Goal: Task Accomplishment & Management: Manage account settings

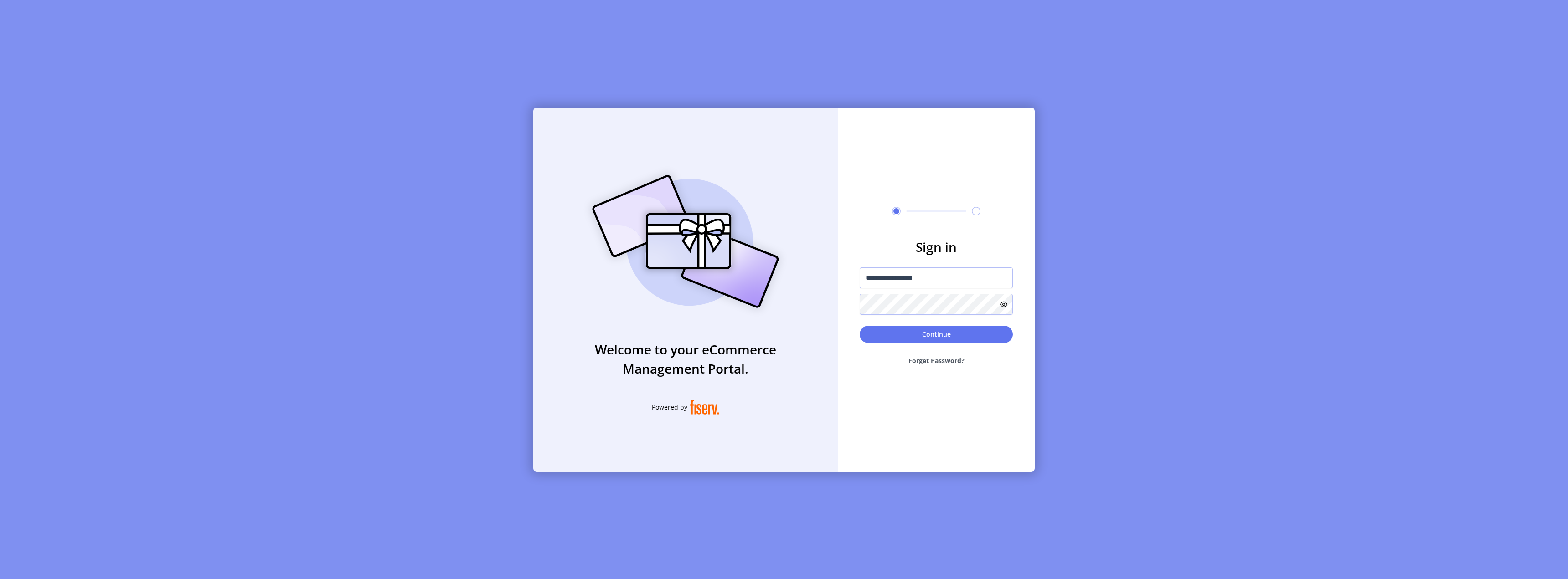
drag, startPoint x: 0, startPoint y: 0, endPoint x: 816, endPoint y: 269, distance: 859.2
click at [816, 269] on div "**********" at bounding box center [784, 290] width 502 height 364
drag, startPoint x: 936, startPoint y: 279, endPoint x: 946, endPoint y: 279, distance: 10.0
click at [937, 279] on input "**********" at bounding box center [936, 278] width 153 height 21
click at [939, 277] on input "**********" at bounding box center [936, 278] width 153 height 21
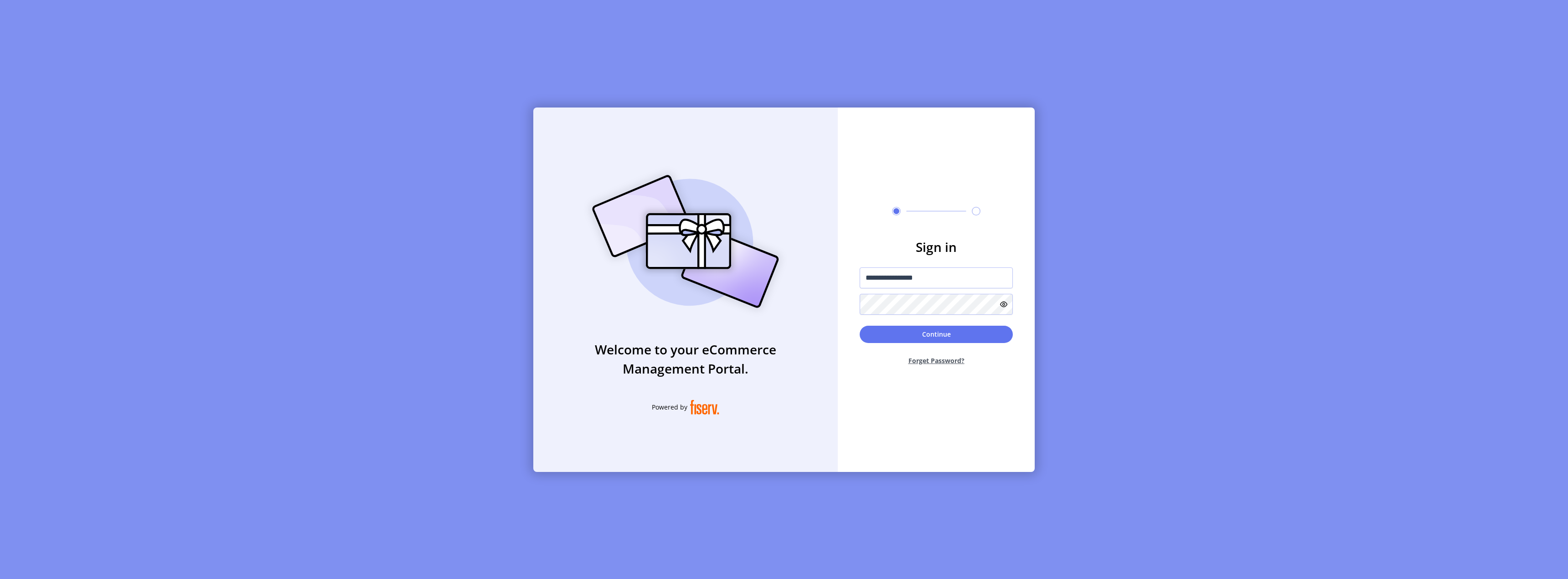
drag, startPoint x: 940, startPoint y: 277, endPoint x: 912, endPoint y: 279, distance: 28.1
click at [912, 279] on input "**********" at bounding box center [936, 278] width 153 height 21
click at [941, 275] on input "**********" at bounding box center [936, 278] width 153 height 21
click at [943, 279] on input "**********" at bounding box center [936, 278] width 153 height 21
type input "*"
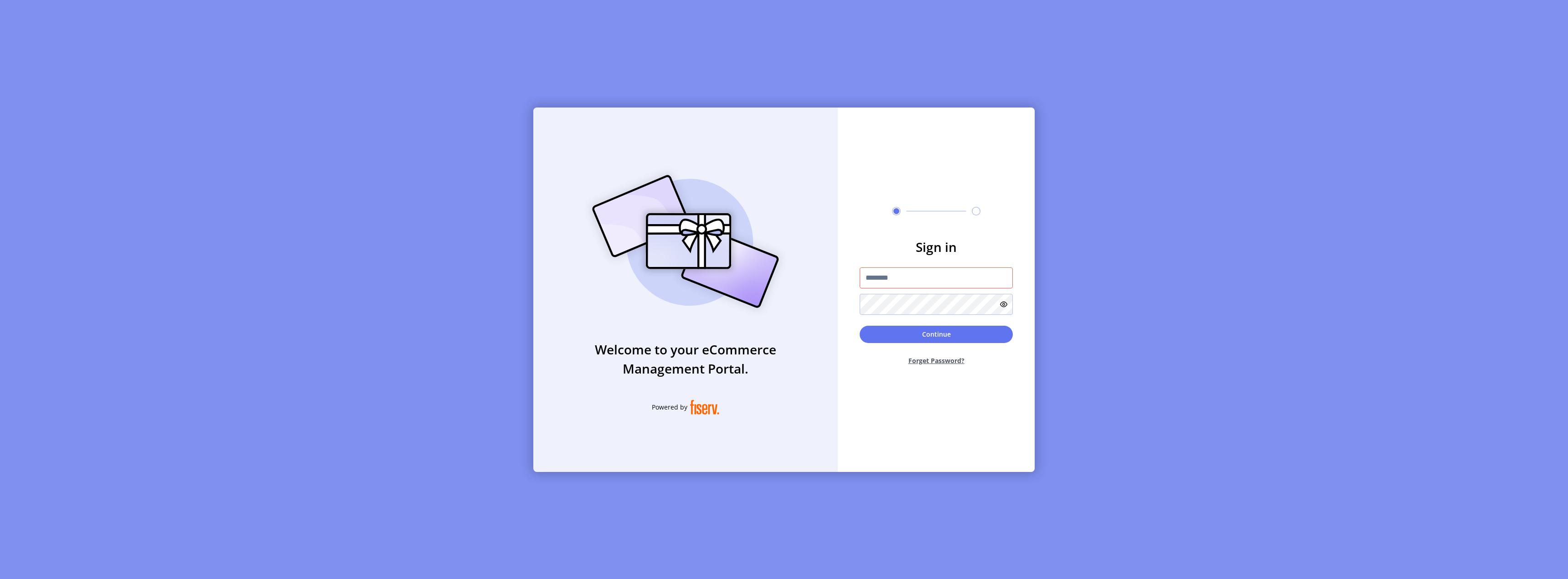
click at [1236, 311] on div "Welcome to your eCommerce Management Portal. Powered by Sign in Continue Forget…" at bounding box center [784, 290] width 1568 height 579
click at [1152, 284] on div "Welcome to your eCommerce Management Portal. Powered by Sign in Continue Forget…" at bounding box center [784, 290] width 1568 height 579
click at [1067, 377] on div "Welcome to your eCommerce Management Portal. Powered by Sign in Continue Forget…" at bounding box center [784, 290] width 1568 height 579
click at [939, 286] on input "text" at bounding box center [936, 278] width 153 height 21
click at [939, 277] on input "text" at bounding box center [936, 278] width 153 height 21
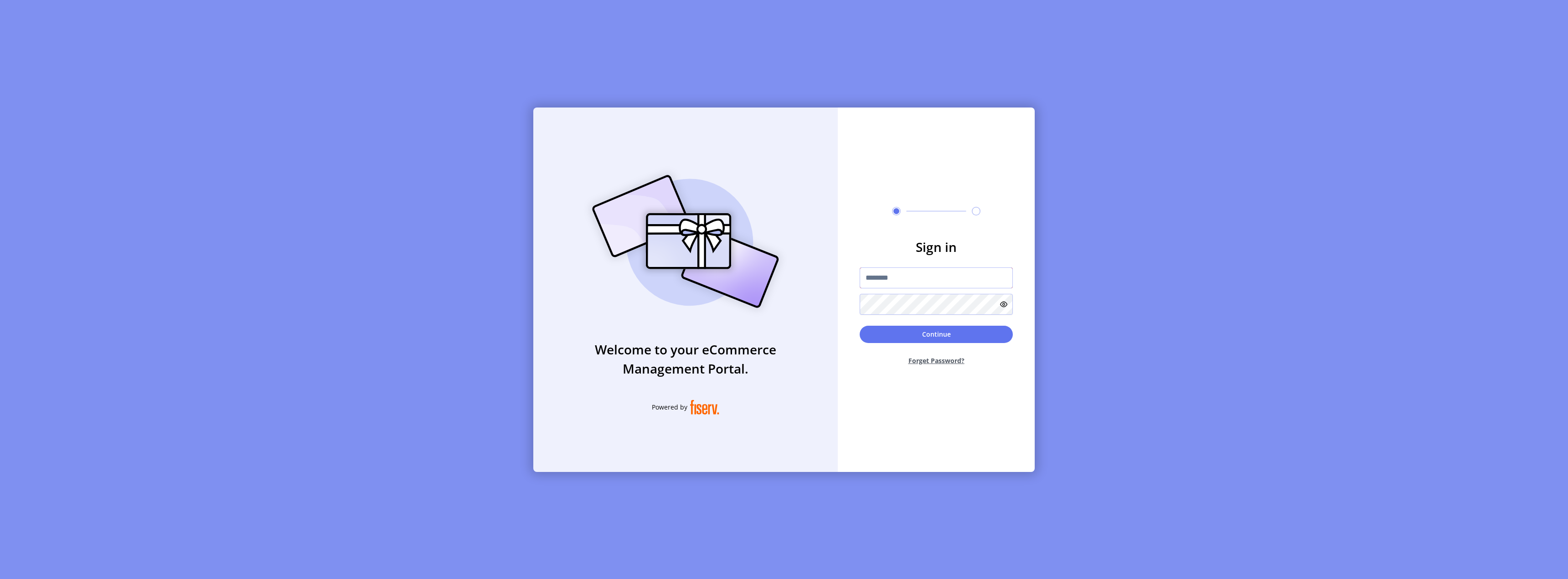
click at [939, 278] on input "text" at bounding box center [936, 278] width 153 height 21
drag, startPoint x: 929, startPoint y: 278, endPoint x: 895, endPoint y: 278, distance: 34.0
click at [895, 278] on input "**********" at bounding box center [936, 278] width 153 height 21
type input "**********"
click at [859, 325] on button "Continue" at bounding box center [936, 334] width 153 height 17
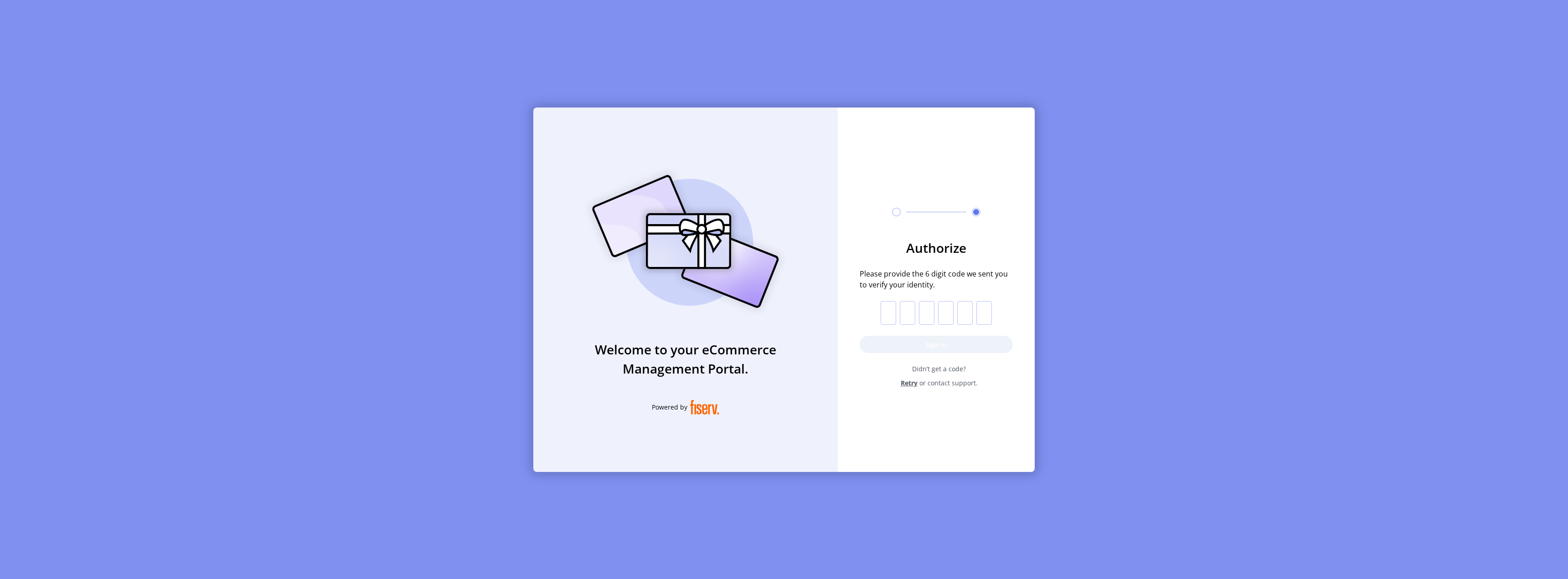
drag, startPoint x: 890, startPoint y: 311, endPoint x: 899, endPoint y: 347, distance: 37.1
click at [889, 312] on input "text" at bounding box center [888, 313] width 15 height 24
click at [901, 345] on button "Sign in" at bounding box center [936, 344] width 153 height 17
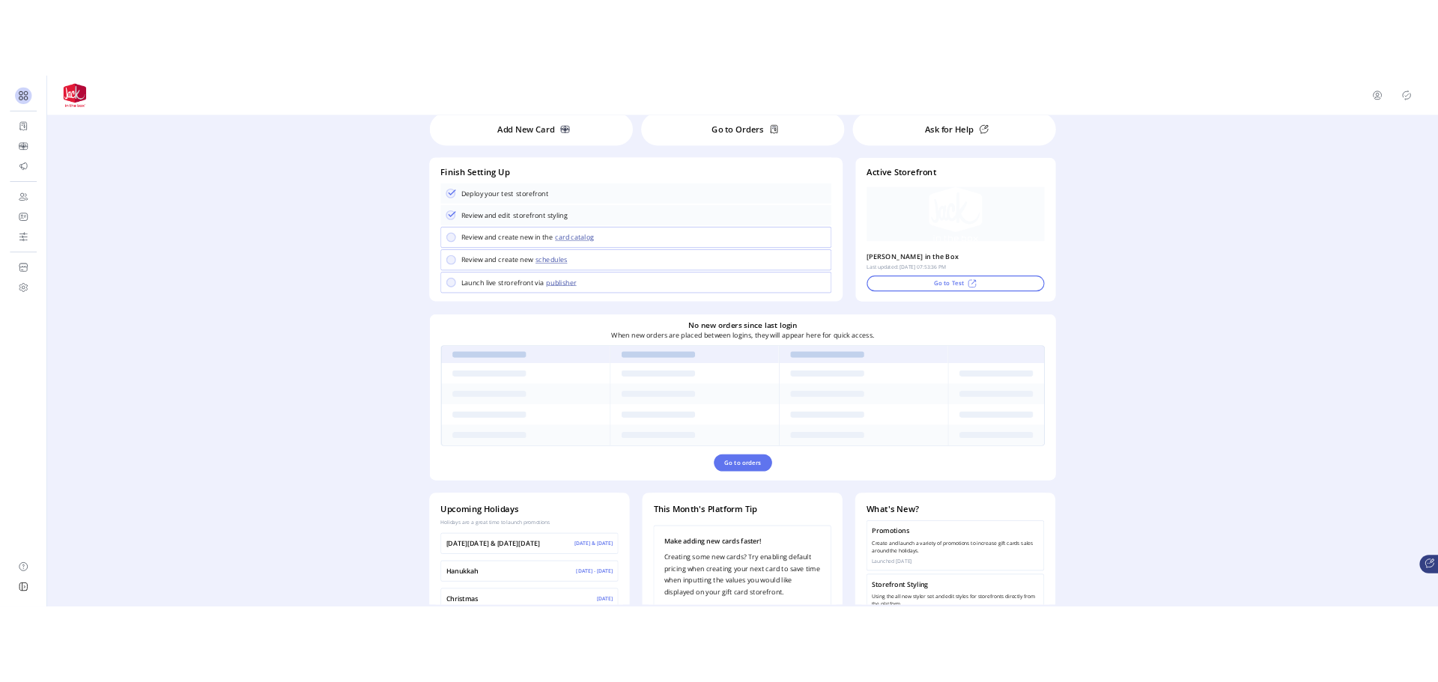
scroll to position [146, 0]
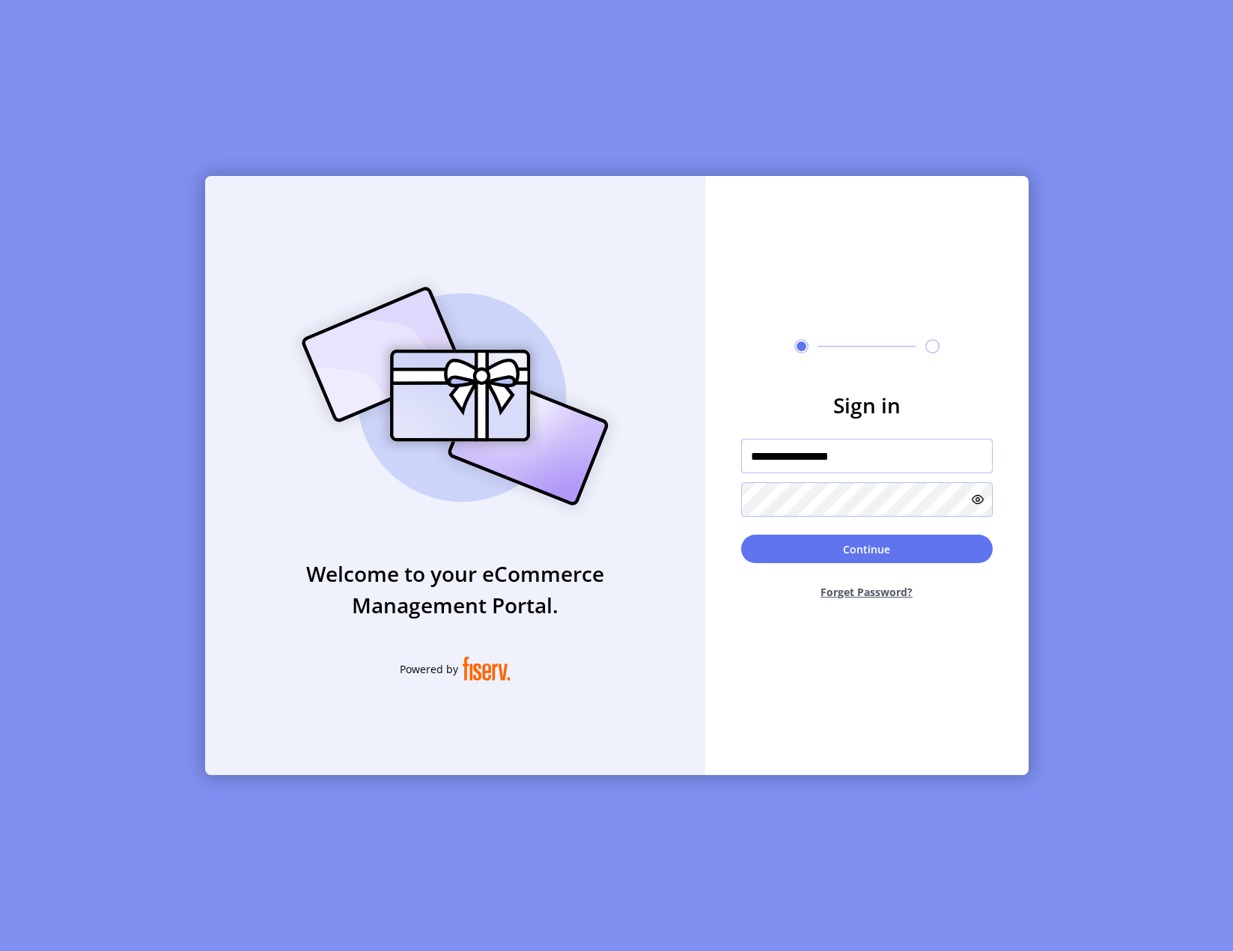
click at [875, 458] on input "**********" at bounding box center [867, 456] width 252 height 34
drag, startPoint x: 830, startPoint y: 457, endPoint x: 811, endPoint y: 475, distance: 26.5
click at [800, 464] on input "**********" at bounding box center [867, 456] width 252 height 34
type input "**********"
click at [741, 535] on button "Continue" at bounding box center [867, 549] width 252 height 28
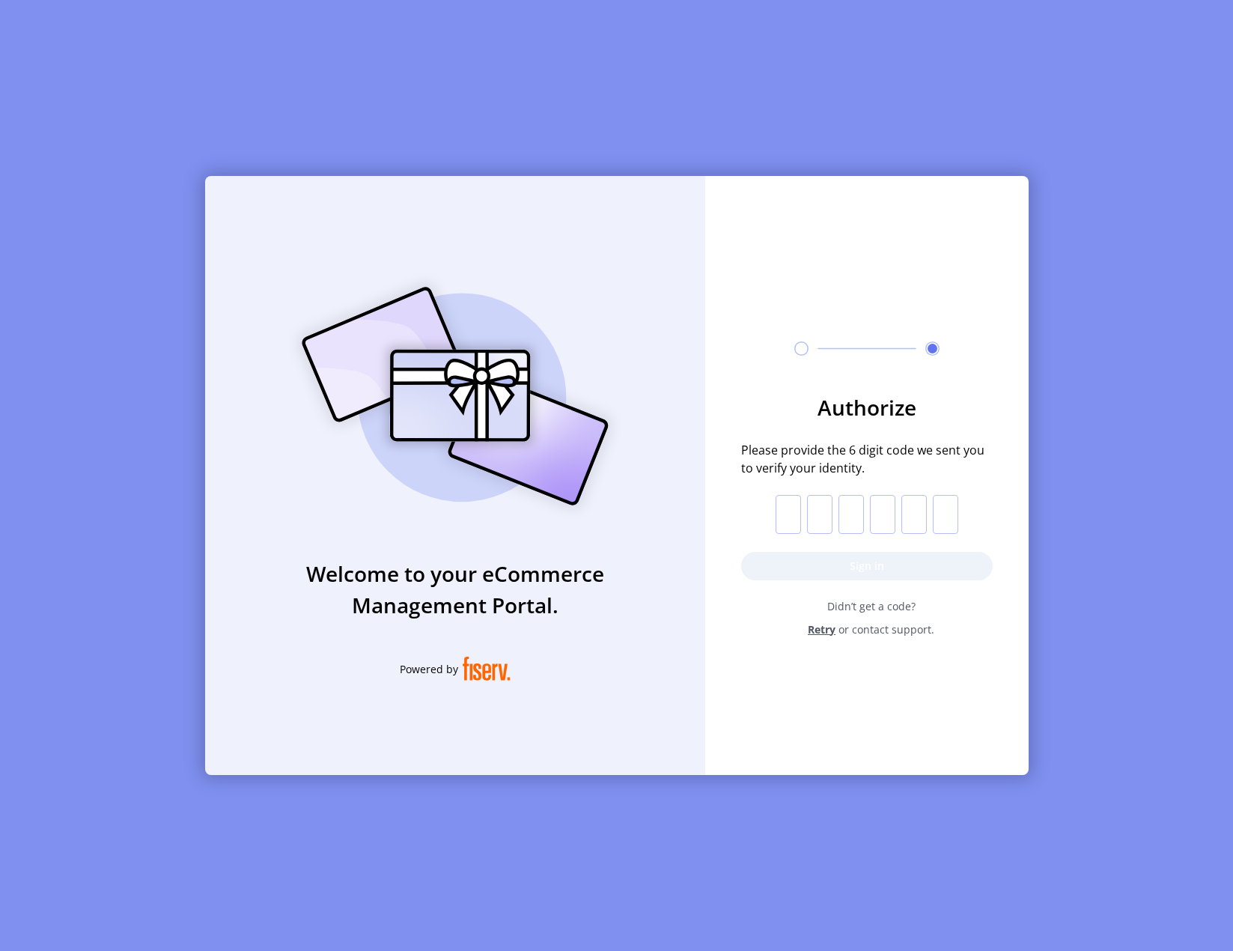
click at [789, 523] on input "text" at bounding box center [788, 514] width 25 height 39
click at [830, 561] on button "Sign in" at bounding box center [867, 566] width 252 height 28
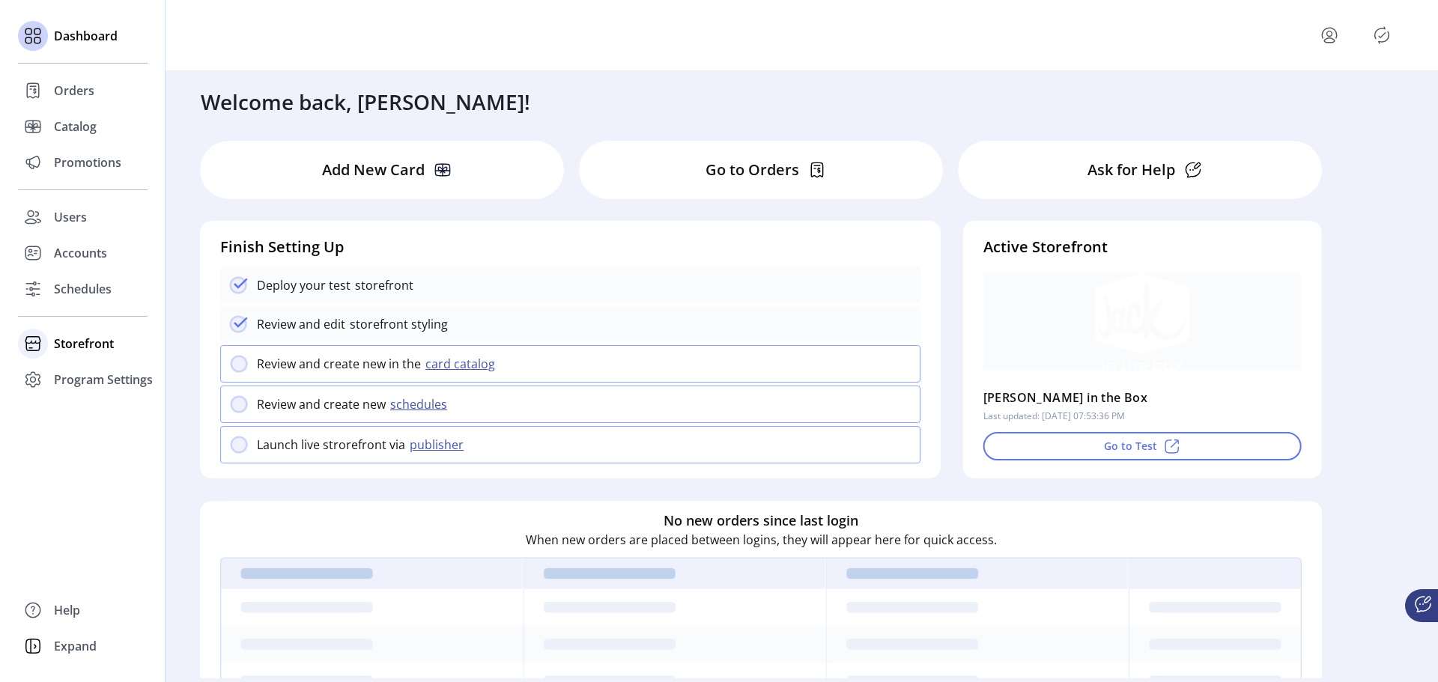
click at [72, 344] on span "Storefront" at bounding box center [84, 344] width 60 height 18
click at [76, 375] on span "Configuration" at bounding box center [93, 374] width 79 height 18
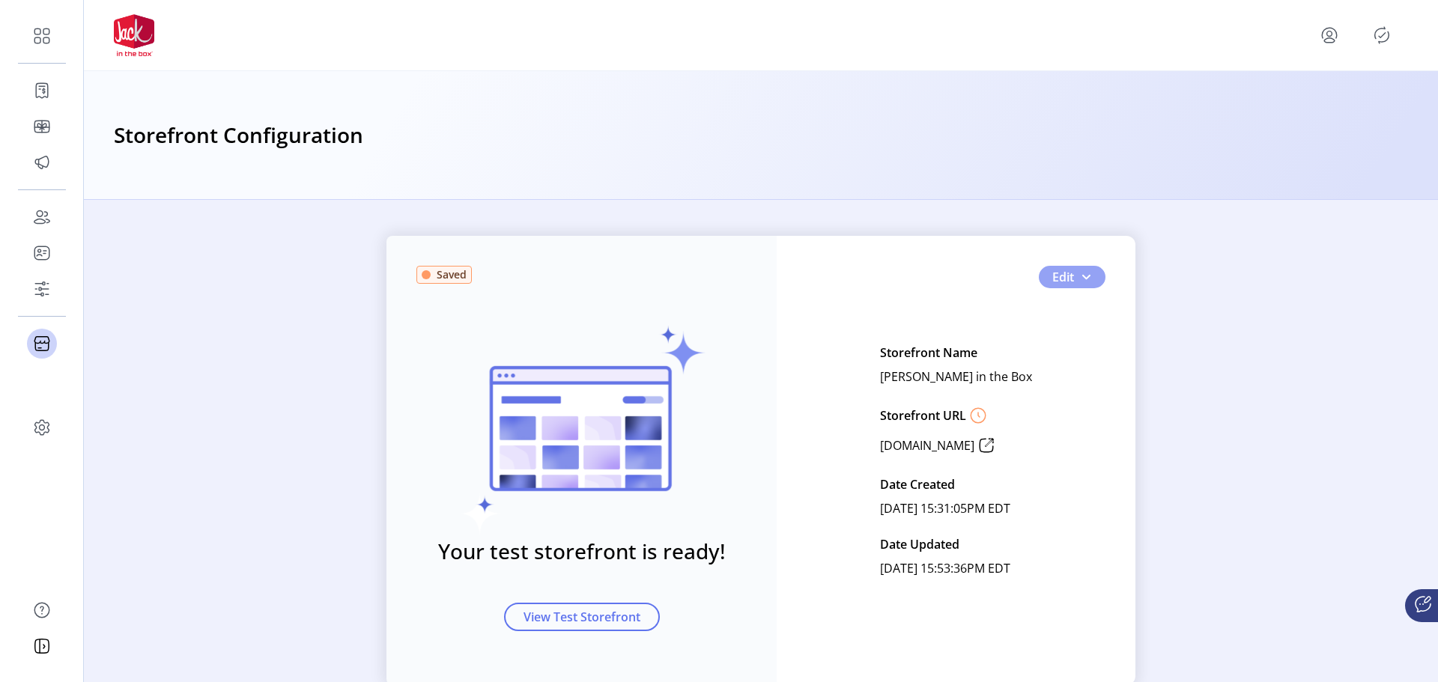
click at [1083, 274] on span "button" at bounding box center [1086, 277] width 12 height 12
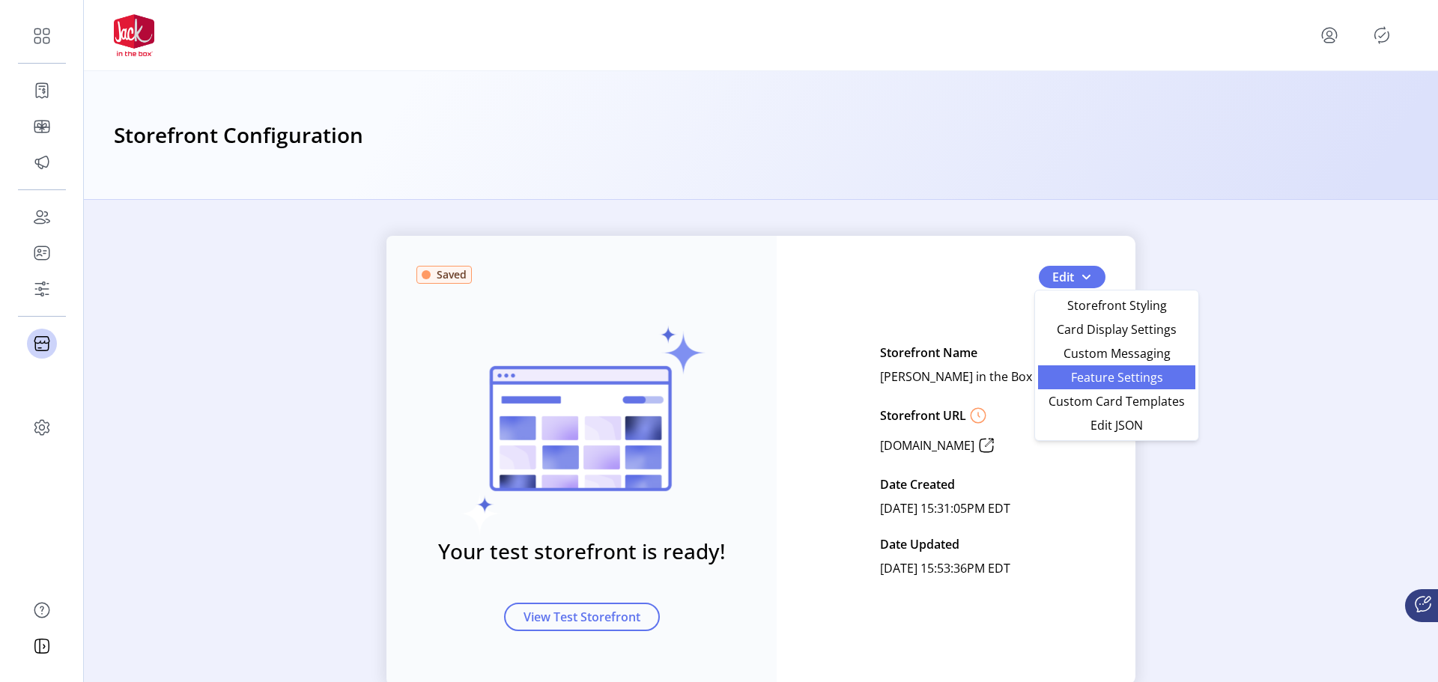
click at [1142, 373] on span "Feature Settings" at bounding box center [1116, 377] width 139 height 12
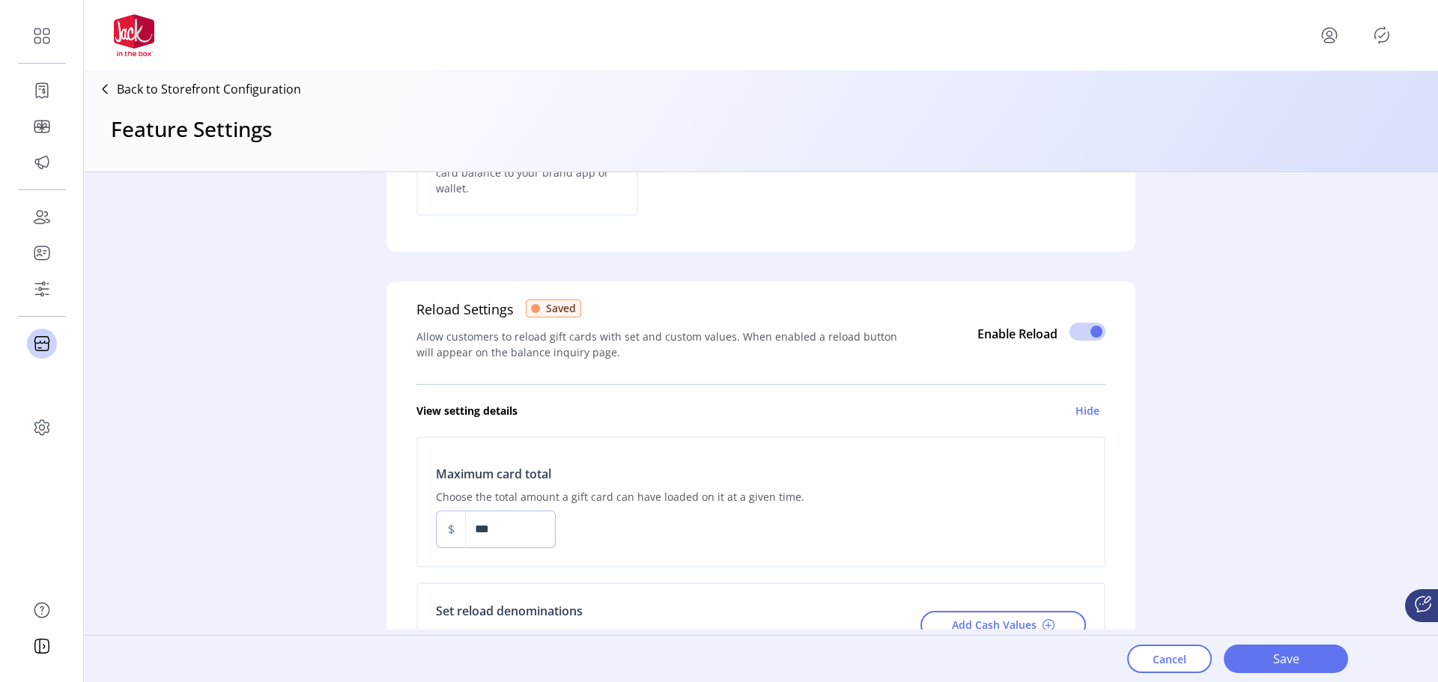
scroll to position [899, 0]
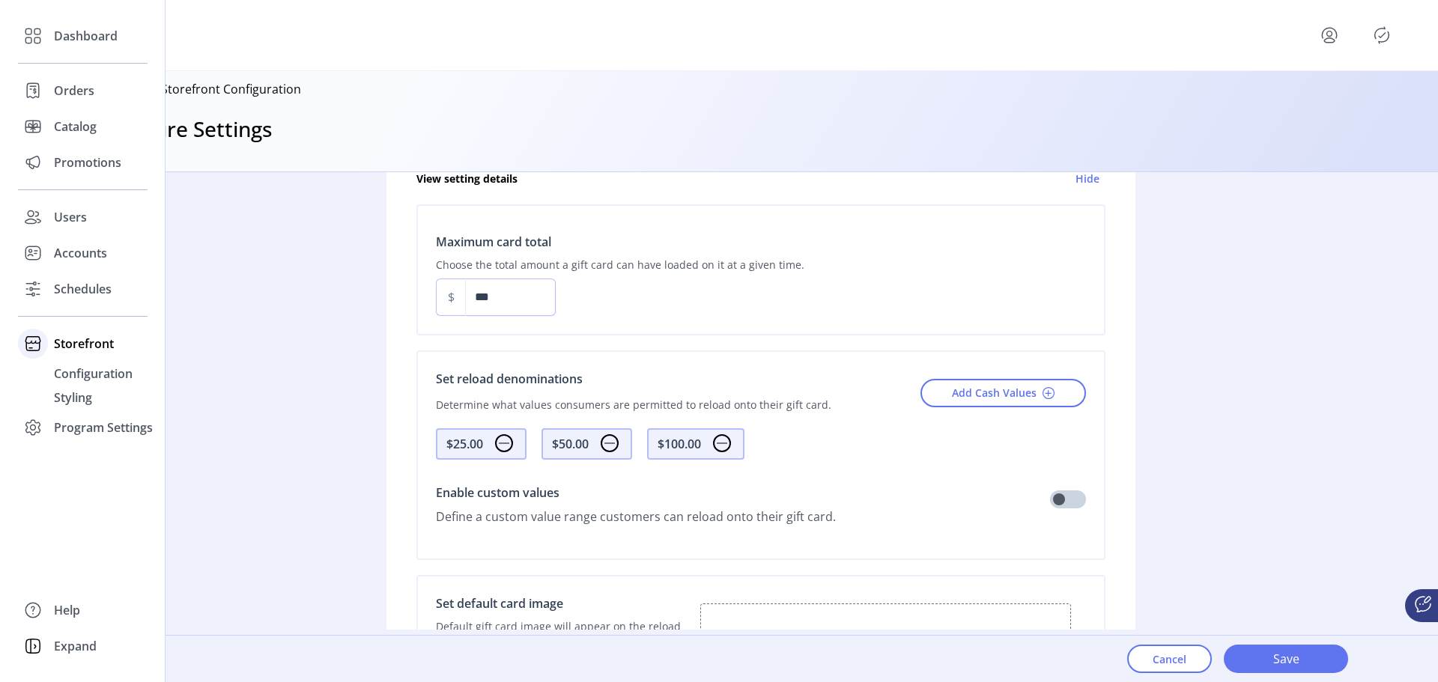
click at [88, 341] on span "Storefront" at bounding box center [84, 344] width 60 height 18
click at [86, 370] on span "Configuration" at bounding box center [93, 374] width 79 height 18
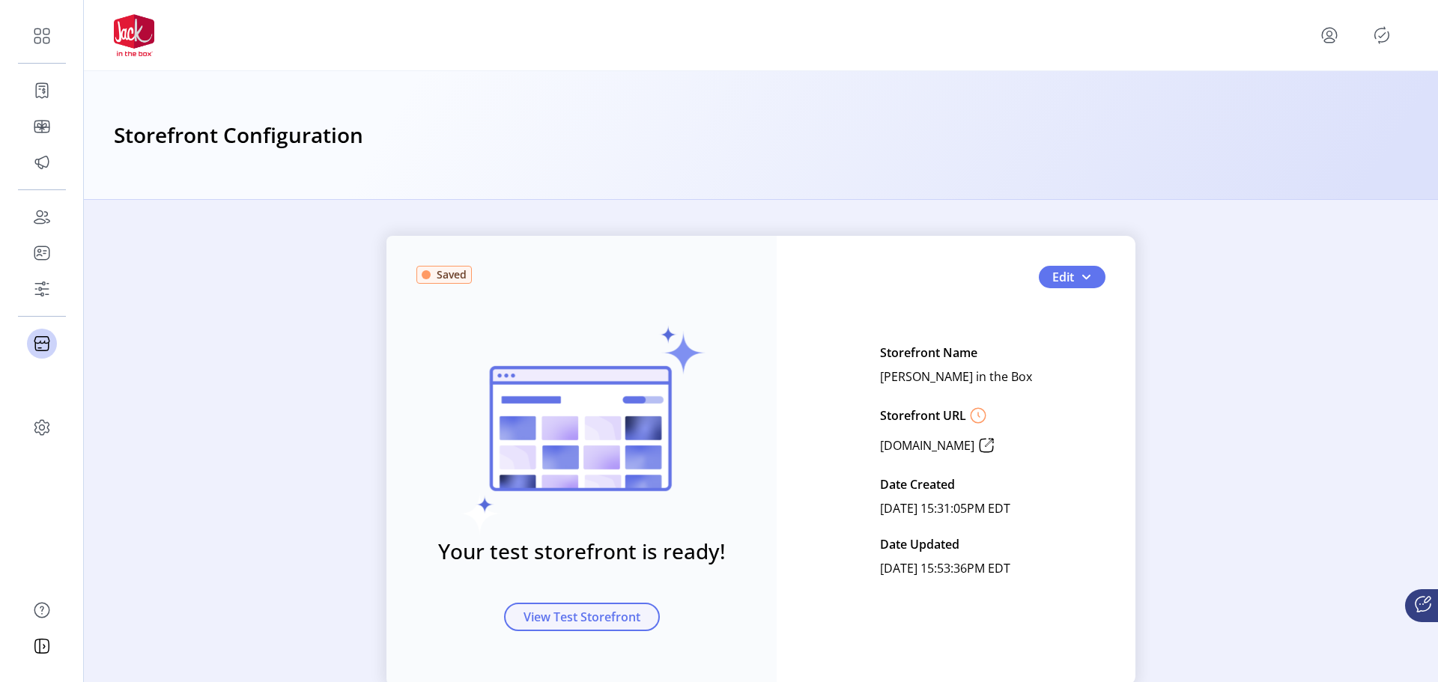
click at [615, 620] on span "View Test Storefront" at bounding box center [581, 617] width 117 height 18
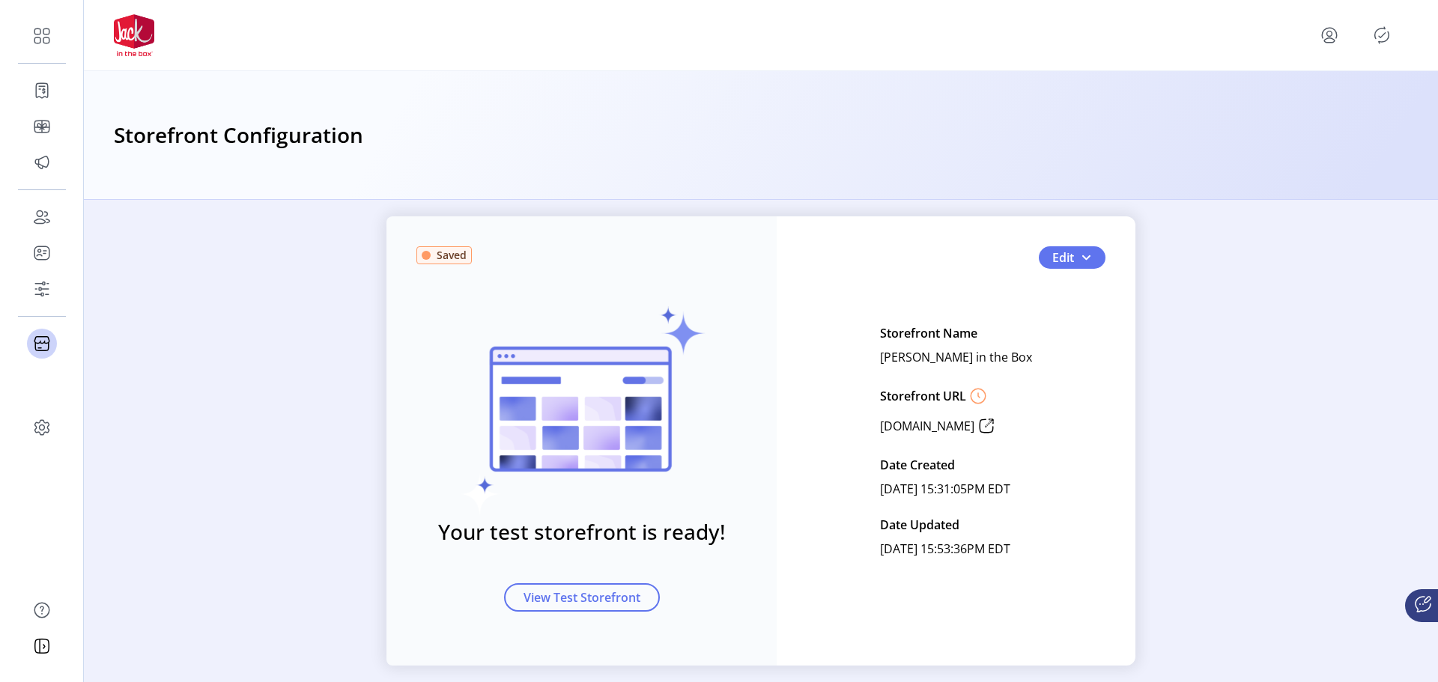
scroll to position [39, 0]
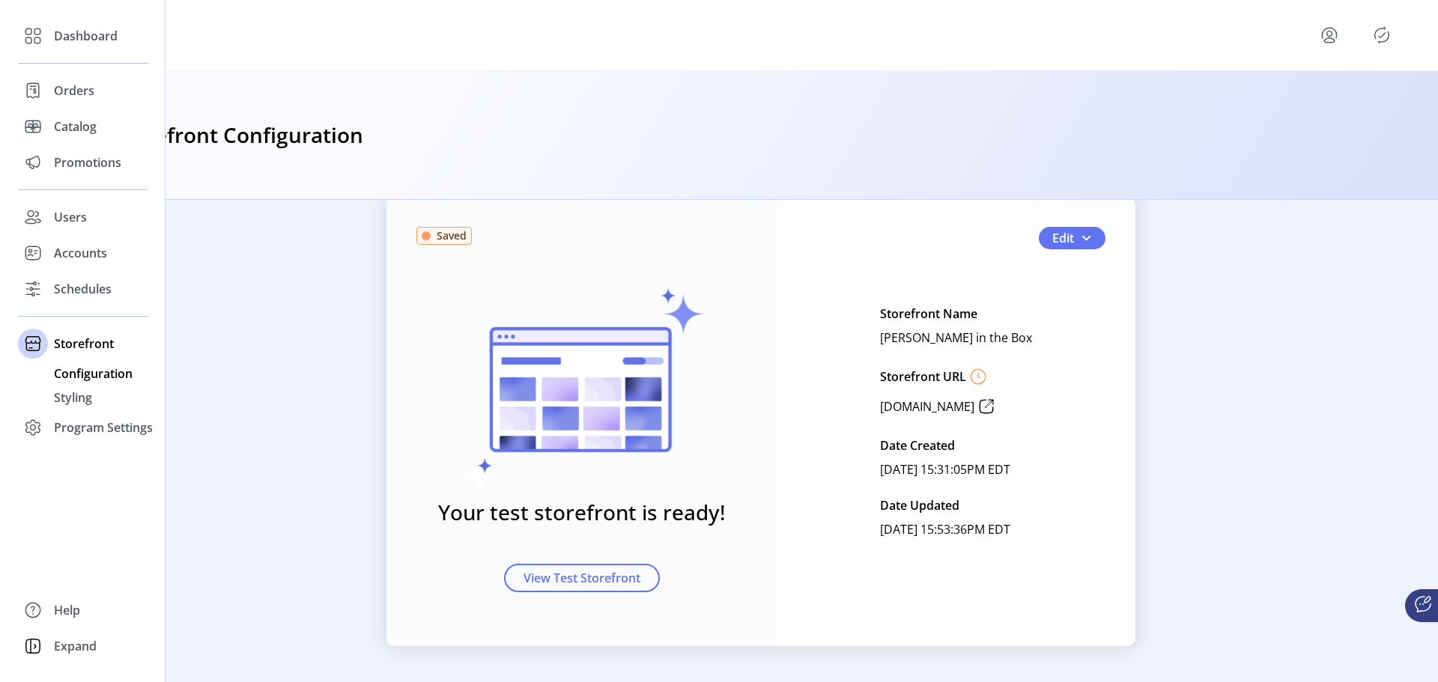
click at [87, 371] on span "Configuration" at bounding box center [93, 374] width 79 height 18
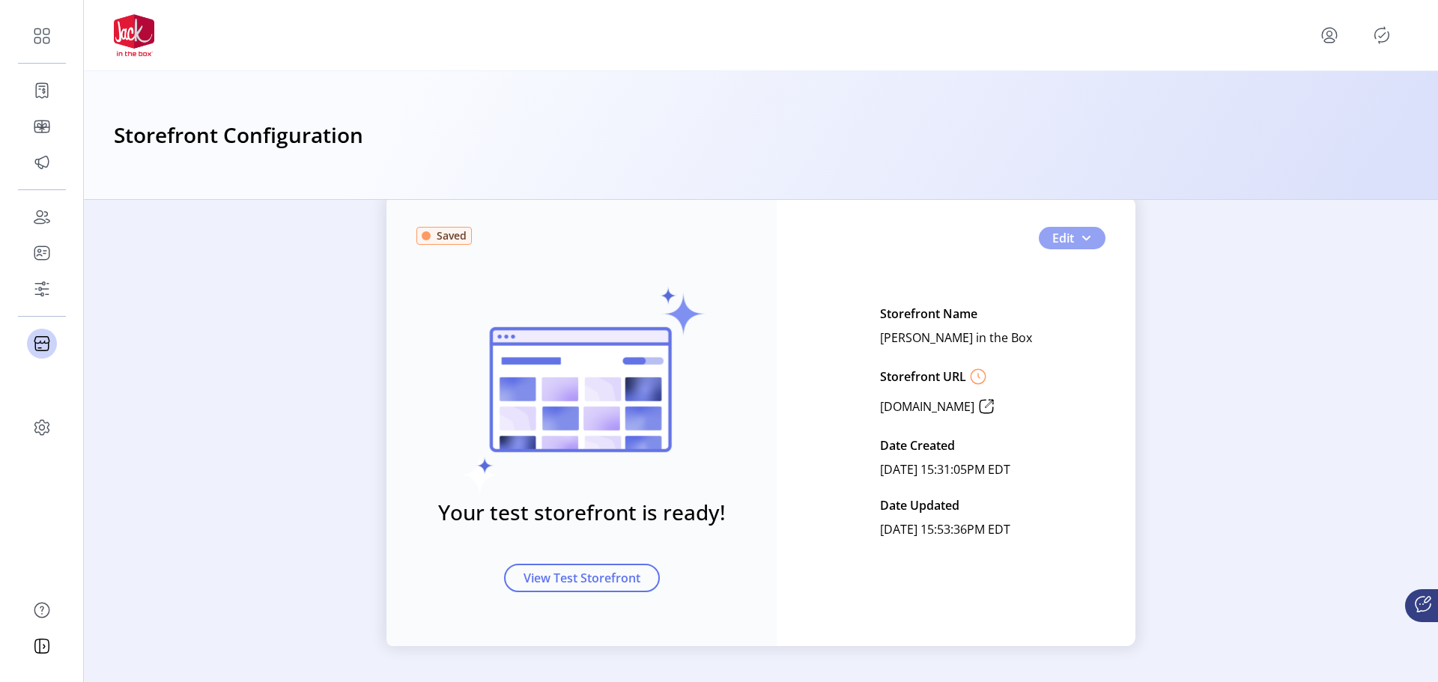
click at [1090, 237] on button "Edit" at bounding box center [1072, 238] width 67 height 22
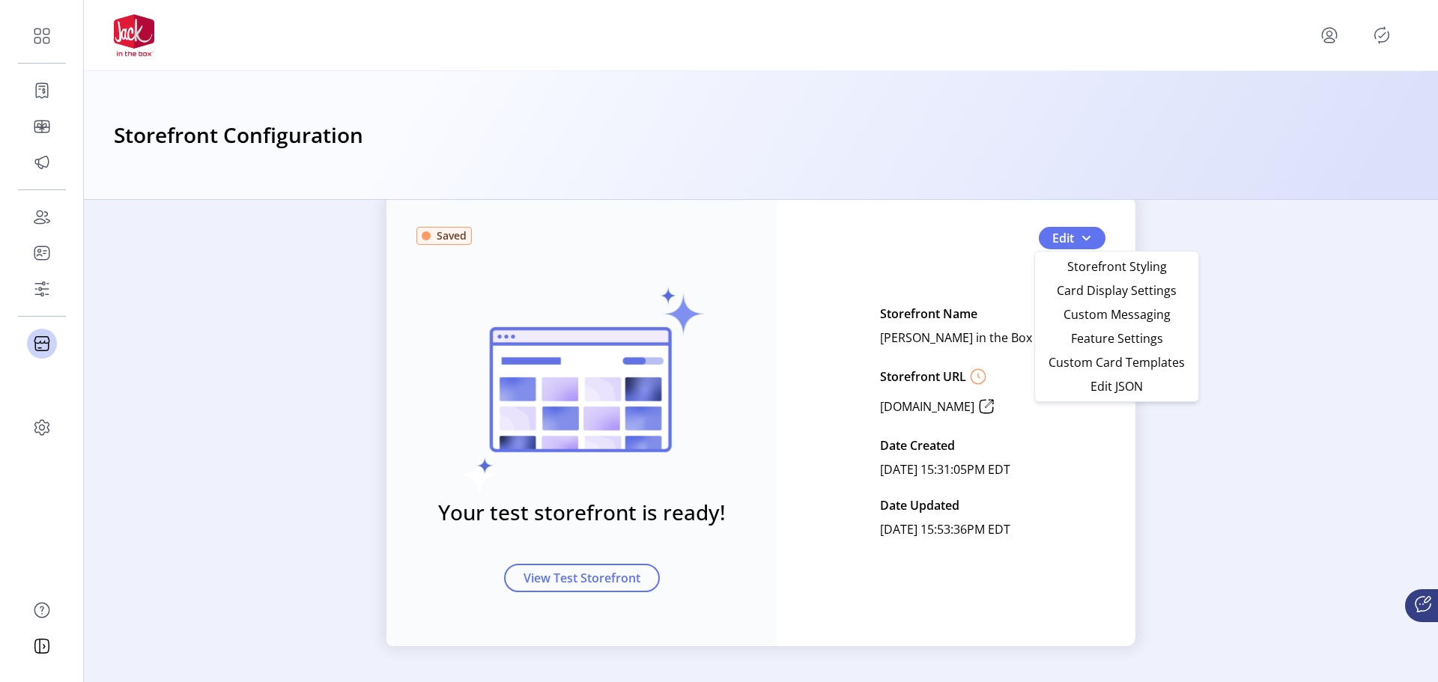
click at [1118, 270] on span "Storefront Styling" at bounding box center [1116, 267] width 139 height 12
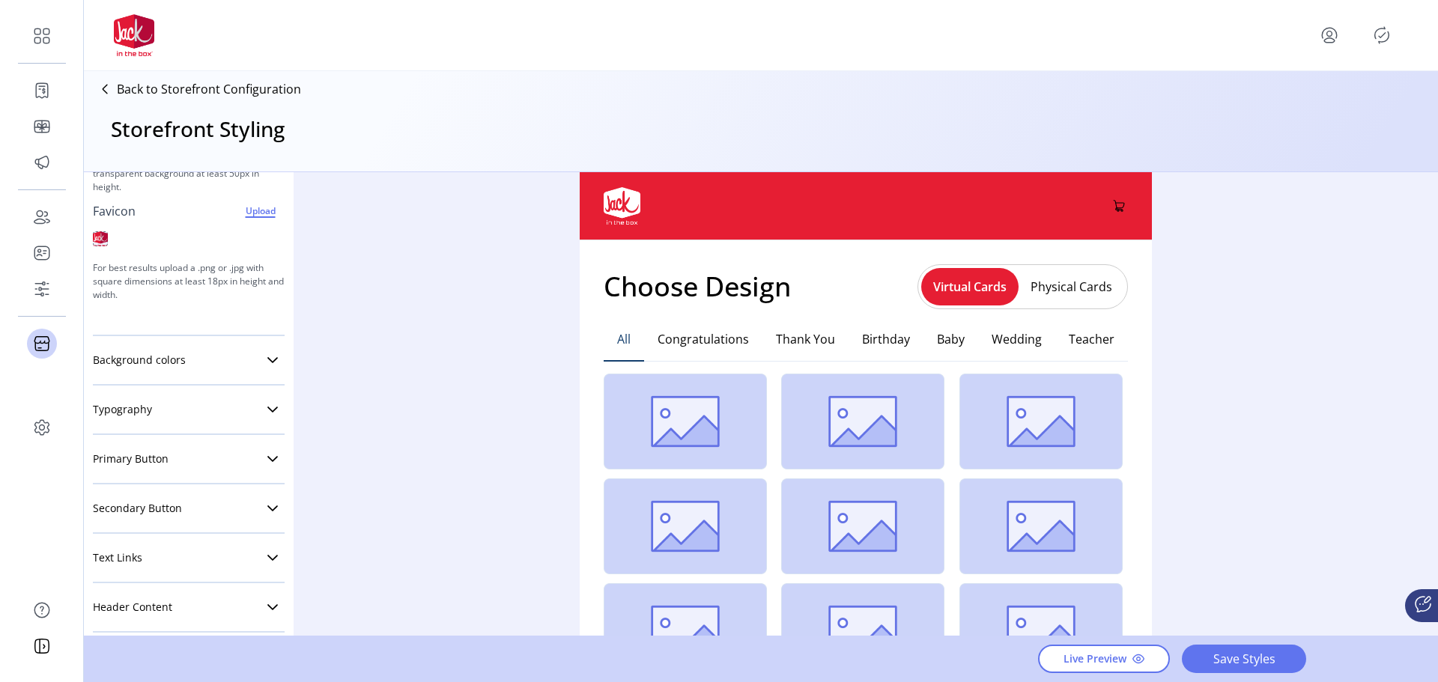
scroll to position [225, 0]
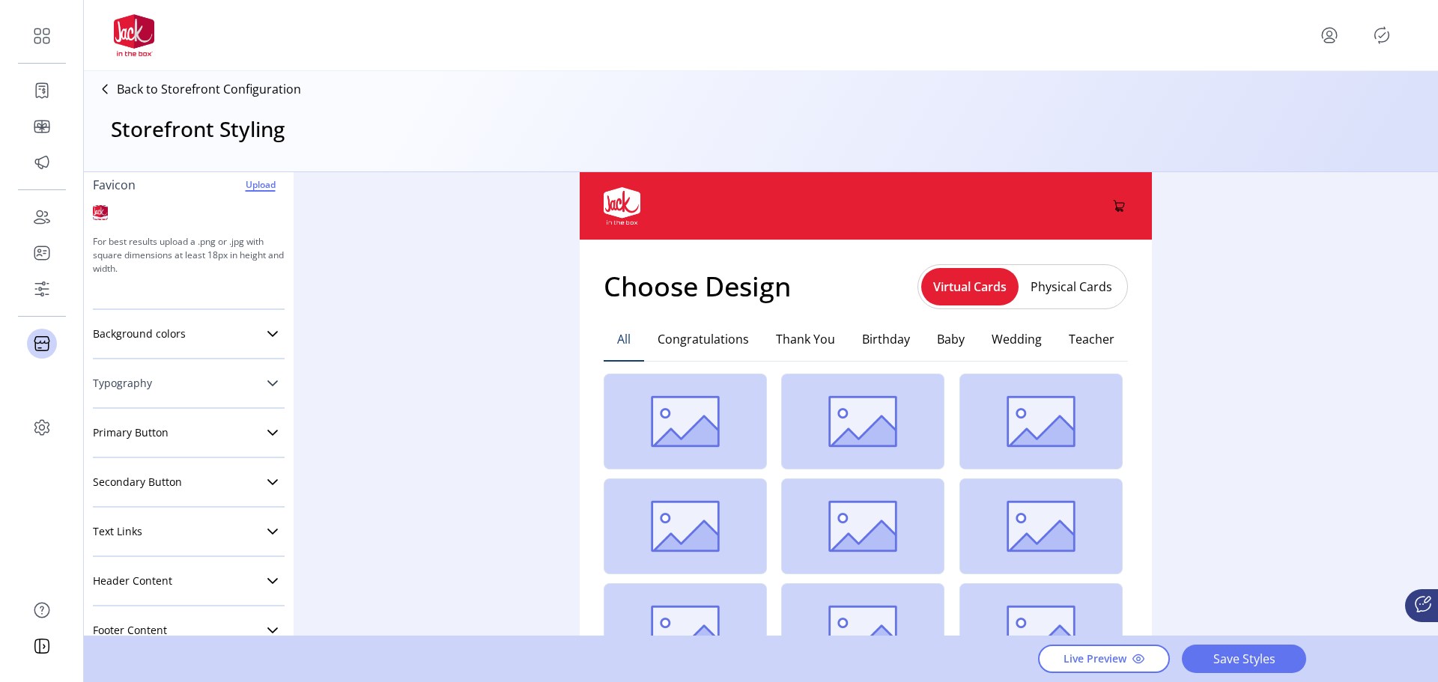
click at [270, 377] on link "Typography" at bounding box center [189, 383] width 192 height 30
click at [246, 457] on div "dropdown trigger" at bounding box center [242, 467] width 30 height 31
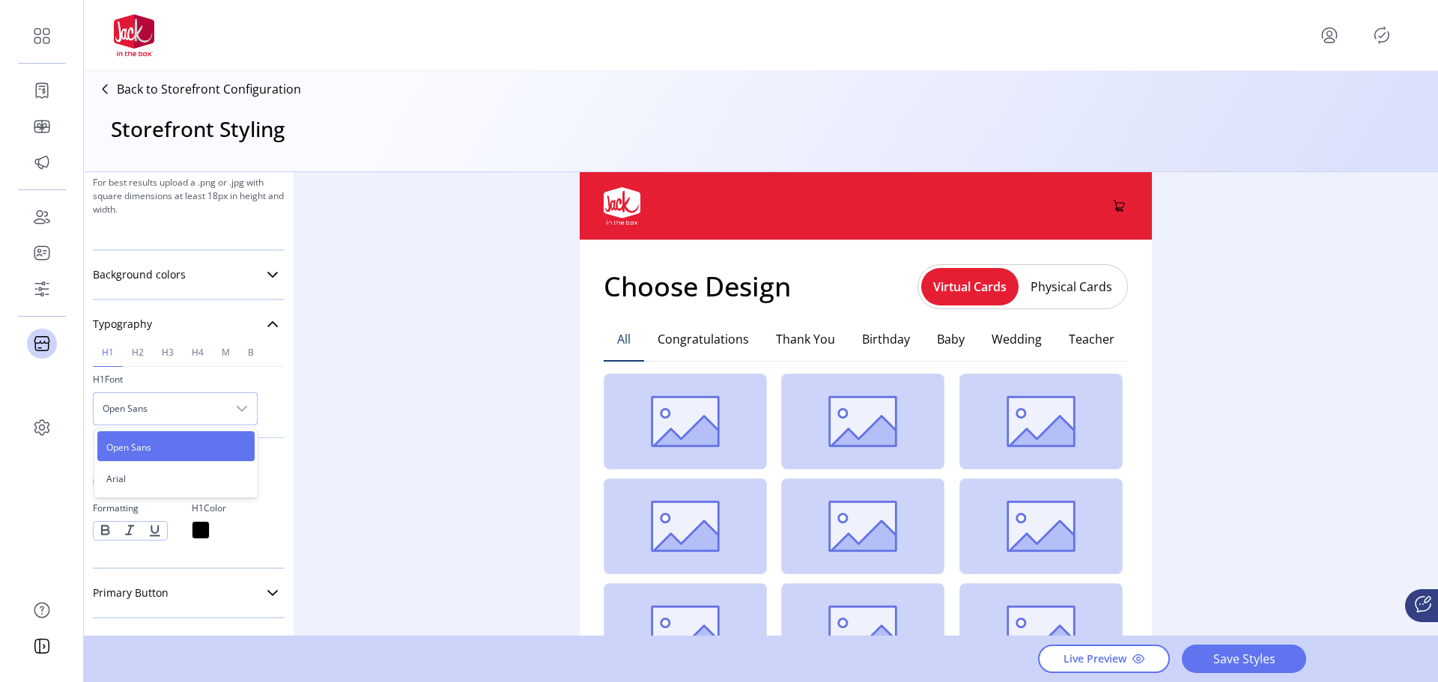
scroll to position [374, 0]
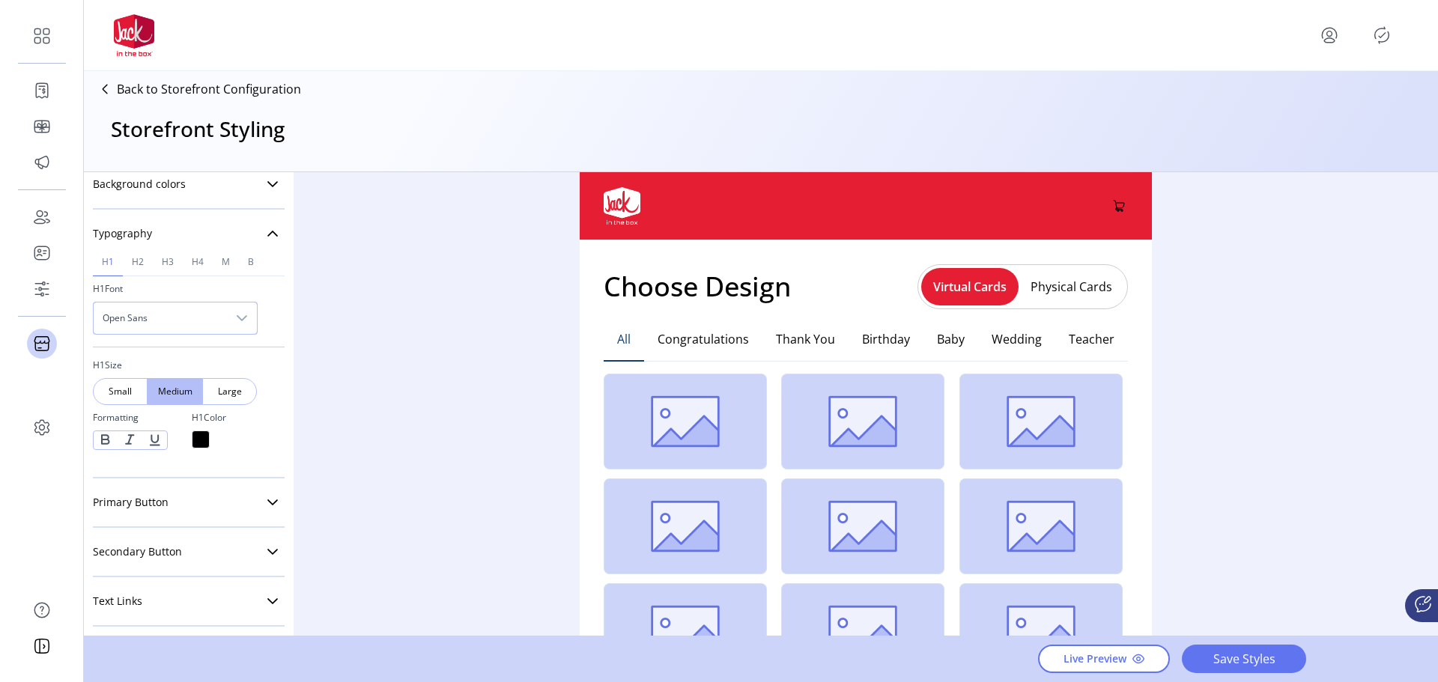
click at [252, 312] on div "dropdown trigger" at bounding box center [242, 318] width 30 height 31
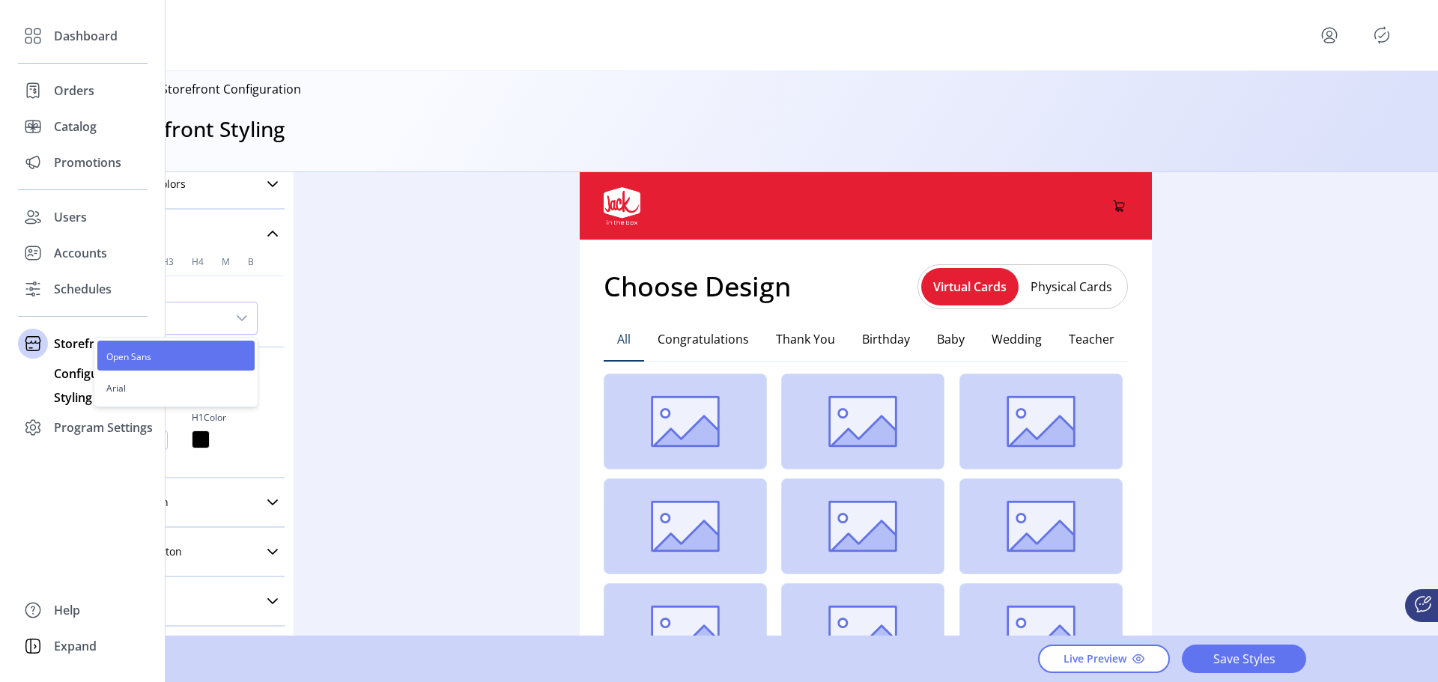
click at [64, 377] on span "Configuration" at bounding box center [93, 374] width 79 height 18
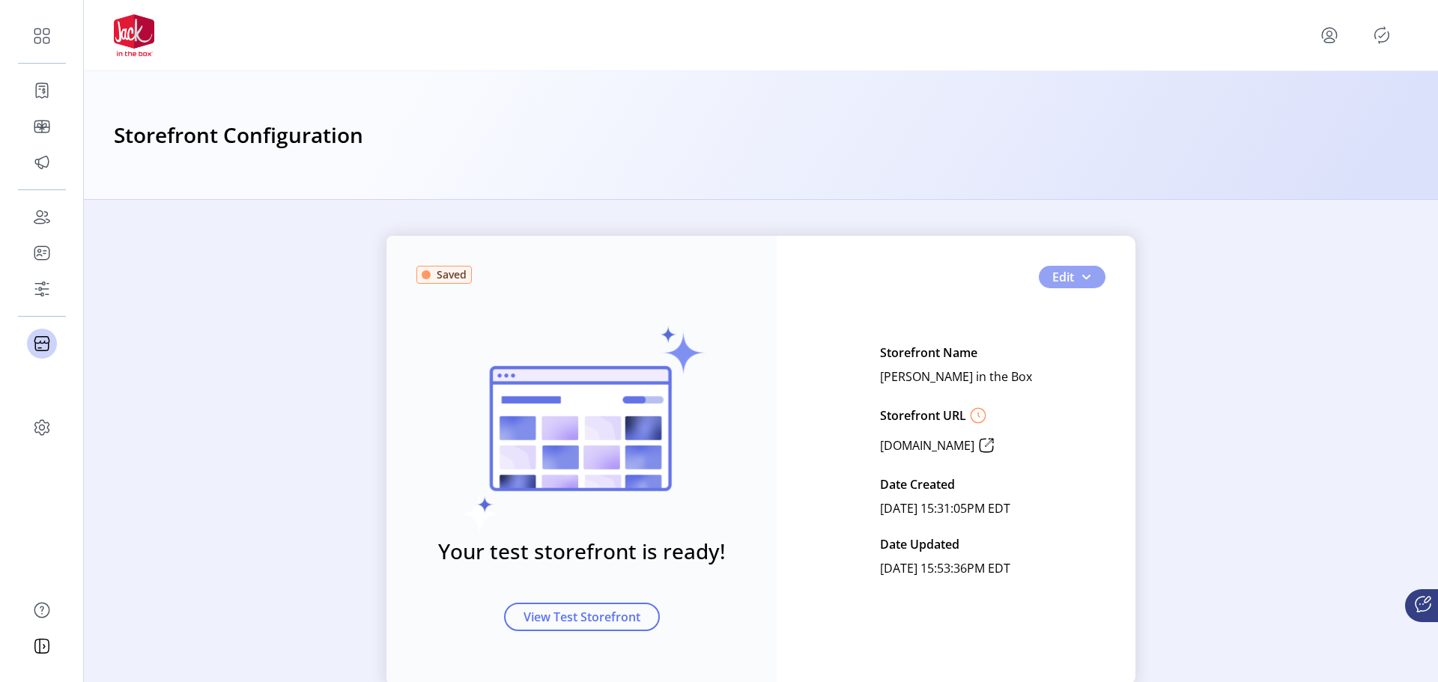
click at [1084, 285] on button "Edit" at bounding box center [1072, 277] width 67 height 22
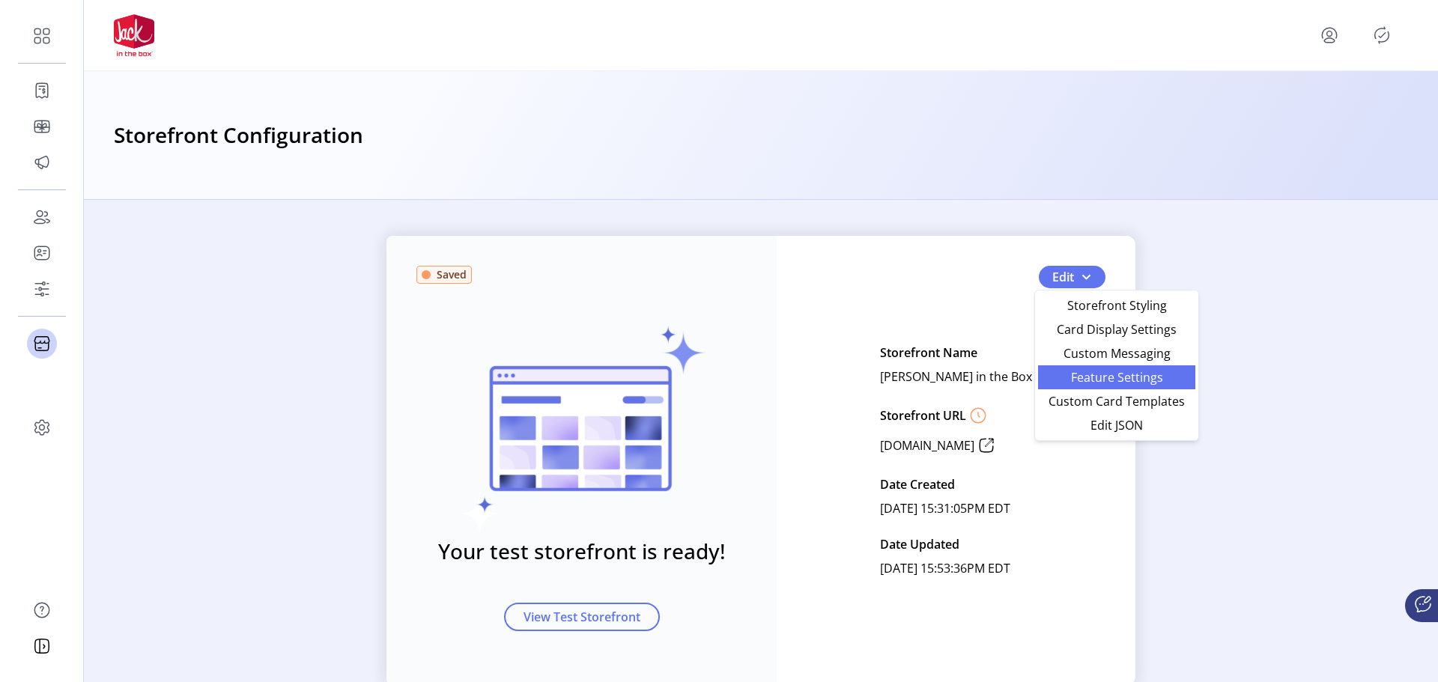
click at [1098, 382] on span "Feature Settings" at bounding box center [1116, 377] width 139 height 12
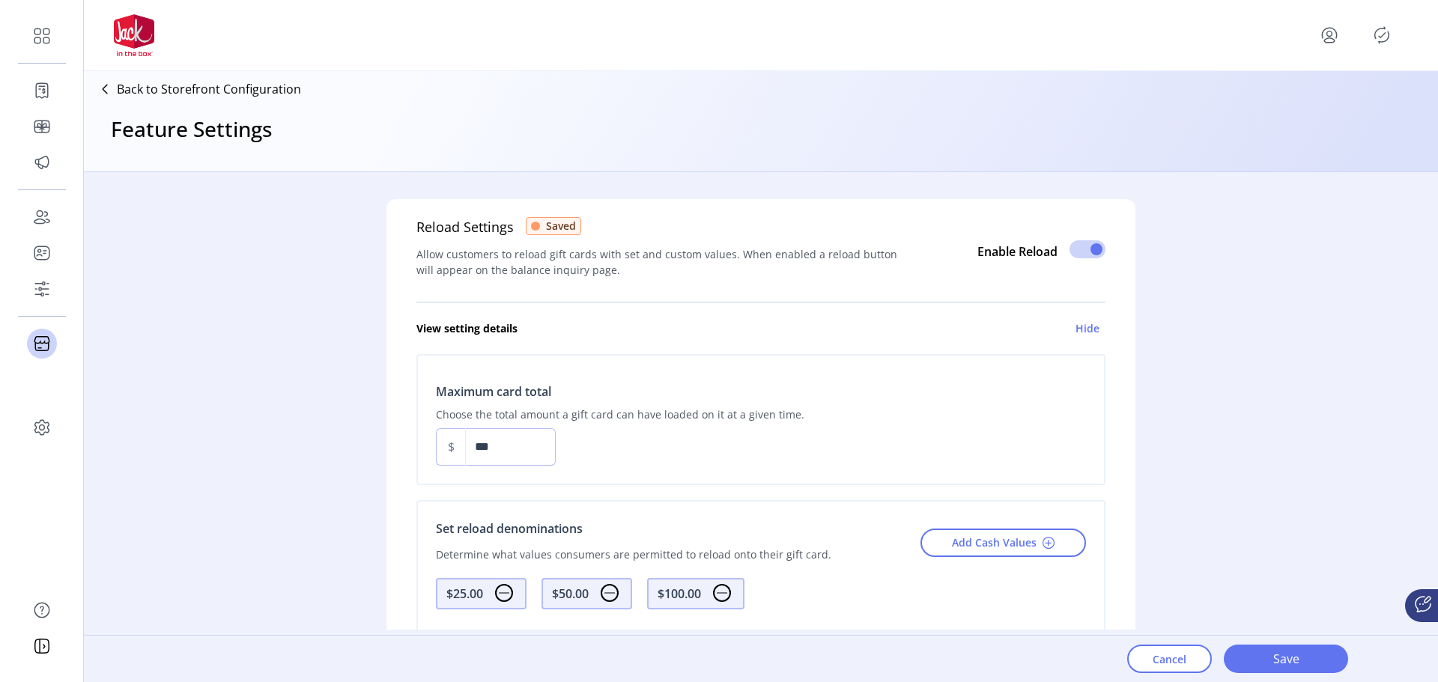
scroll to position [899, 0]
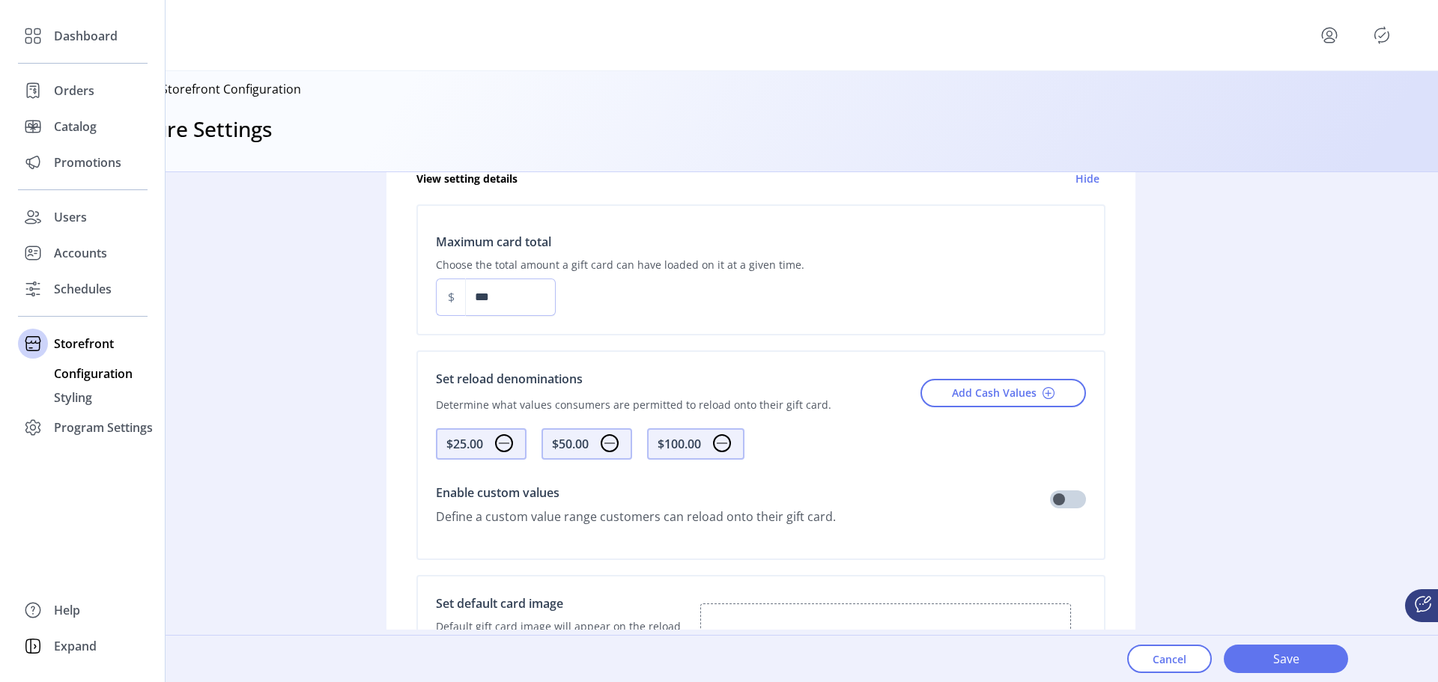
click at [107, 376] on span "Configuration" at bounding box center [93, 374] width 79 height 18
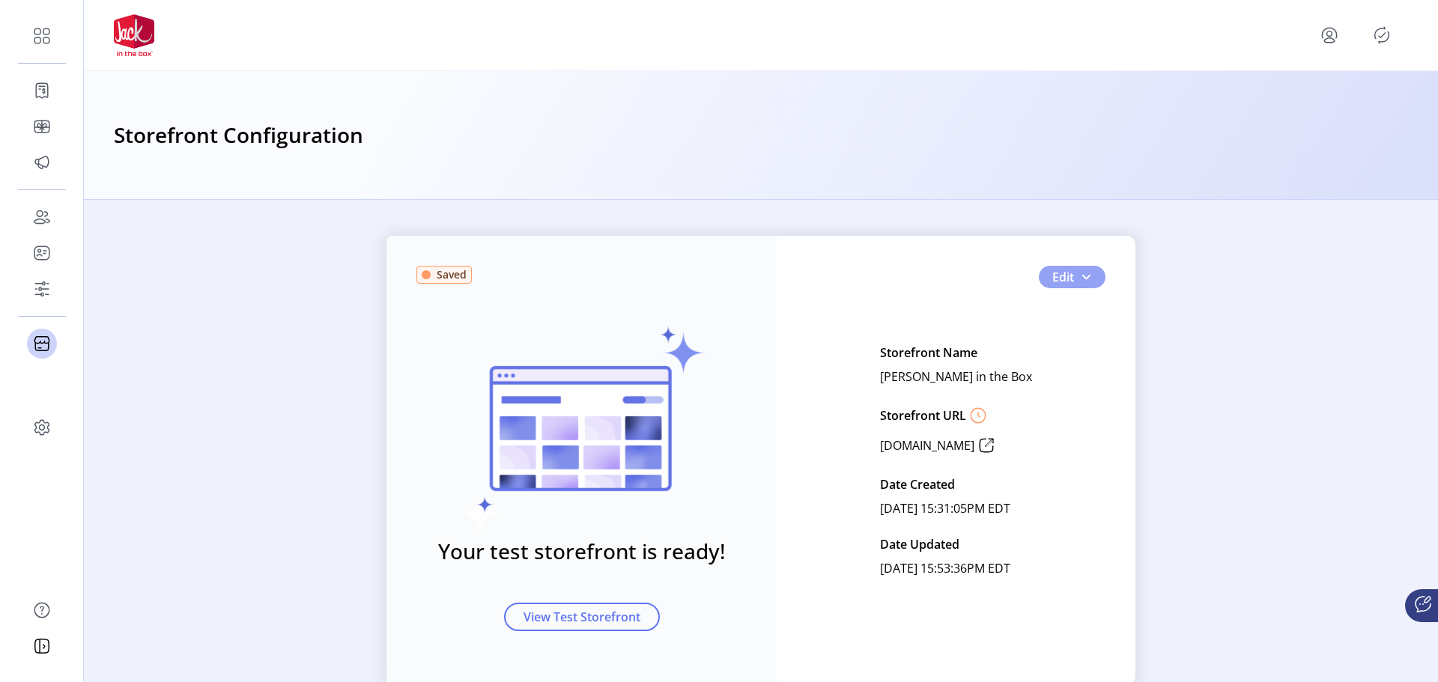
click at [1092, 273] on button "Edit" at bounding box center [1072, 277] width 67 height 22
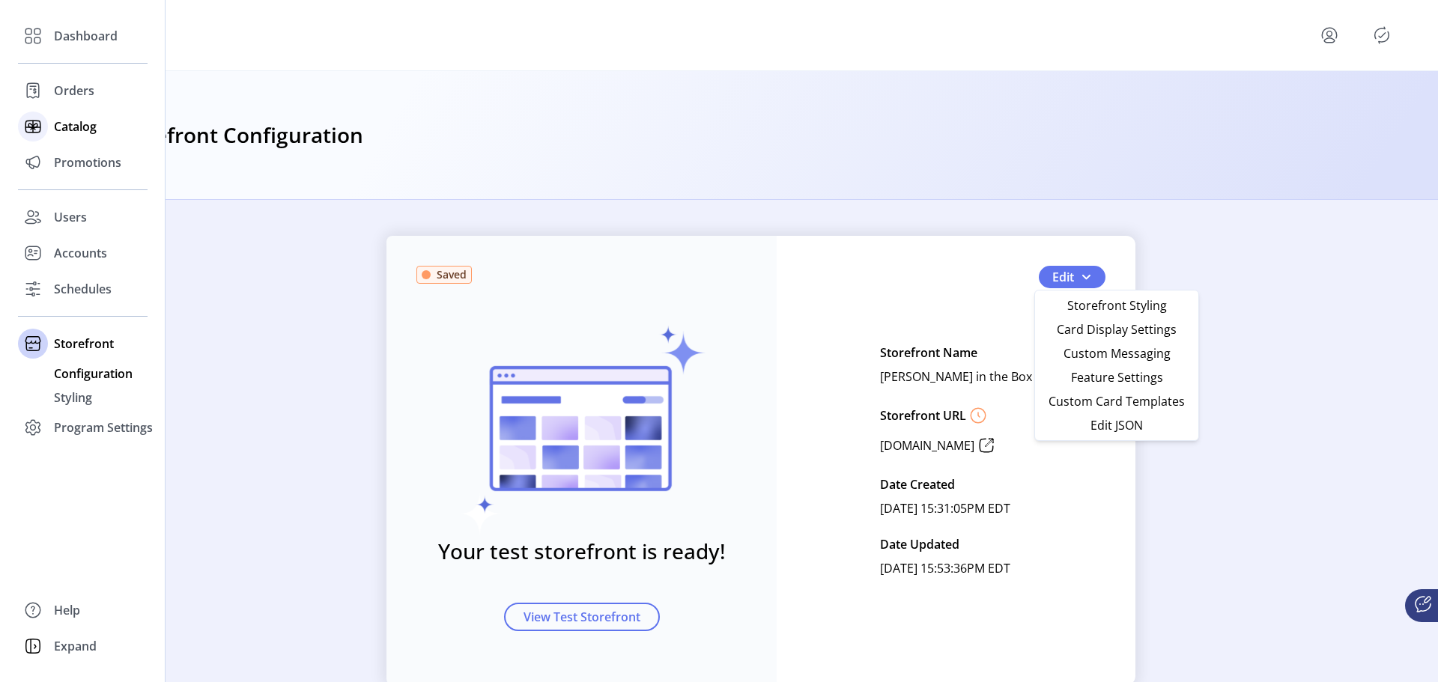
click at [73, 135] on span "Catalog" at bounding box center [75, 127] width 43 height 18
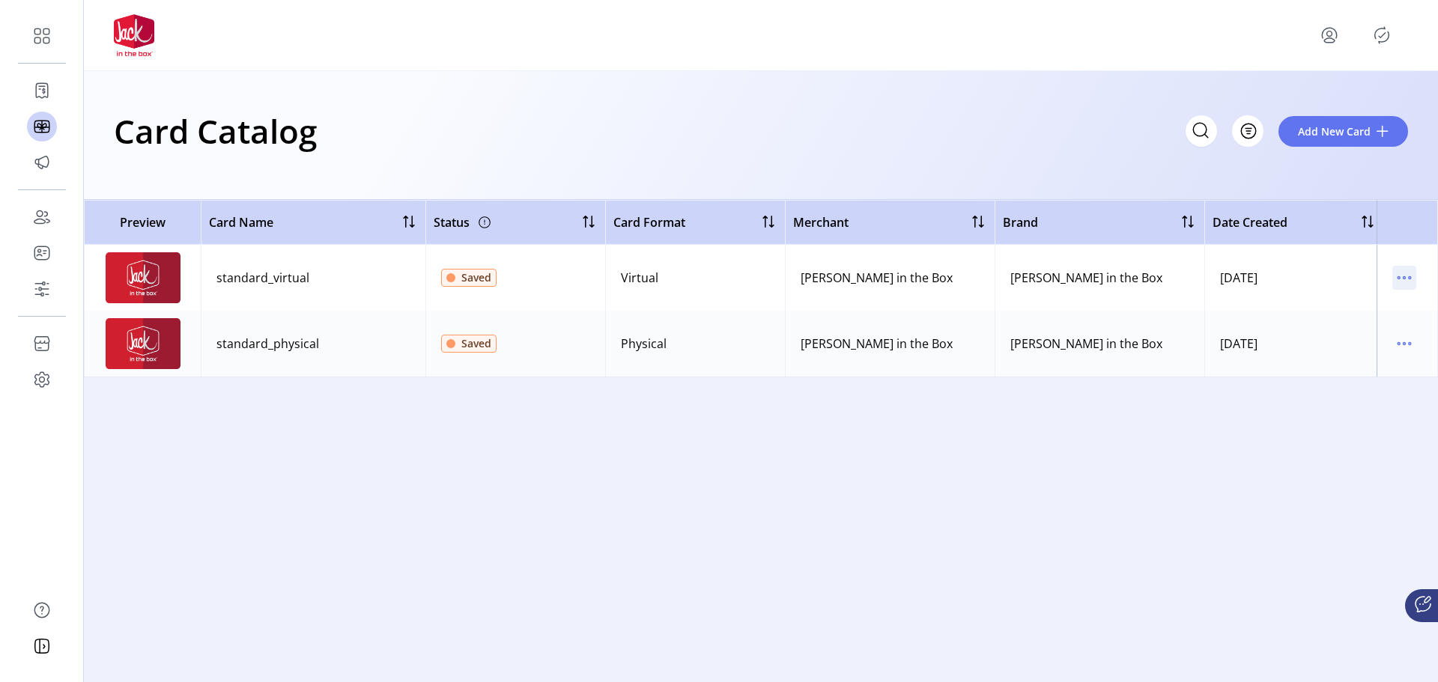
click at [1408, 279] on icon "menu" at bounding box center [1404, 278] width 24 height 24
click at [1343, 303] on span "View Details" at bounding box center [1341, 307] width 124 height 12
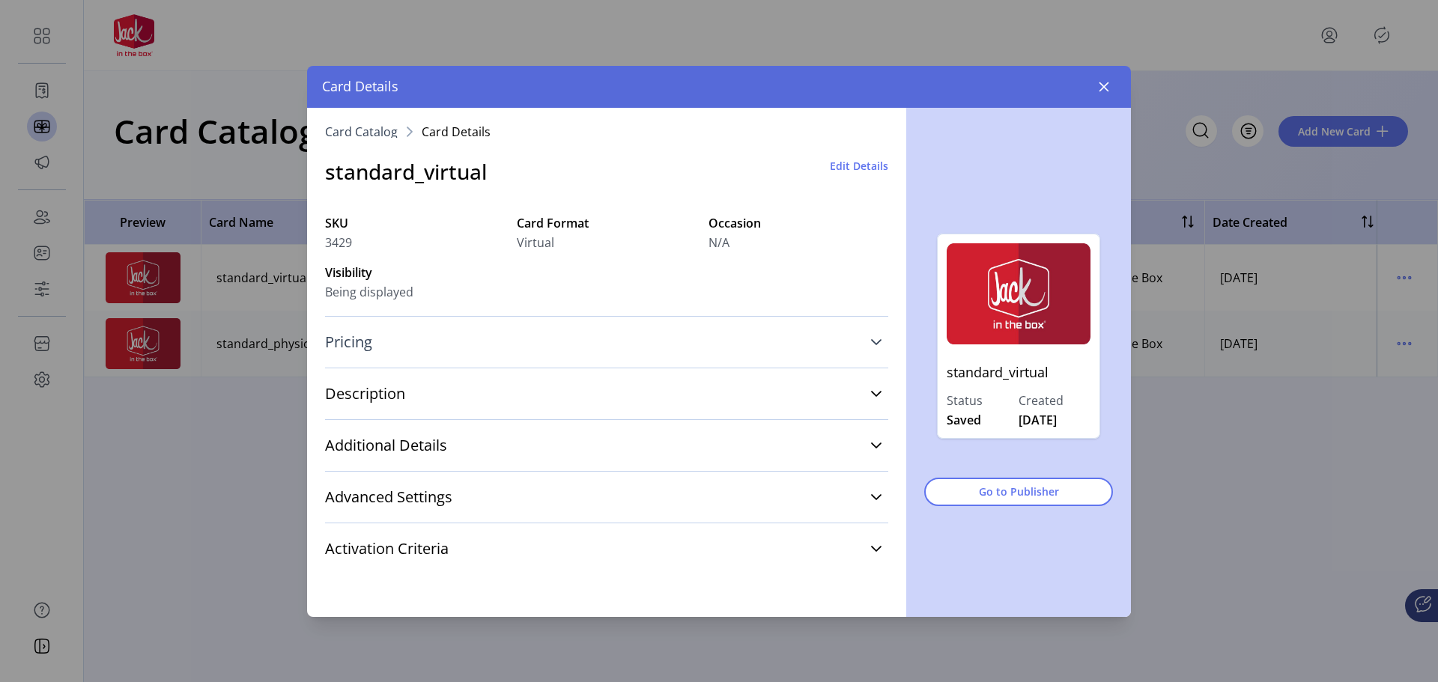
click at [875, 337] on icon at bounding box center [876, 342] width 12 height 12
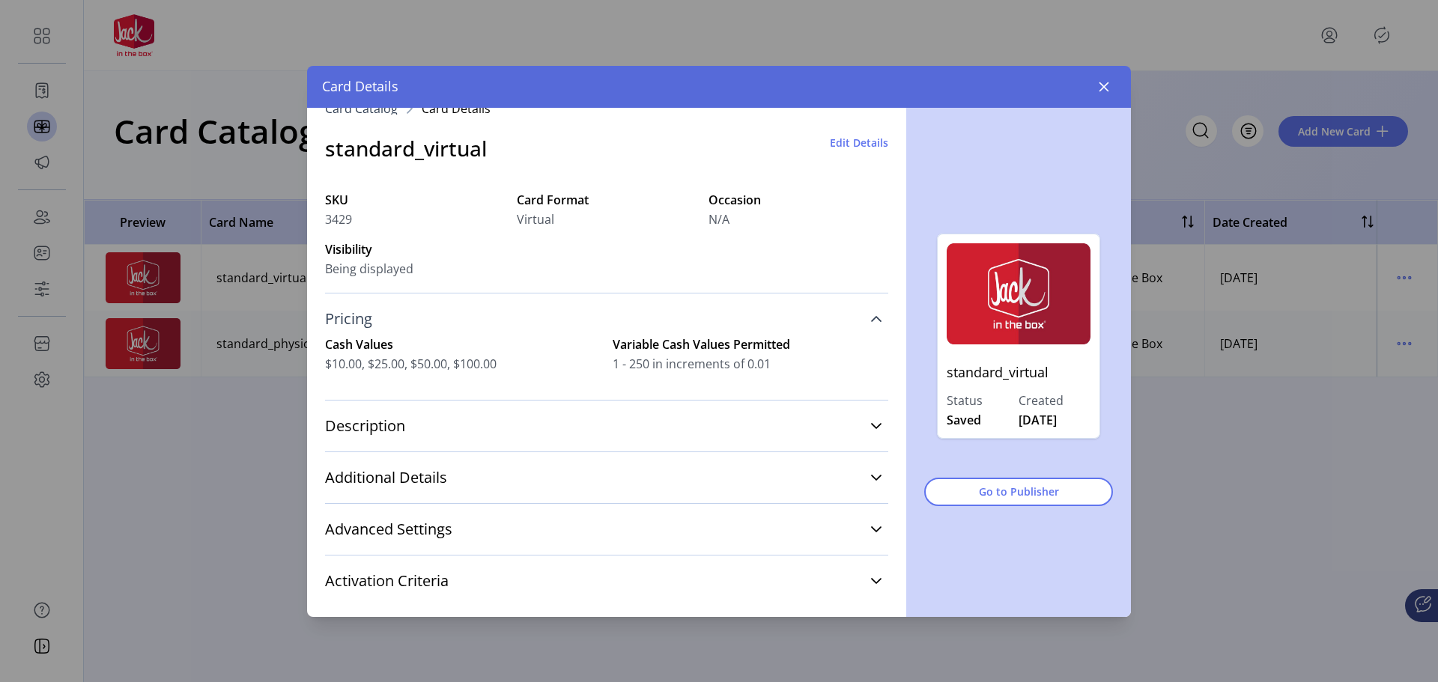
scroll to position [46, 0]
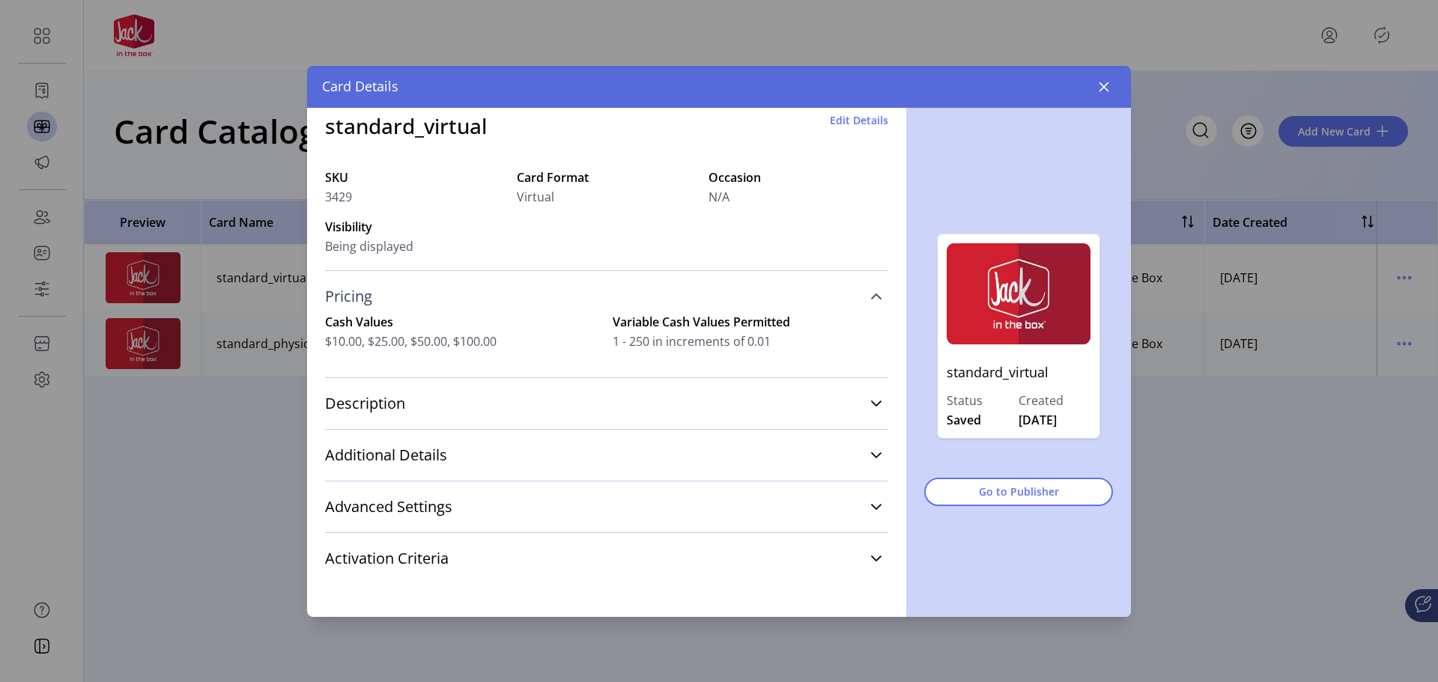
click at [881, 407] on div "Card Catalog Card Details standard_virtual Edit Details SKU 3429 Card Format Vi…" at bounding box center [606, 362] width 599 height 509
click at [861, 403] on link "Description" at bounding box center [606, 403] width 563 height 33
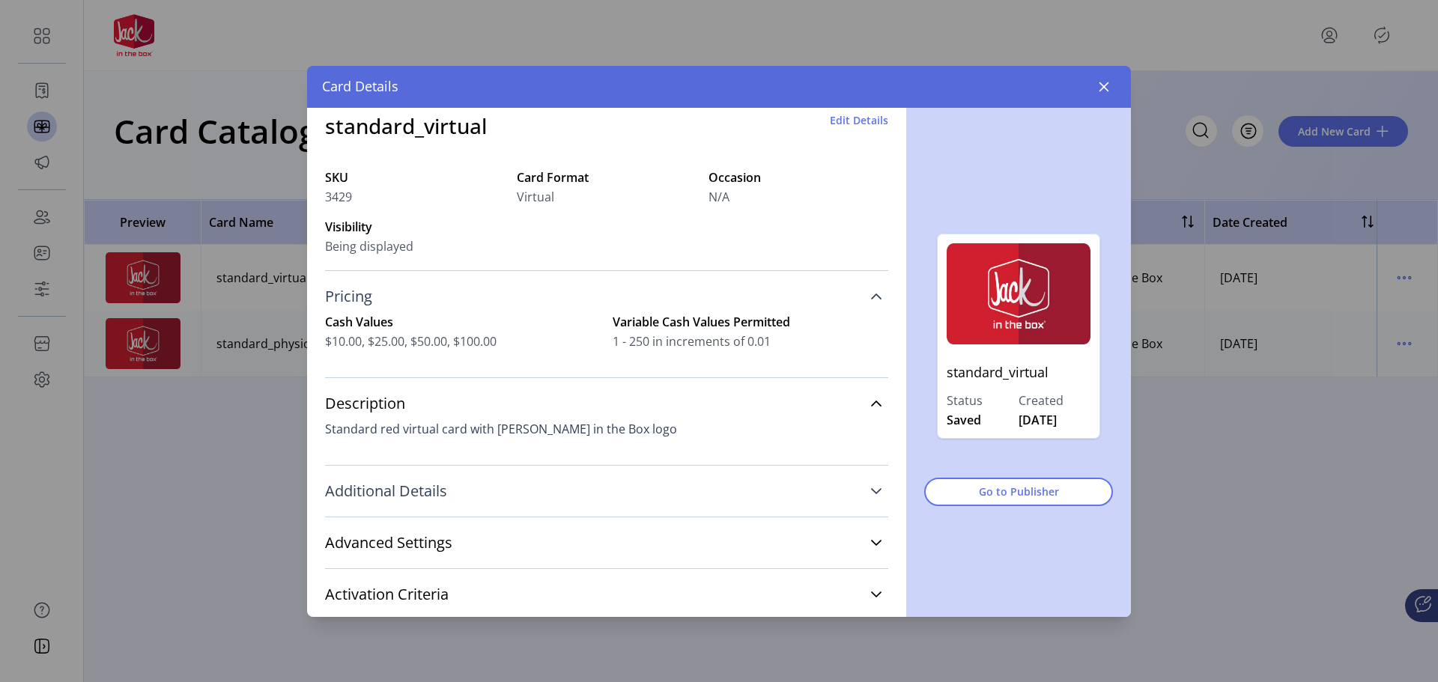
click at [869, 479] on link "Additional Details" at bounding box center [606, 491] width 563 height 33
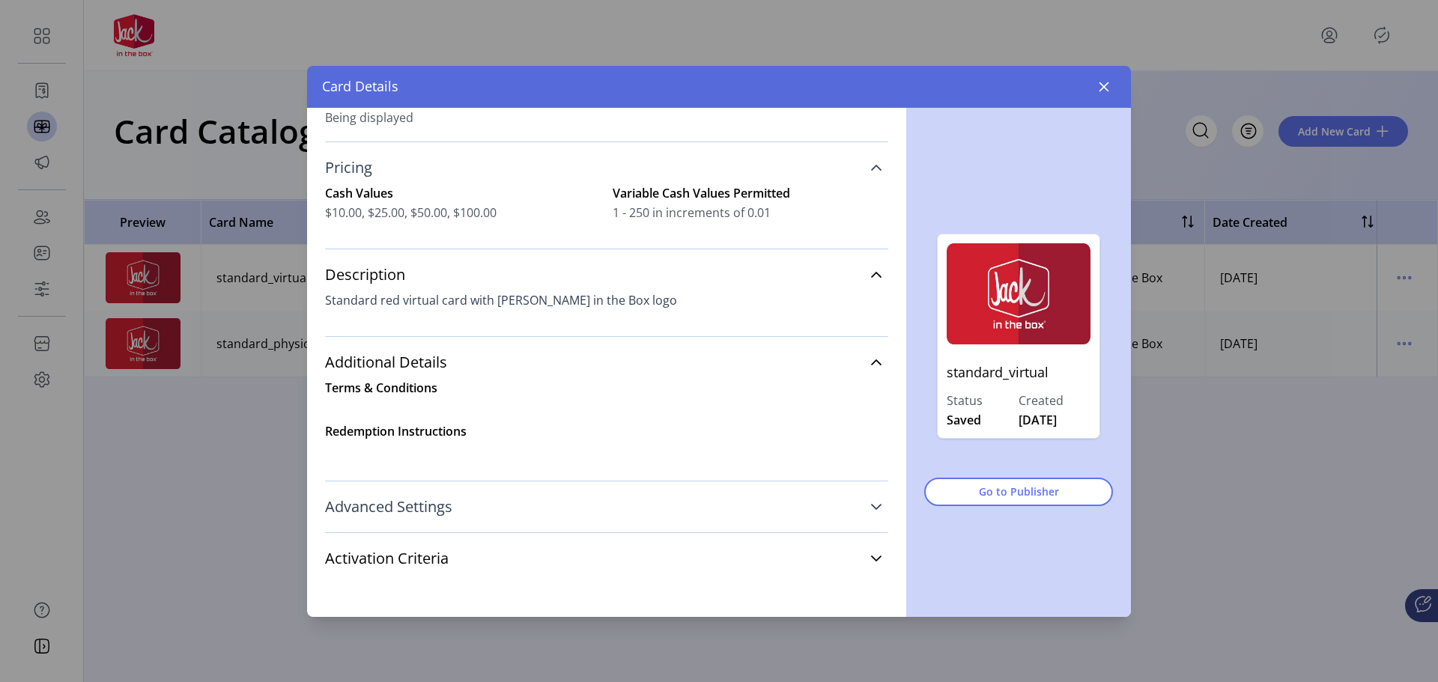
click at [872, 496] on link "Advanced Settings" at bounding box center [606, 506] width 563 height 33
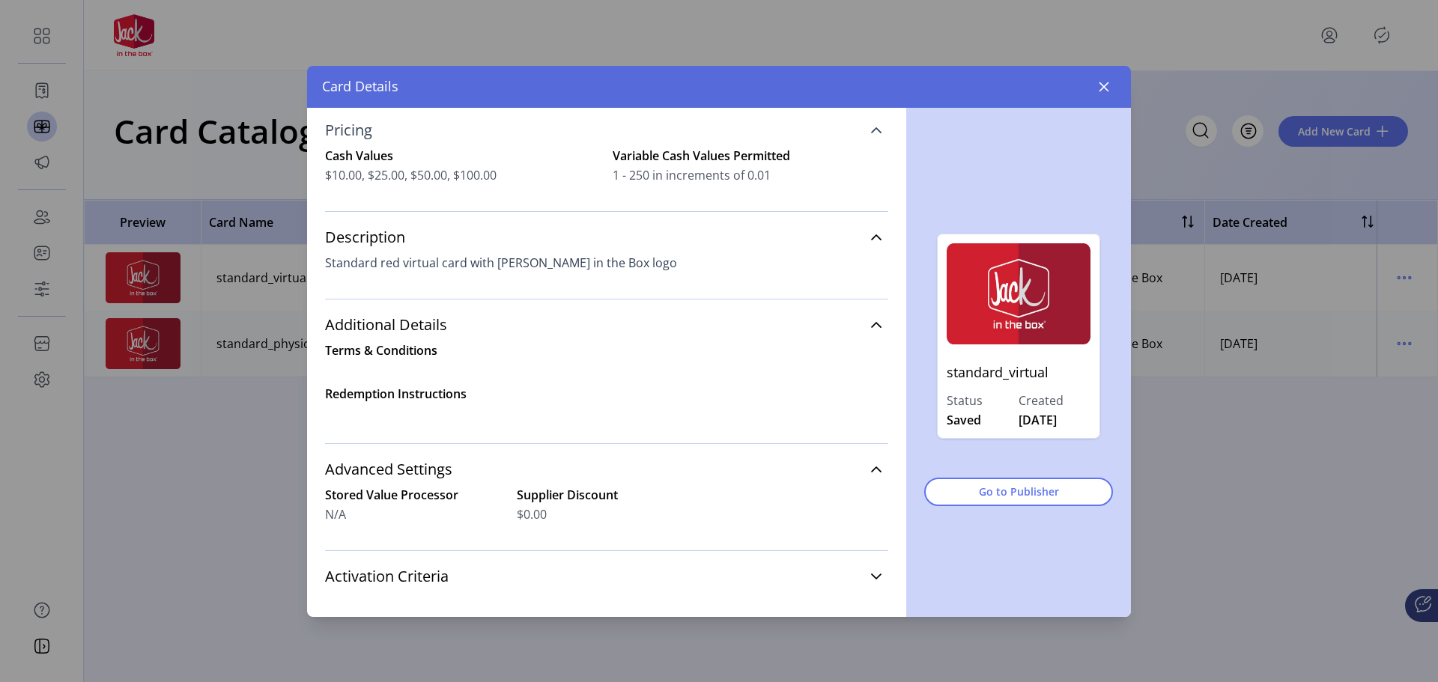
scroll to position [230, 0]
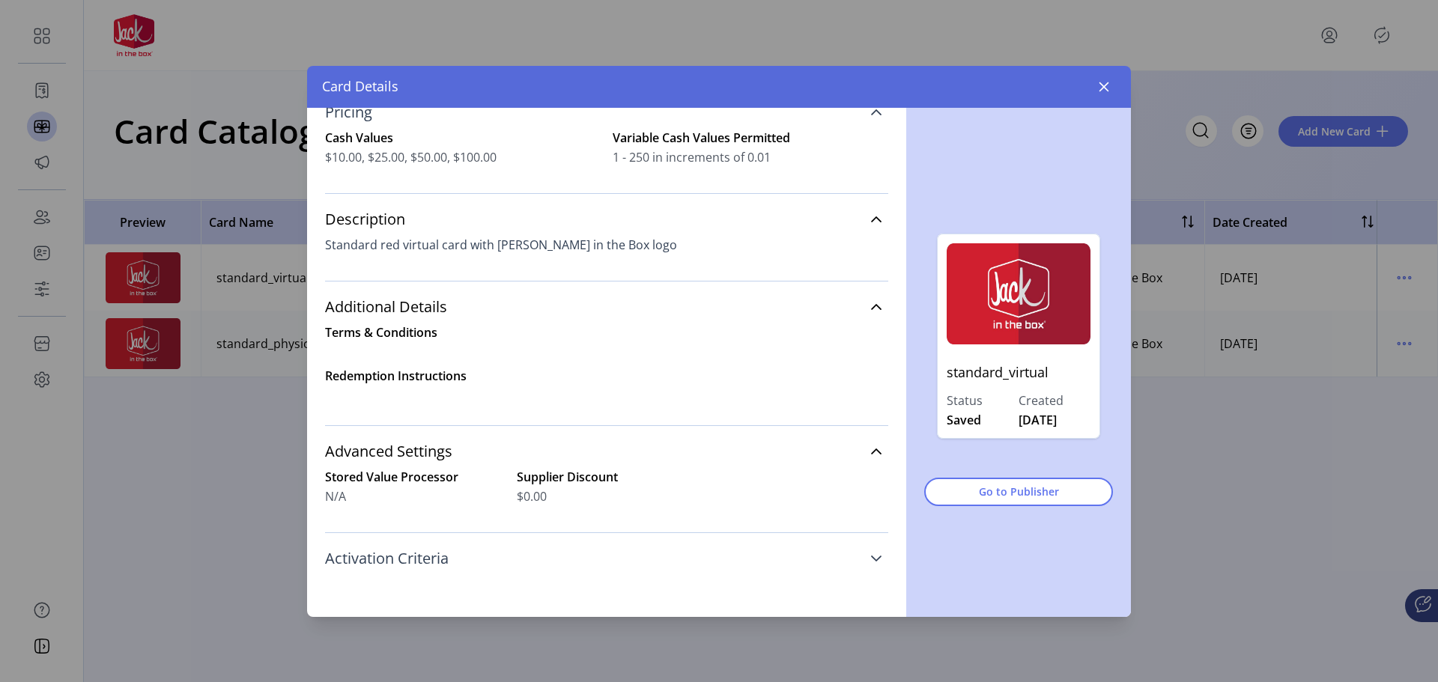
click at [876, 553] on link "Activation Criteria" at bounding box center [606, 558] width 563 height 33
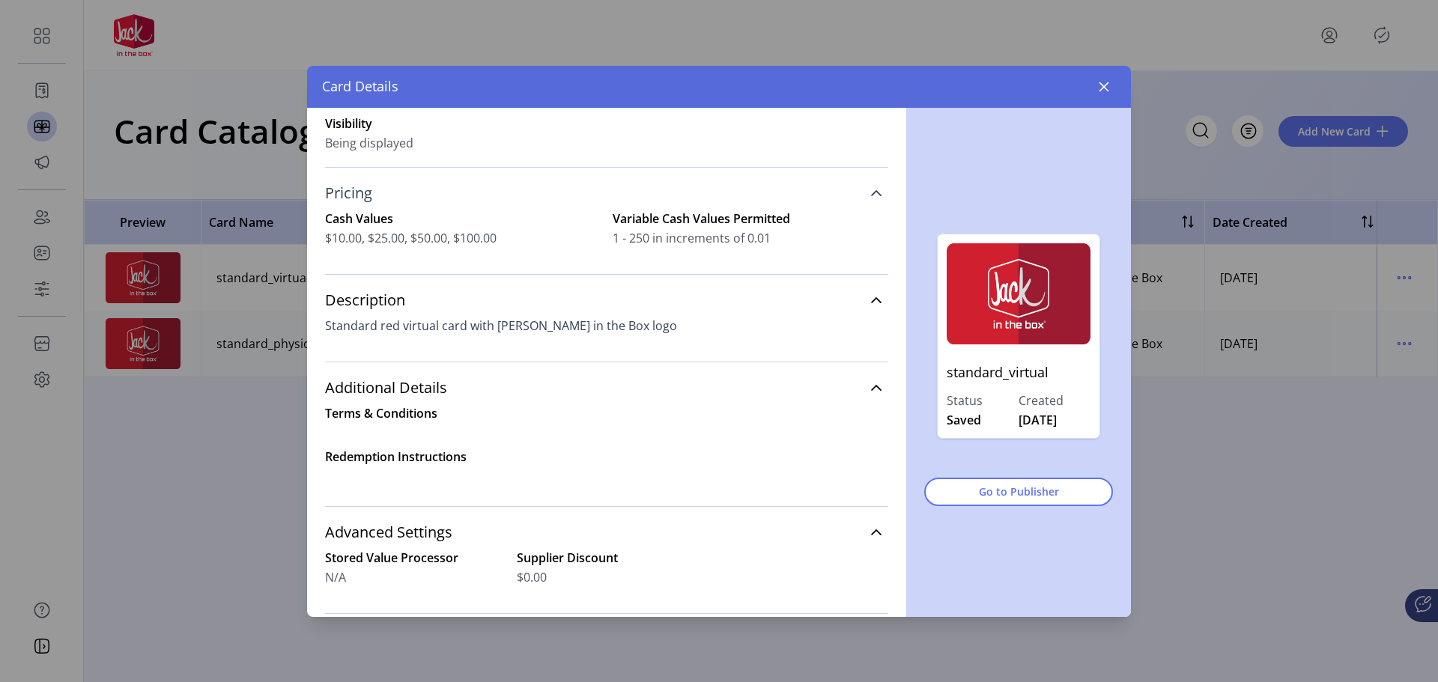
scroll to position [0, 0]
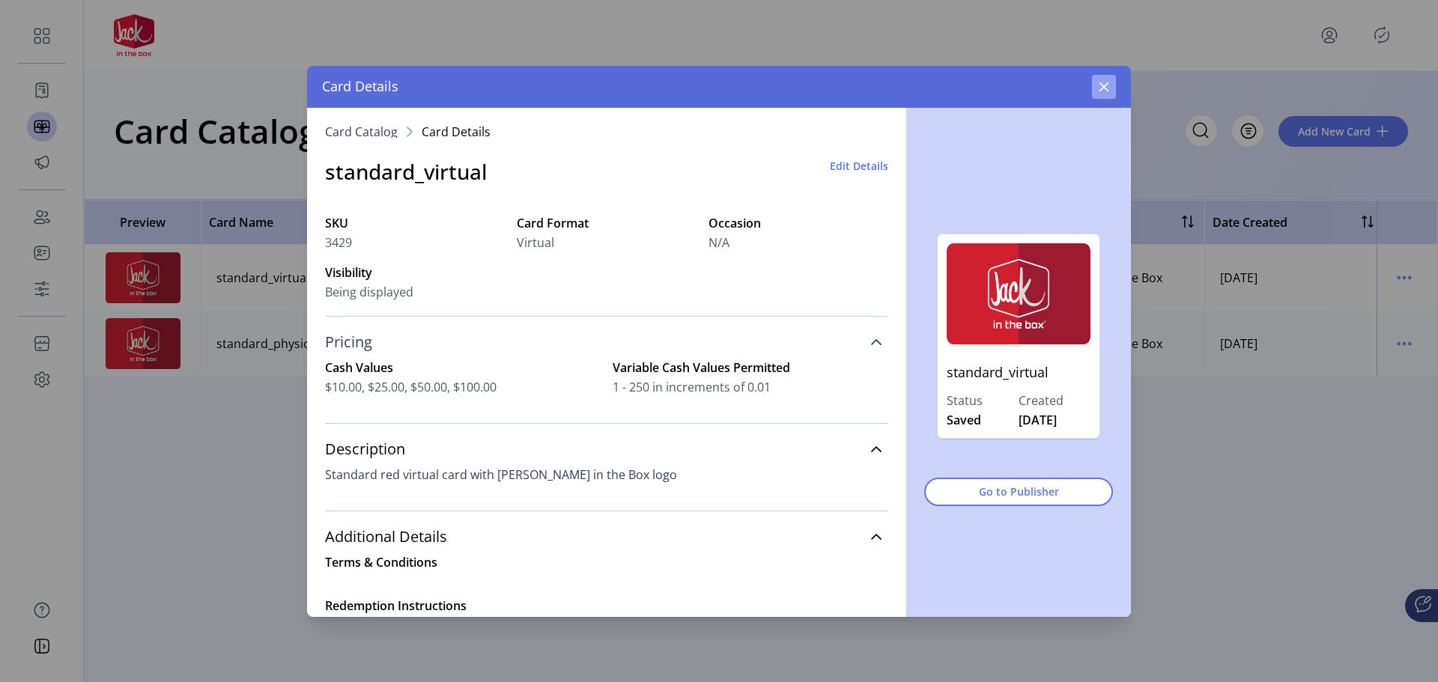
click at [1096, 91] on button "button" at bounding box center [1104, 87] width 24 height 24
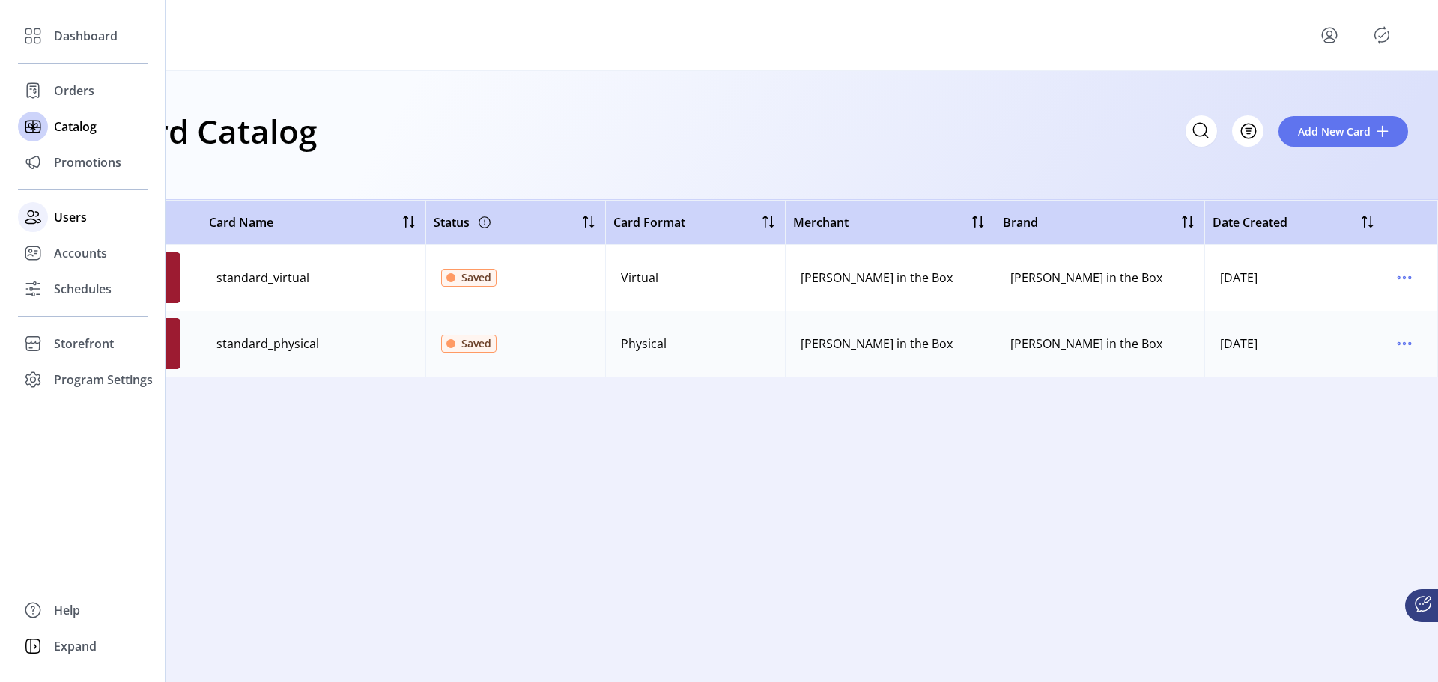
click at [76, 207] on div "Users" at bounding box center [83, 217] width 130 height 36
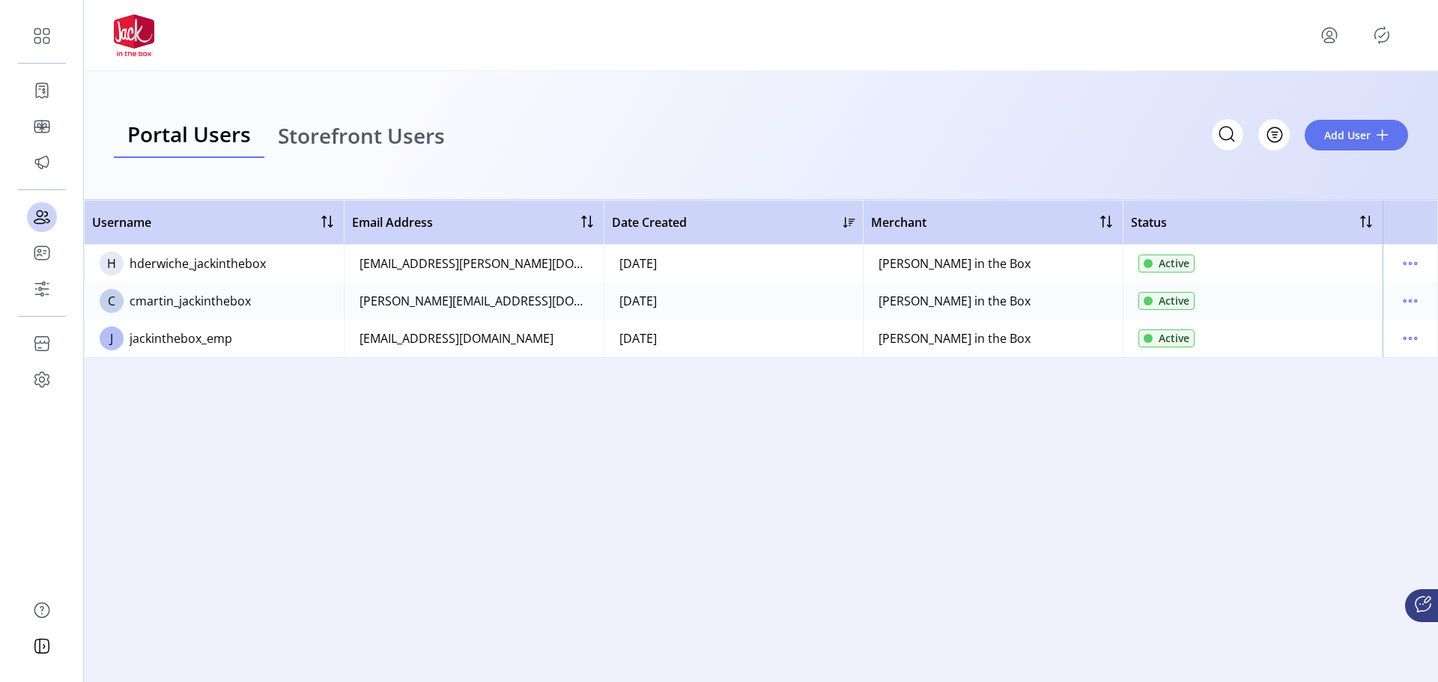
click at [380, 456] on div "Username Email Address Date Created Merchant Status H hderwiche_jackinthebox [E…" at bounding box center [761, 441] width 1354 height 482
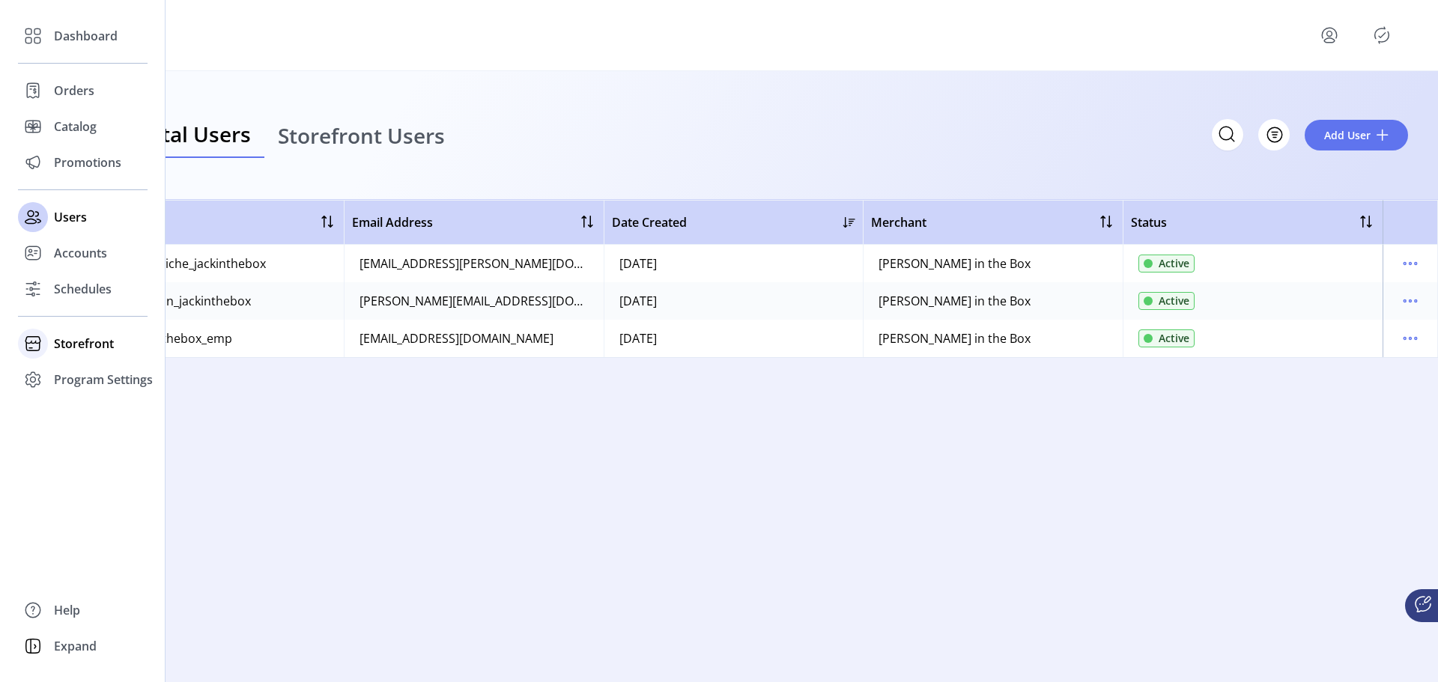
click at [110, 348] on span "Storefront" at bounding box center [84, 344] width 60 height 18
click at [83, 285] on span "Schedules" at bounding box center [83, 289] width 58 height 18
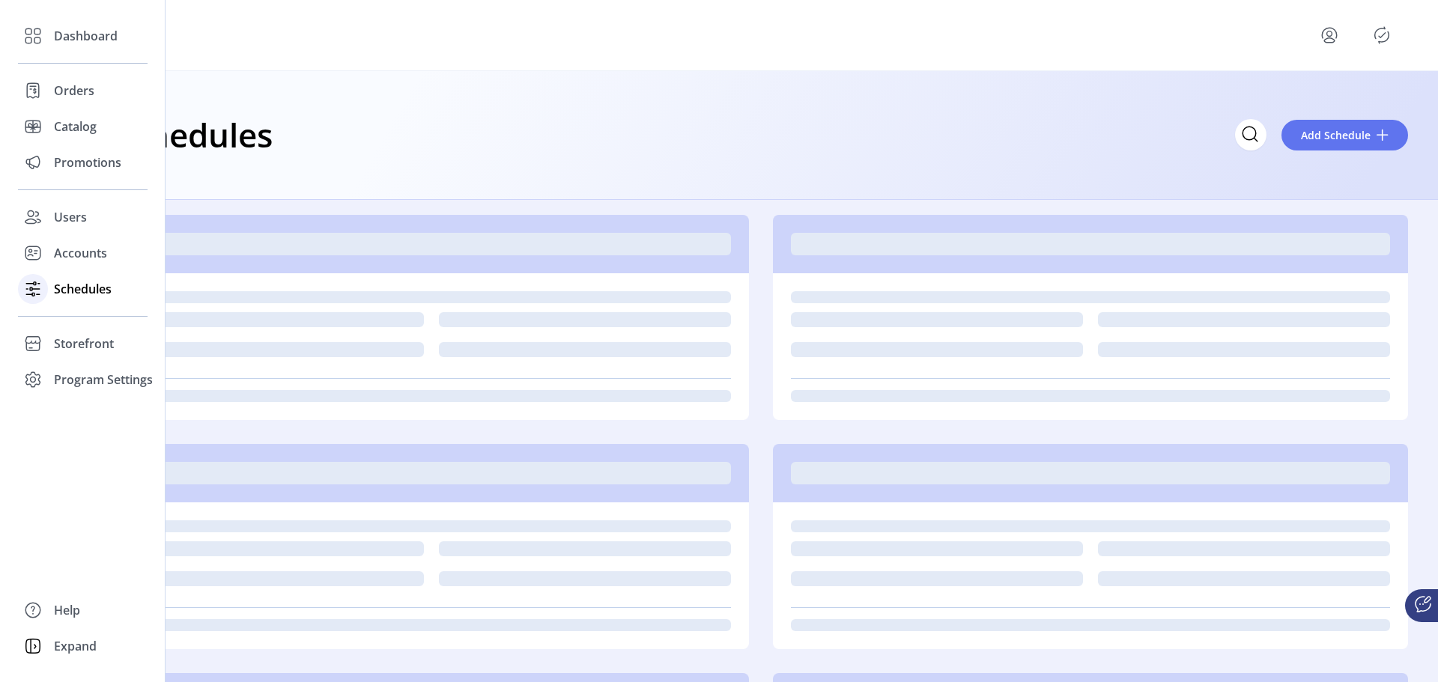
click at [89, 292] on span "Schedules" at bounding box center [83, 289] width 58 height 18
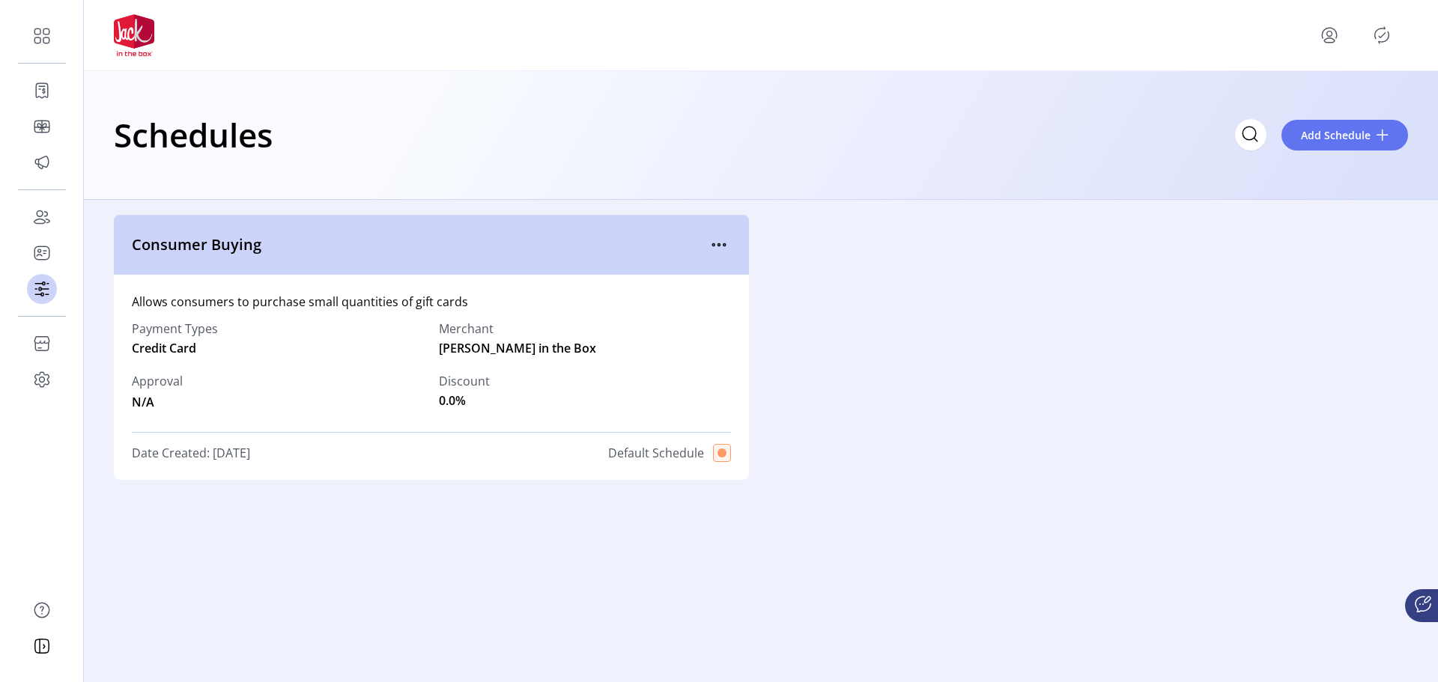
click at [472, 147] on div "Schedules Add Schedule" at bounding box center [761, 135] width 1294 height 52
click at [735, 244] on div "Consumer Buying" at bounding box center [431, 245] width 635 height 60
click at [721, 241] on icon "menu" at bounding box center [719, 245] width 24 height 24
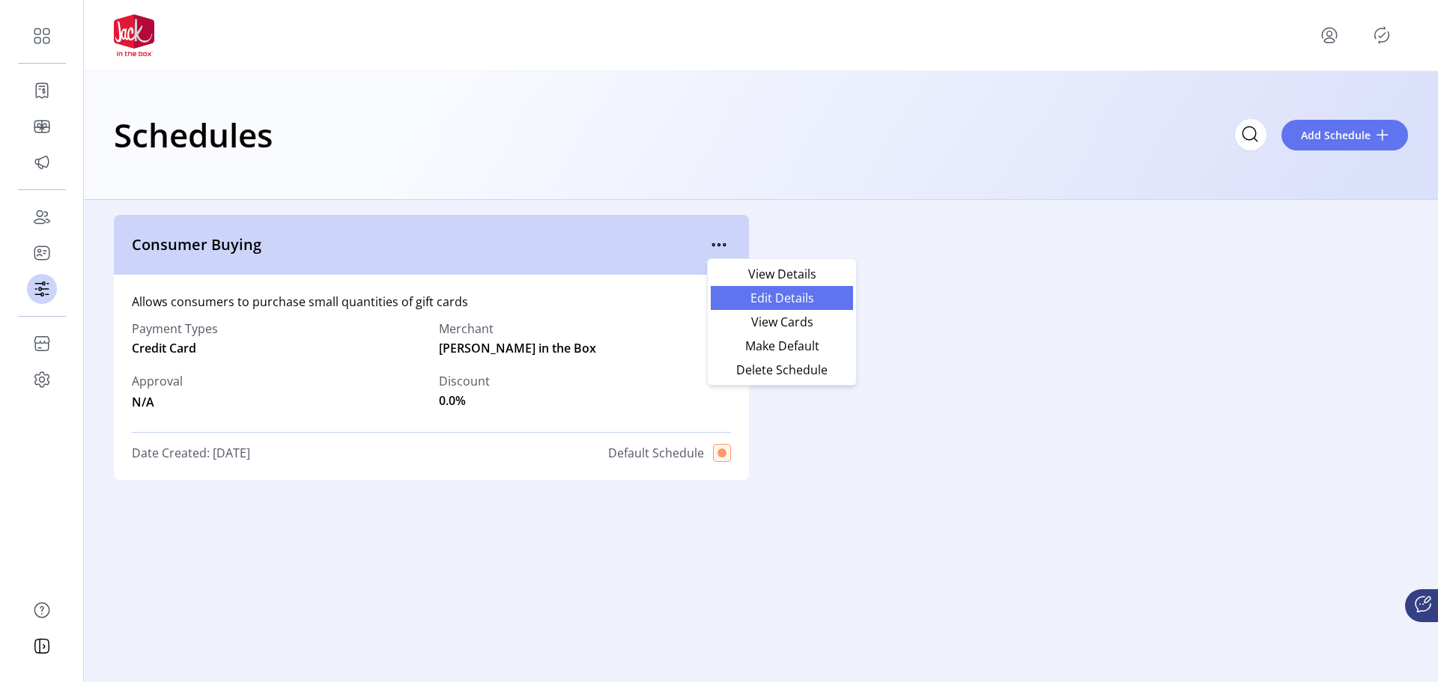
click at [780, 300] on span "Edit Details" at bounding box center [782, 298] width 124 height 12
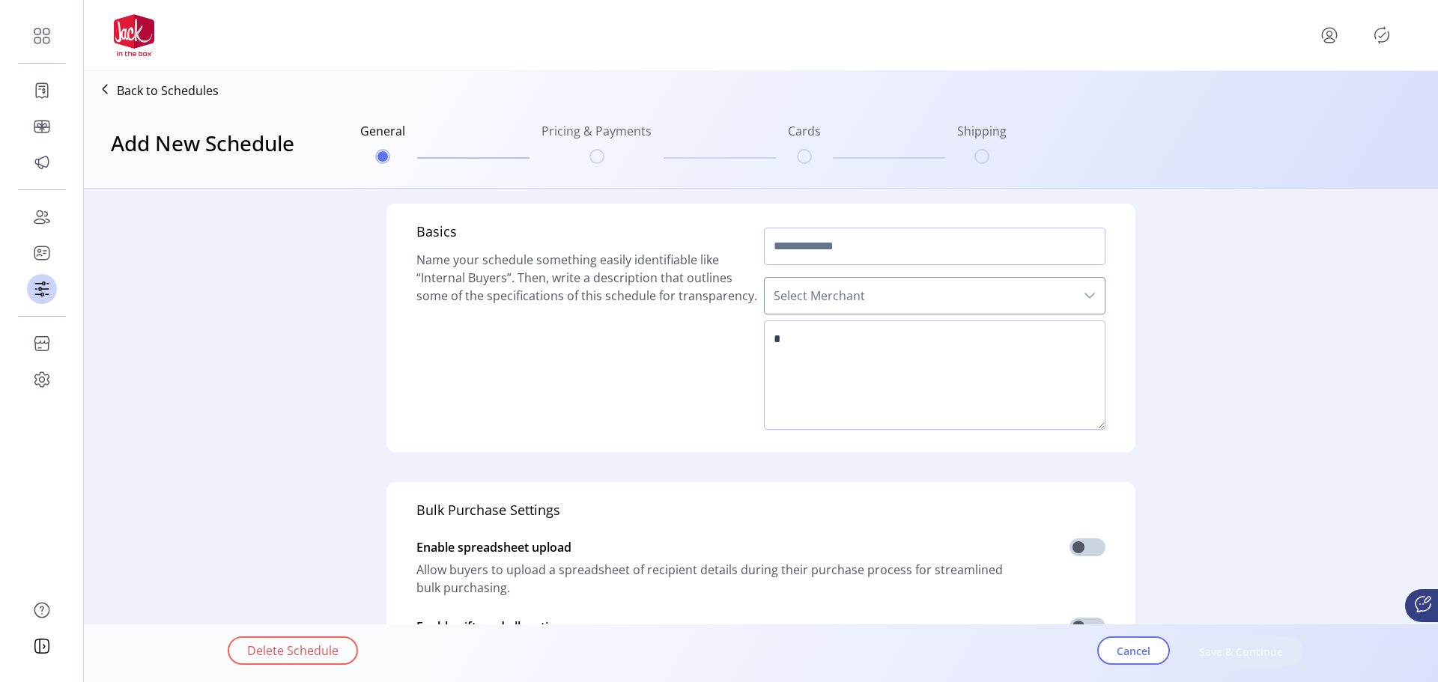
type input "**********"
type textarea "**********"
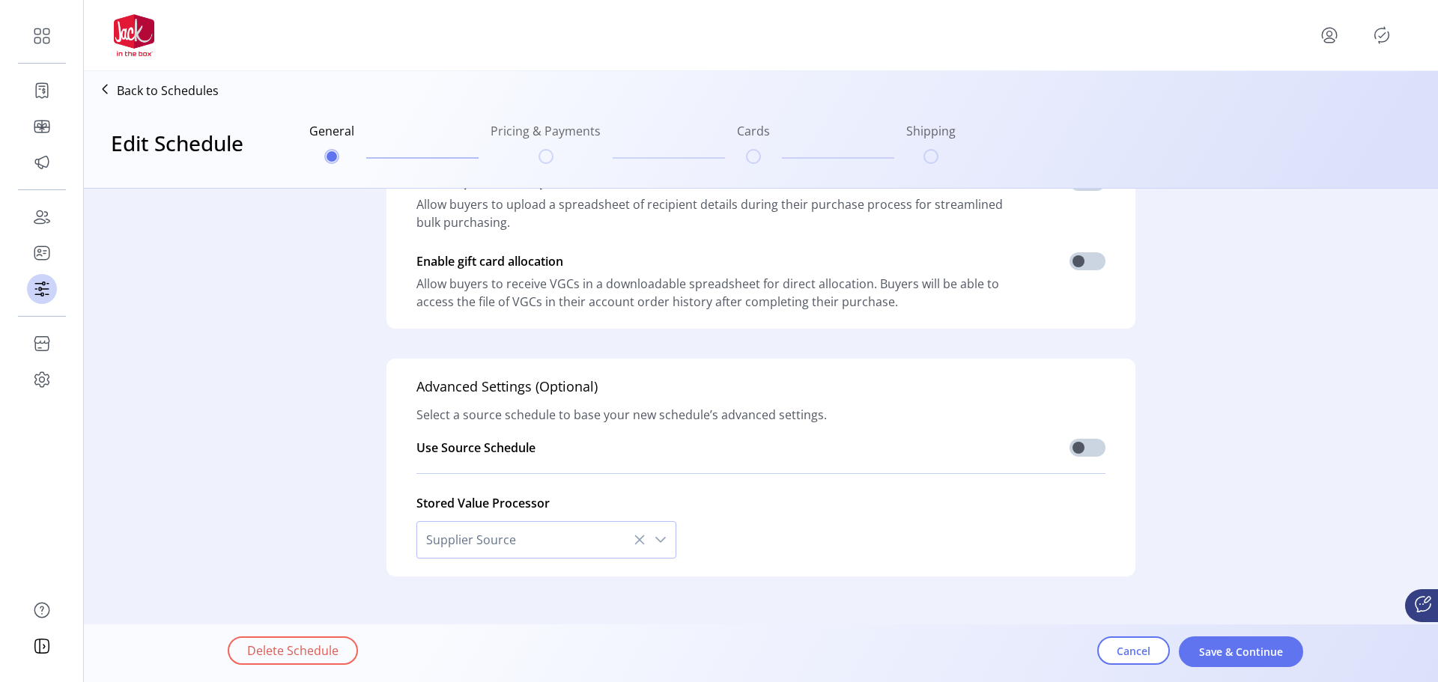
scroll to position [374, 0]
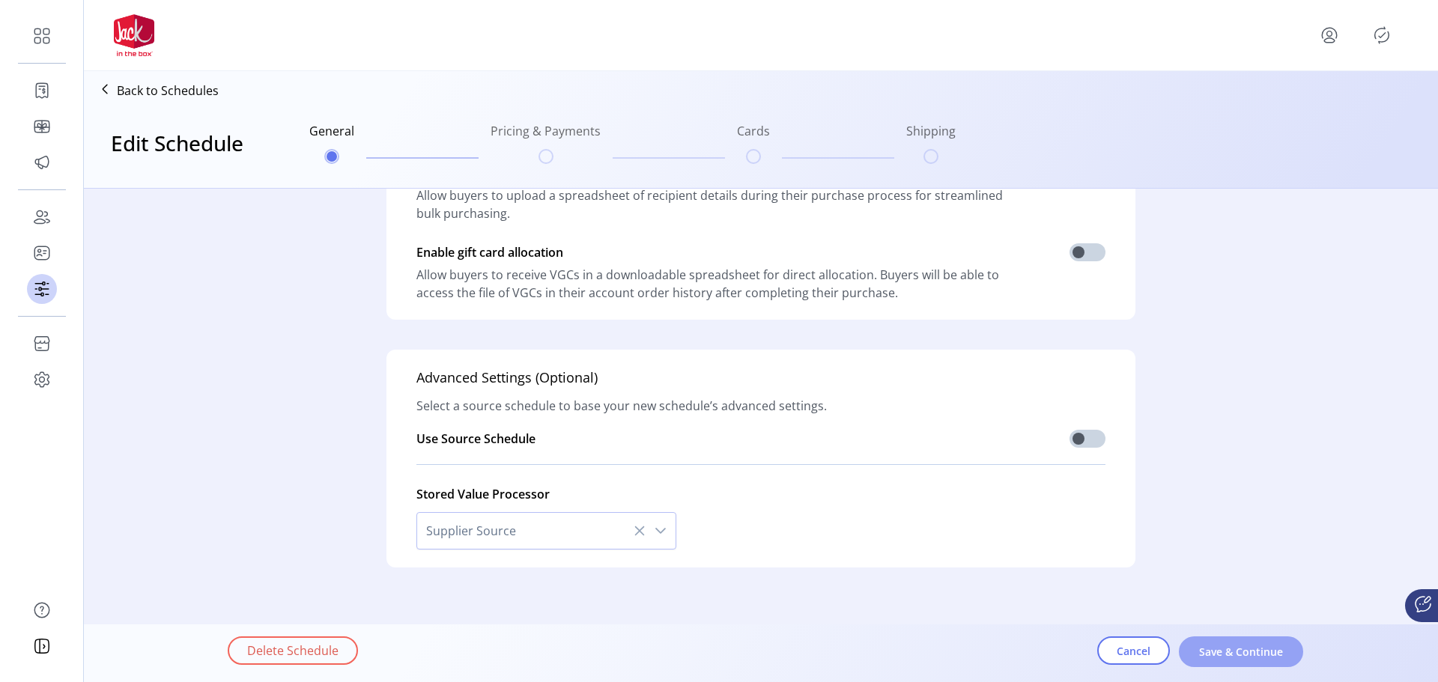
click at [1228, 651] on span "Save & Continue" at bounding box center [1240, 652] width 85 height 16
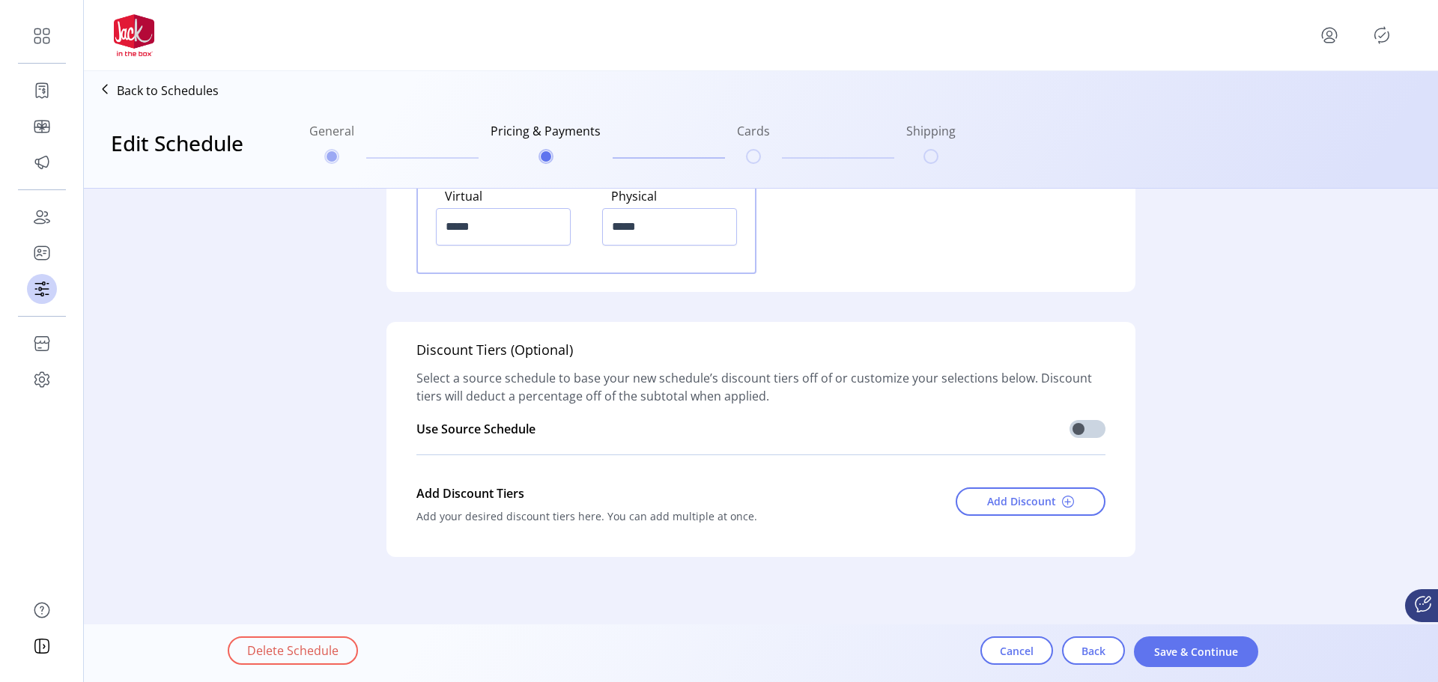
scroll to position [2017, 0]
click at [1200, 651] on span "Save & Continue" at bounding box center [1195, 652] width 85 height 16
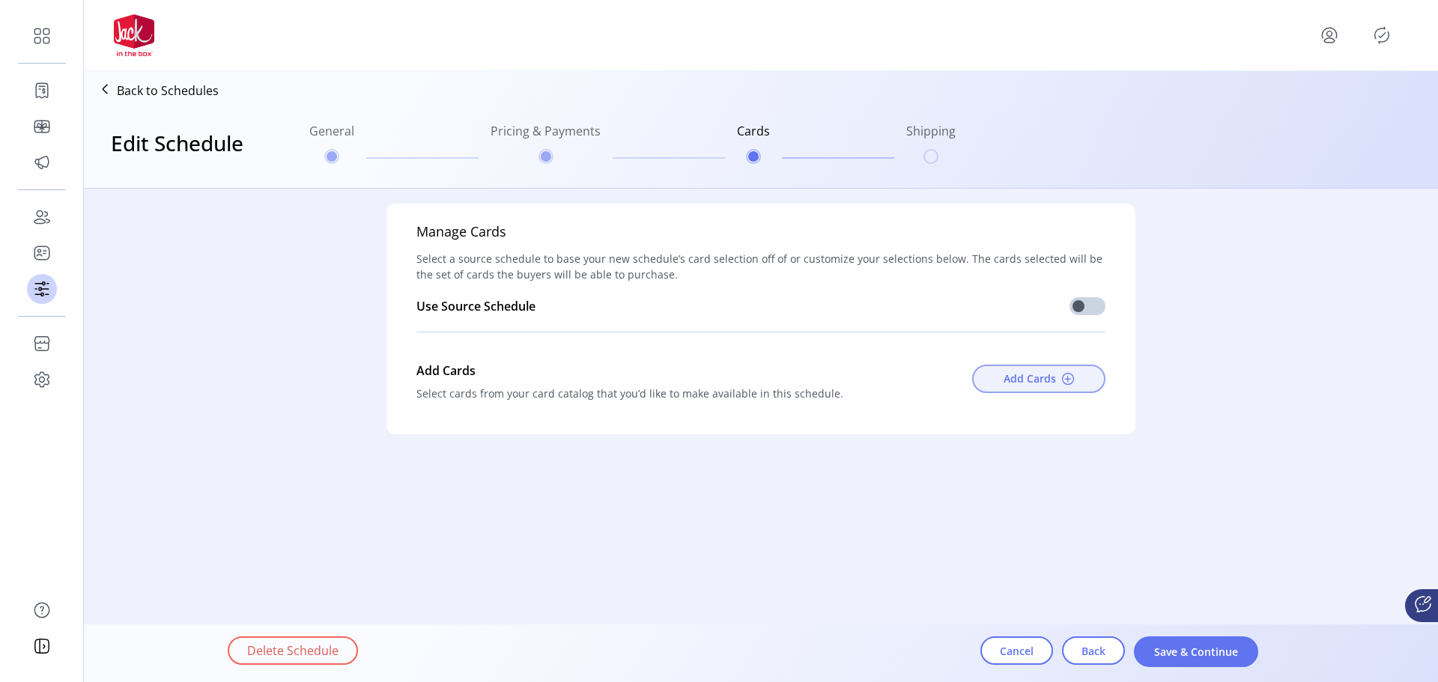
click at [1030, 382] on span "Add Cards" at bounding box center [1029, 379] width 52 height 16
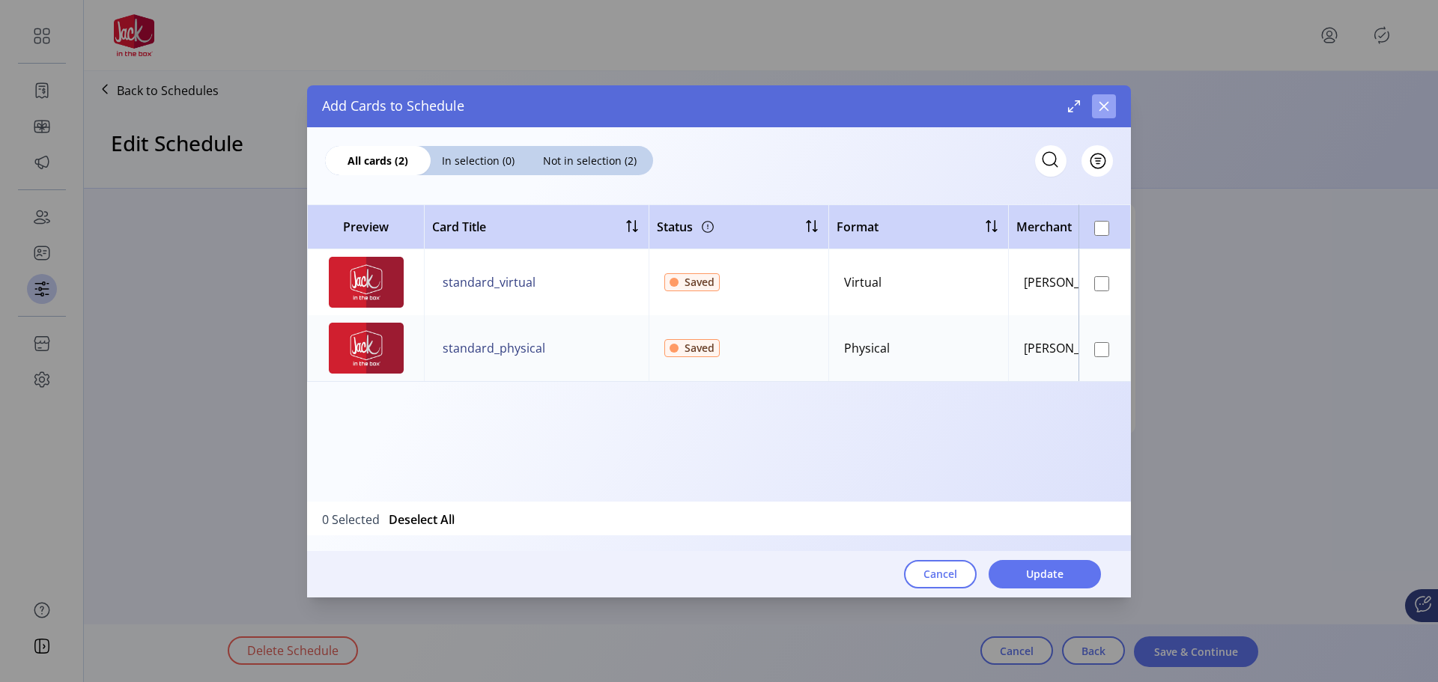
click at [1105, 103] on icon "button" at bounding box center [1104, 106] width 12 height 12
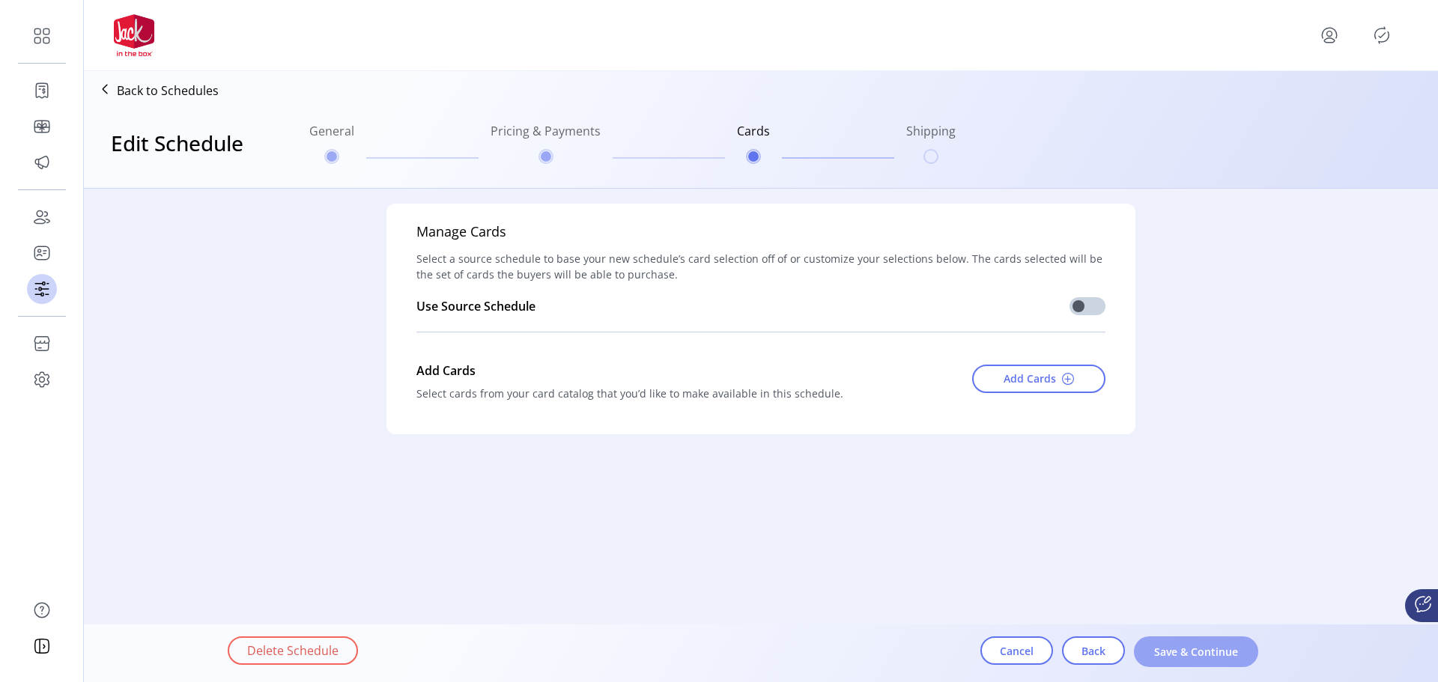
click at [1225, 652] on span "Save & Continue" at bounding box center [1195, 652] width 85 height 16
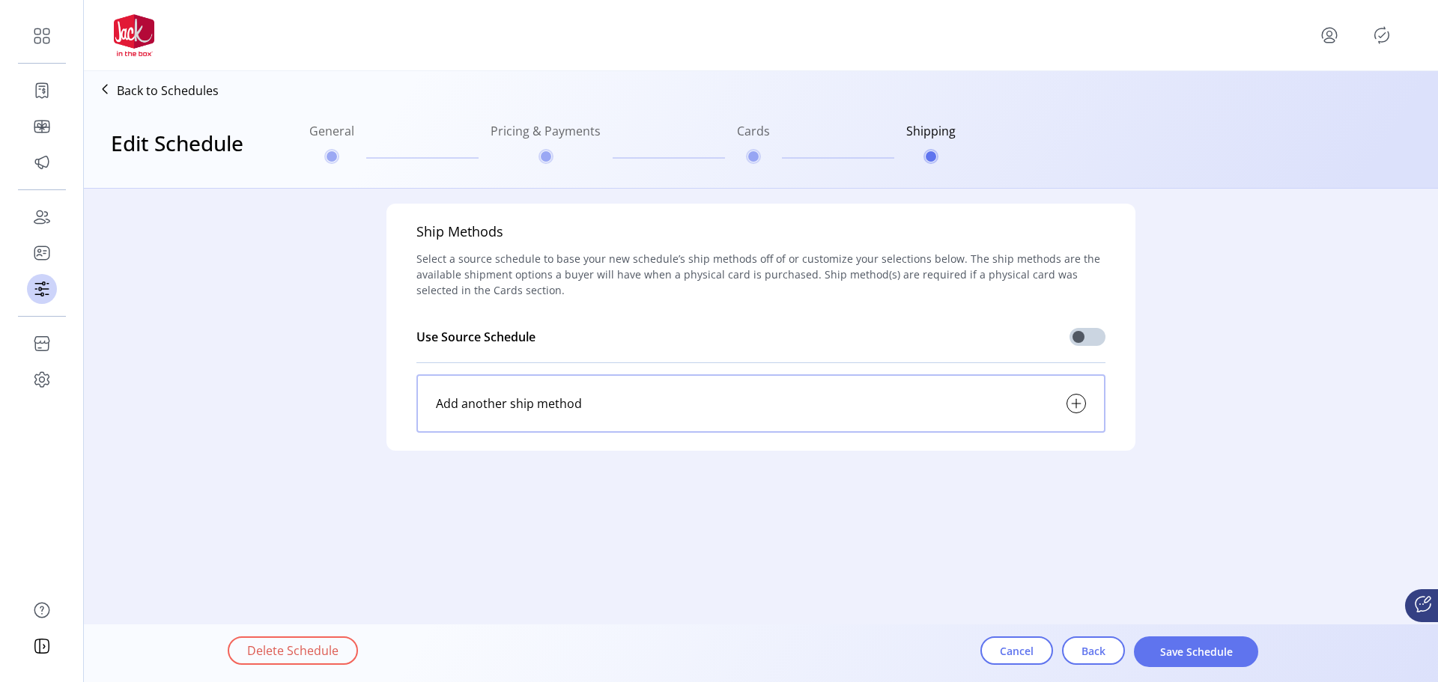
click at [1072, 404] on icon at bounding box center [1076, 404] width 18 height 18
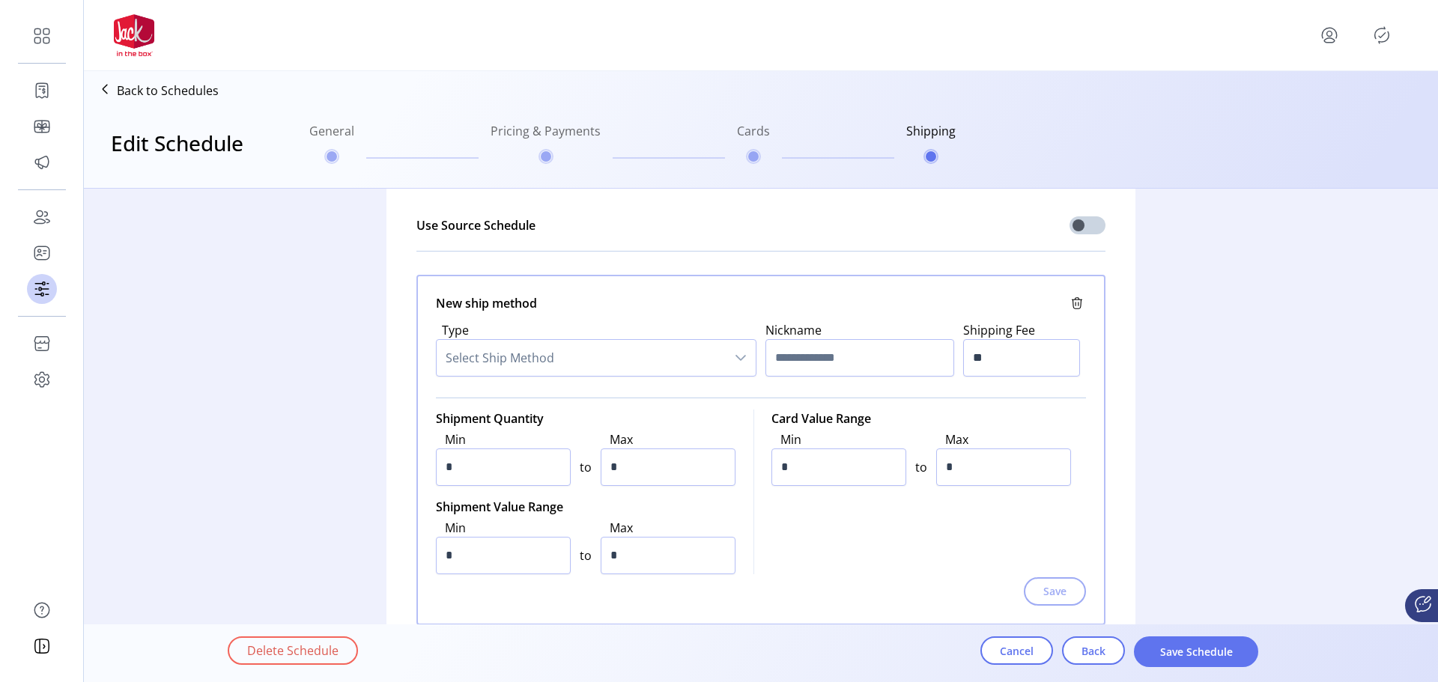
scroll to position [194, 0]
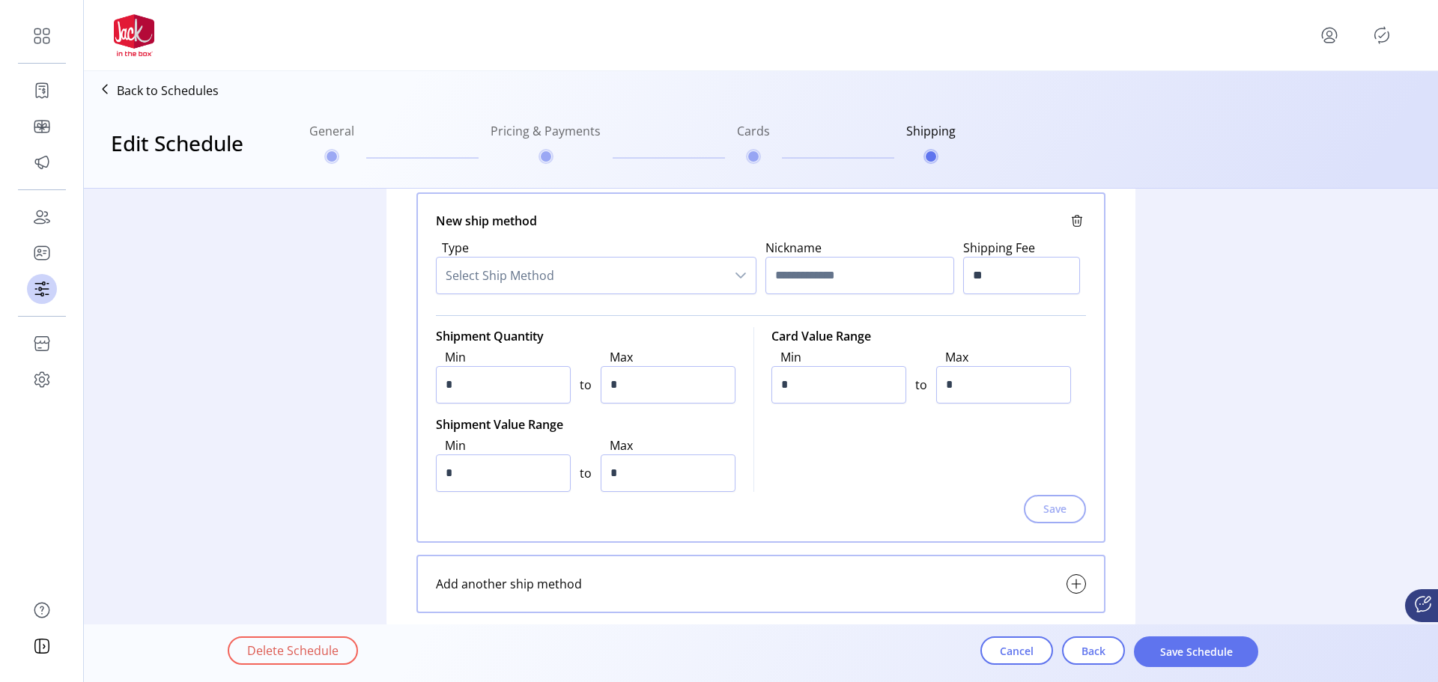
click at [562, 280] on span "Select Ship Method" at bounding box center [581, 276] width 289 height 36
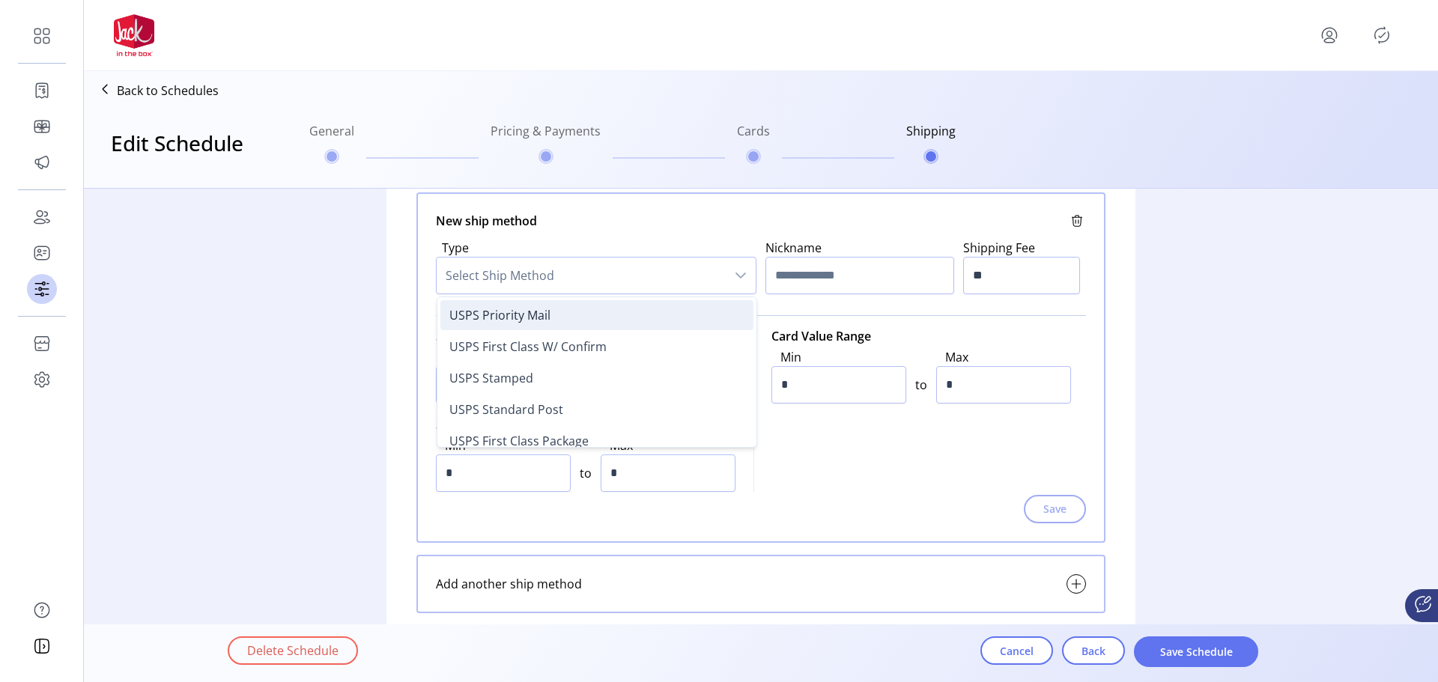
click at [647, 318] on li "USPS Priority Mail" at bounding box center [596, 315] width 313 height 30
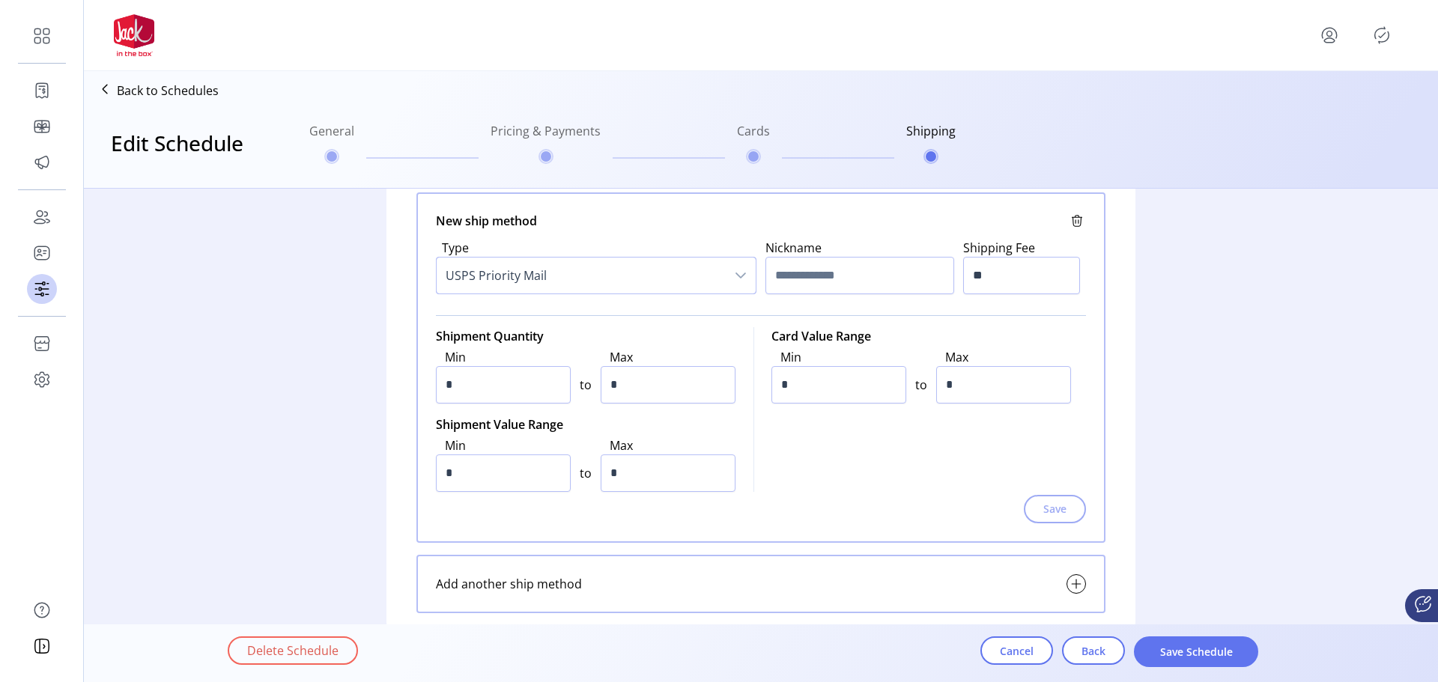
click at [859, 450] on div "Shipment Quantity Min * to Max * Shipment Value Range Min * to Max * Card Value…" at bounding box center [761, 411] width 650 height 168
click at [1015, 647] on span "Cancel" at bounding box center [1017, 651] width 34 height 16
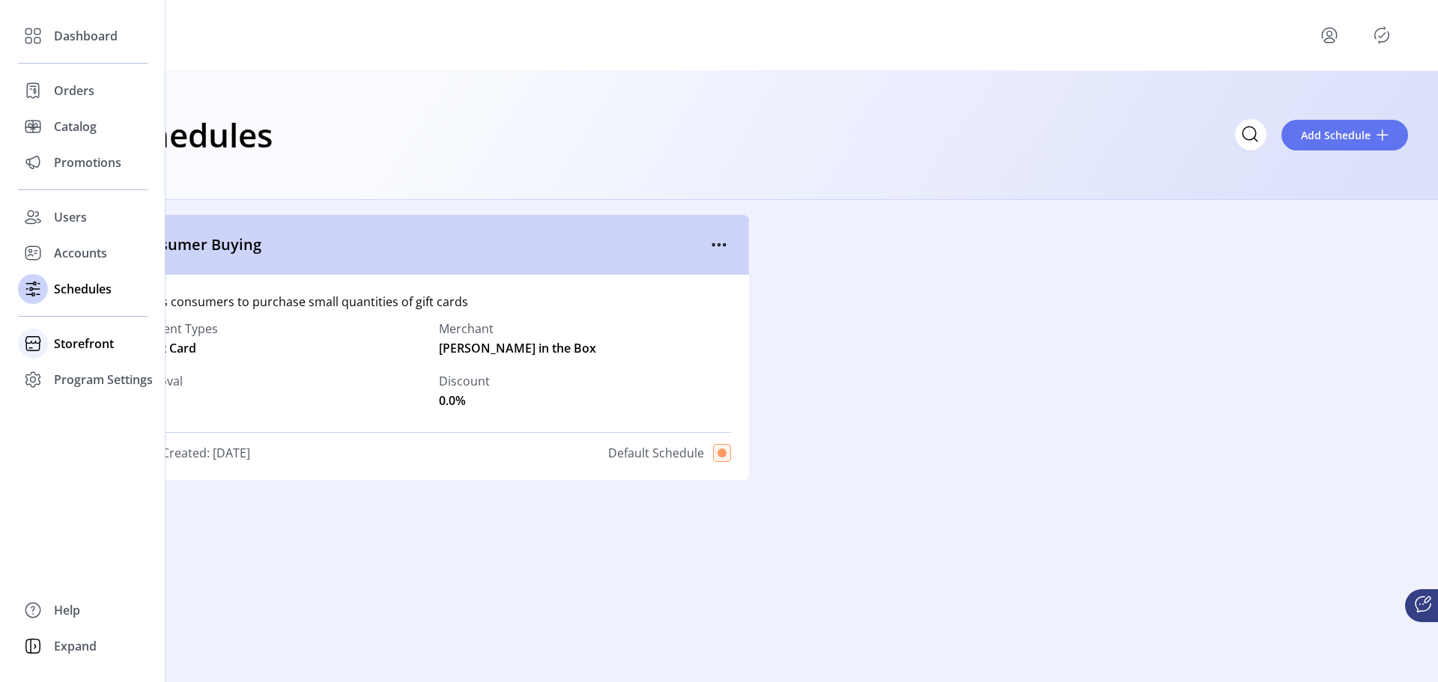
click at [113, 346] on span "Storefront" at bounding box center [84, 344] width 60 height 18
click at [117, 375] on span "Configuration" at bounding box center [93, 374] width 79 height 18
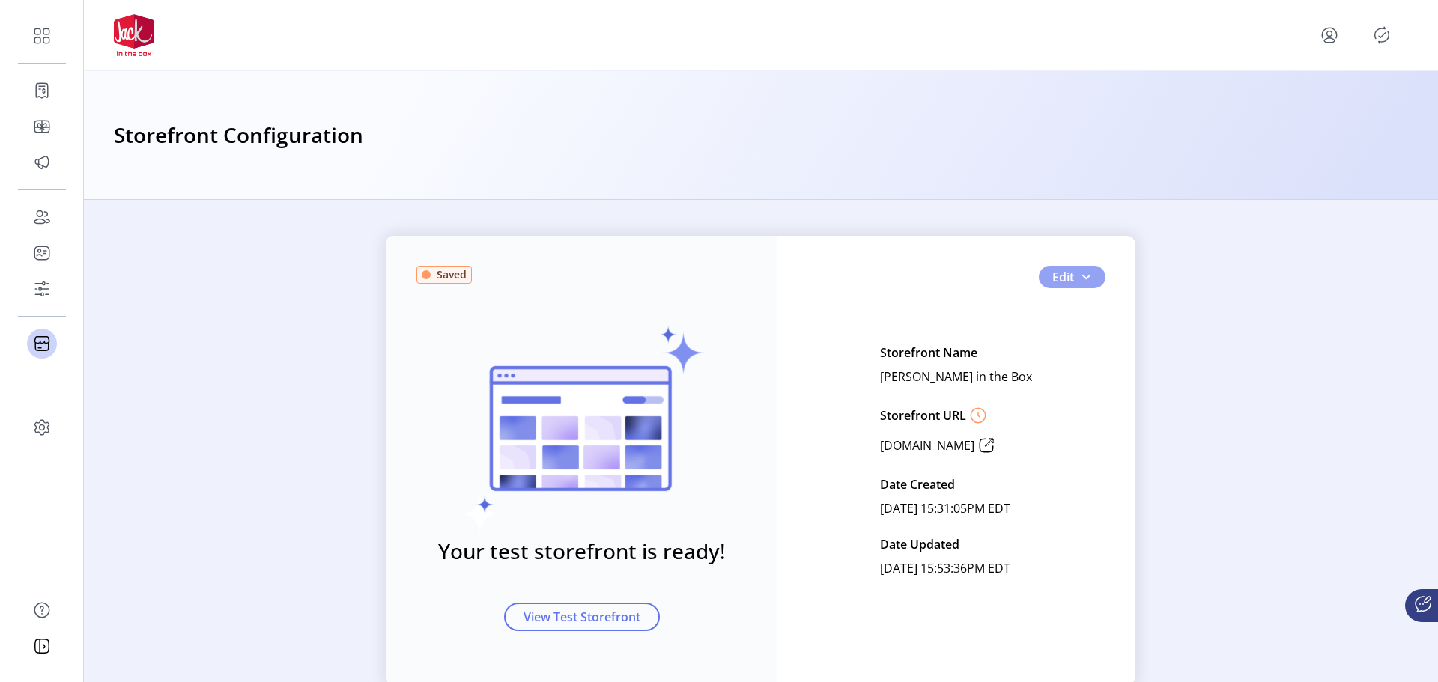
drag, startPoint x: 1076, startPoint y: 275, endPoint x: 1064, endPoint y: 277, distance: 12.2
click at [1075, 274] on button "Edit" at bounding box center [1072, 277] width 67 height 22
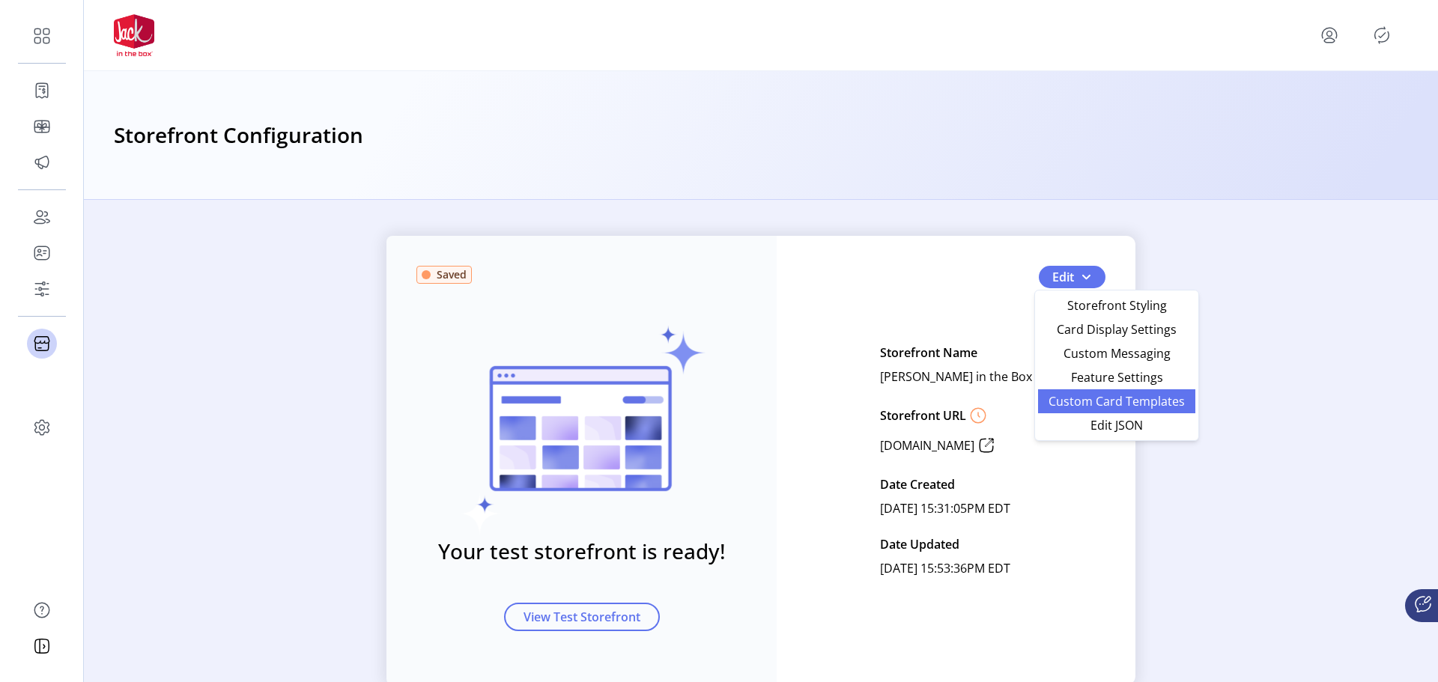
click at [1137, 401] on span "Custom Card Templates" at bounding box center [1116, 401] width 139 height 12
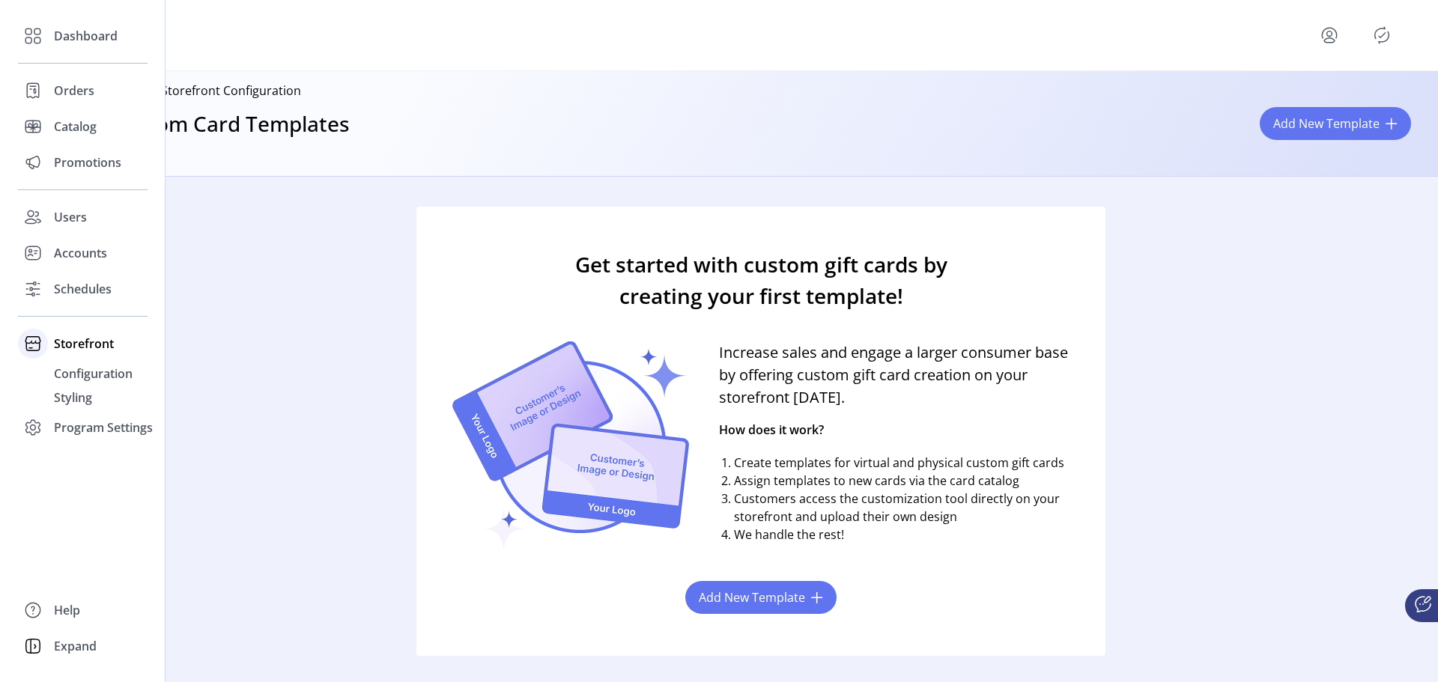
click at [103, 342] on span "Storefront" at bounding box center [84, 344] width 60 height 18
click at [103, 345] on span "Storefront" at bounding box center [84, 344] width 60 height 18
click at [106, 374] on span "Configuration" at bounding box center [93, 374] width 79 height 18
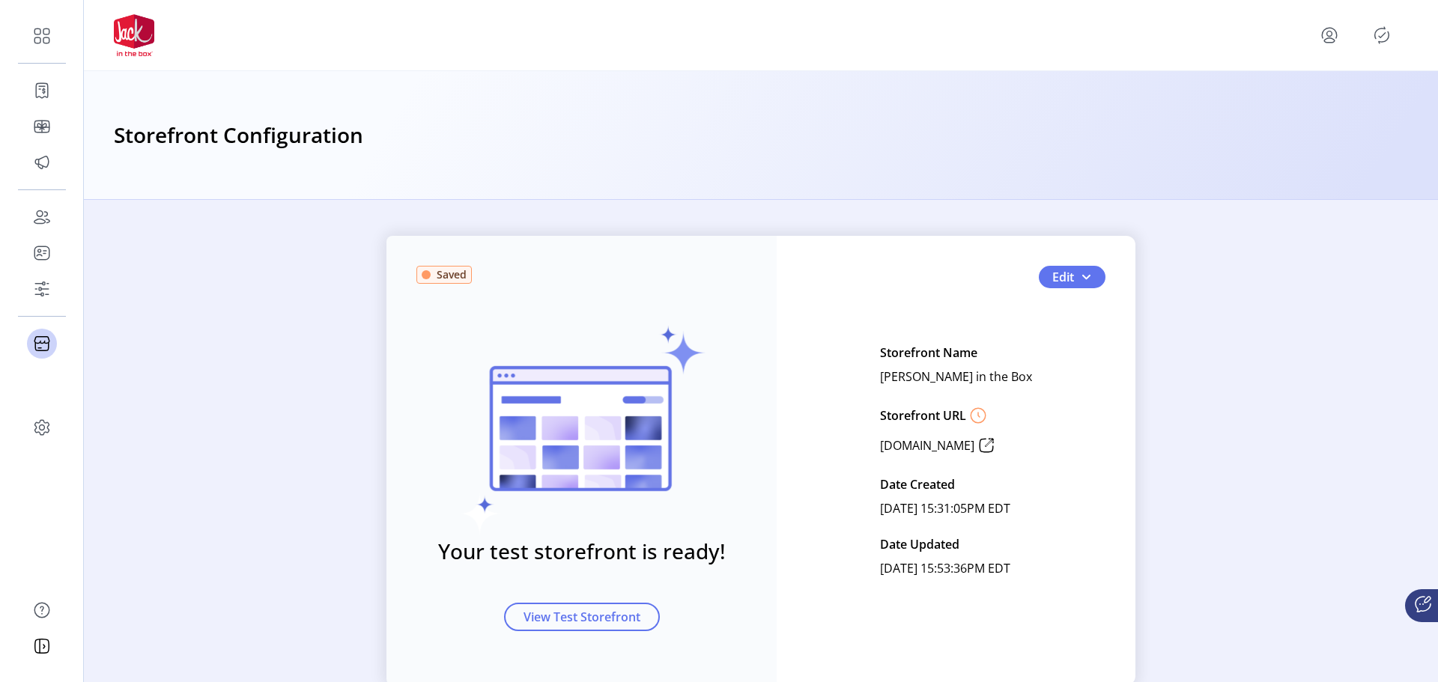
drag, startPoint x: 1076, startPoint y: 258, endPoint x: 1078, endPoint y: 267, distance: 9.1
click at [1076, 261] on div "Saved Your test storefront is ready! View Test Storefront Edit Storefront Name …" at bounding box center [760, 460] width 749 height 449
click at [1080, 276] on span "button" at bounding box center [1086, 277] width 12 height 12
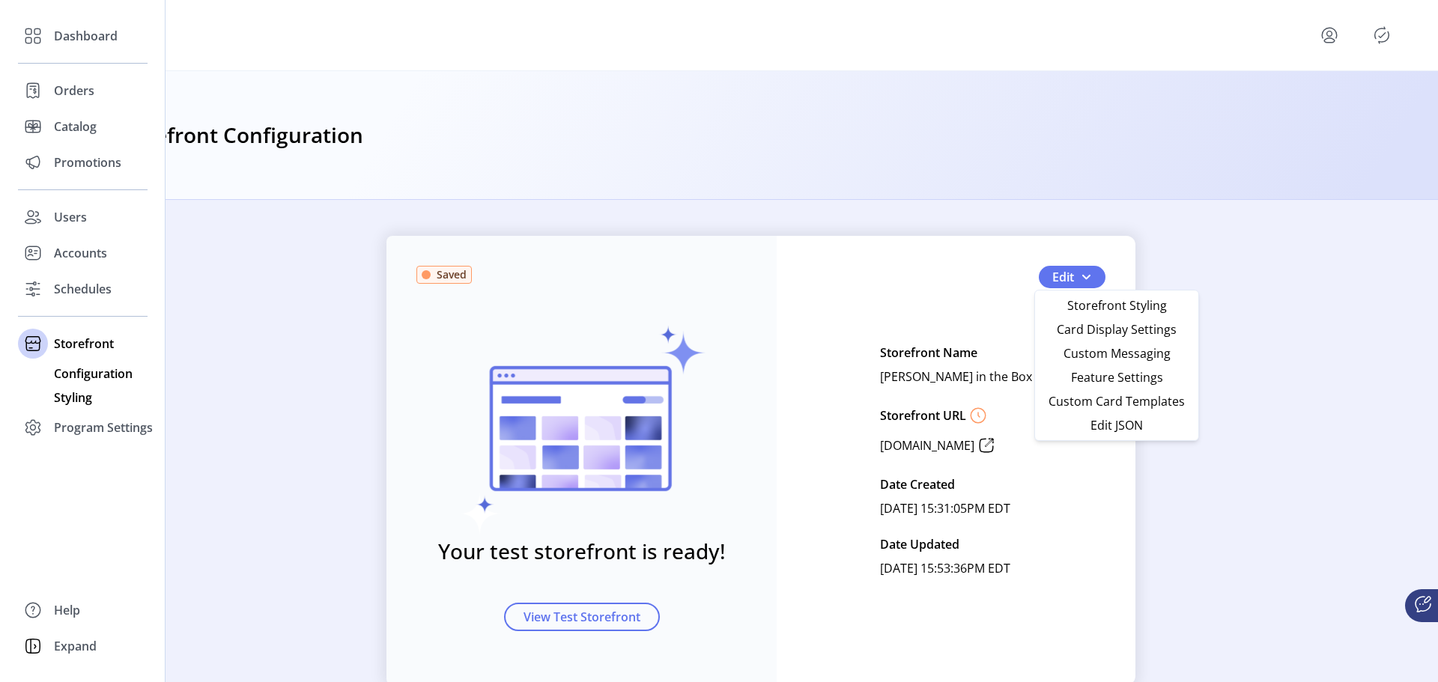
click at [82, 400] on span "Styling" at bounding box center [73, 398] width 38 height 18
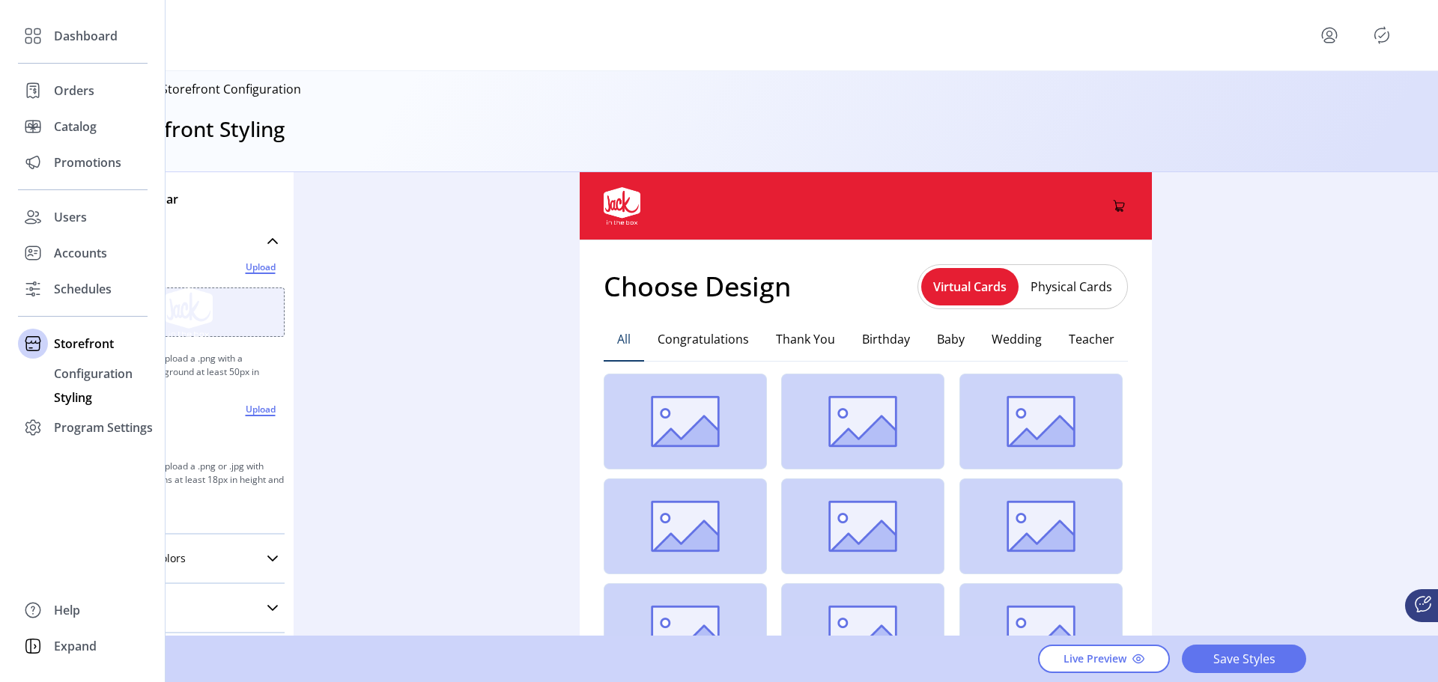
click at [102, 428] on span "Program Settings" at bounding box center [103, 428] width 99 height 18
click at [92, 410] on span "Templates" at bounding box center [83, 410] width 59 height 18
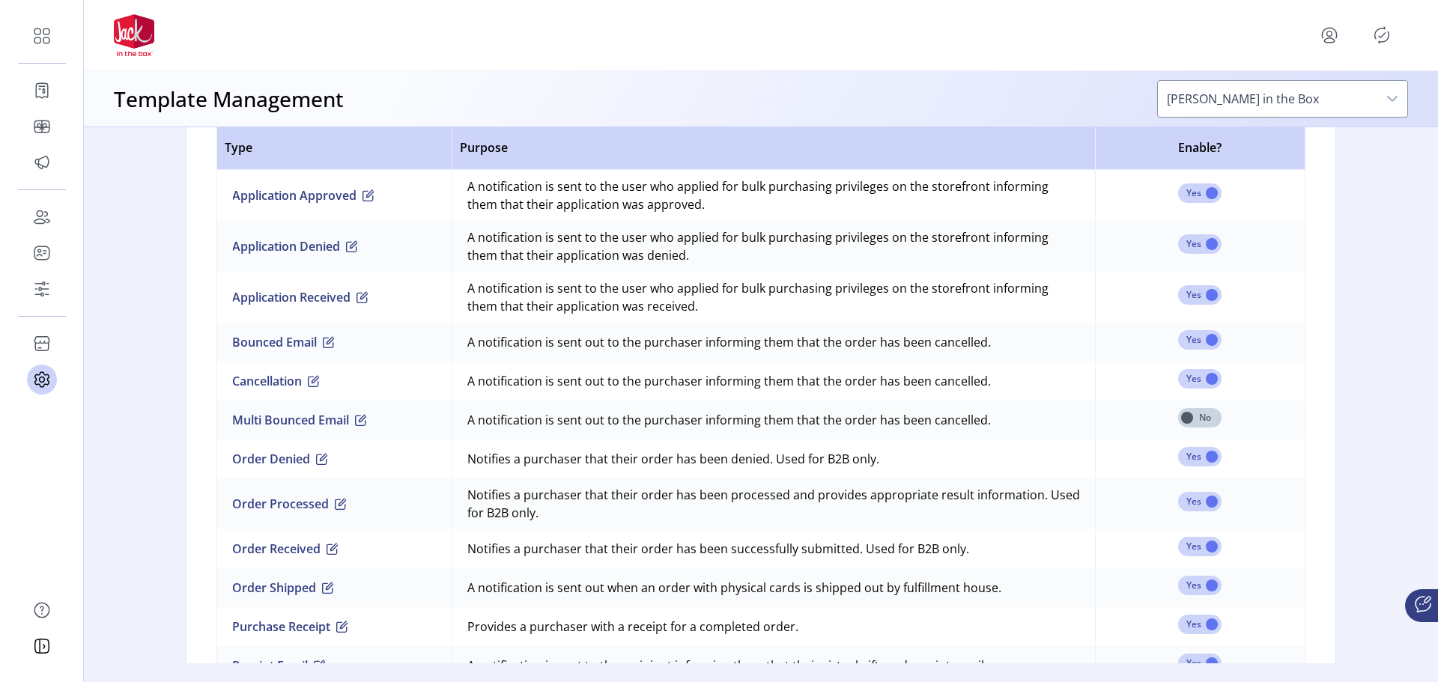
scroll to position [973, 0]
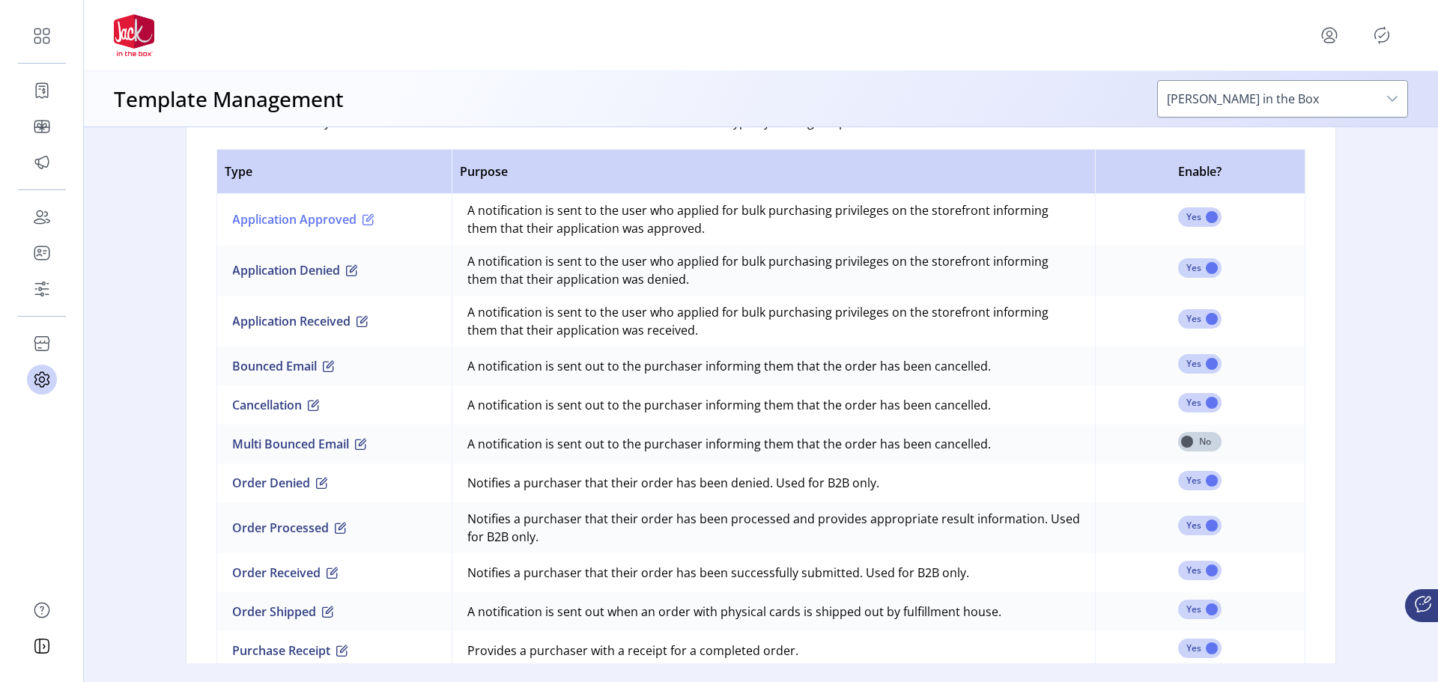
click at [364, 219] on span "button" at bounding box center [368, 219] width 12 height 12
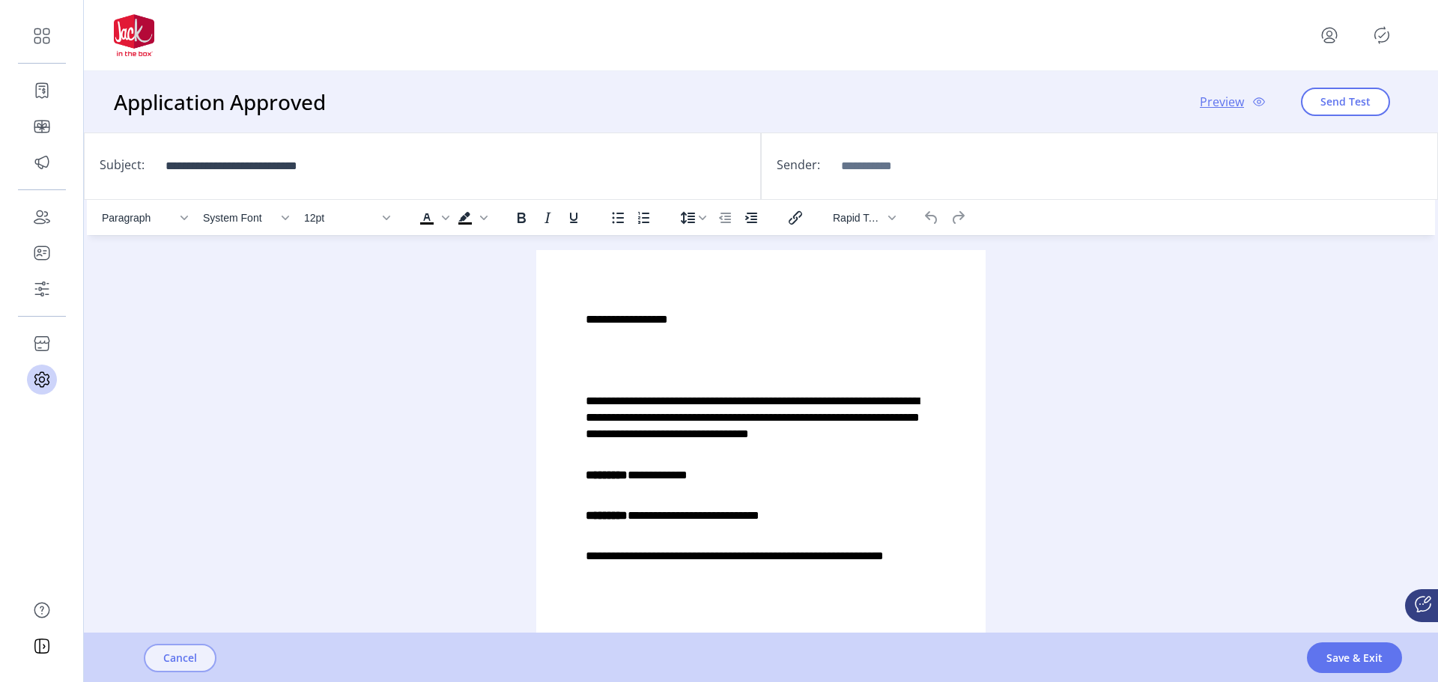
click at [196, 656] on span "Cancel" at bounding box center [180, 658] width 34 height 16
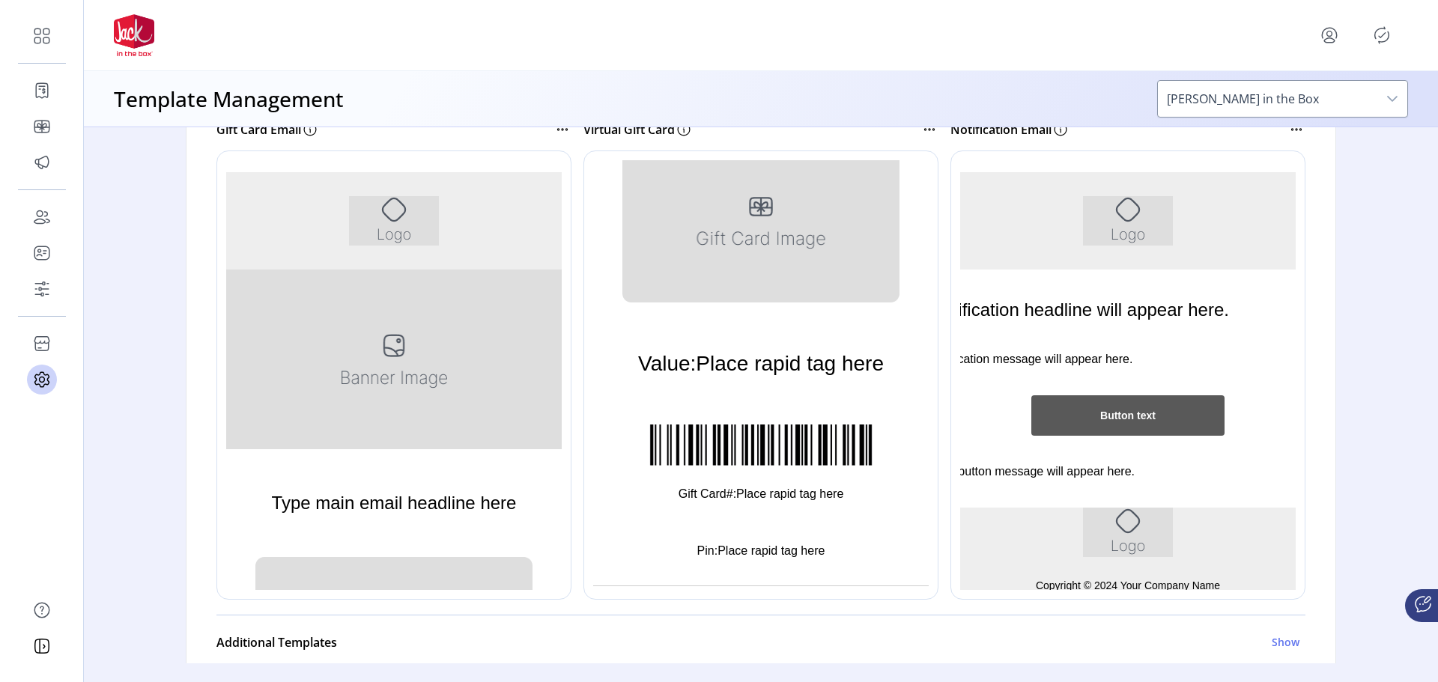
scroll to position [300, 0]
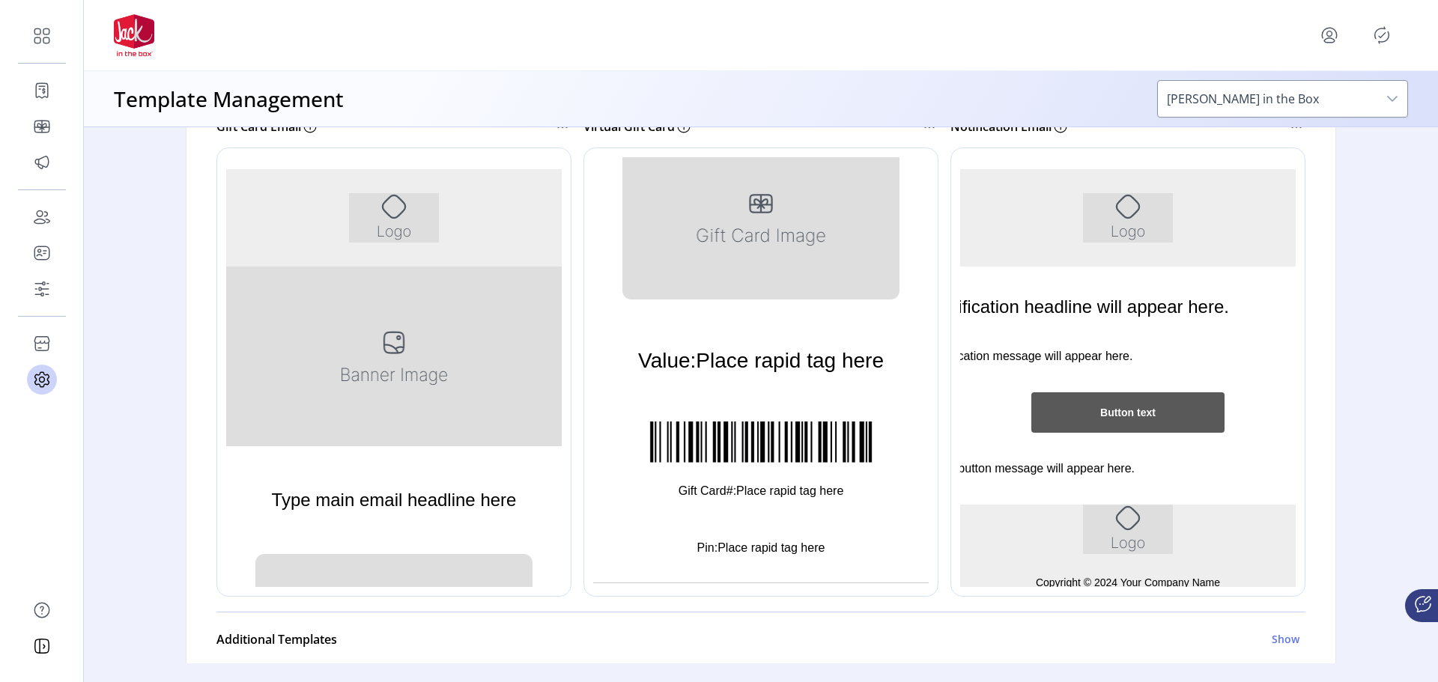
click at [419, 207] on img "Rich Text Area. Press ALT-0 for help." at bounding box center [394, 216] width 90 height 49
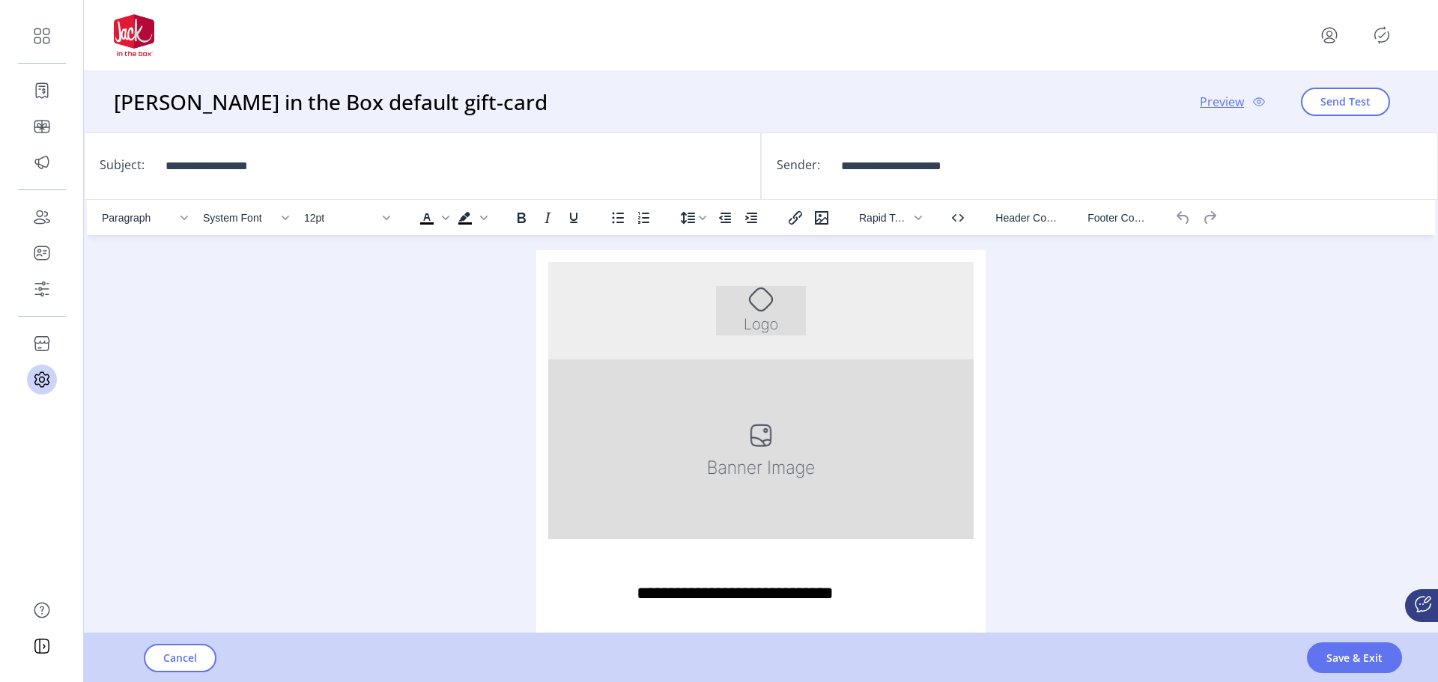
click at [1352, 654] on span "Save & Exit" at bounding box center [1354, 658] width 56 height 16
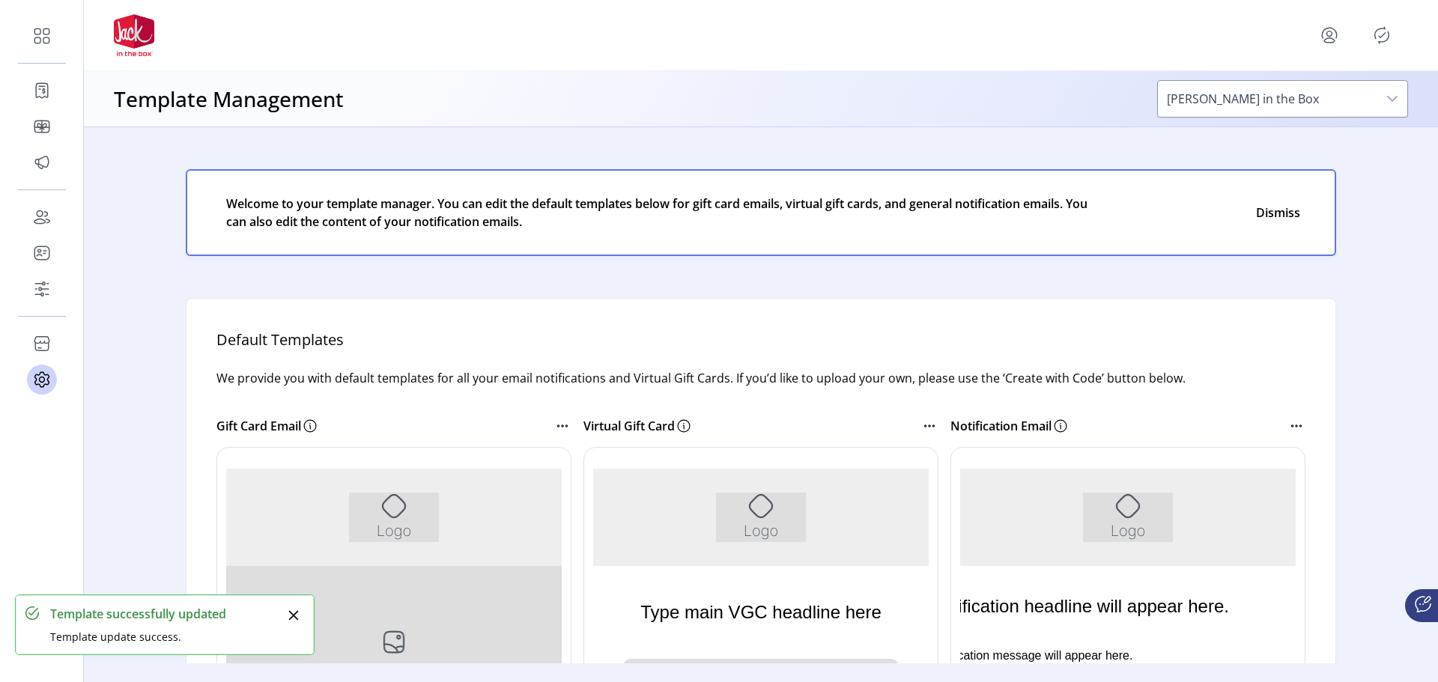
click at [289, 614] on icon "Close" at bounding box center [294, 616] width 12 height 12
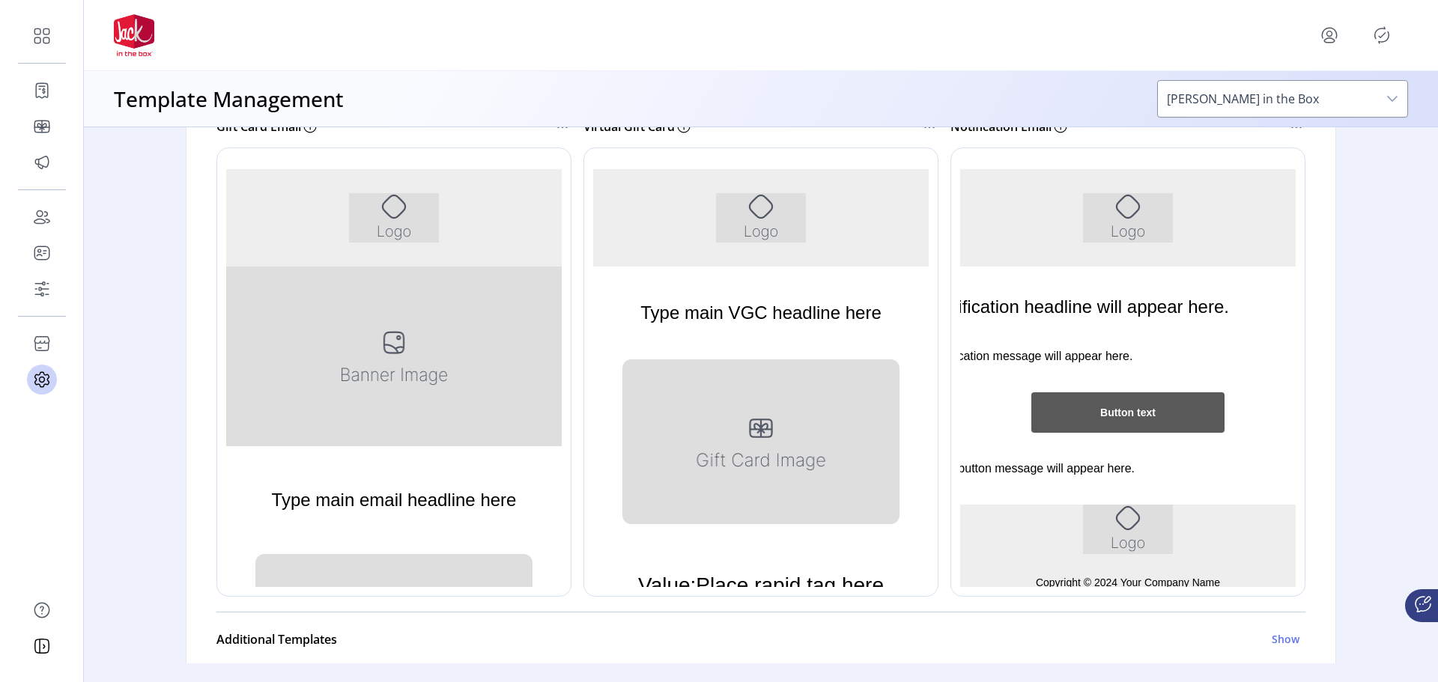
scroll to position [75, 0]
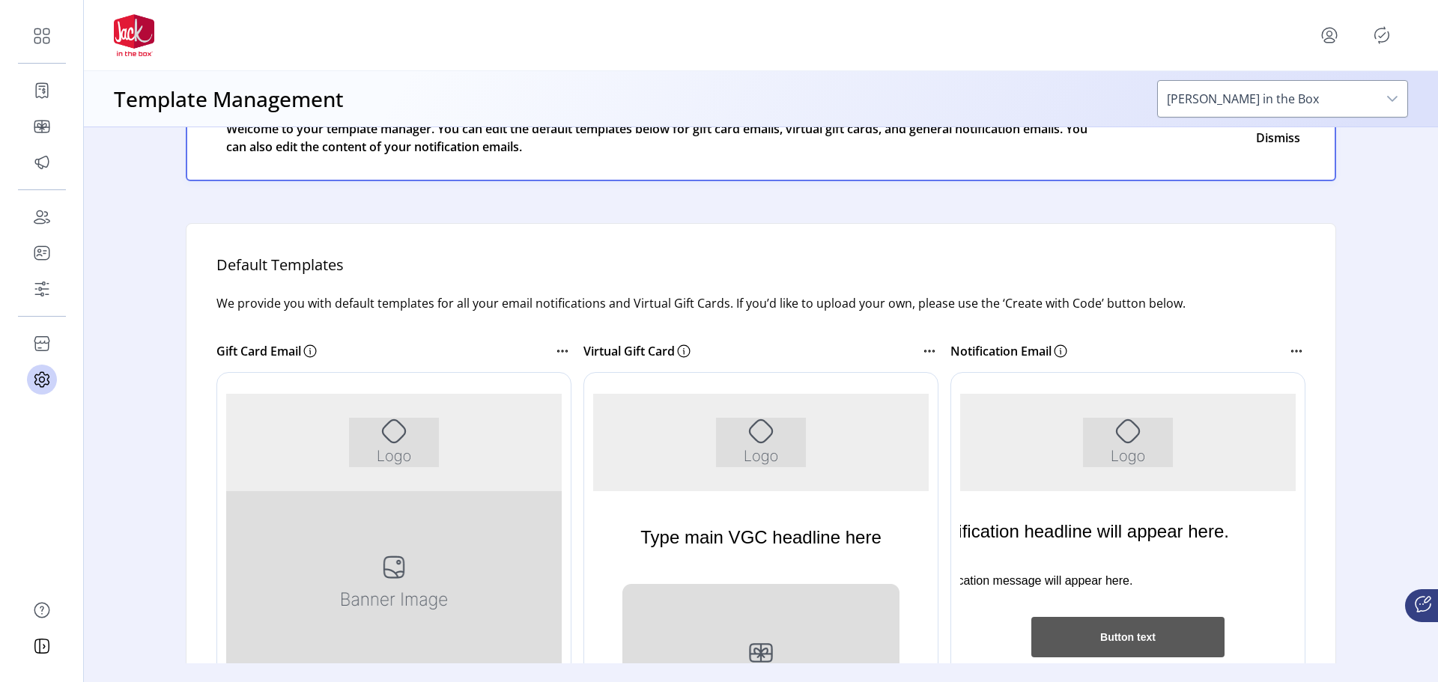
click at [575, 428] on div "Gift Card Email Virtual Gift Card Notification Email" at bounding box center [760, 575] width 1089 height 491
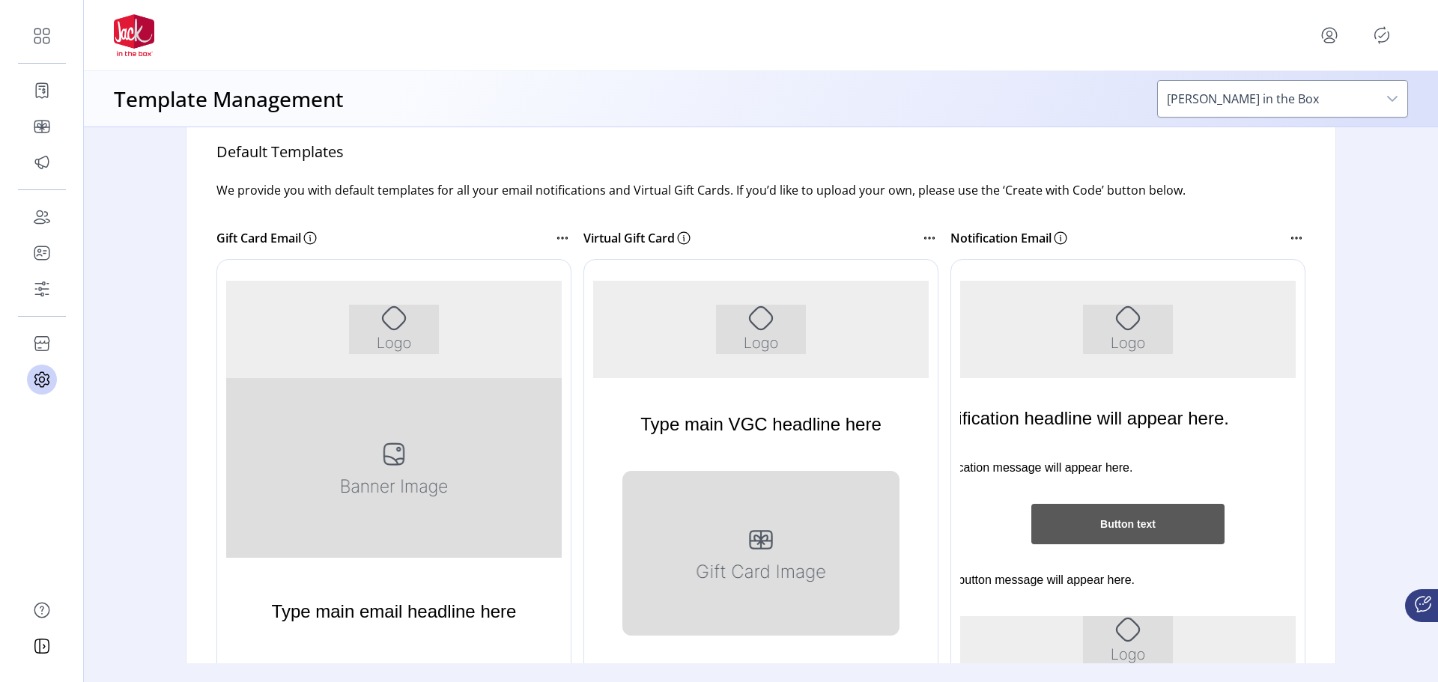
scroll to position [300, 0]
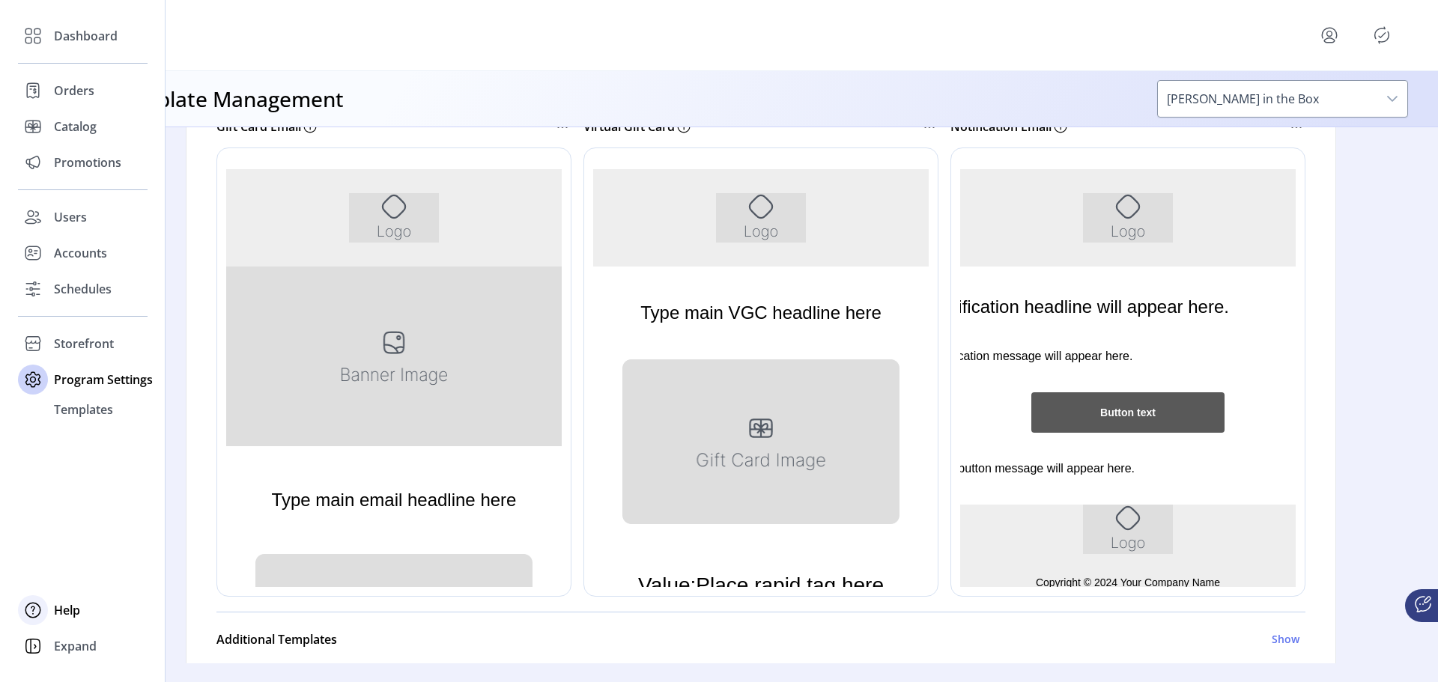
click at [61, 610] on span "Help" at bounding box center [67, 610] width 26 height 18
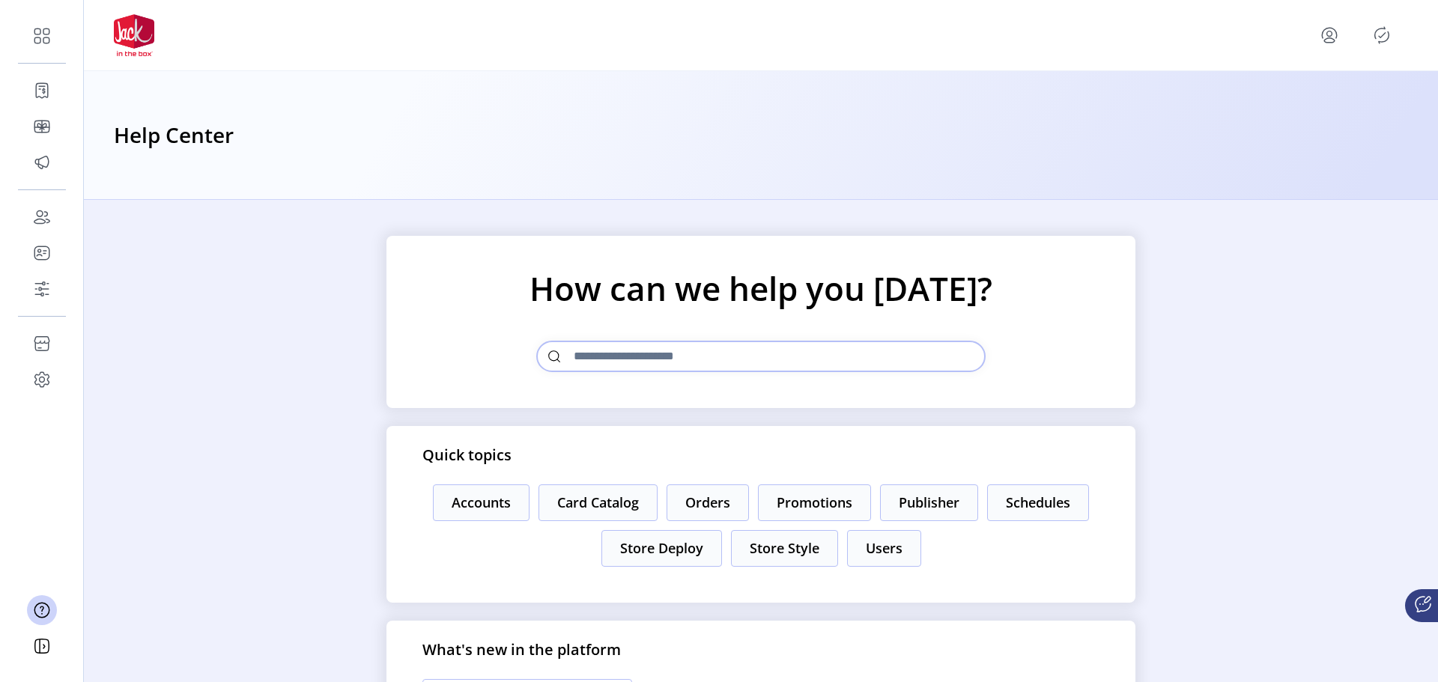
click at [1424, 611] on icon at bounding box center [1422, 604] width 15 height 15
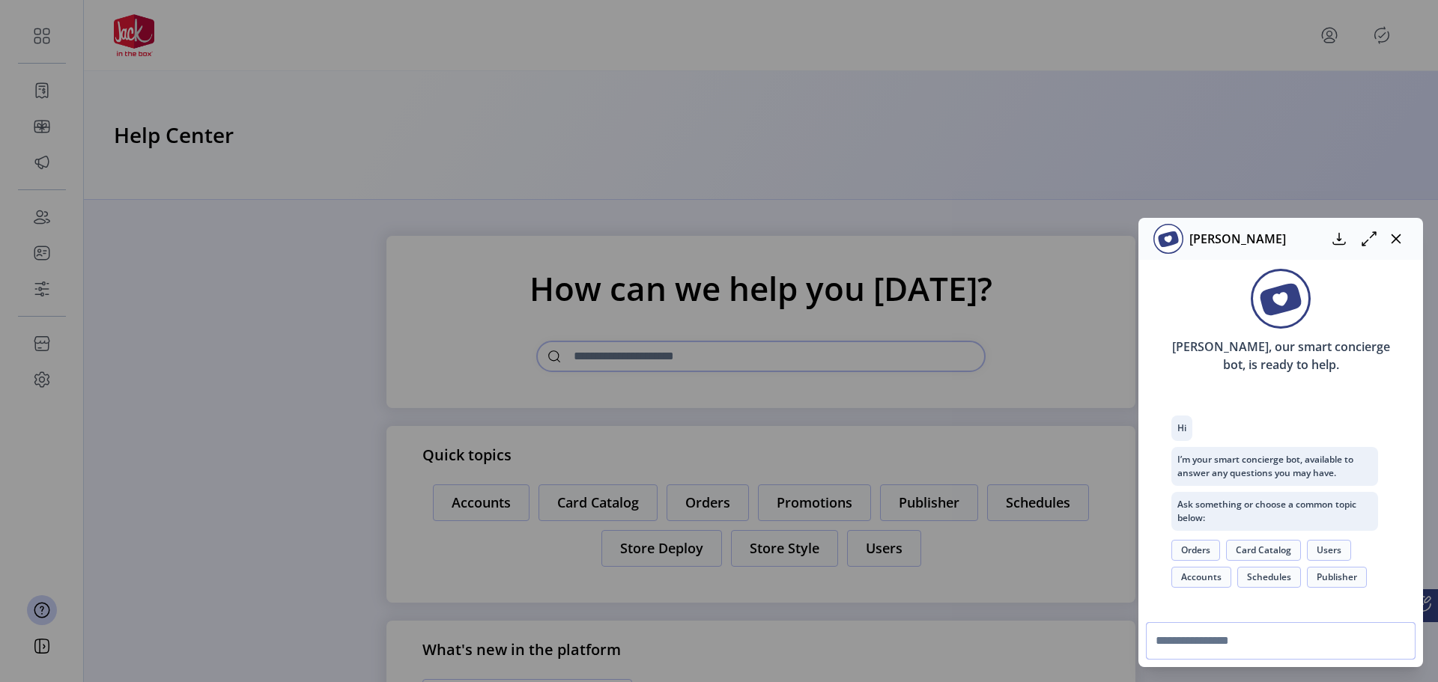
click at [1229, 629] on input "text" at bounding box center [1281, 640] width 270 height 37
type input "**********"
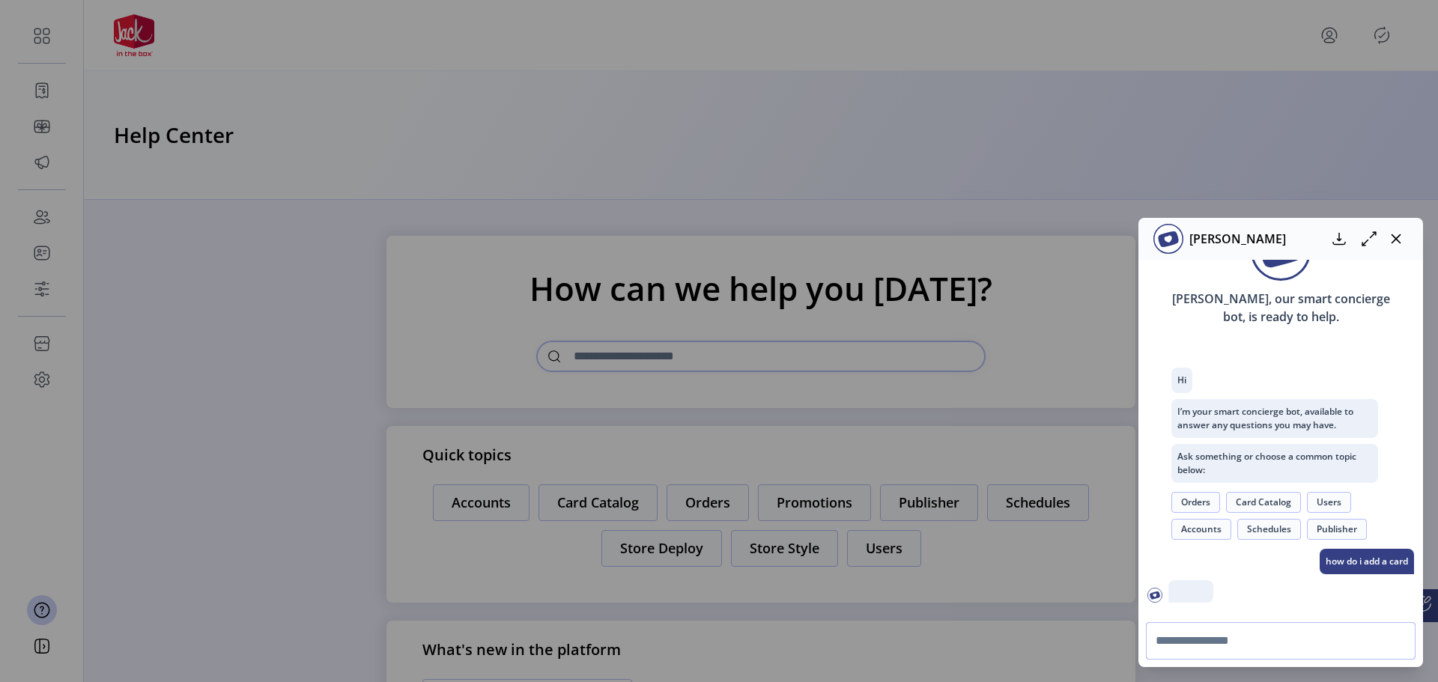
scroll to position [138, 0]
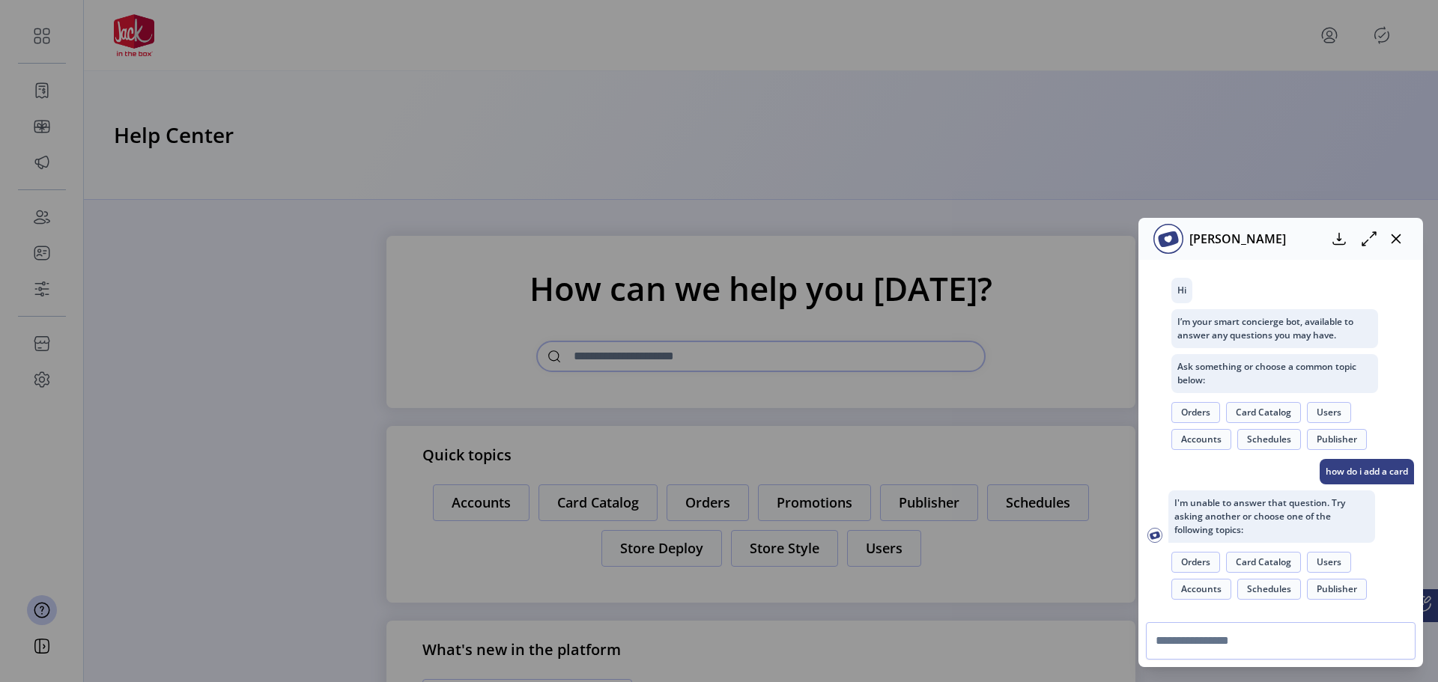
click at [1400, 235] on icon "button" at bounding box center [1396, 239] width 10 height 10
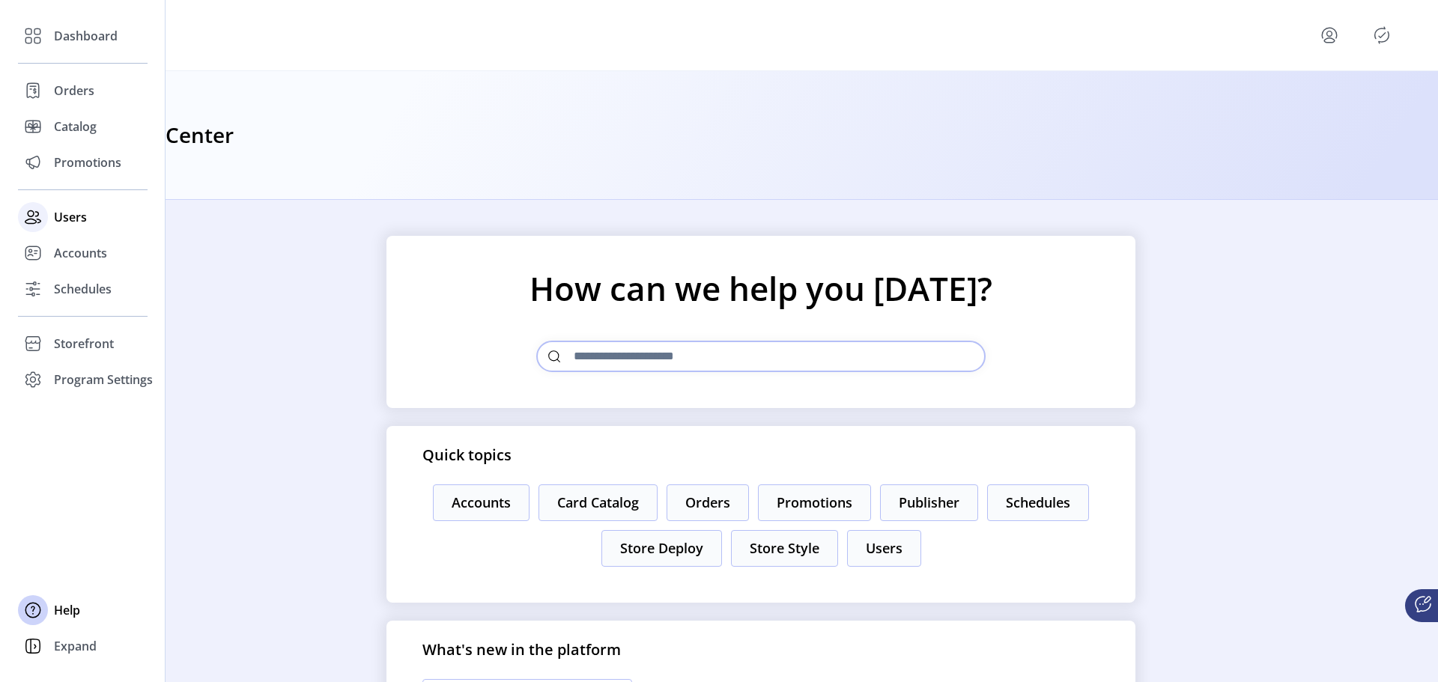
click at [68, 222] on span "Users" at bounding box center [70, 217] width 33 height 18
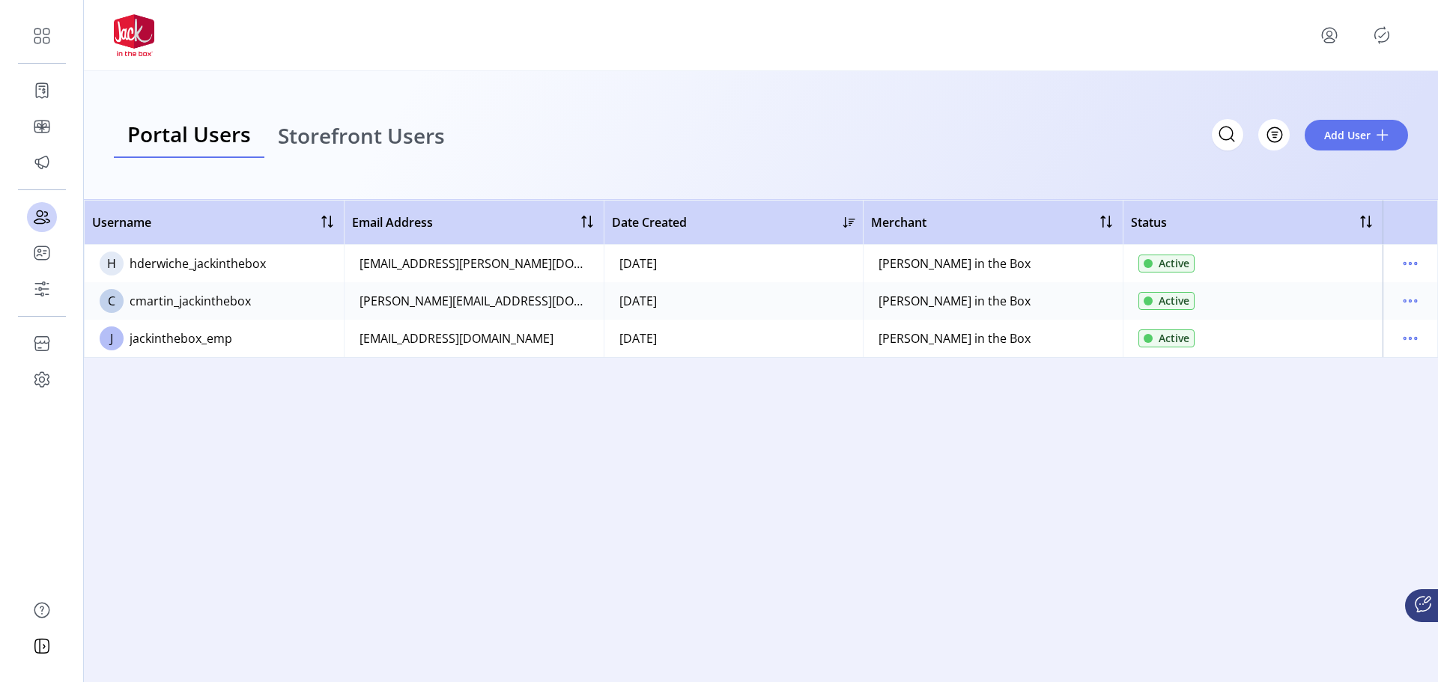
click at [386, 133] on span "Storefront Users" at bounding box center [361, 135] width 167 height 21
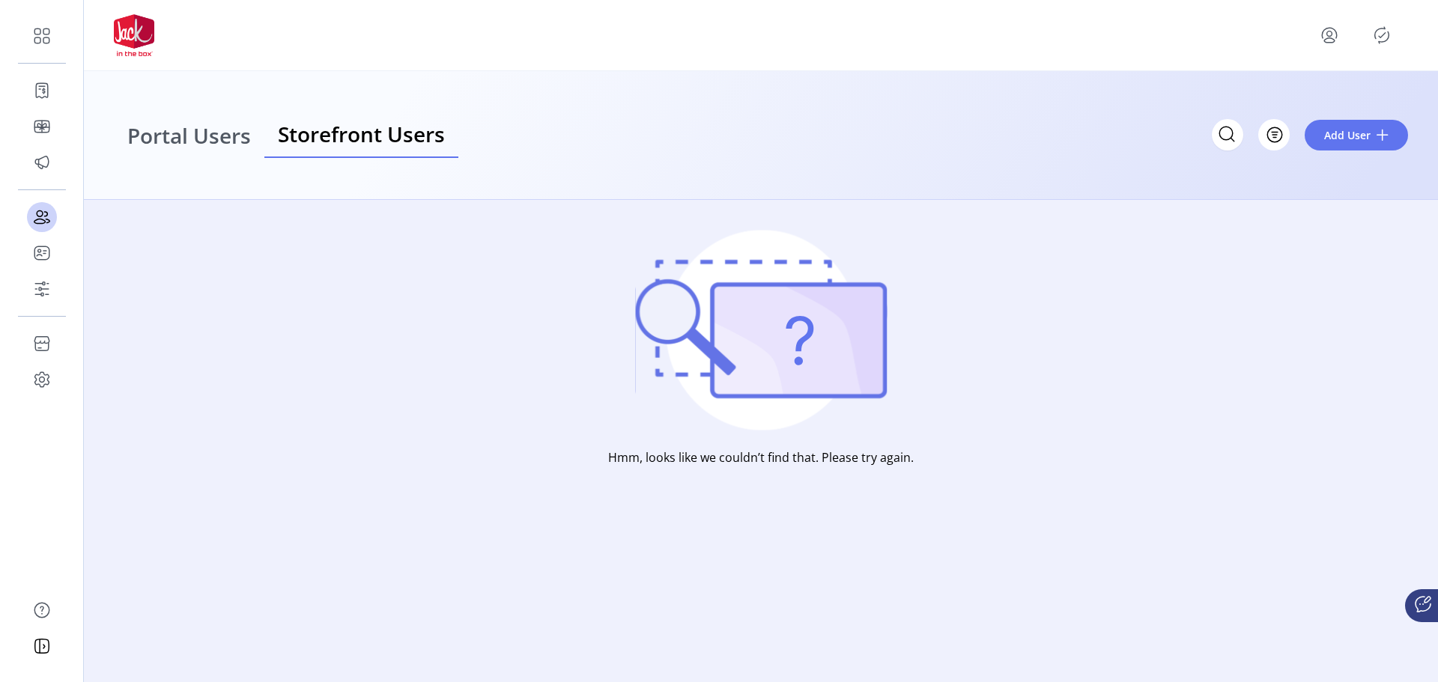
click at [221, 140] on span "Portal Users" at bounding box center [189, 135] width 124 height 21
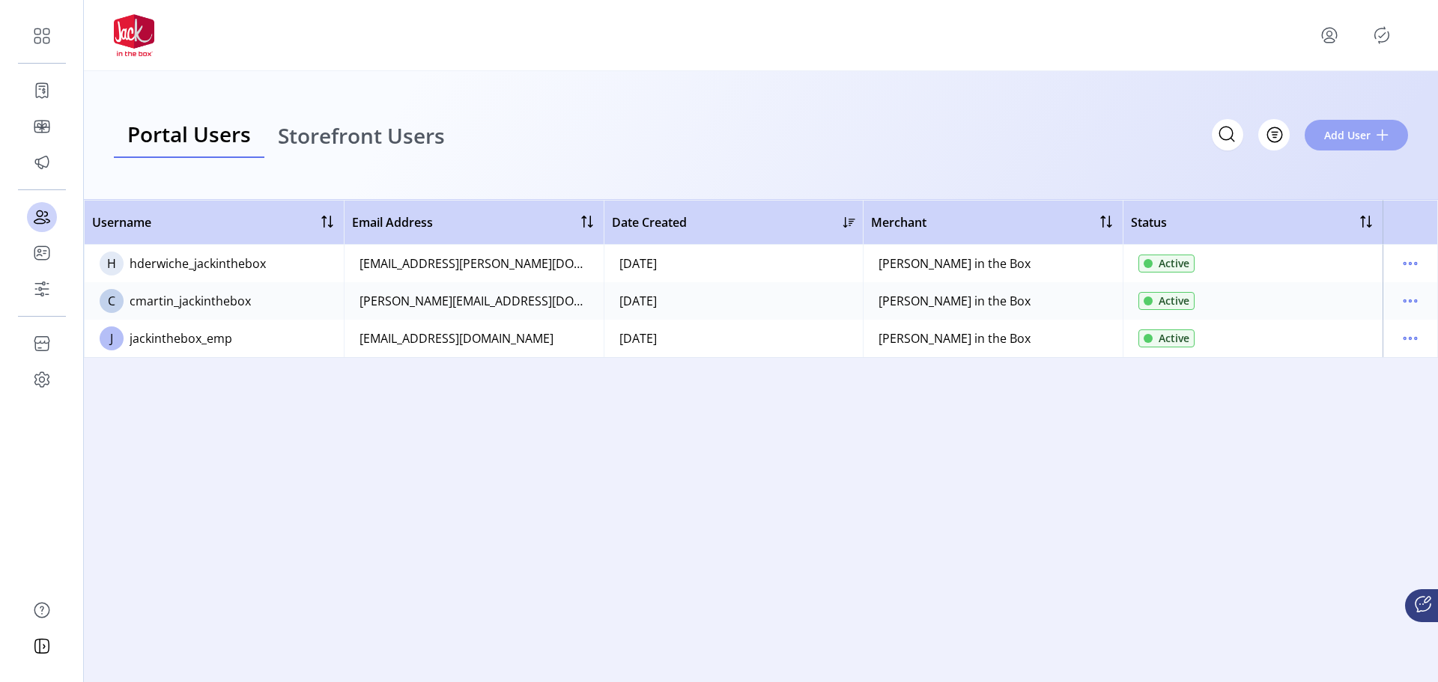
click at [1362, 145] on button "Add User" at bounding box center [1355, 135] width 103 height 31
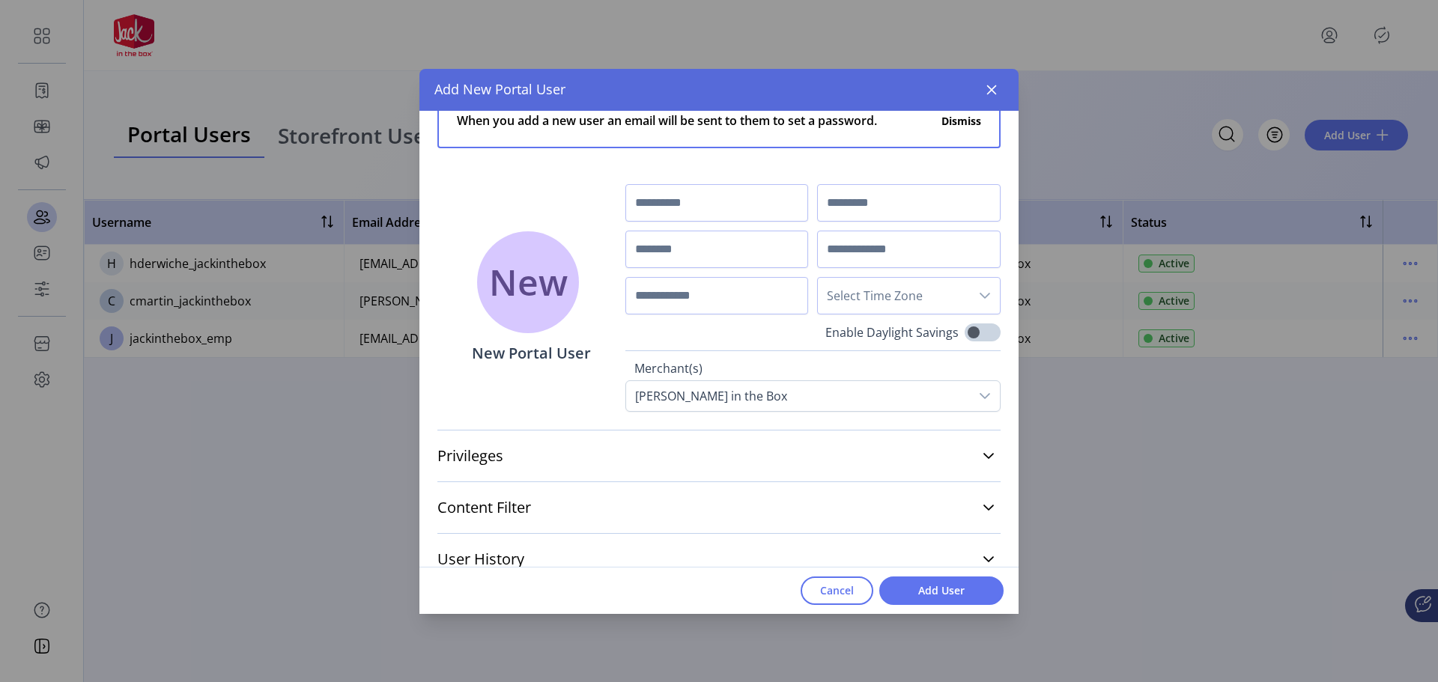
scroll to position [54, 0]
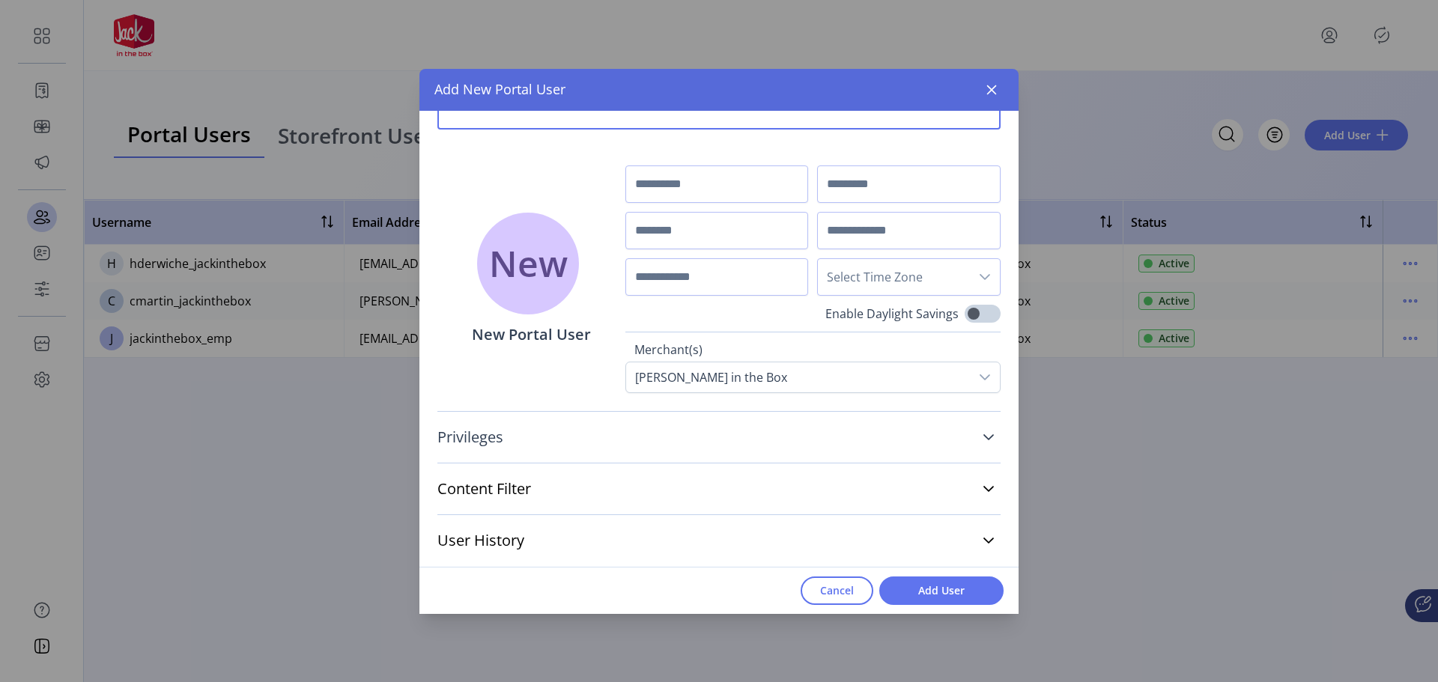
click at [983, 436] on icon at bounding box center [988, 437] width 10 height 6
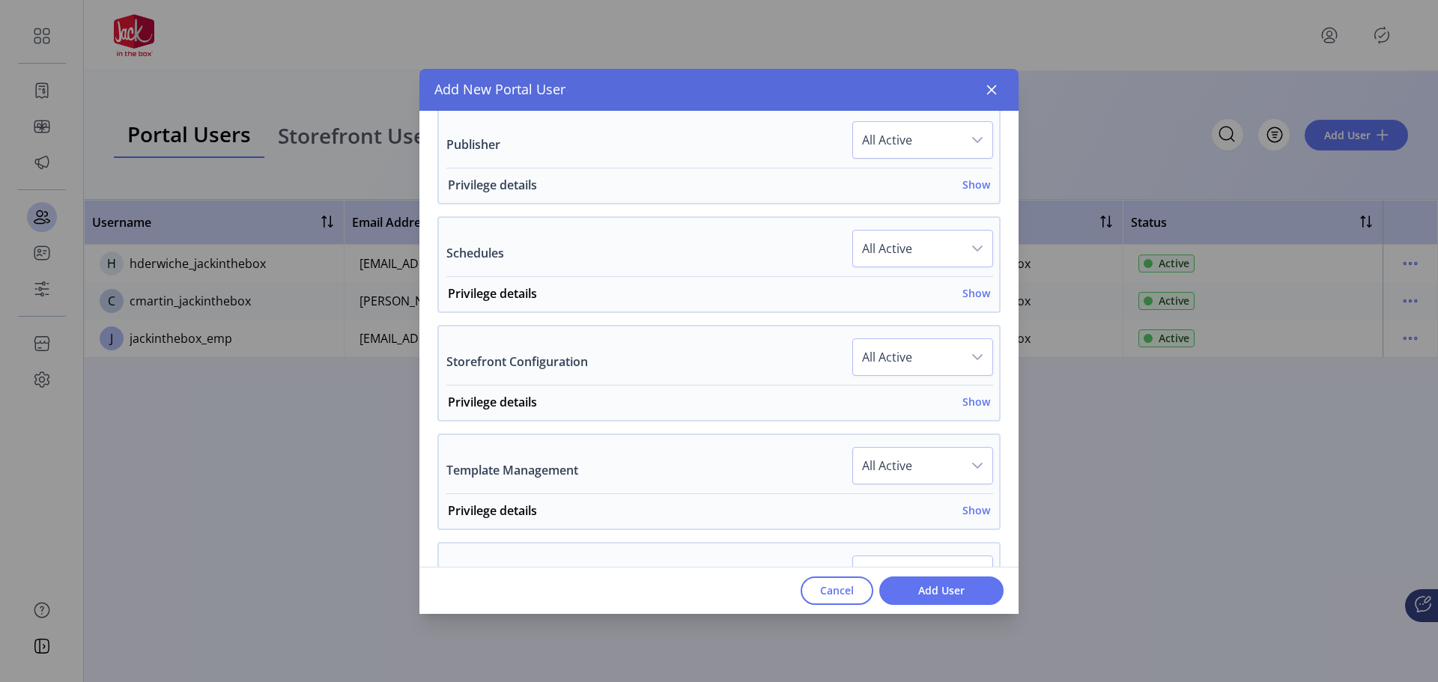
scroll to position [1106, 0]
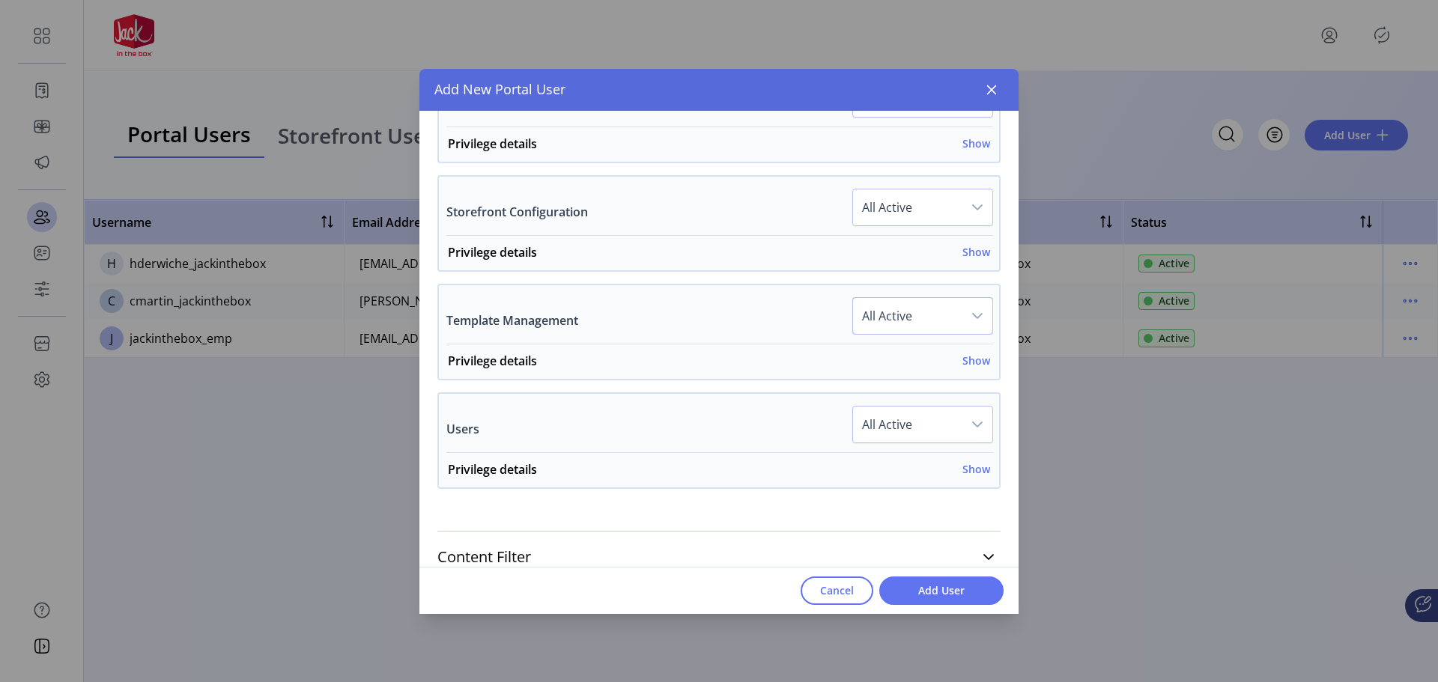
click at [941, 314] on span "All Active" at bounding box center [907, 316] width 109 height 36
click at [712, 367] on div "Privilege details Show" at bounding box center [719, 365] width 542 height 27
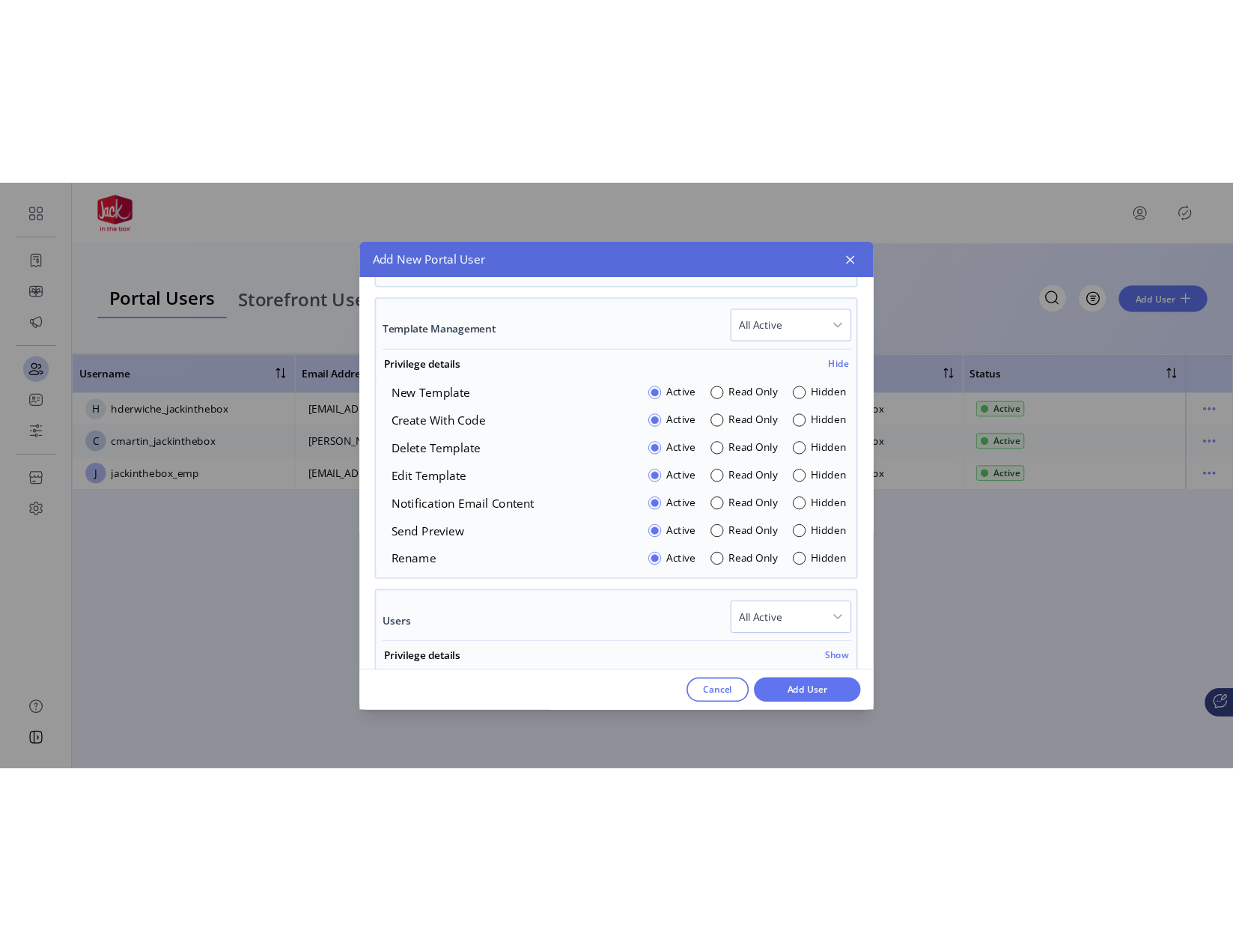
scroll to position [1181, 0]
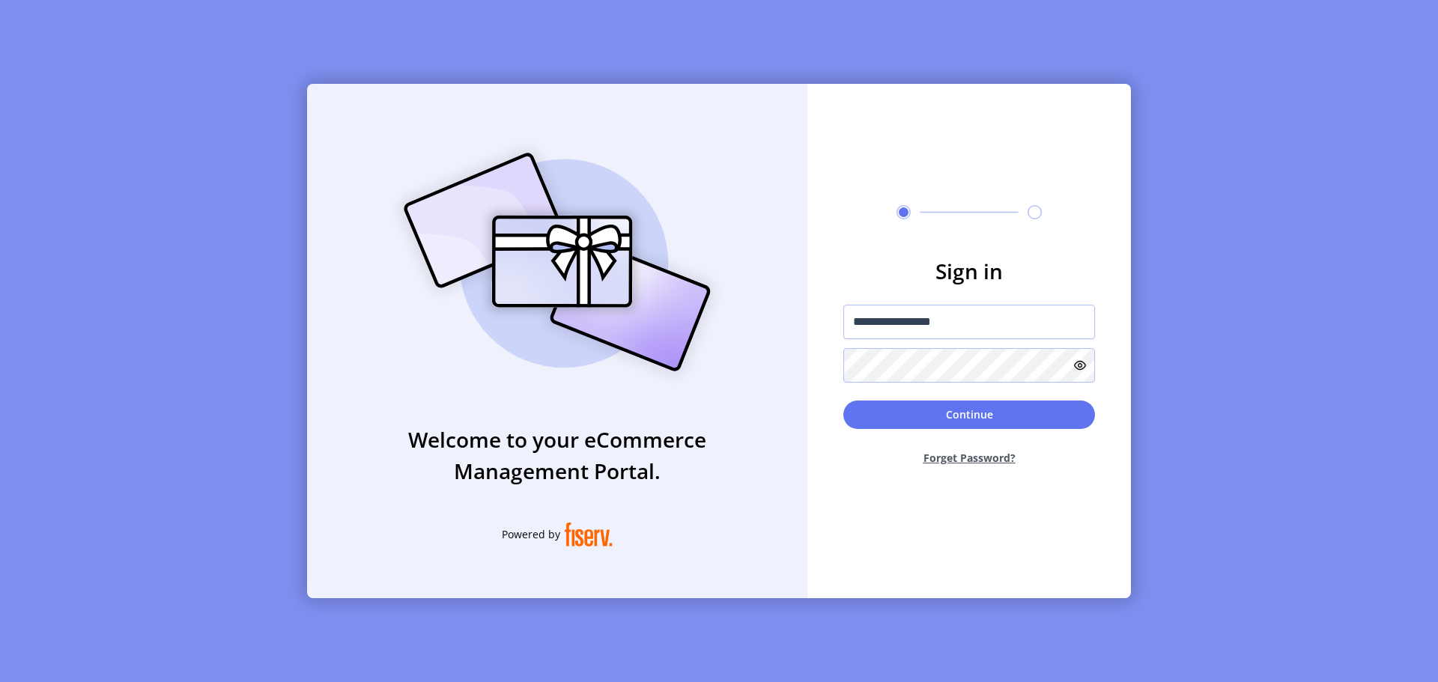
click at [350, 532] on div "Welcome to your eCommerce Management Portal. Powered by" at bounding box center [557, 341] width 500 height 514
drag, startPoint x: 991, startPoint y: 326, endPoint x: 917, endPoint y: 330, distance: 73.5
click at [908, 323] on input "**********" at bounding box center [969, 322] width 252 height 34
type input "**********"
click at [1078, 366] on icon at bounding box center [1080, 365] width 12 height 12
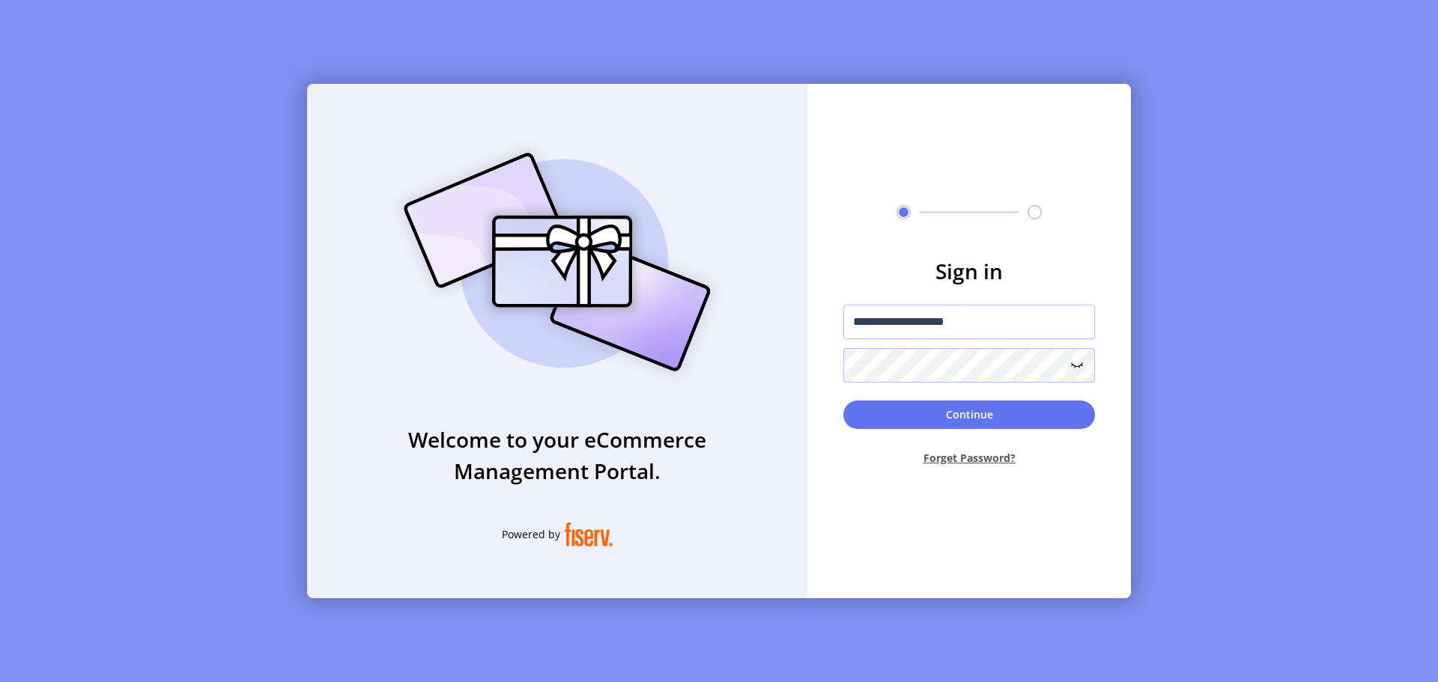
click at [843, 401] on button "Continue" at bounding box center [969, 415] width 252 height 28
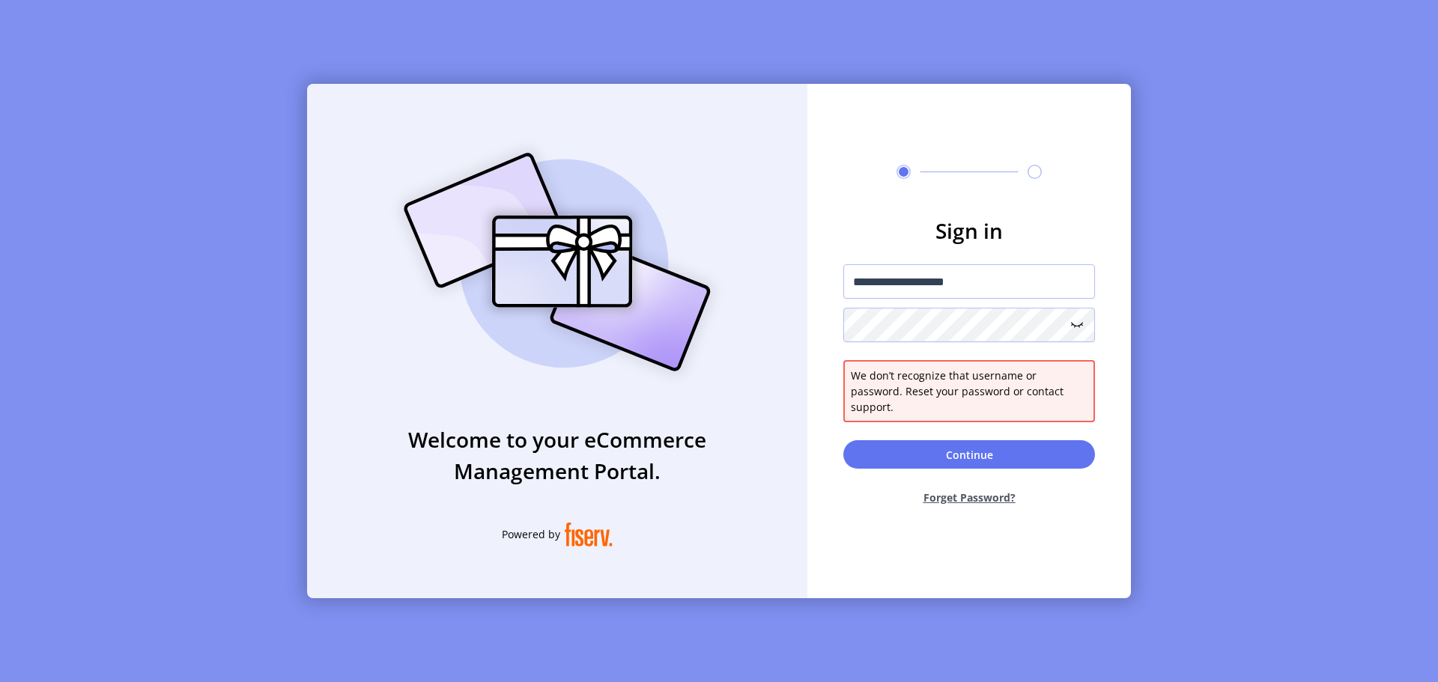
drag, startPoint x: 1200, startPoint y: 378, endPoint x: 1039, endPoint y: 362, distance: 162.6
click at [1200, 378] on div "**********" at bounding box center [719, 341] width 1438 height 682
click at [1008, 292] on input "**********" at bounding box center [969, 281] width 252 height 34
drag, startPoint x: 989, startPoint y: 289, endPoint x: 899, endPoint y: 289, distance: 89.9
click at [899, 289] on input "**********" at bounding box center [969, 281] width 252 height 34
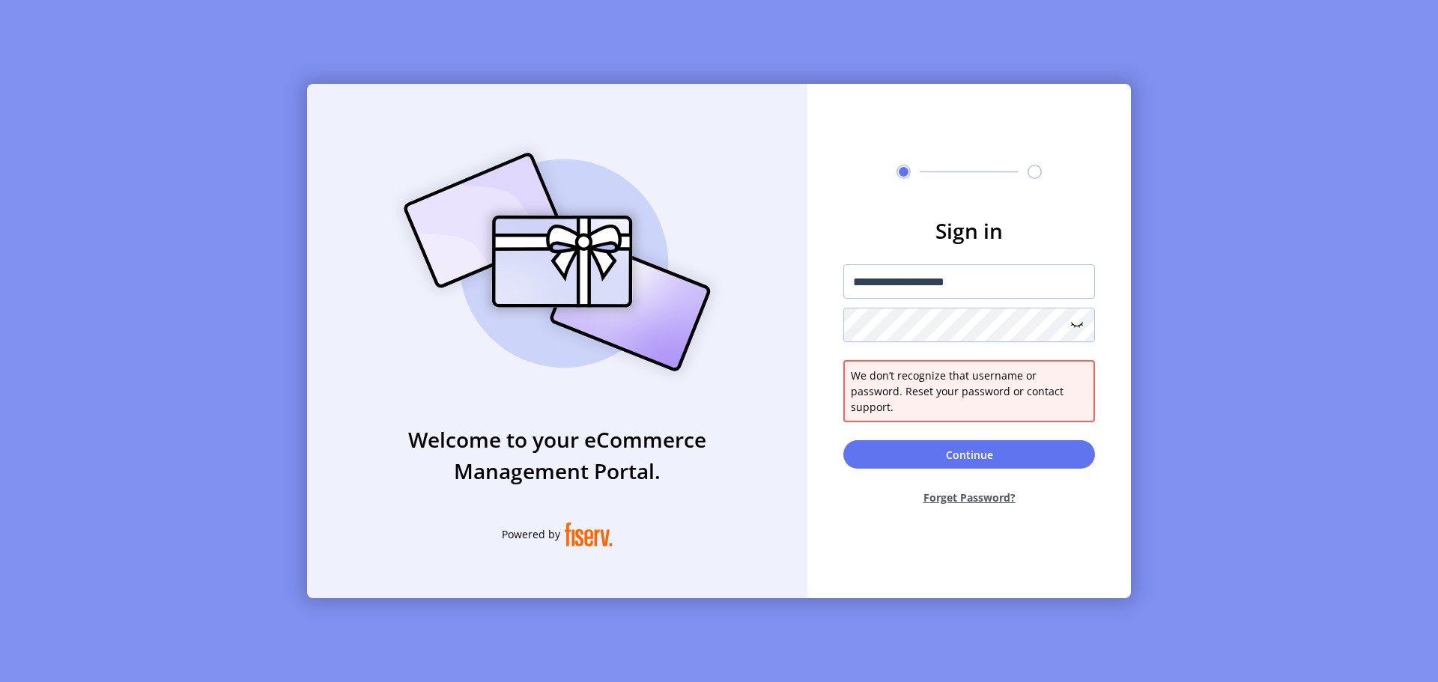
click at [941, 426] on form "**********" at bounding box center [968, 366] width 323 height 303
click at [940, 440] on button "Continue" at bounding box center [969, 454] width 252 height 28
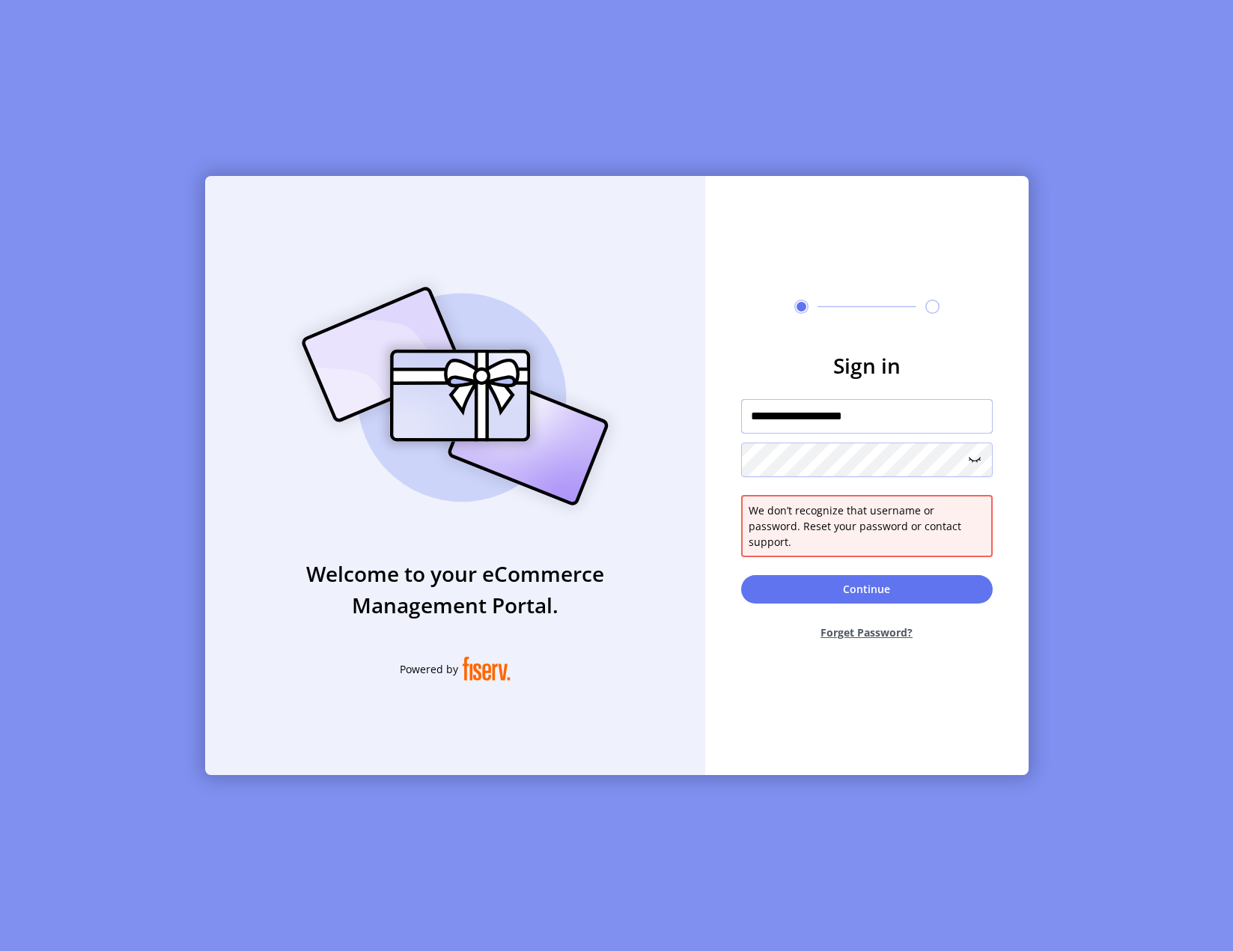
drag, startPoint x: 890, startPoint y: 427, endPoint x: 769, endPoint y: 431, distance: 121.4
click at [727, 430] on form "**********" at bounding box center [866, 501] width 323 height 303
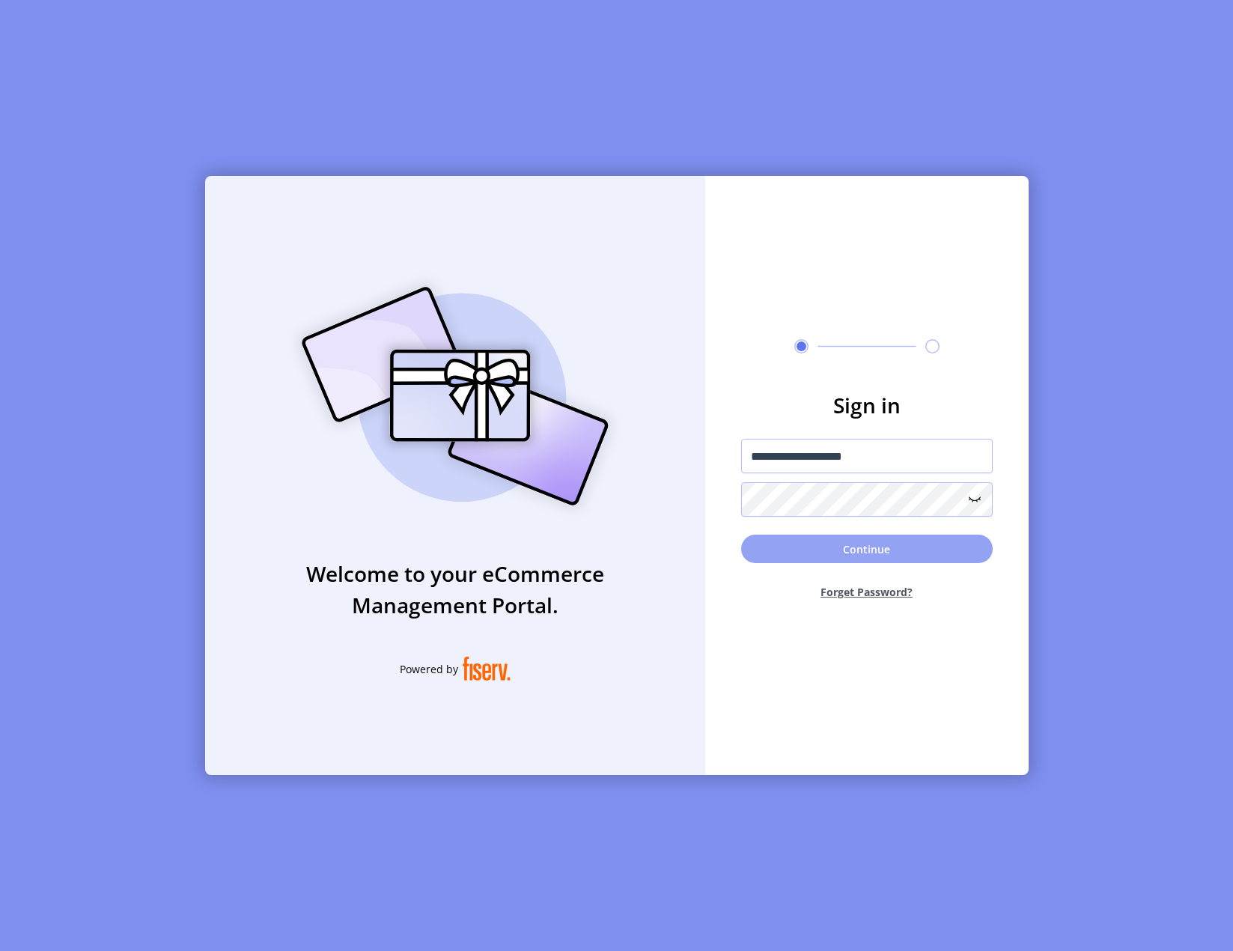
click at [893, 553] on button "Continue" at bounding box center [867, 549] width 252 height 28
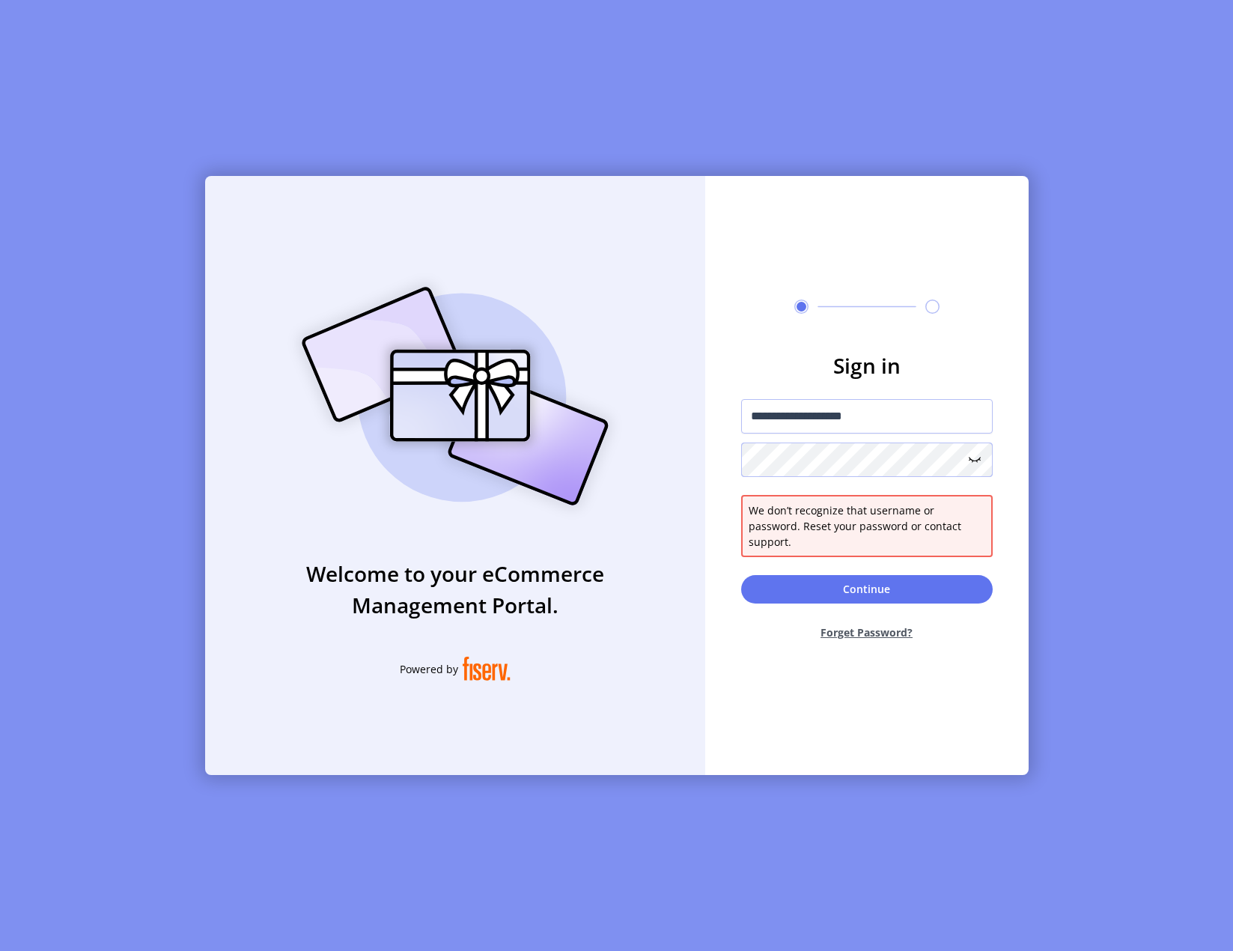
click at [707, 458] on form "**********" at bounding box center [866, 501] width 323 height 303
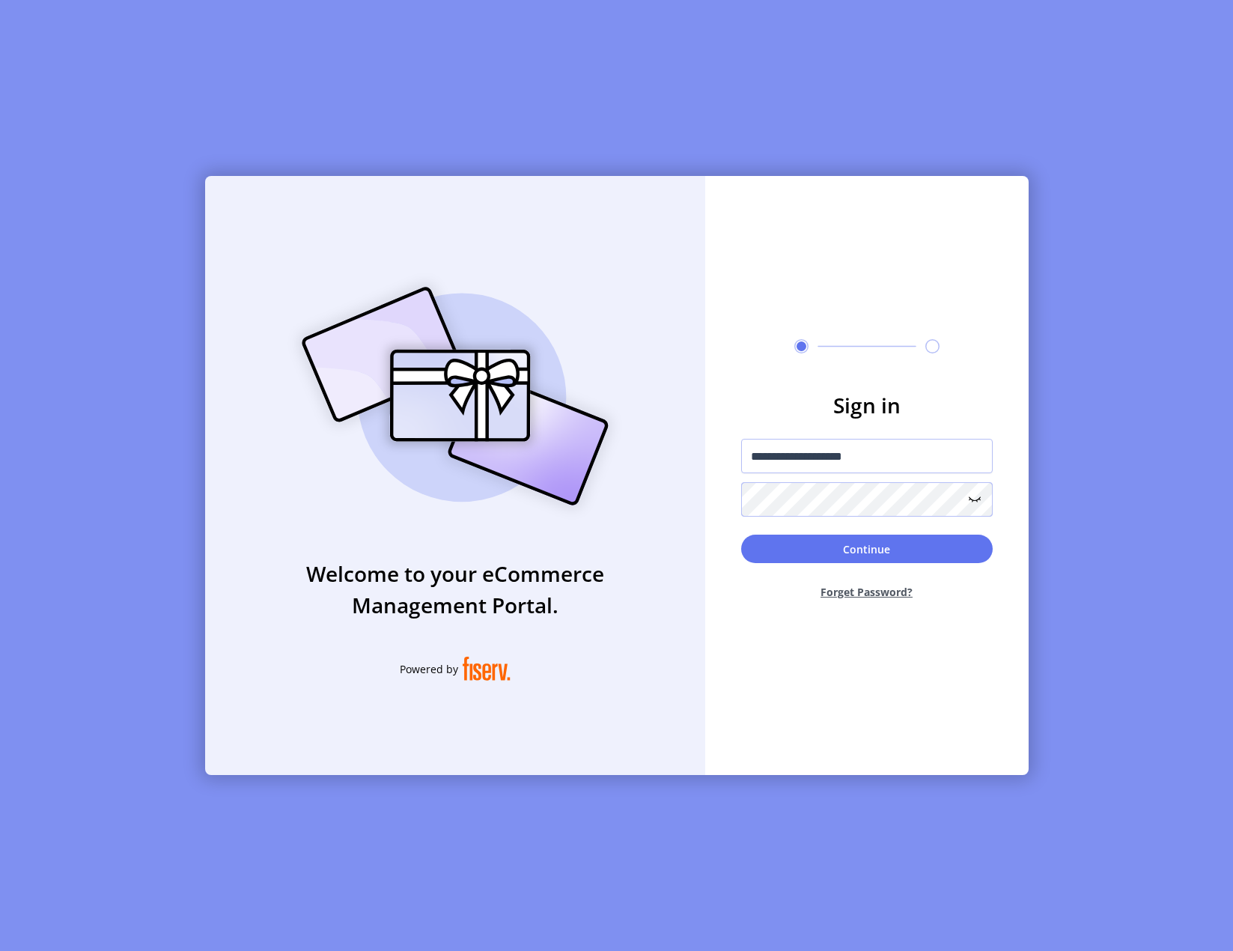
click at [741, 535] on button "Continue" at bounding box center [867, 549] width 252 height 28
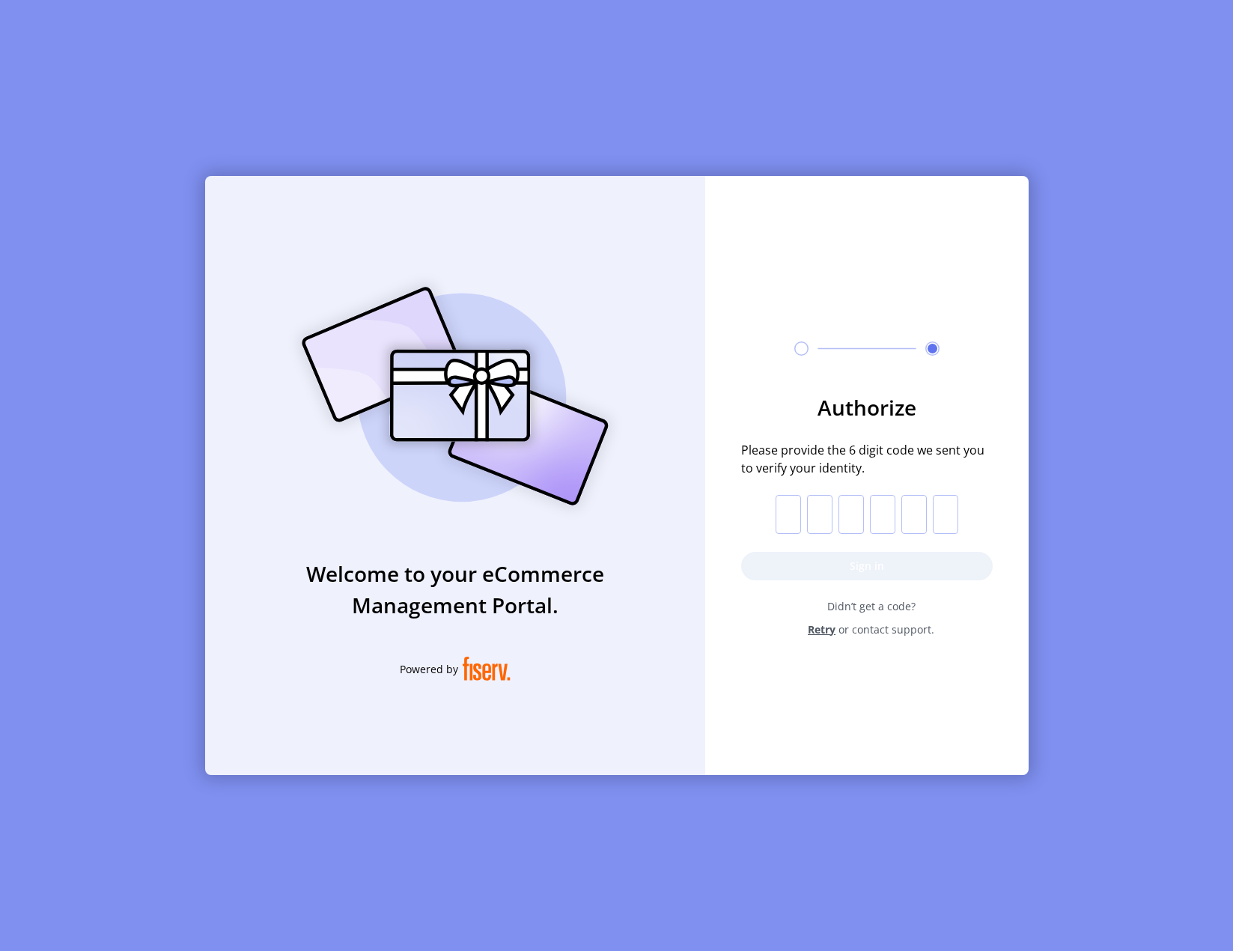
click at [786, 521] on input "text" at bounding box center [788, 514] width 25 height 39
click at [809, 558] on button "Sign in" at bounding box center [867, 566] width 252 height 28
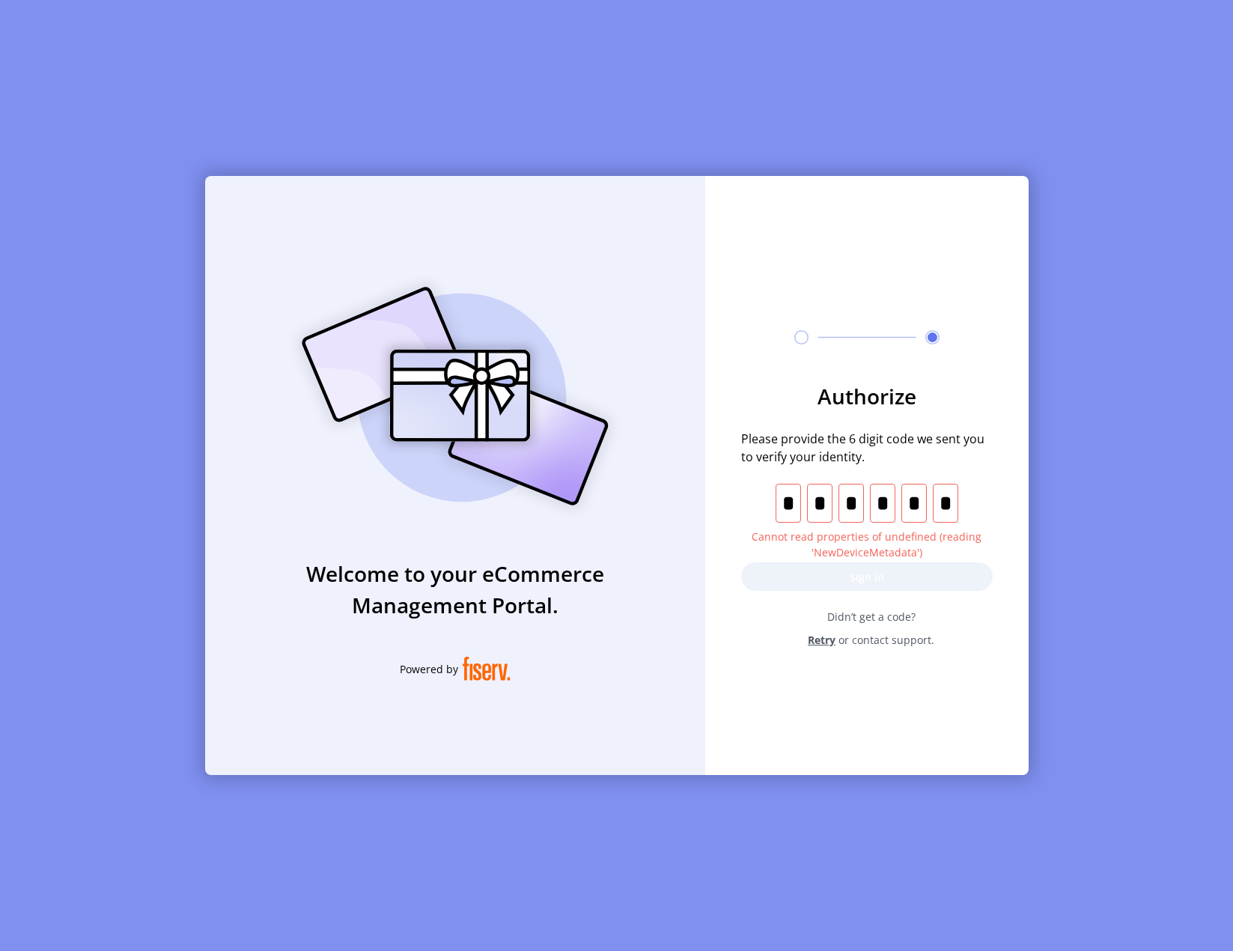
click at [794, 506] on input "text" at bounding box center [788, 503] width 25 height 39
click at [935, 508] on input "text" at bounding box center [945, 503] width 25 height 39
type input "*"
click at [949, 504] on input "*" at bounding box center [945, 503] width 25 height 39
type input "*"
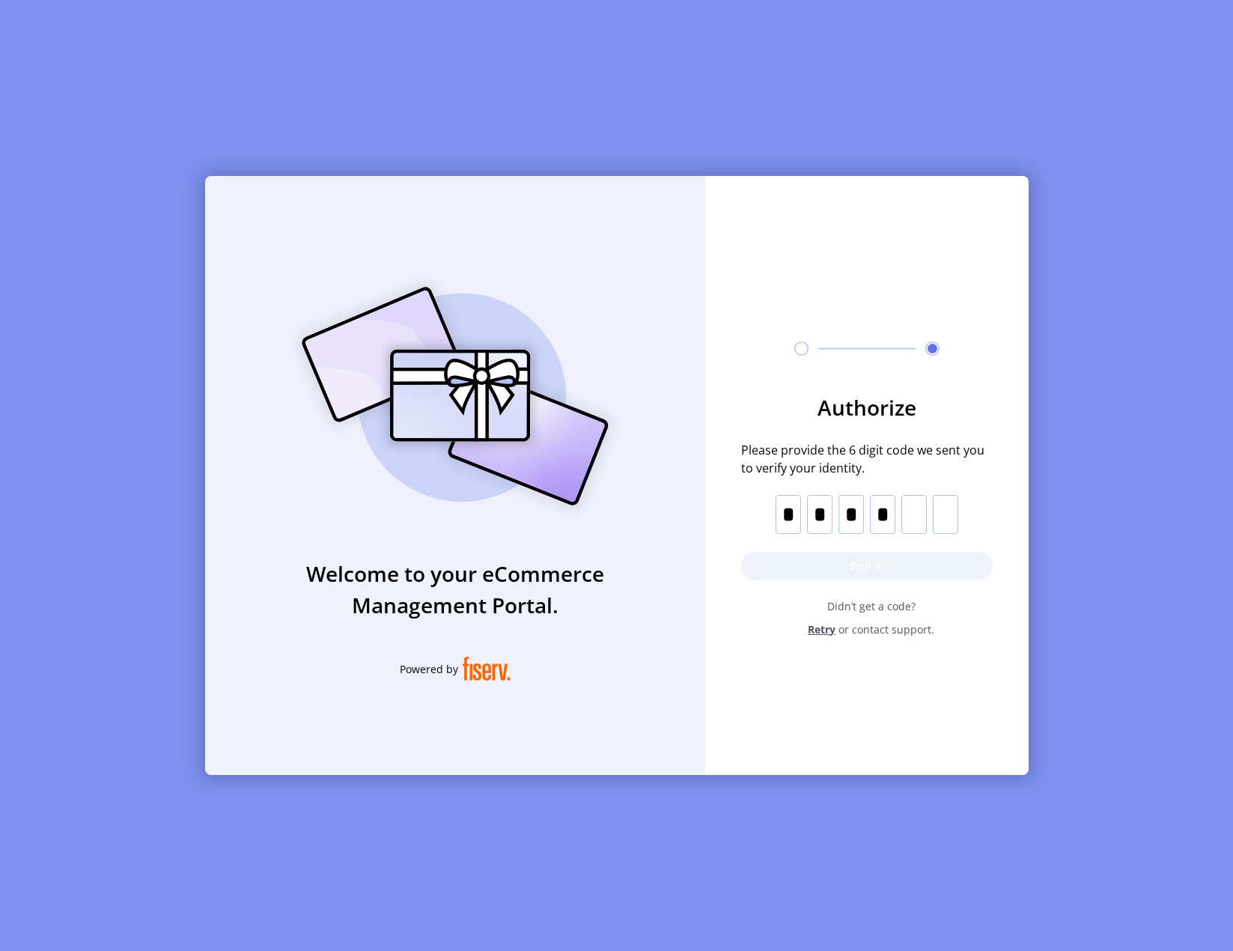
type input "*"
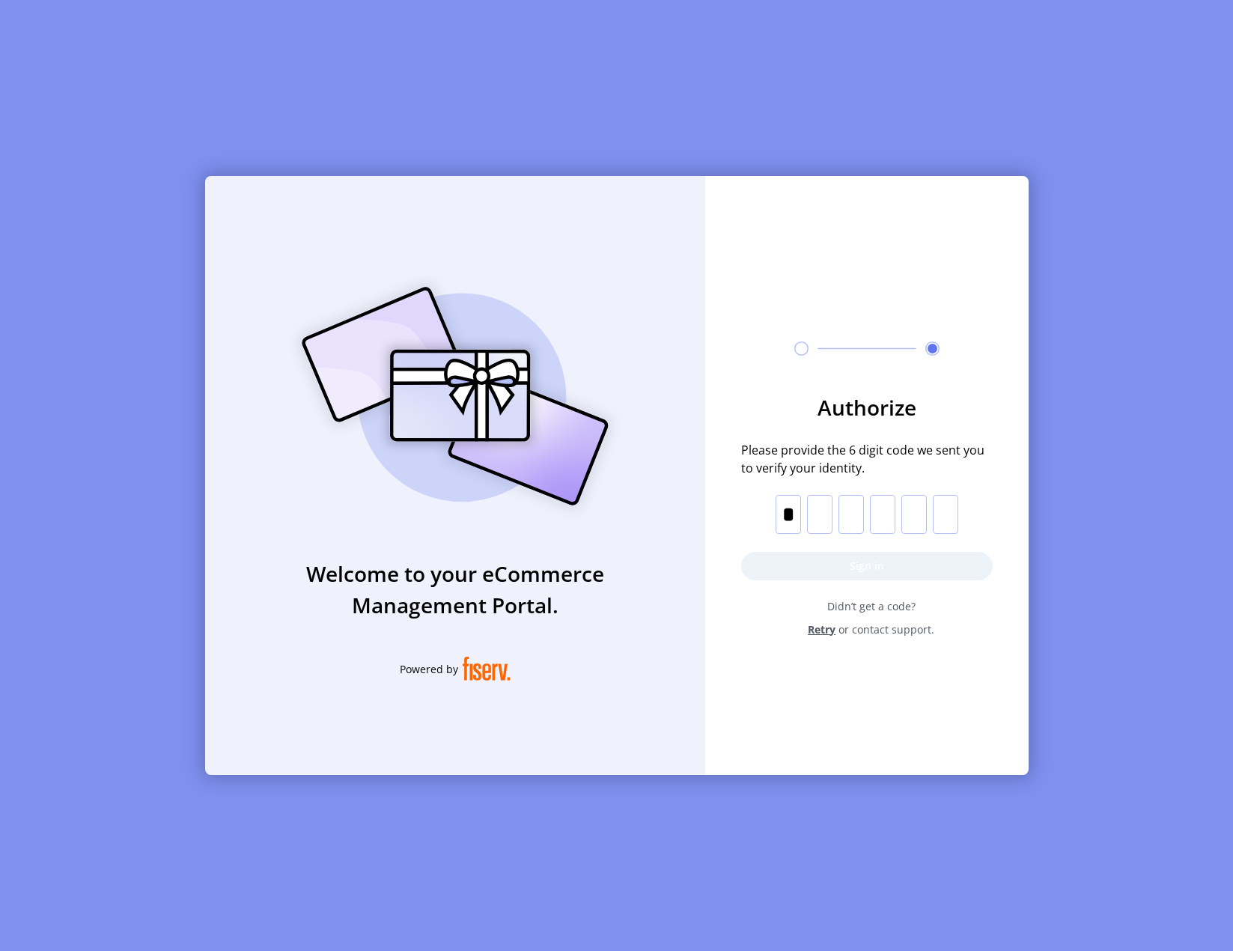
type input "*"
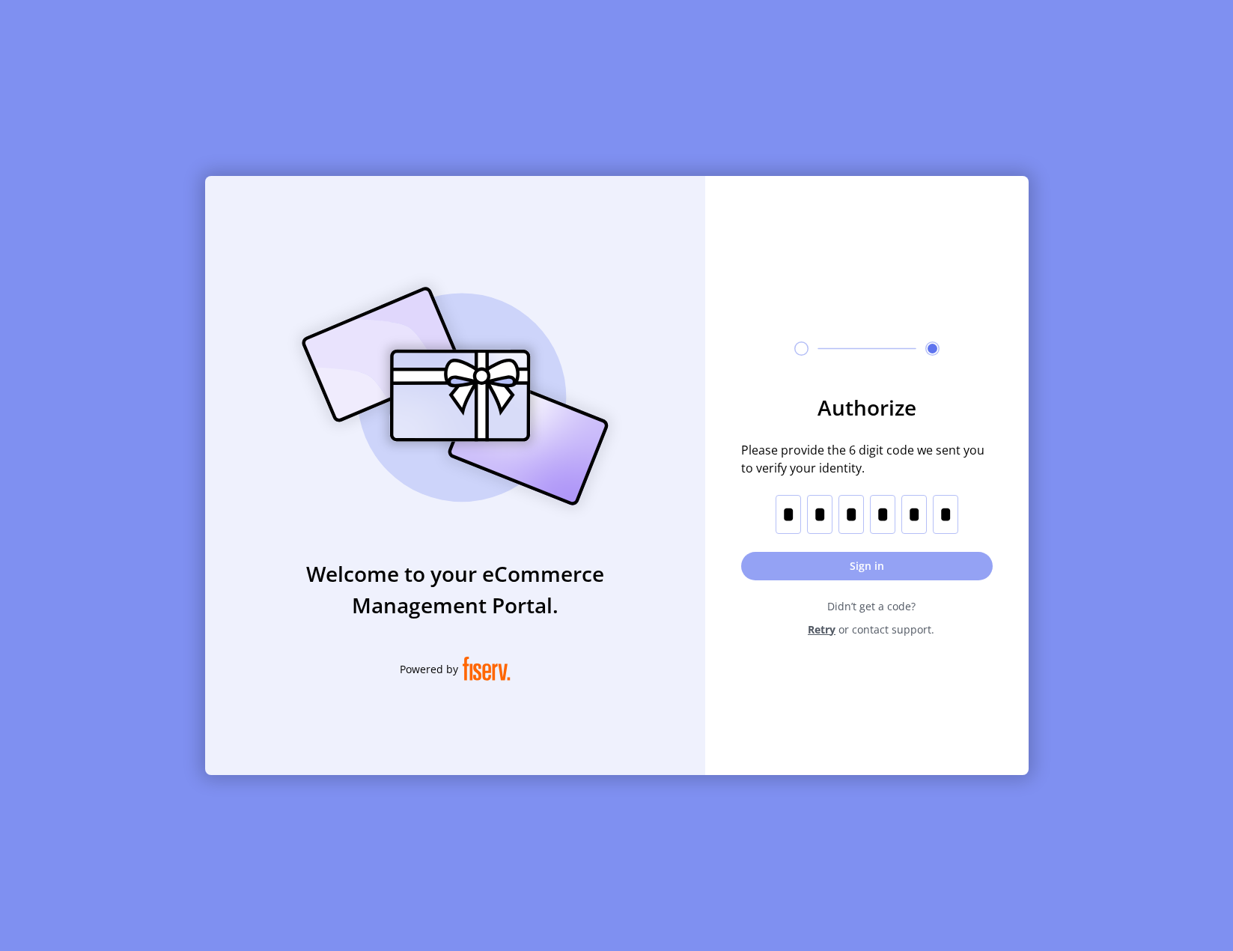
click at [876, 571] on button "Sign in" at bounding box center [867, 566] width 252 height 28
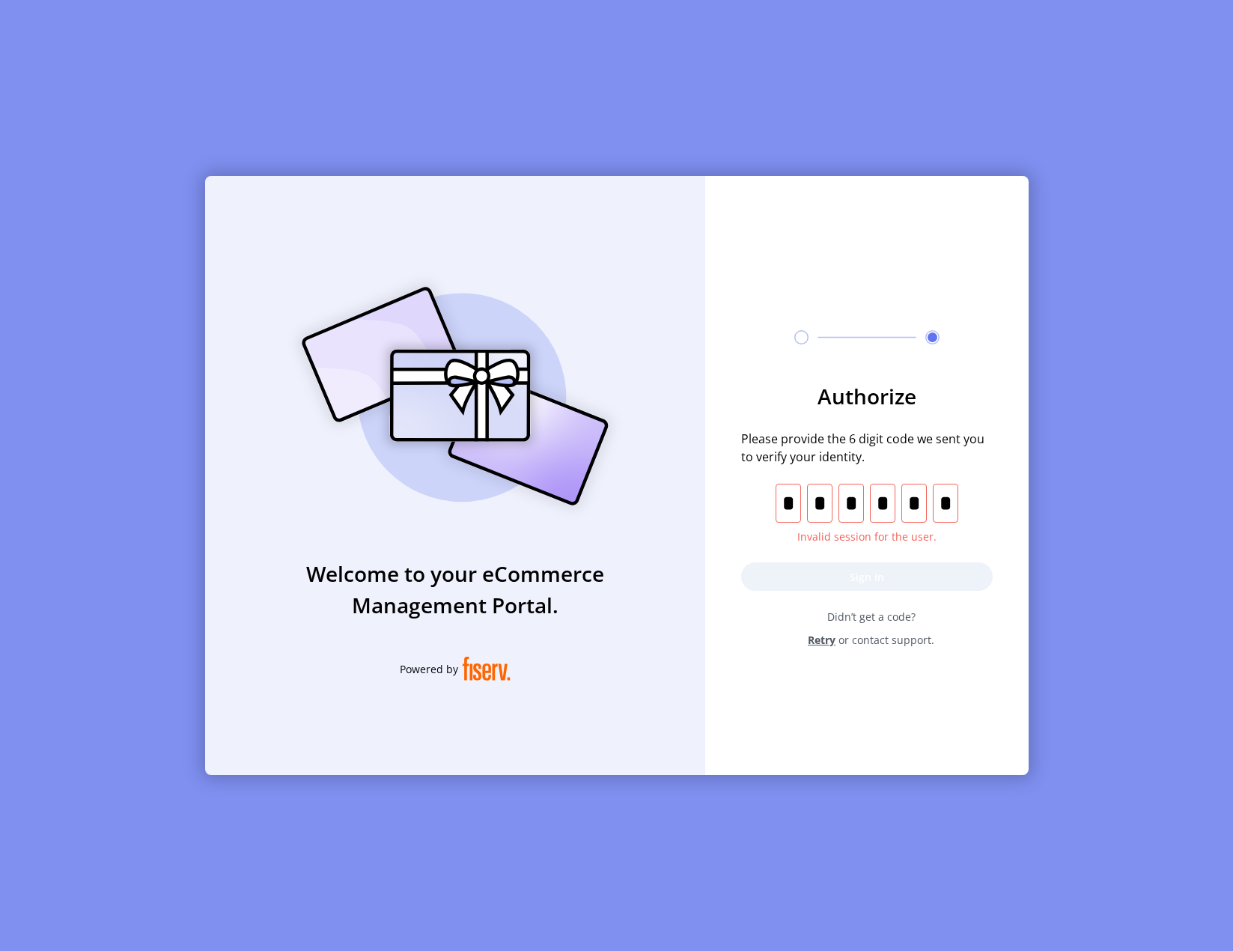
click at [851, 618] on span "Didn’t get a code?" at bounding box center [871, 617] width 243 height 16
click at [854, 486] on input "*" at bounding box center [851, 503] width 25 height 39
click at [829, 593] on form "Authorize Please provide the 6 digit code we sent you to verify your identity. …" at bounding box center [866, 513] width 323 height 267
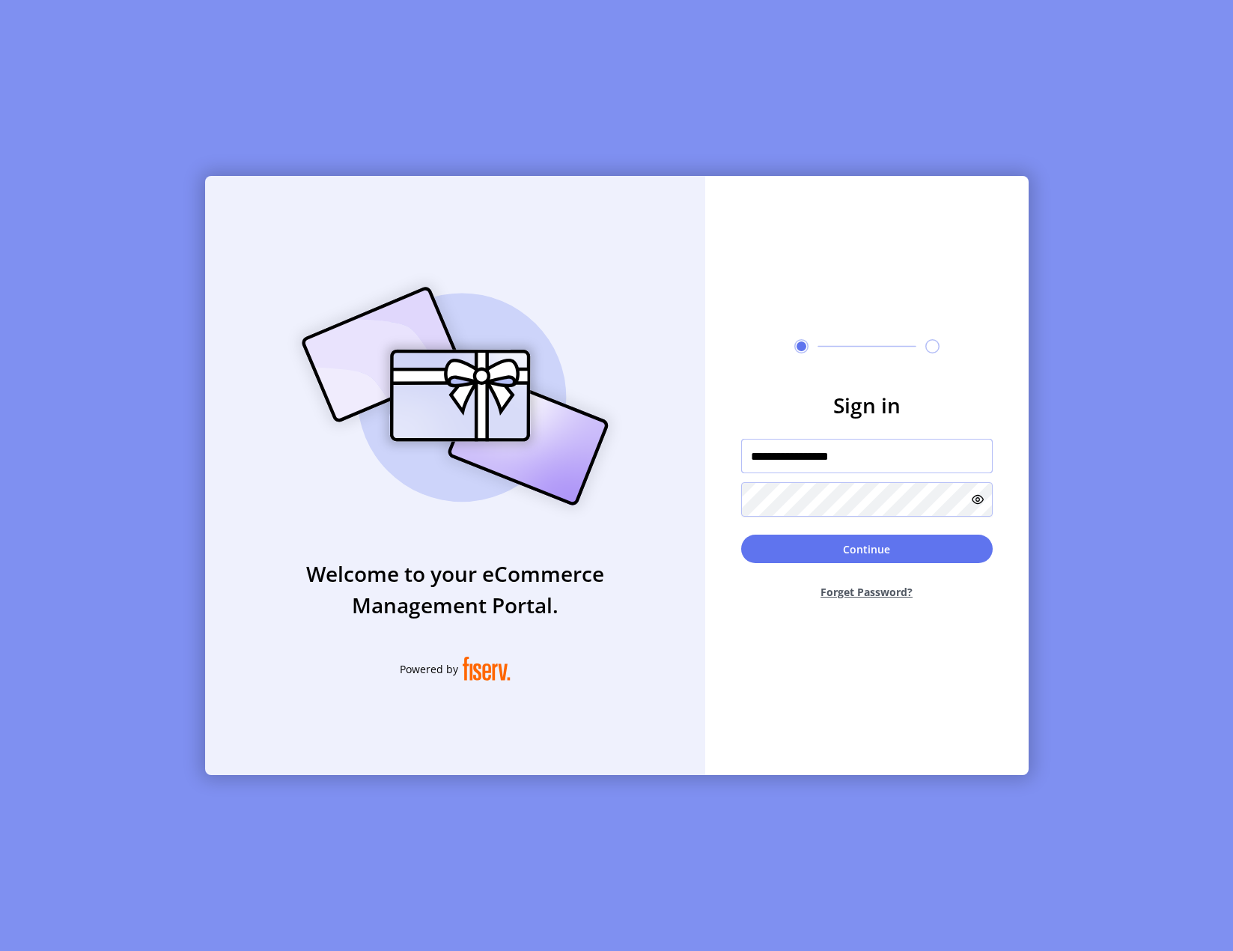
drag, startPoint x: 884, startPoint y: 464, endPoint x: 717, endPoint y: 455, distance: 166.5
click at [717, 455] on form "**********" at bounding box center [866, 500] width 323 height 222
paste input "text"
drag, startPoint x: 738, startPoint y: 452, endPoint x: 702, endPoint y: 452, distance: 35.9
click at [702, 452] on div "Welcome to your eCommerce Management Portal. Powered by Sign in ****** Continue…" at bounding box center [617, 475] width 824 height 599
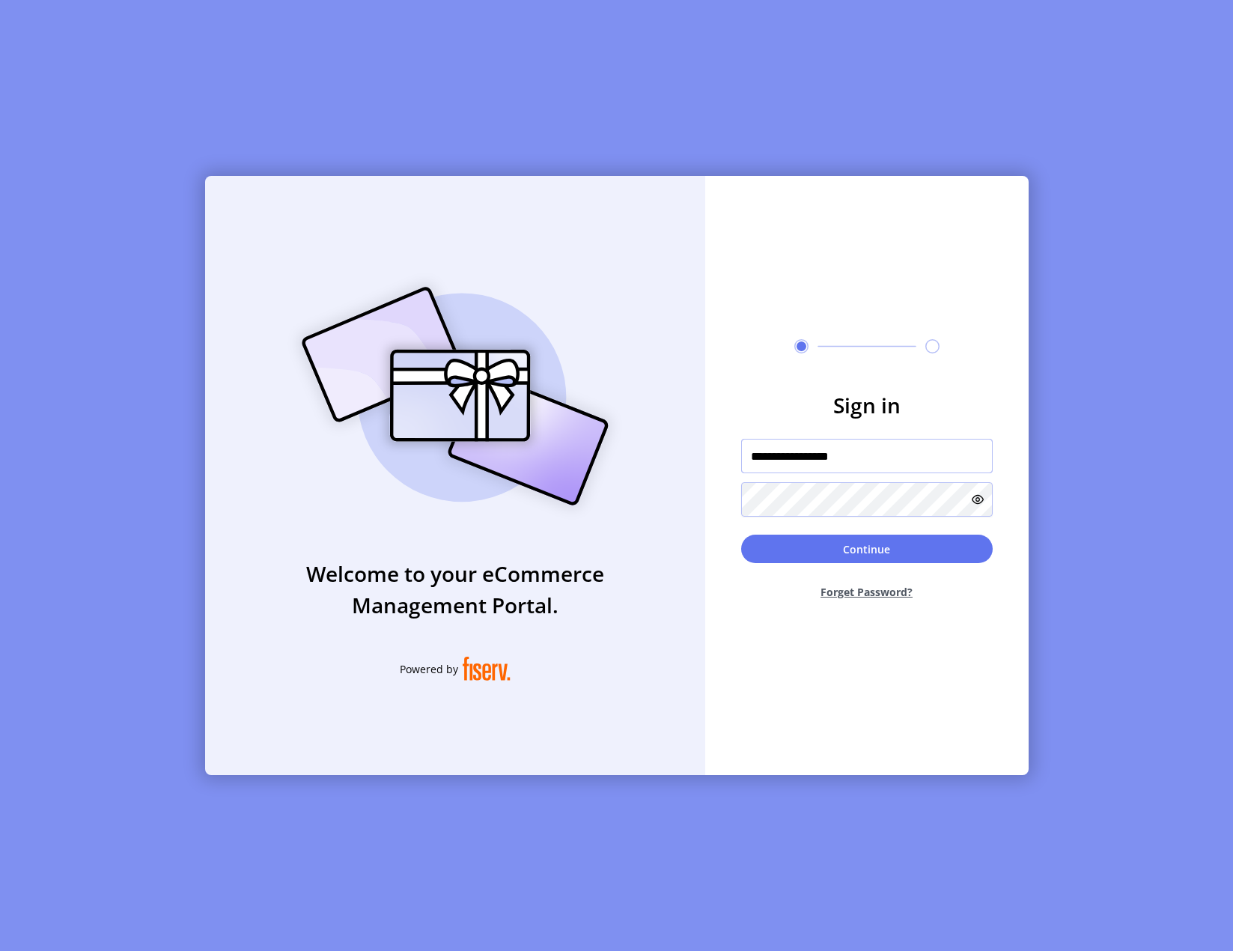
click at [879, 465] on input "**********" at bounding box center [867, 456] width 252 height 34
drag, startPoint x: 860, startPoint y: 459, endPoint x: 802, endPoint y: 454, distance: 58.6
click at [802, 454] on input "**********" at bounding box center [867, 456] width 252 height 34
type input "**********"
click at [741, 535] on button "Continue" at bounding box center [867, 549] width 252 height 28
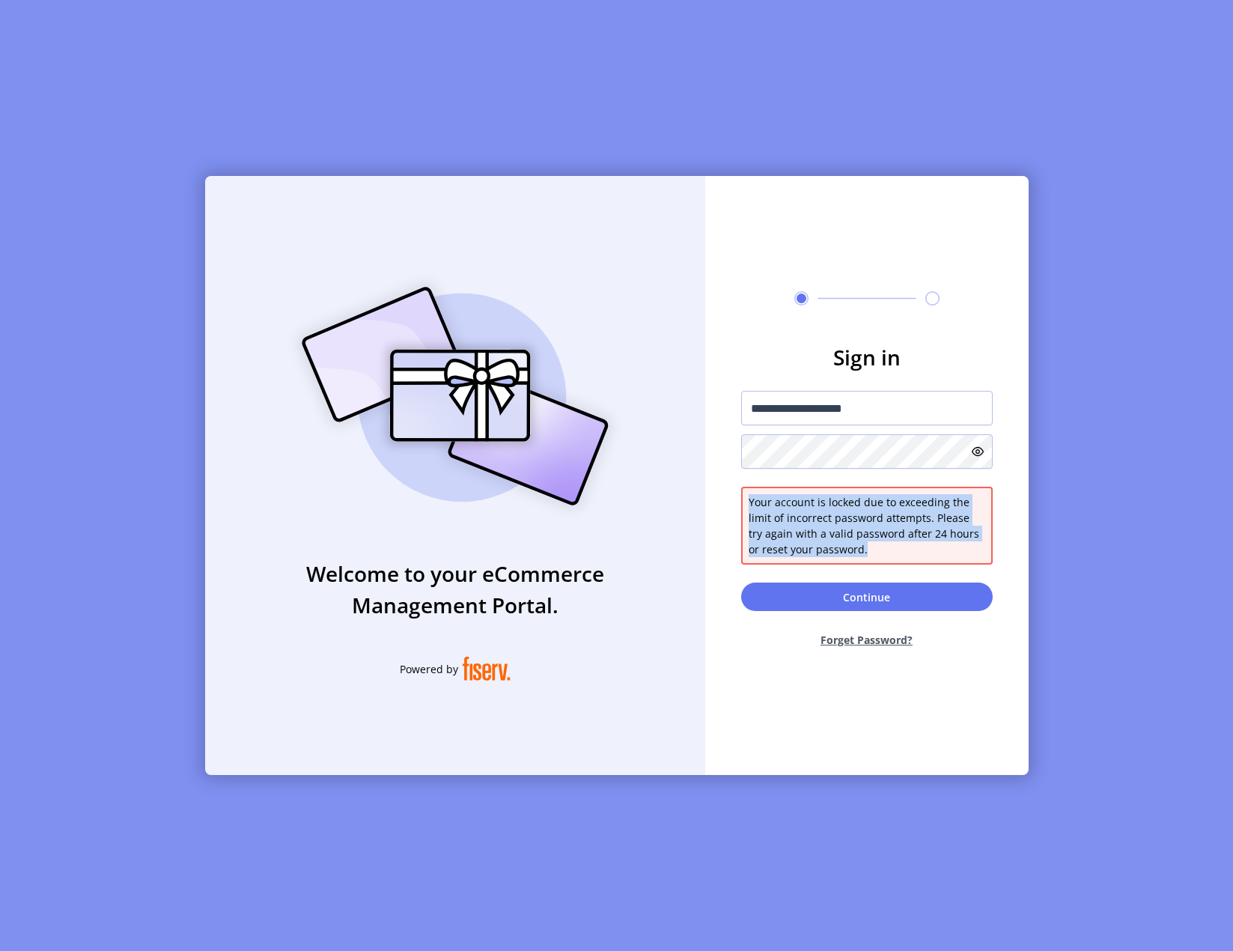
drag, startPoint x: 871, startPoint y: 549, endPoint x: 747, endPoint y: 499, distance: 133.4
click at [747, 499] on div "Your account is locked due to exceeding the limit of incorrect password attempt…" at bounding box center [867, 526] width 252 height 78
copy span "Your account is locked due to exceeding the limit of incorrect password attempt…"
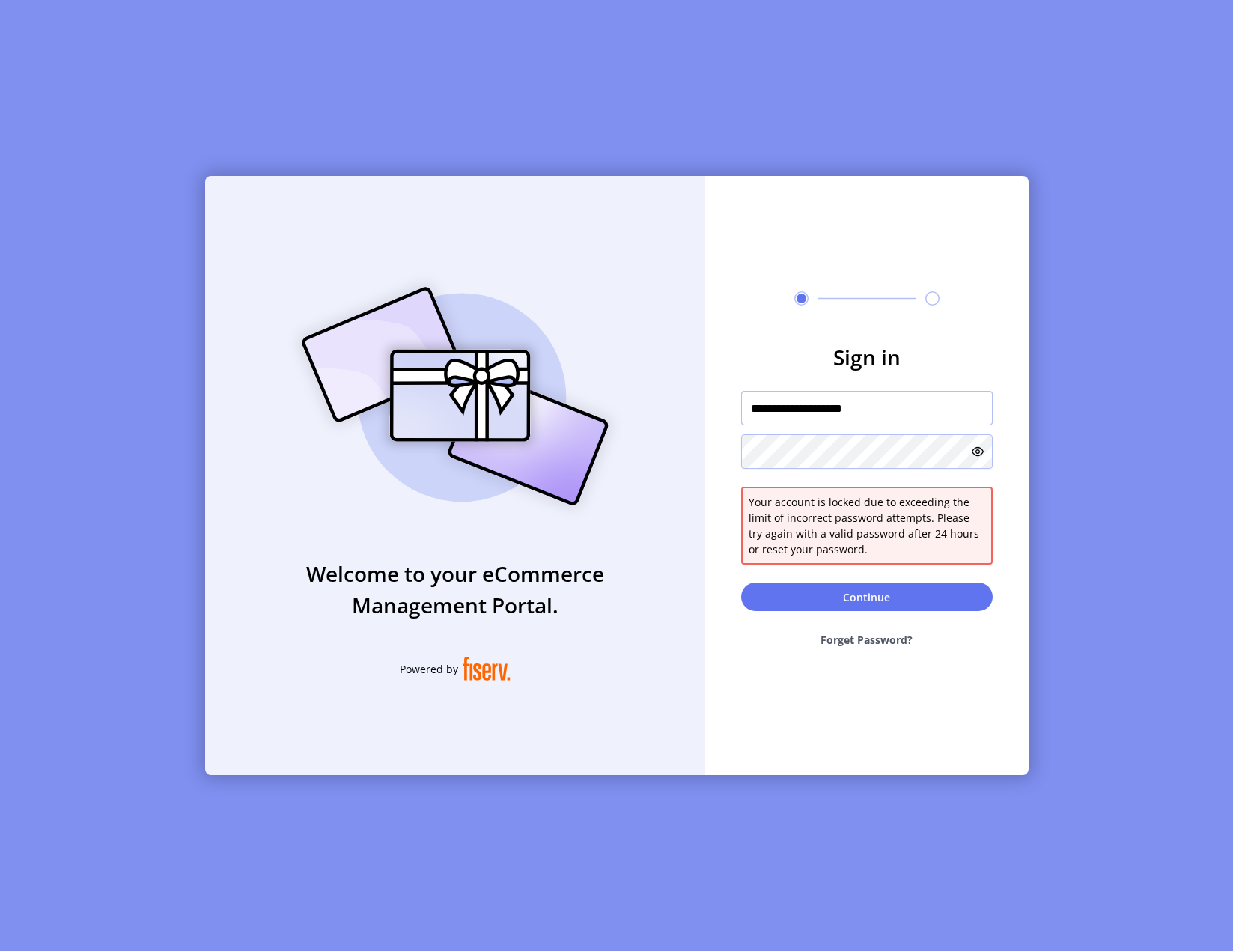
click at [923, 401] on input "**********" at bounding box center [867, 408] width 252 height 34
drag, startPoint x: 925, startPoint y: 407, endPoint x: 810, endPoint y: 410, distance: 114.6
click at [811, 411] on input "**********" at bounding box center [867, 408] width 252 height 34
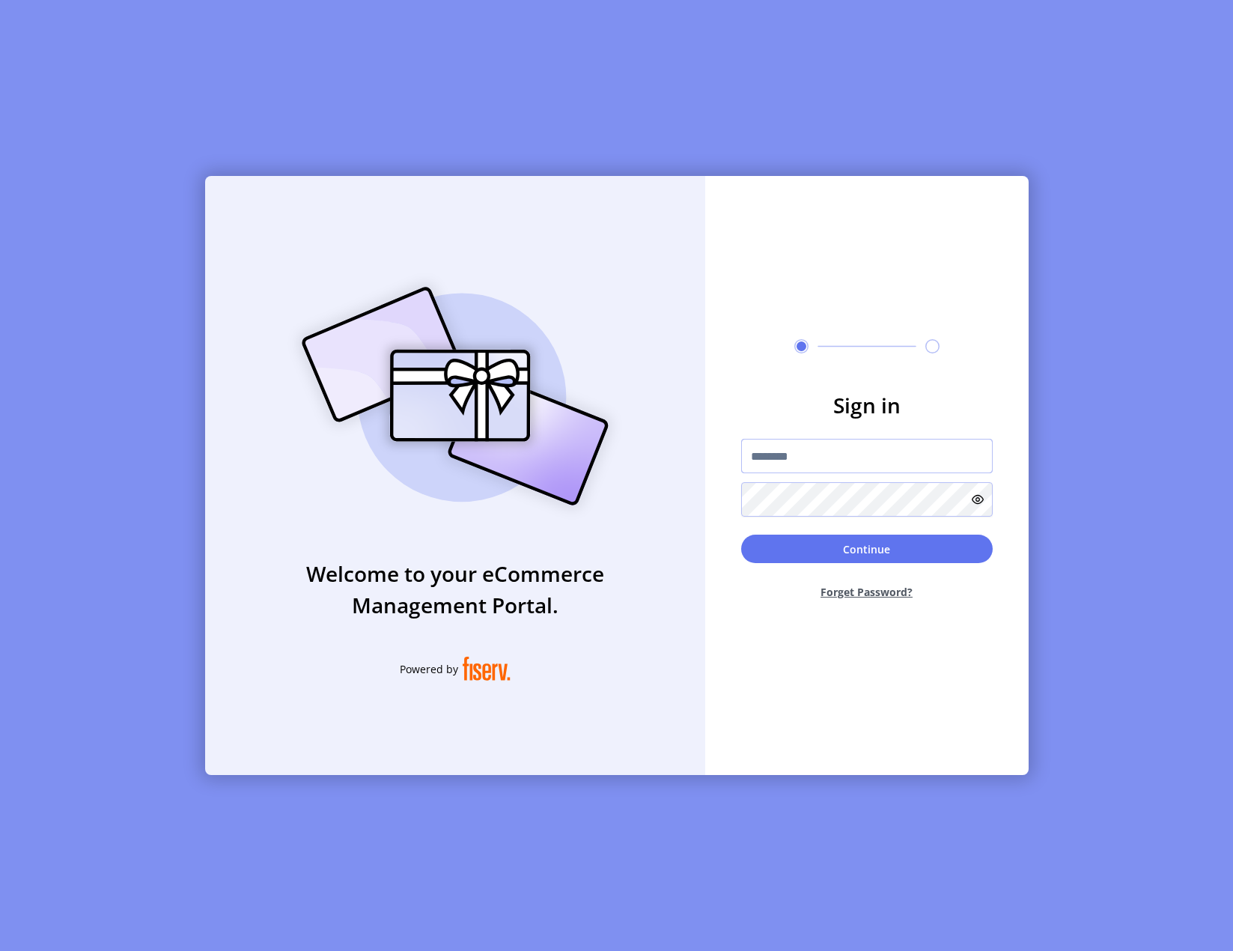
type input "**********"
click at [891, 544] on button "Continue" at bounding box center [867, 549] width 252 height 28
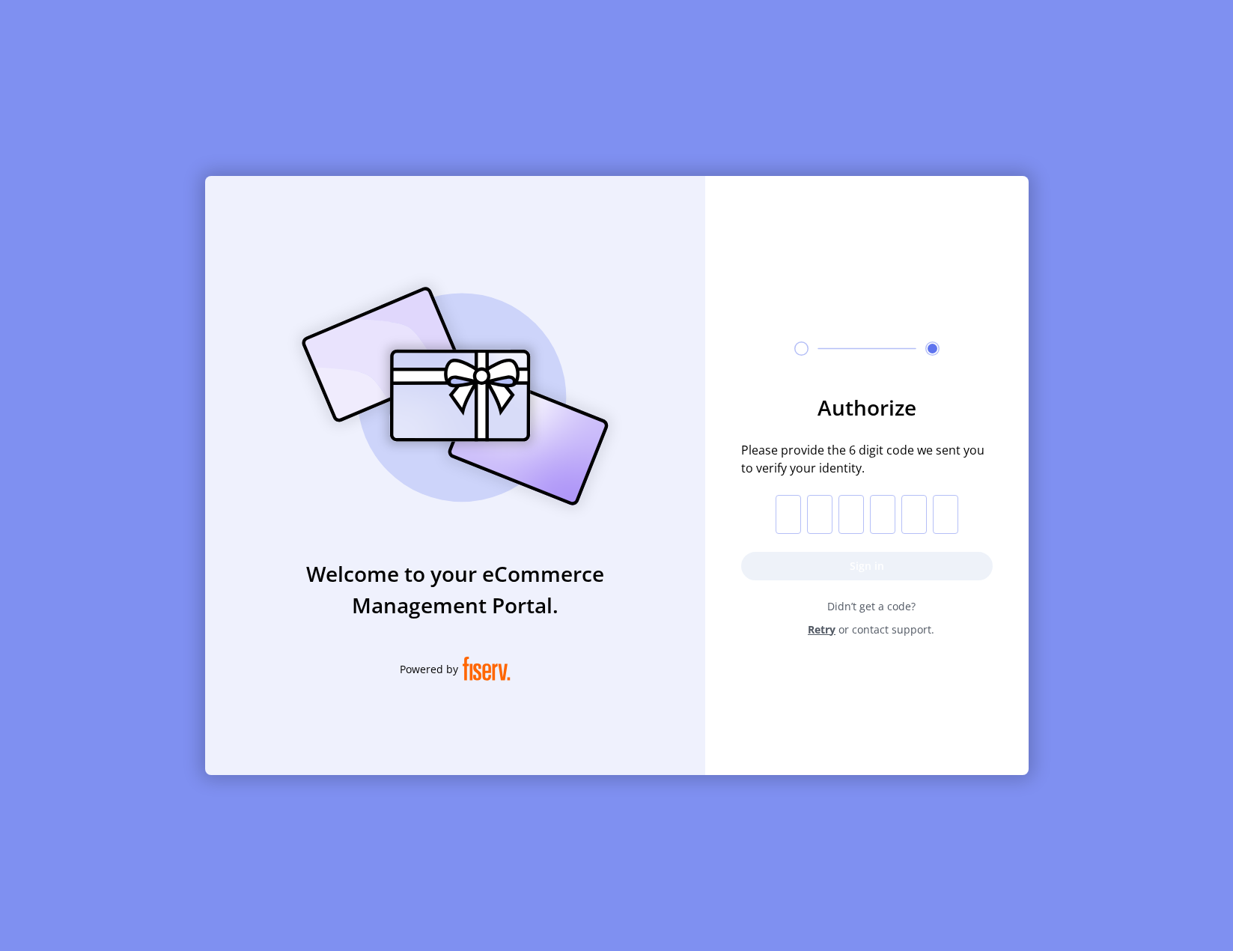
click at [783, 529] on input "text" at bounding box center [788, 514] width 25 height 39
paste input "*"
type input "*"
click at [783, 552] on button "Sign in" at bounding box center [867, 566] width 252 height 28
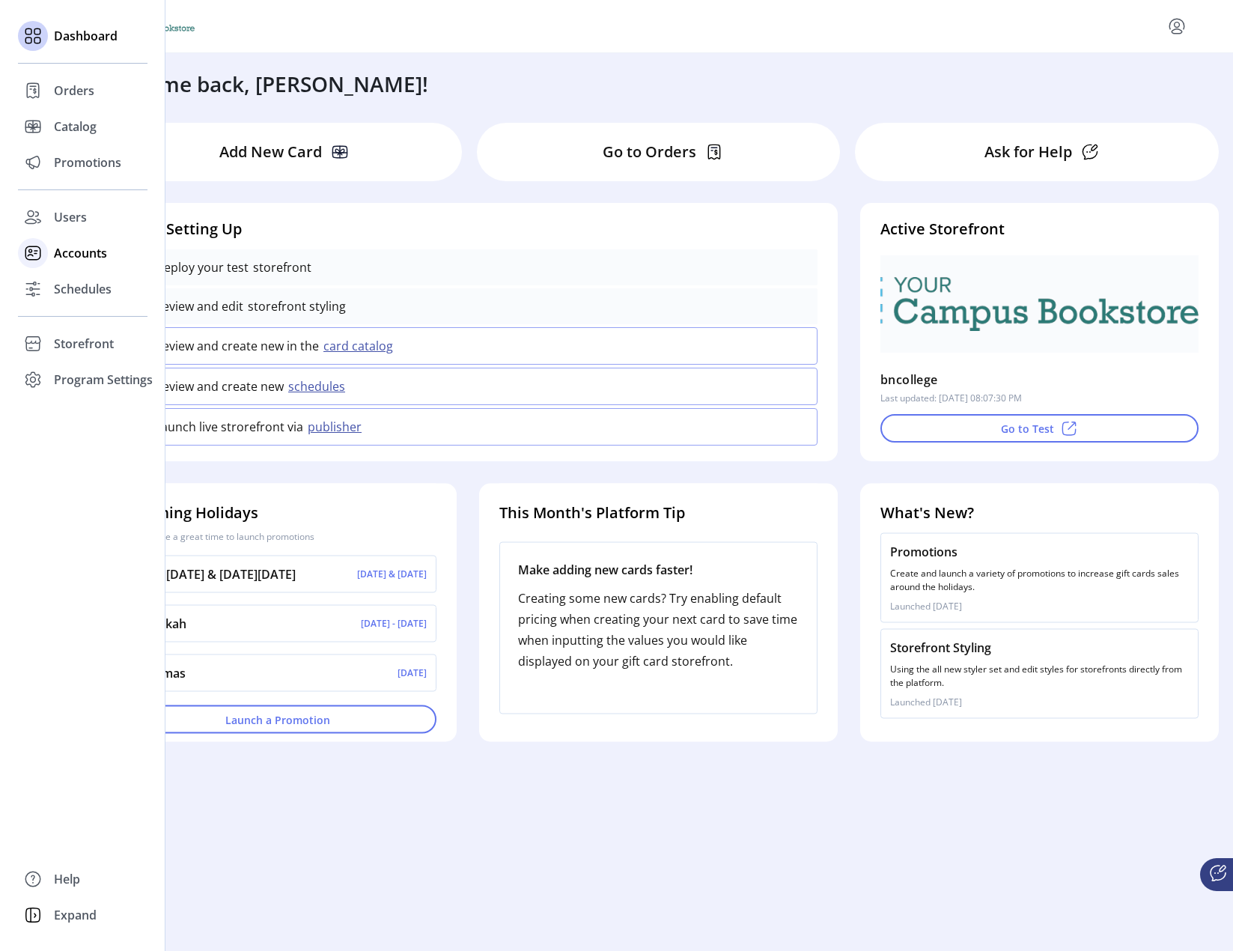
click at [76, 258] on span "Accounts" at bounding box center [80, 253] width 53 height 18
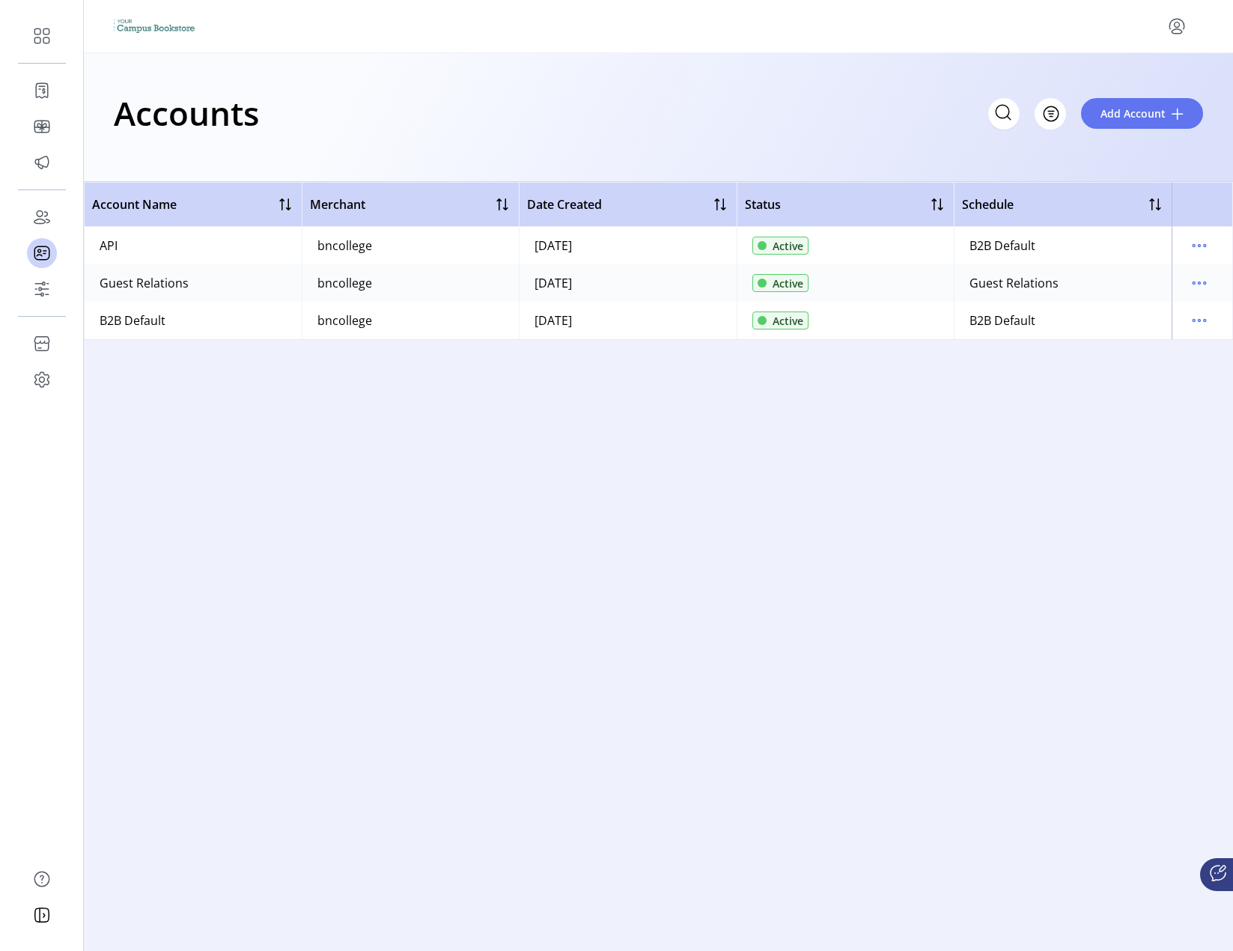
click at [420, 470] on div "Account Name Merchant Date Created Status Schedule API bncollege 04/23/2025 Act…" at bounding box center [658, 557] width 1149 height 751
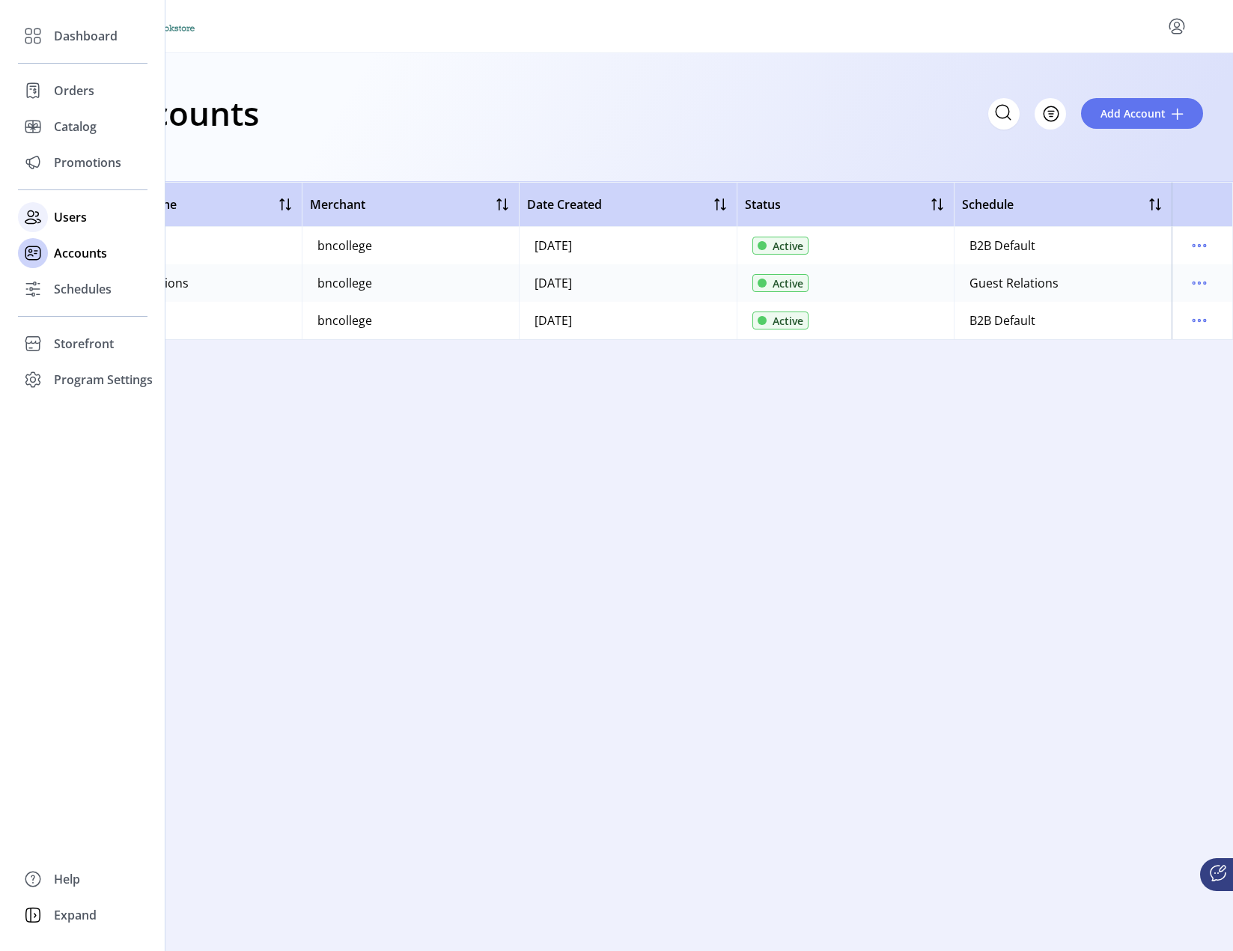
click at [81, 219] on span "Users" at bounding box center [70, 217] width 33 height 18
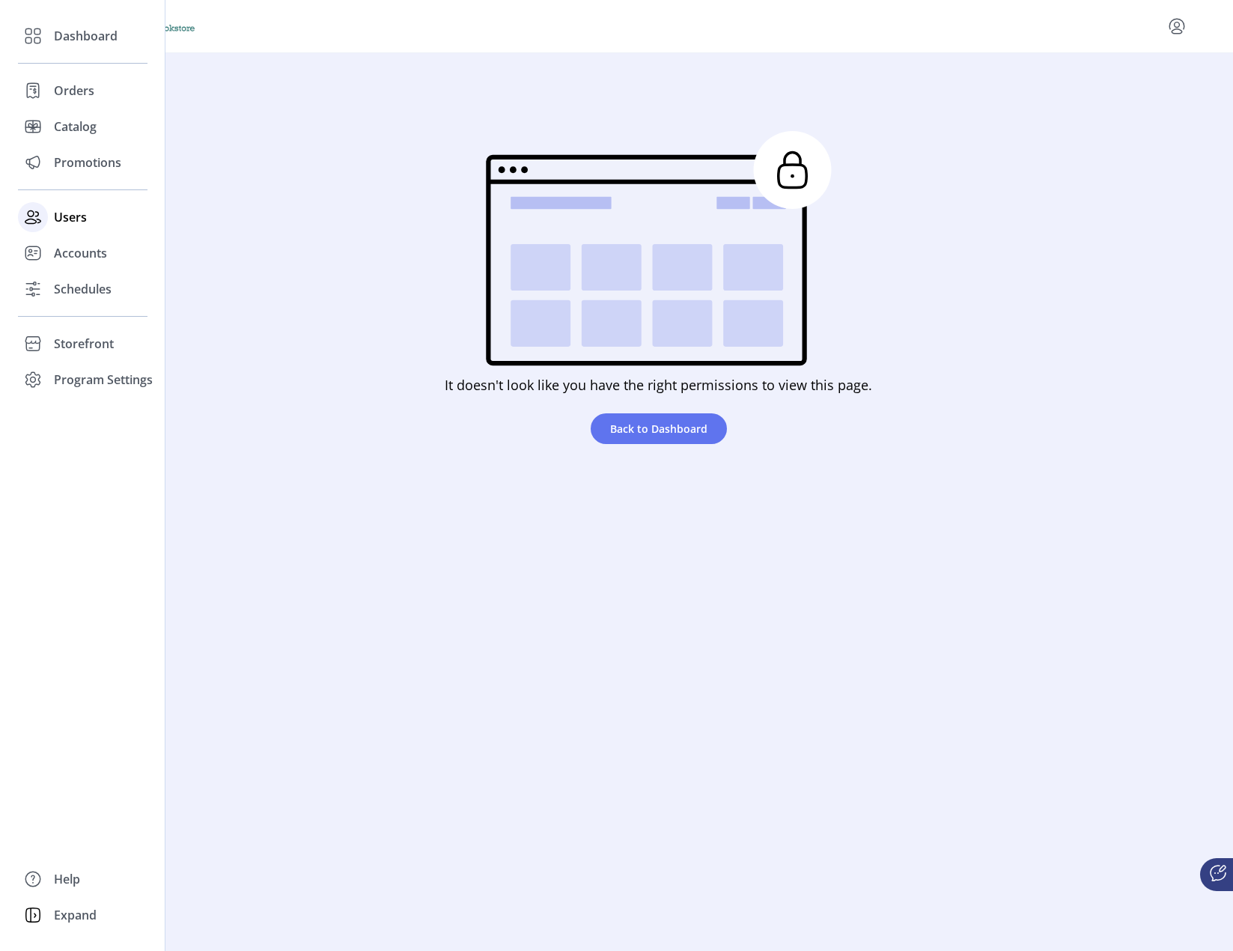
click at [86, 220] on span "Users" at bounding box center [70, 217] width 33 height 18
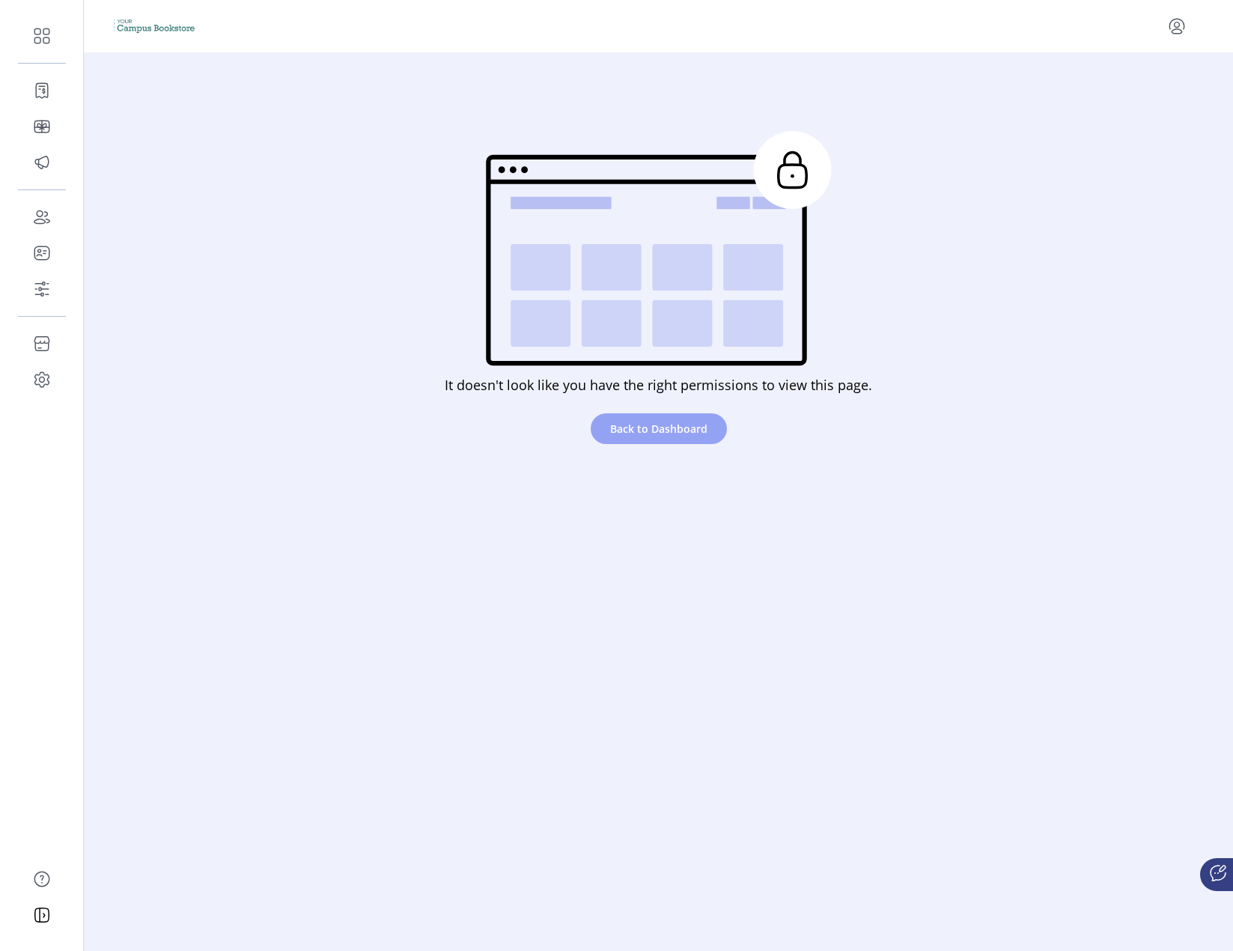
click at [648, 425] on span "Back to Dashboard" at bounding box center [658, 429] width 97 height 16
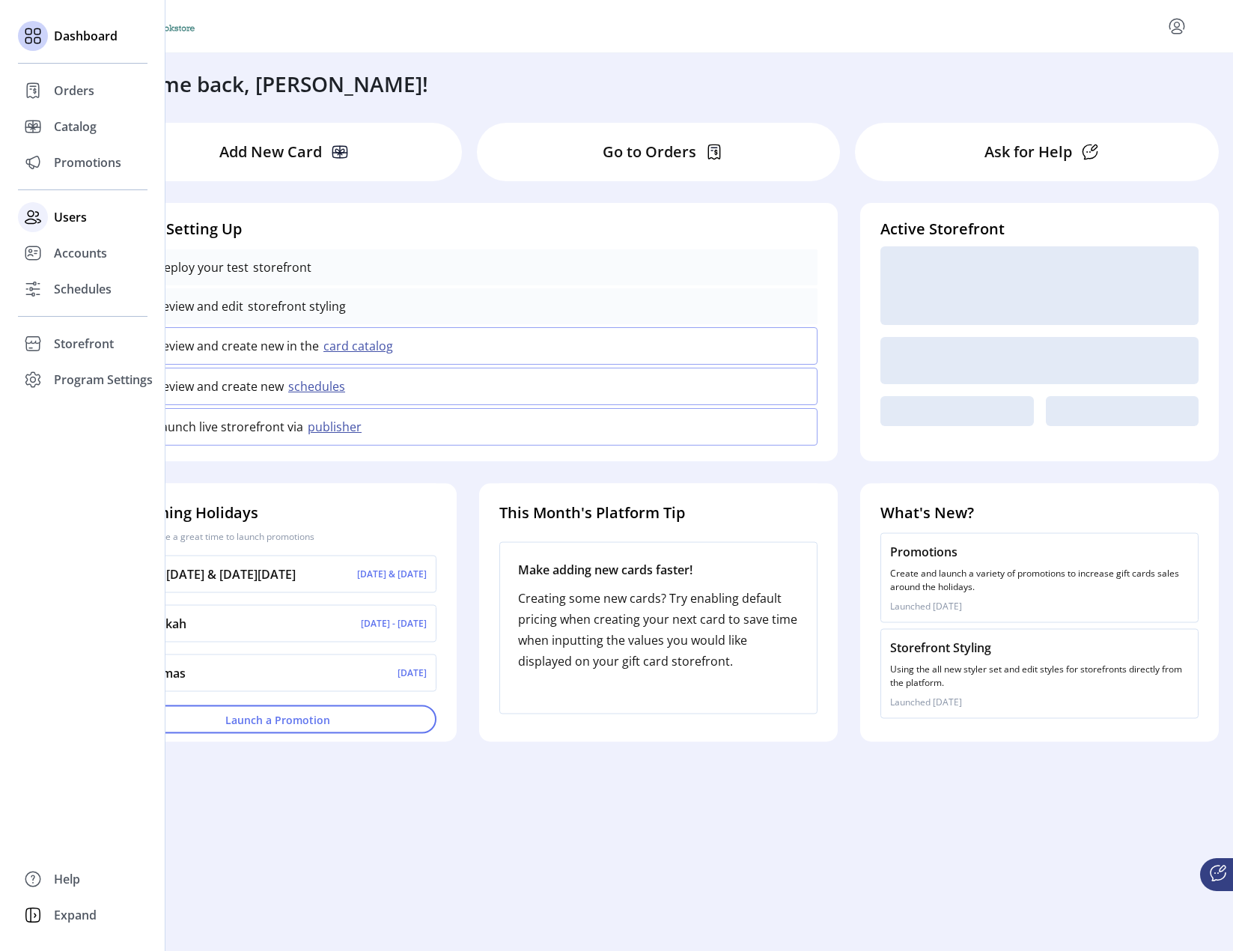
click at [88, 219] on div "Users" at bounding box center [83, 217] width 130 height 36
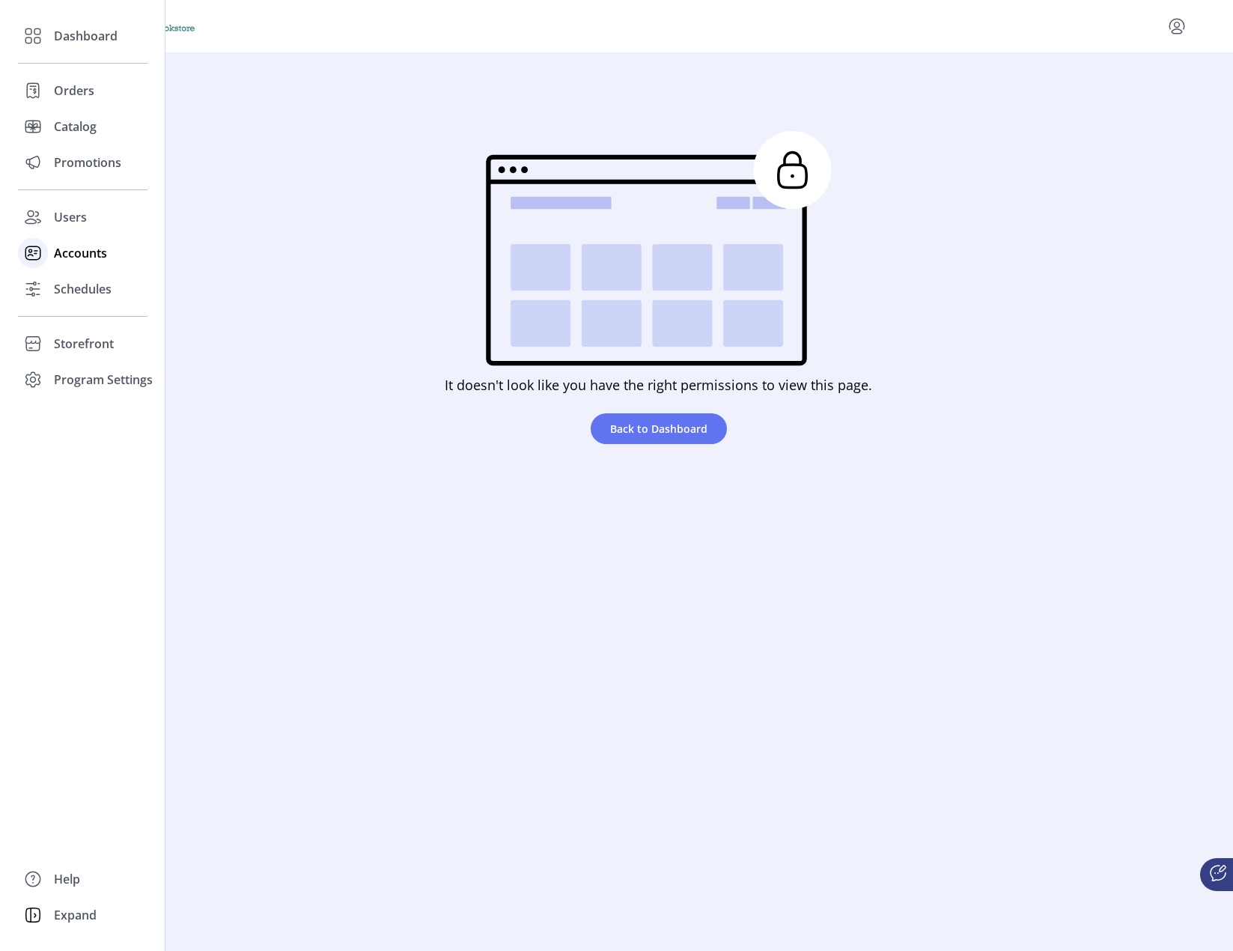
click at [70, 262] on div "Accounts" at bounding box center [83, 253] width 130 height 36
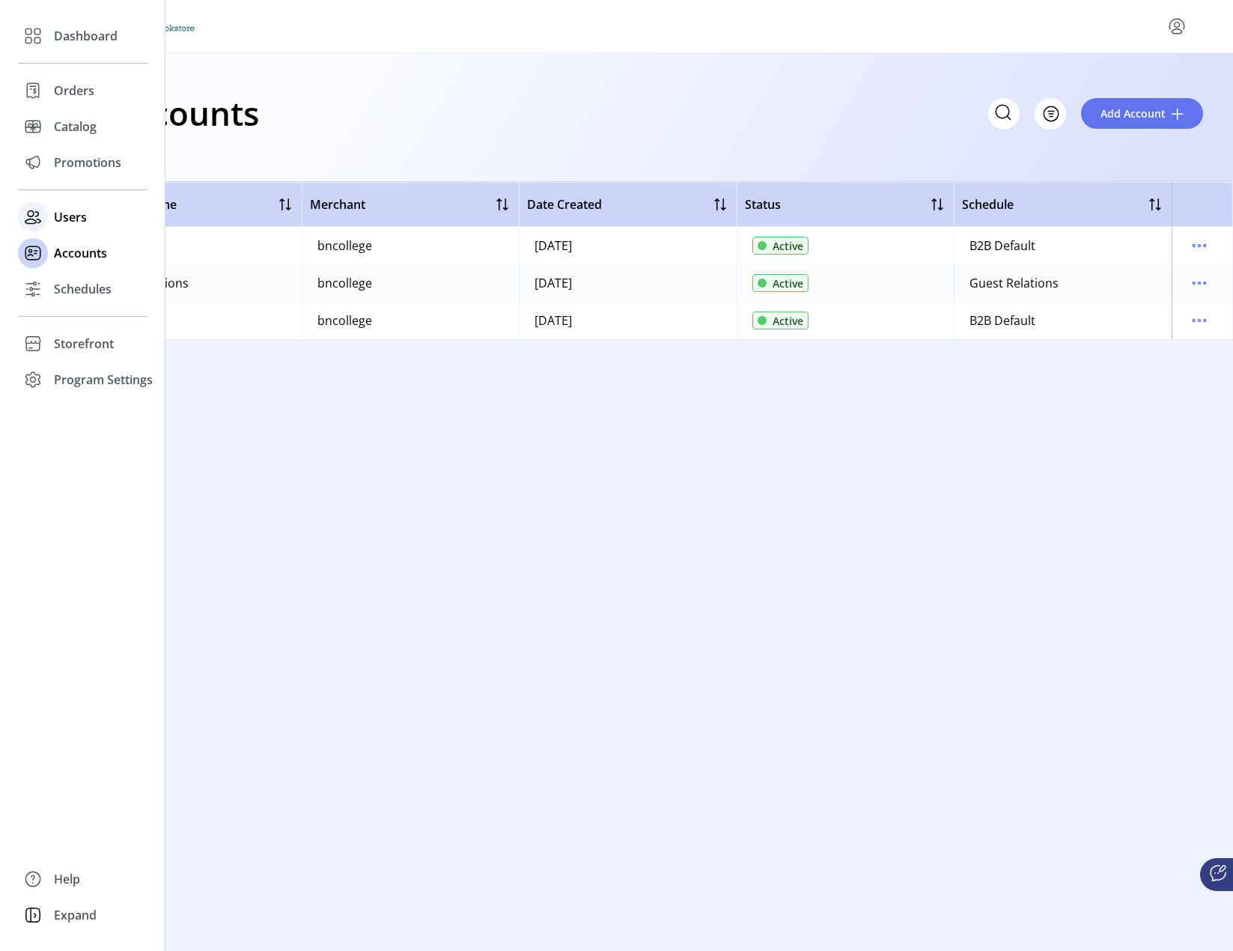
click at [93, 218] on div "Users" at bounding box center [83, 217] width 130 height 36
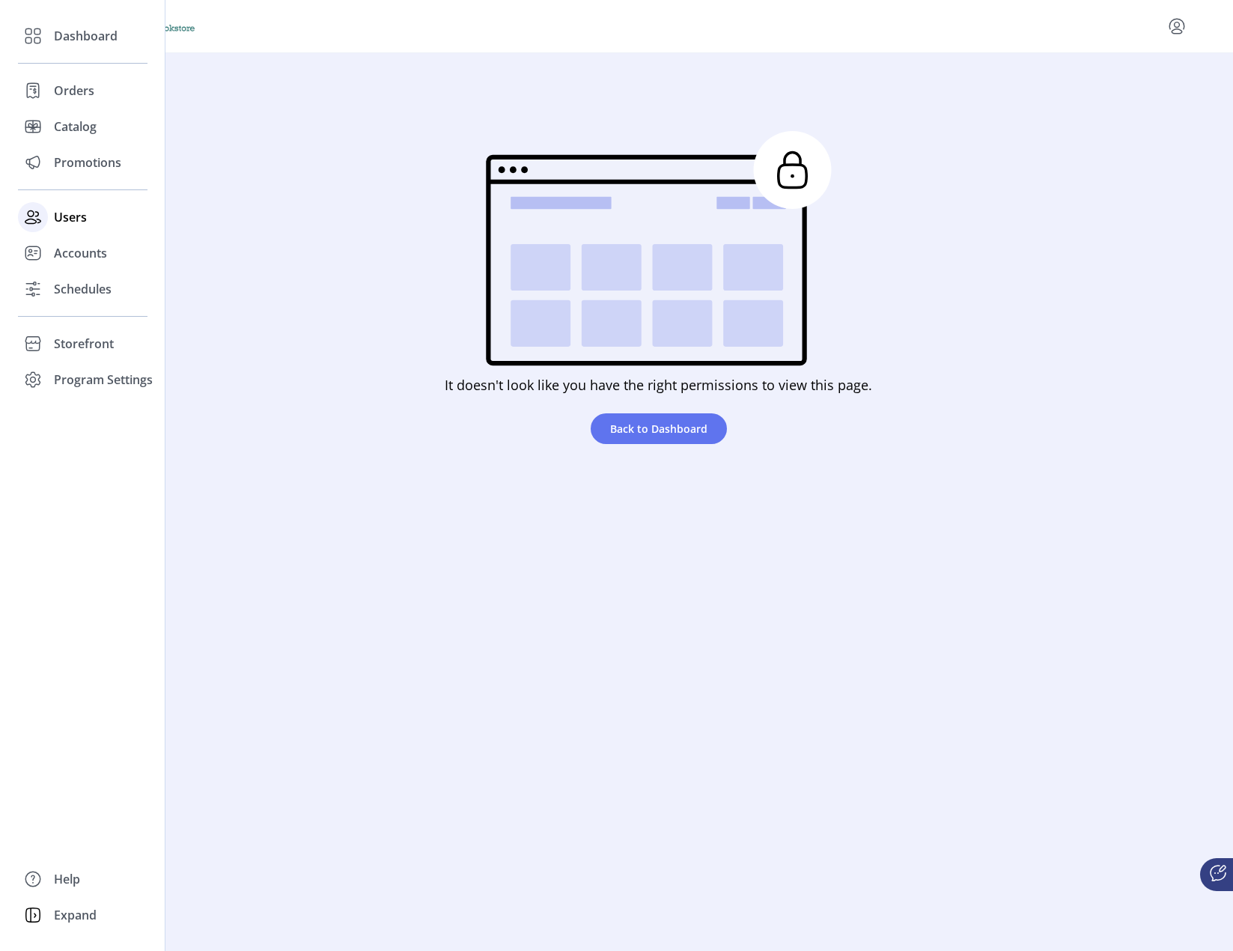
click at [46, 220] on div at bounding box center [33, 217] width 30 height 30
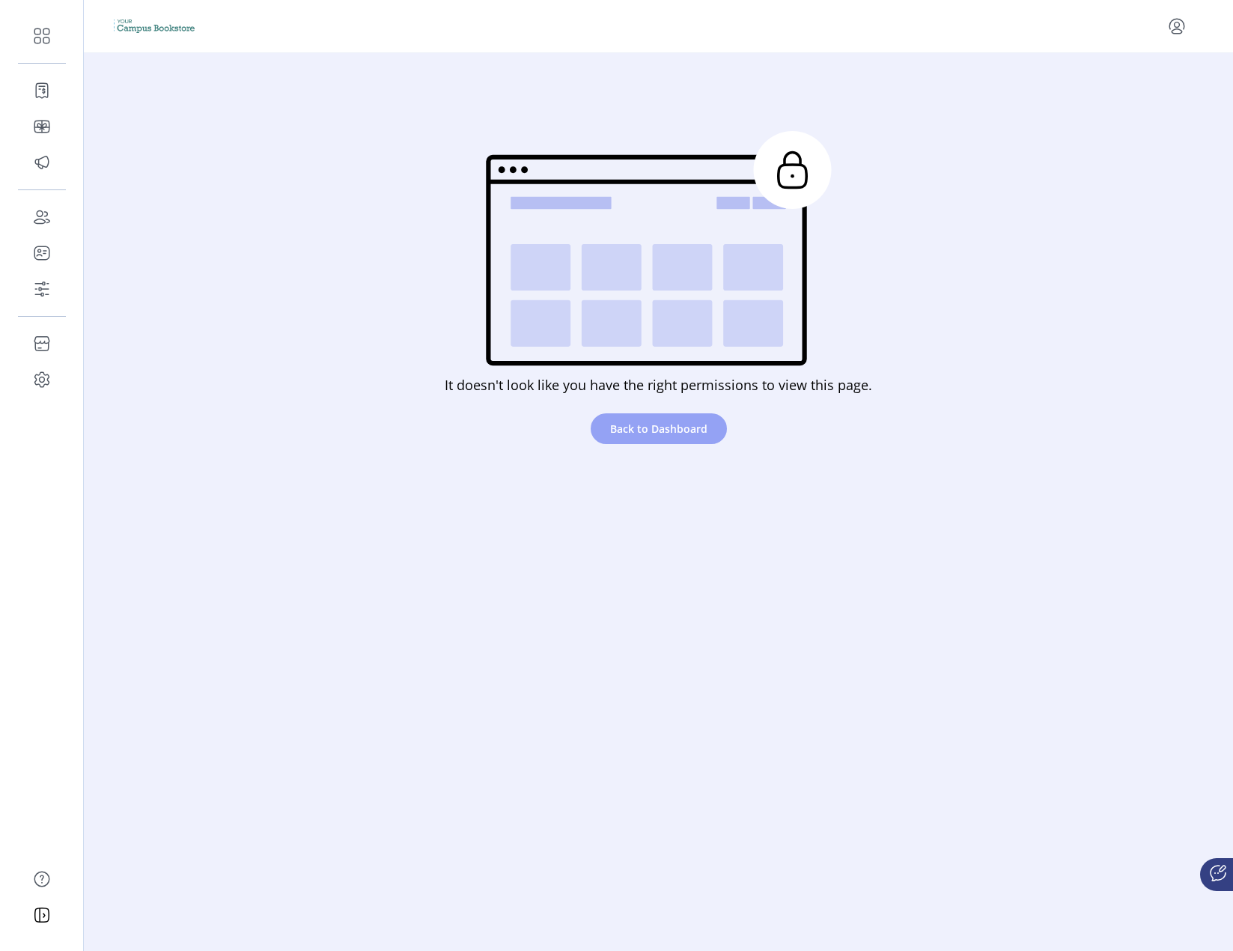
click at [655, 428] on span "Back to Dashboard" at bounding box center [658, 429] width 97 height 16
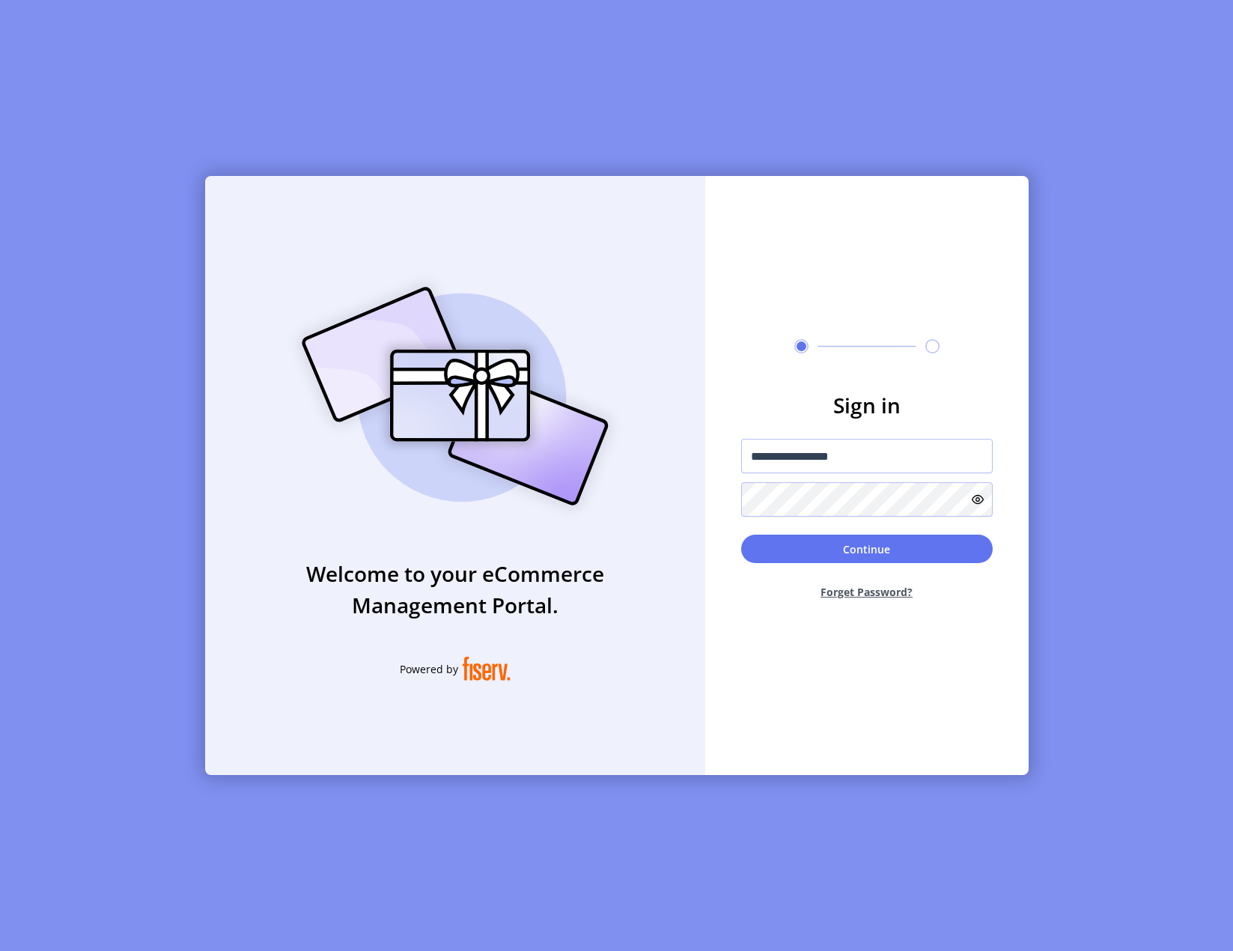
click at [145, 169] on div "**********" at bounding box center [616, 475] width 1233 height 951
click at [890, 455] on input "**********" at bounding box center [867, 456] width 252 height 34
click at [887, 544] on button "Continue" at bounding box center [867, 549] width 252 height 28
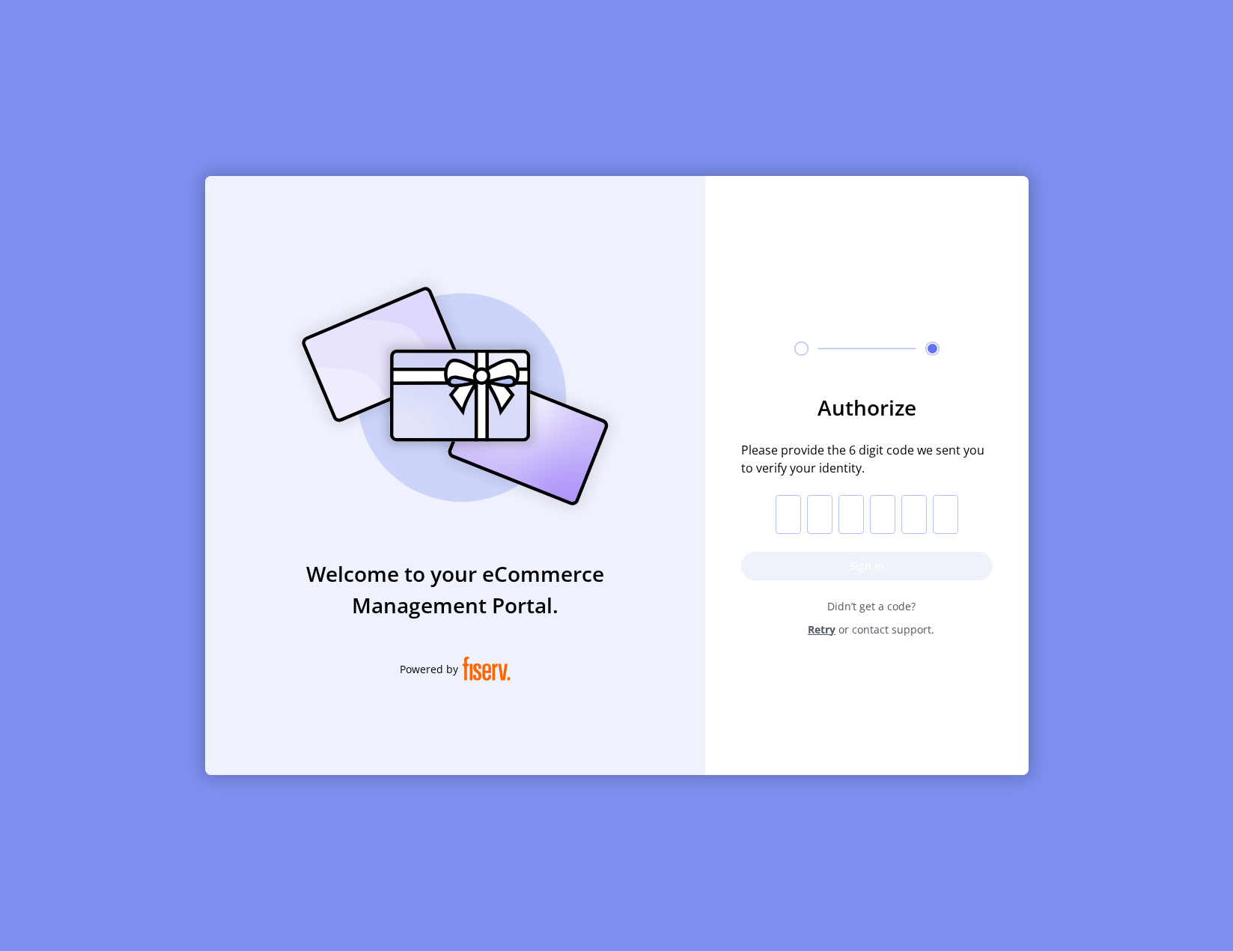
drag, startPoint x: 786, startPoint y: 519, endPoint x: 810, endPoint y: 527, distance: 26.0
click at [786, 519] on input "text" at bounding box center [788, 514] width 25 height 39
click at [849, 576] on button "Sign in" at bounding box center [867, 566] width 252 height 28
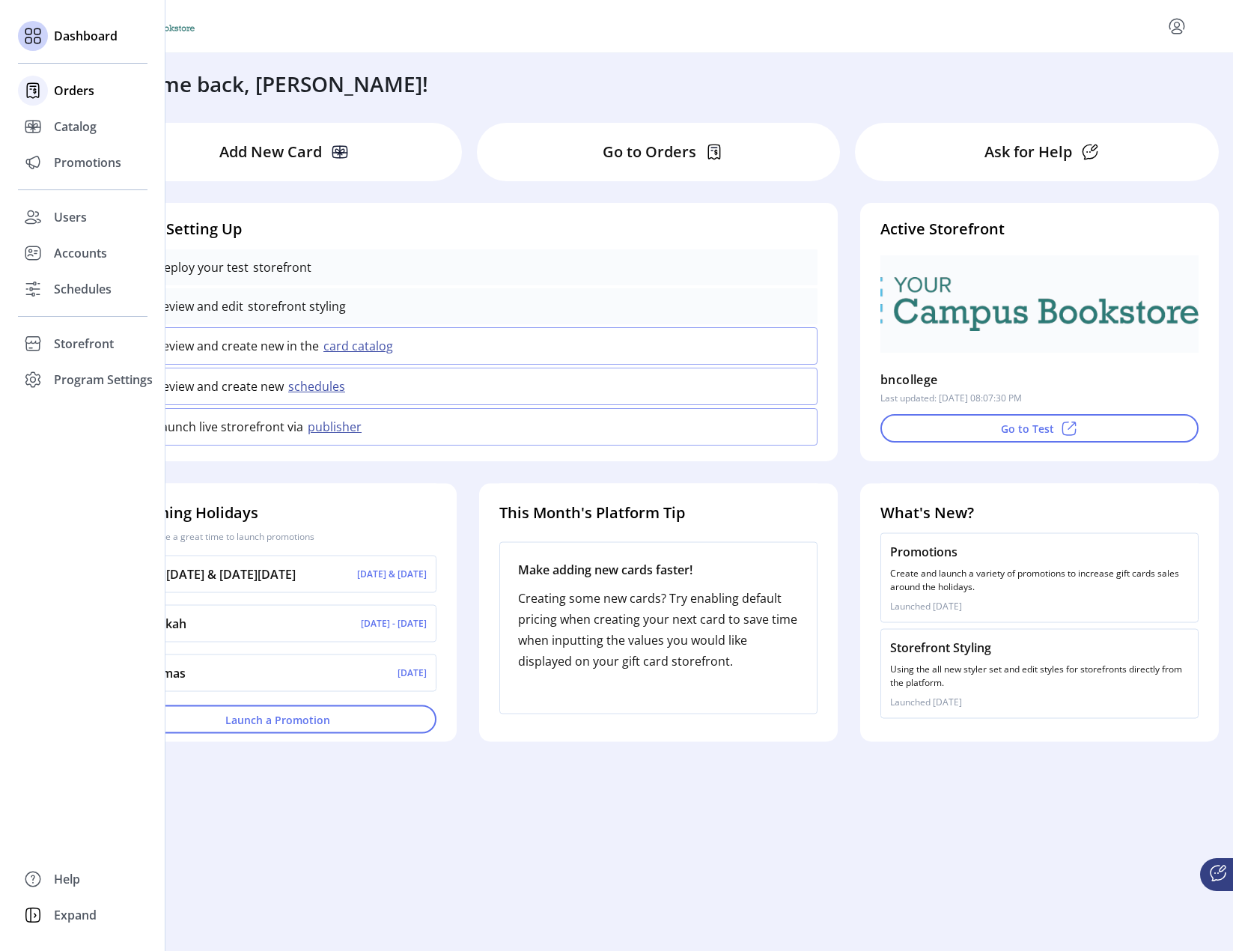
click at [55, 92] on span "Orders" at bounding box center [74, 91] width 40 height 18
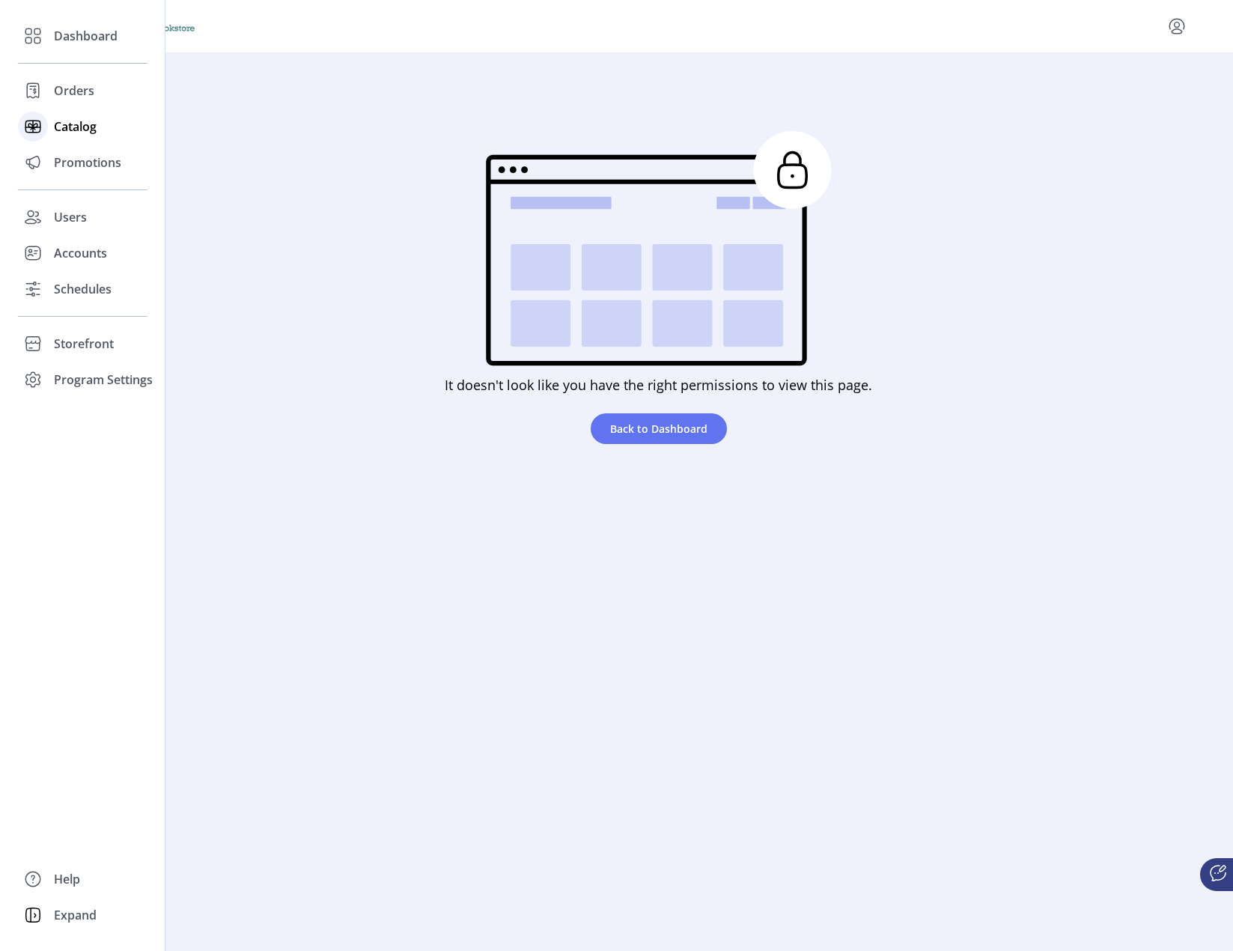
click at [81, 133] on span "Catalog" at bounding box center [75, 127] width 43 height 18
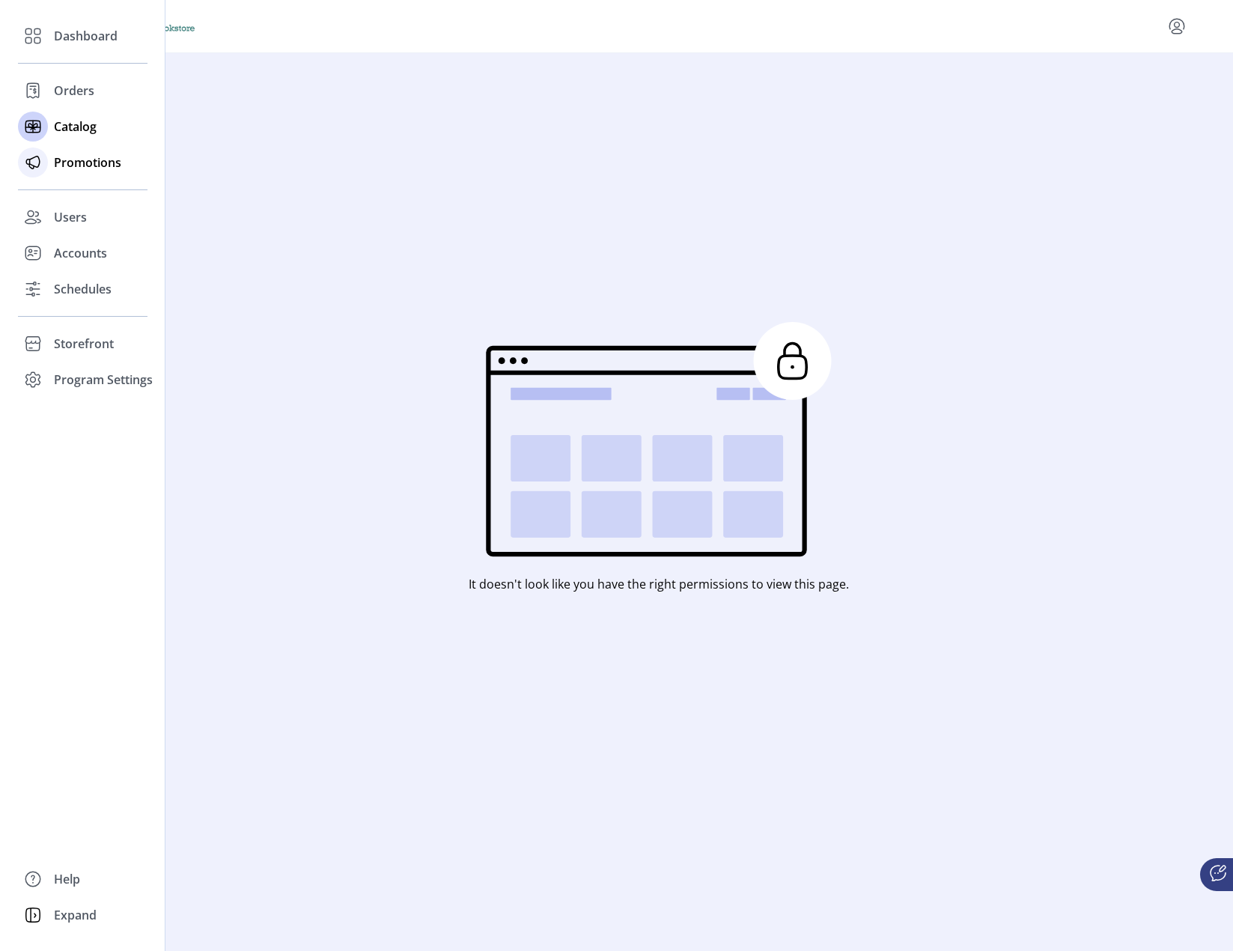
click at [89, 162] on span "Promotions" at bounding box center [87, 163] width 67 height 18
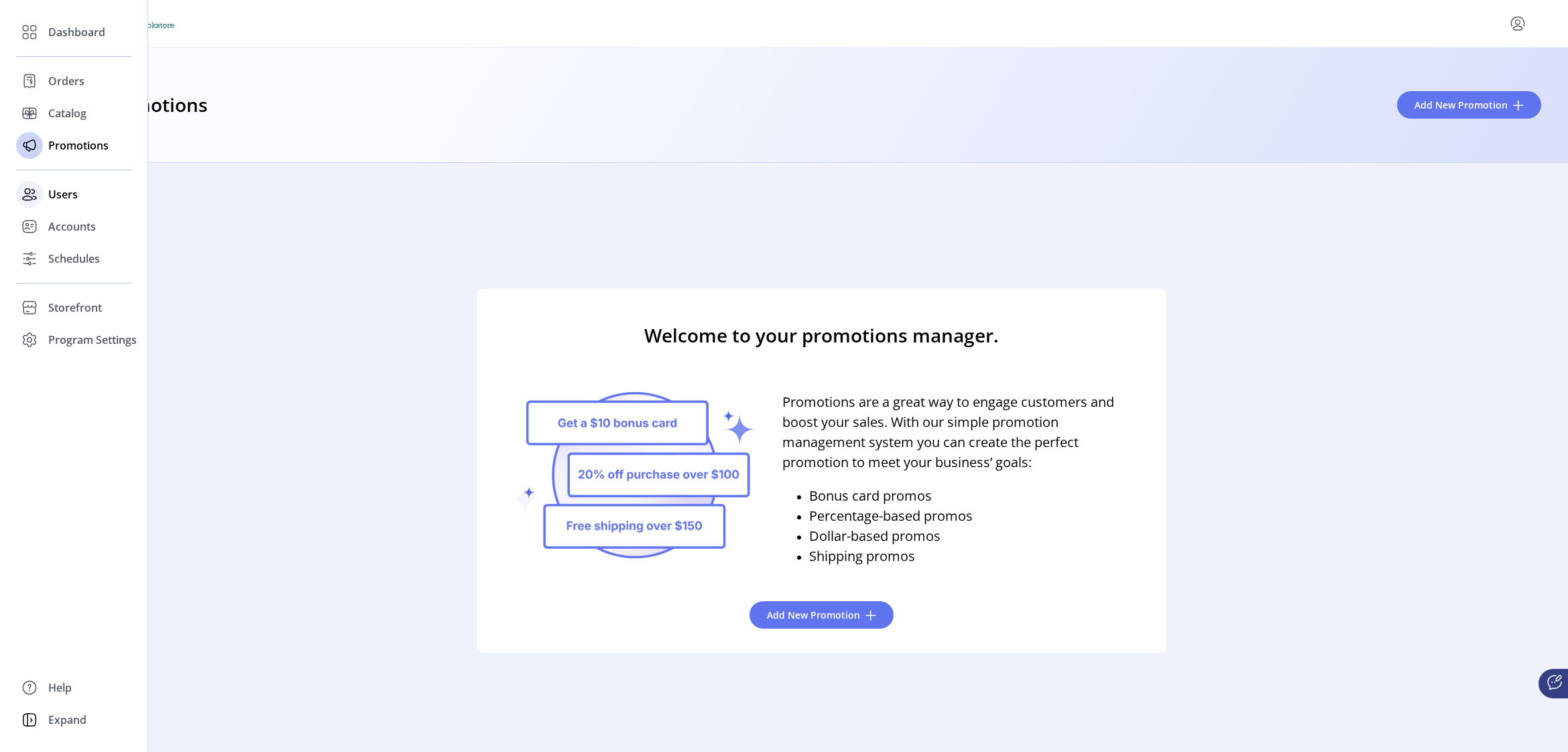
click at [65, 189] on span "Users" at bounding box center [63, 194] width 30 height 16
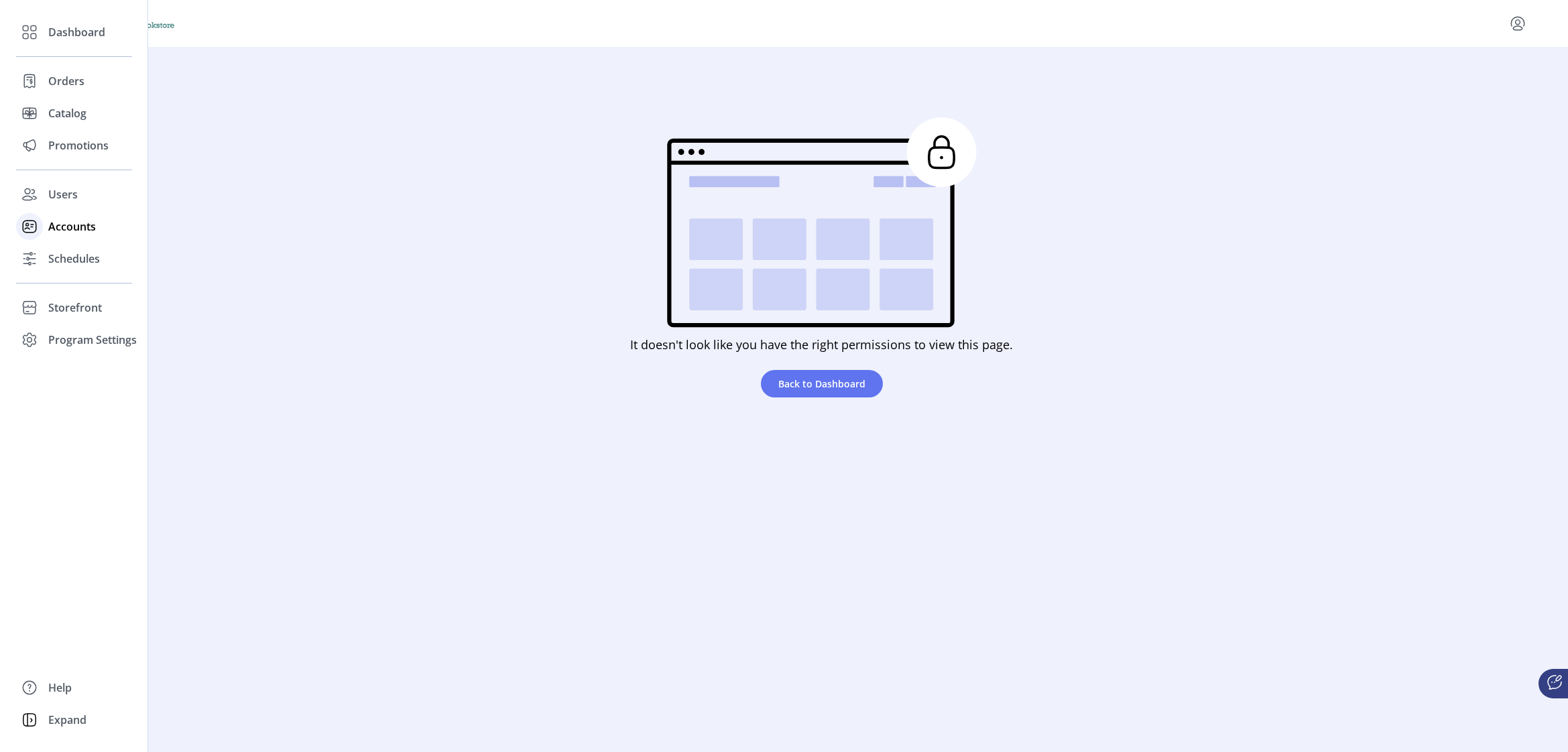
click at [80, 232] on span "Accounts" at bounding box center [72, 226] width 47 height 16
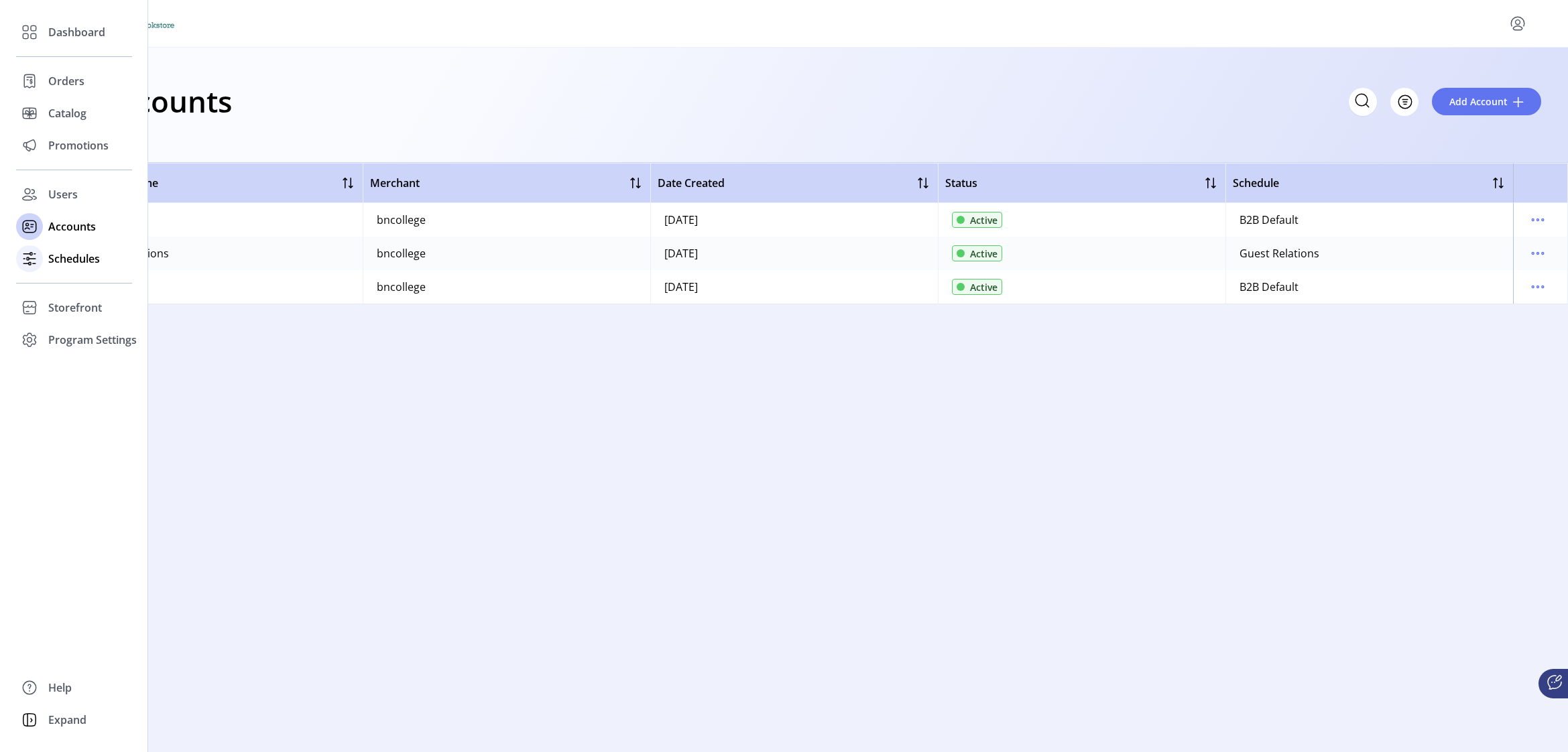
click at [80, 259] on span "Schedules" at bounding box center [74, 259] width 52 height 16
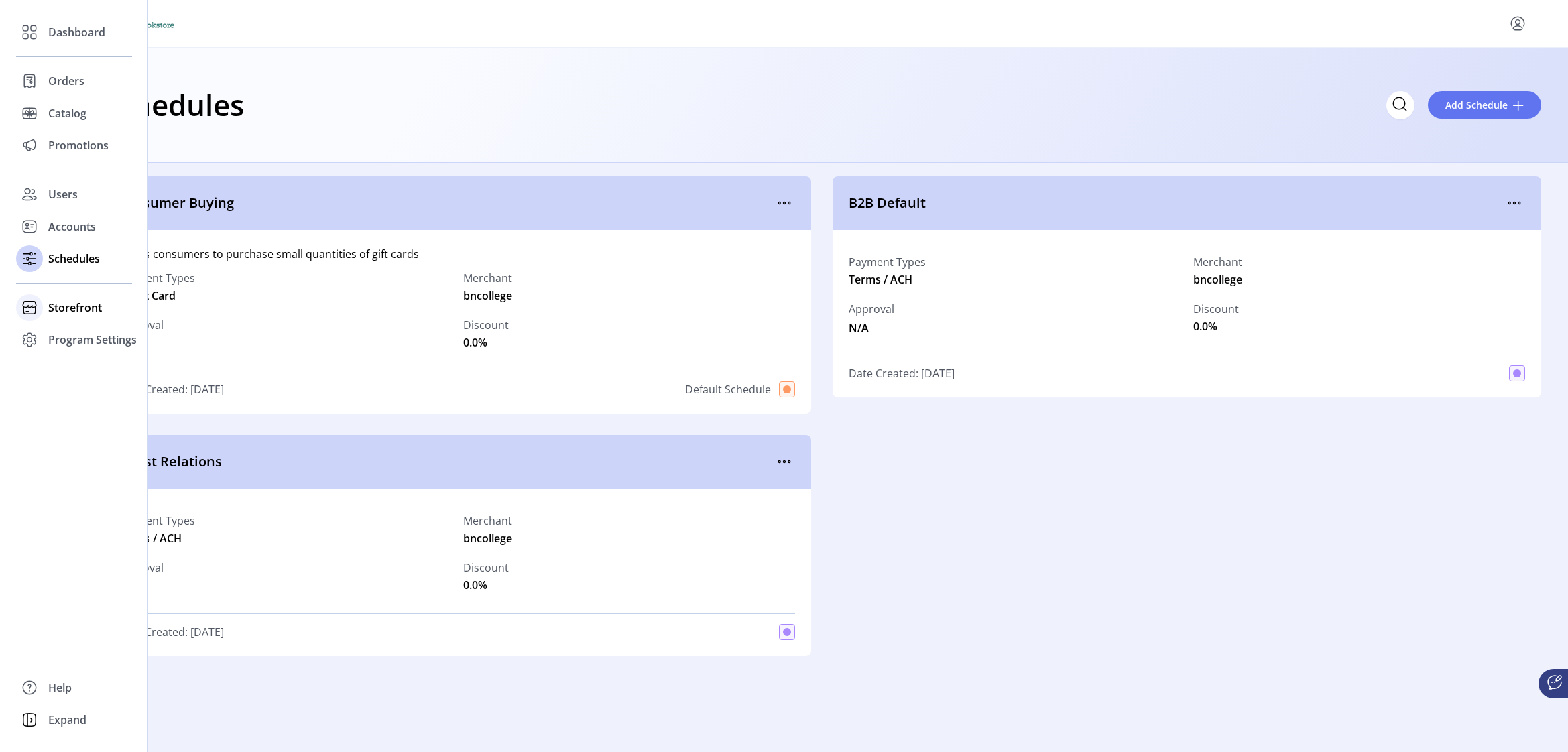
click at [75, 311] on span "Storefront" at bounding box center [75, 308] width 54 height 16
click at [73, 331] on span "Configuration" at bounding box center [83, 335] width 71 height 16
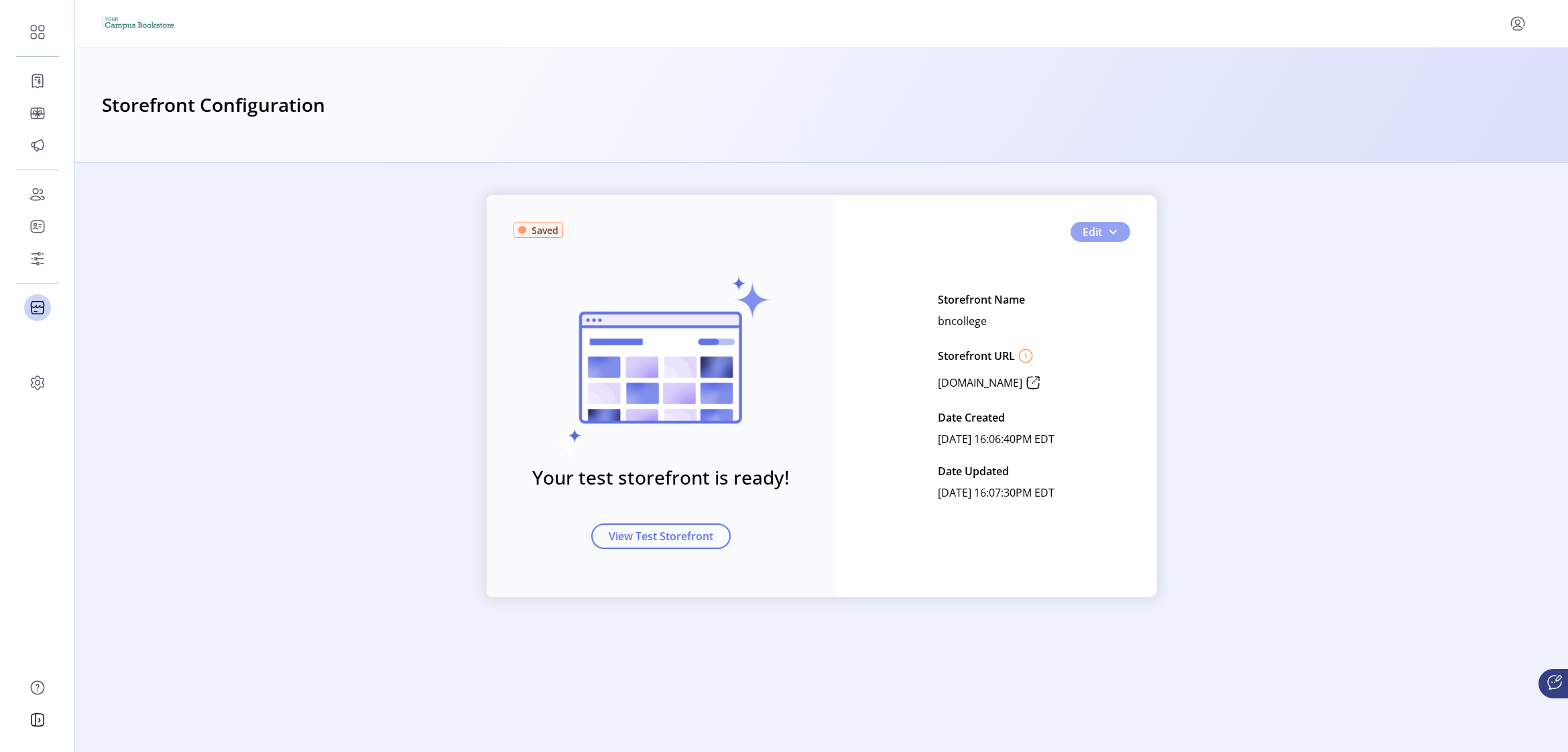
click at [1086, 239] on button "Edit" at bounding box center [1100, 232] width 60 height 20
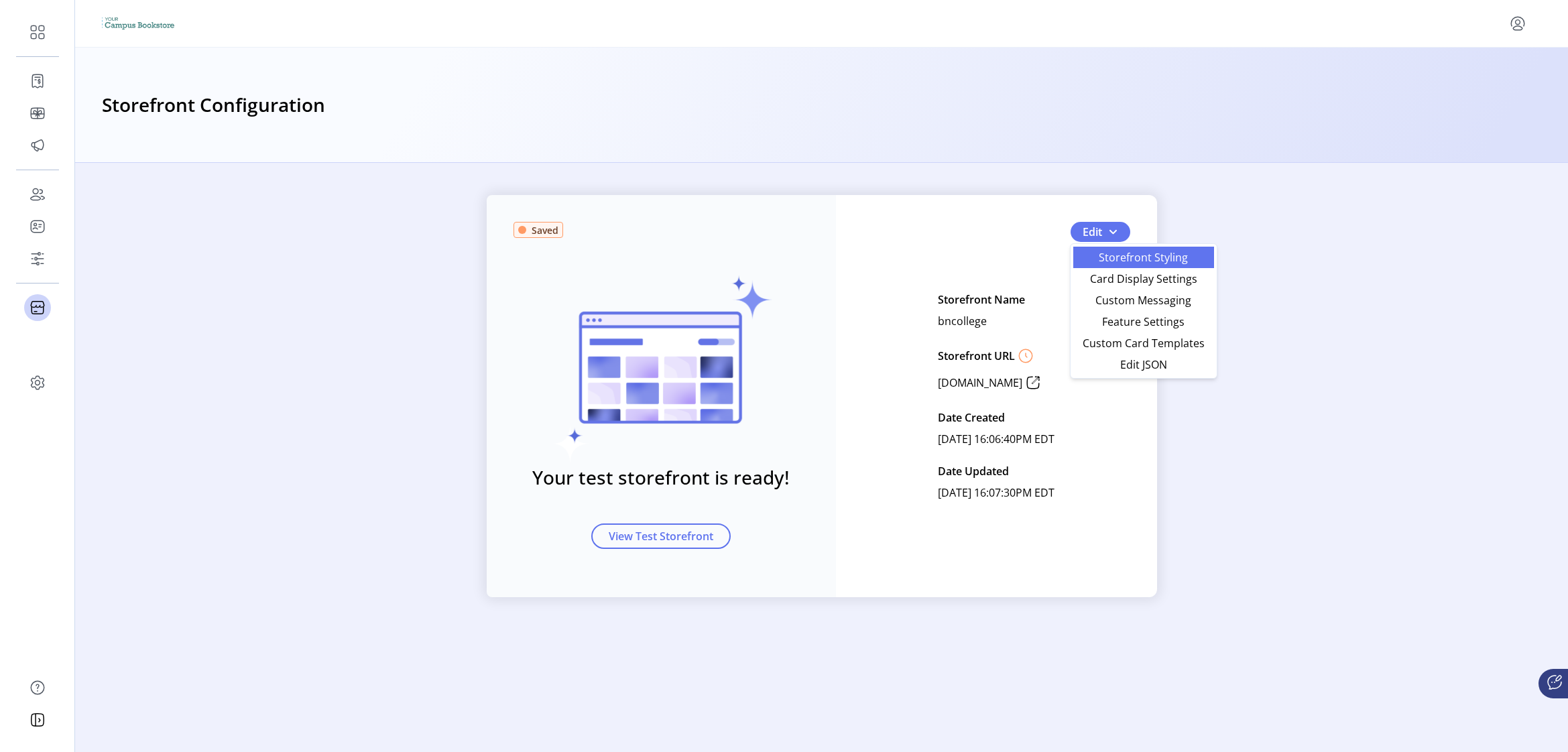
click at [1104, 256] on span "Storefront Styling" at bounding box center [1143, 258] width 124 height 11
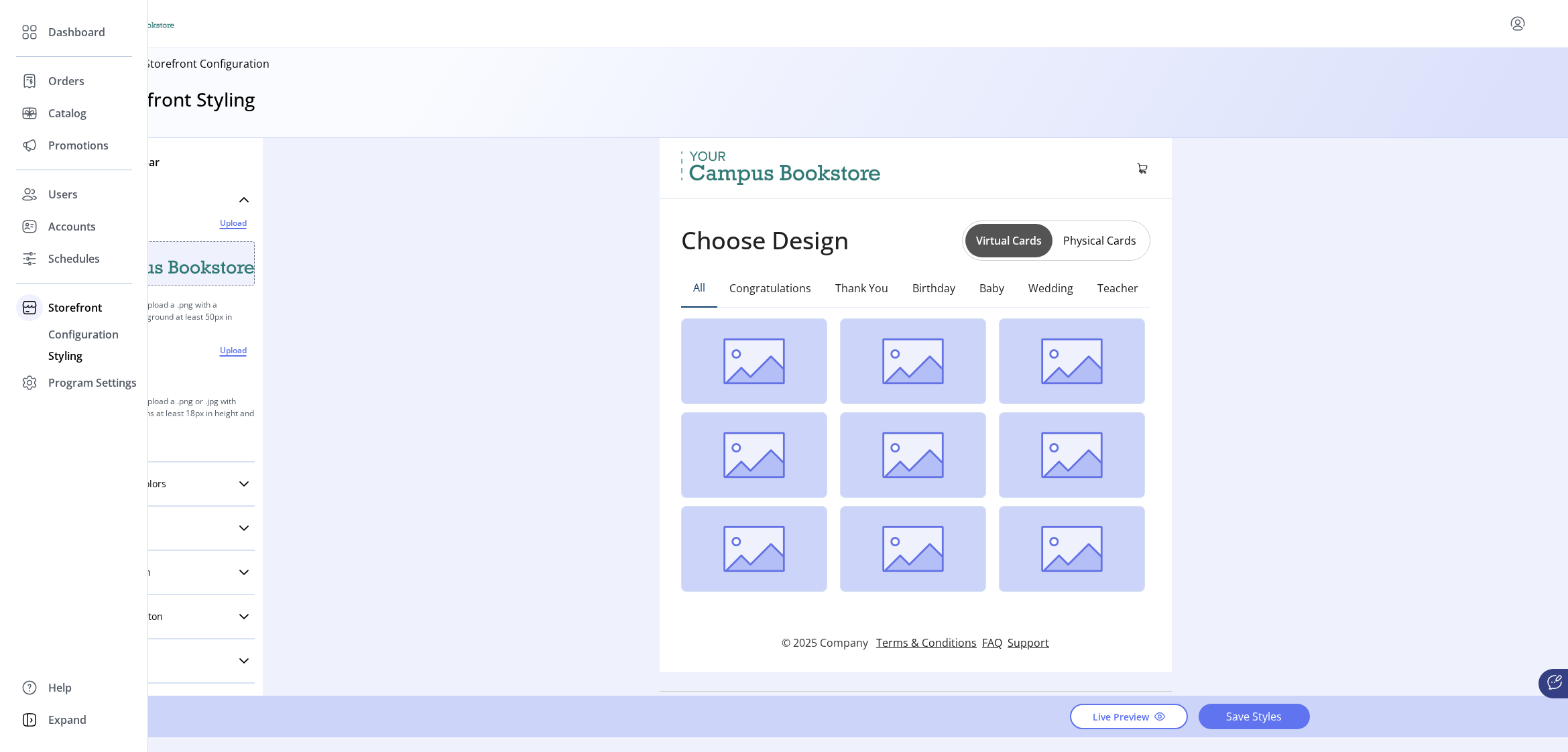
click at [64, 305] on span "Storefront" at bounding box center [75, 308] width 54 height 16
click at [73, 309] on span "Storefront" at bounding box center [75, 308] width 54 height 16
click at [75, 332] on span "Configuration" at bounding box center [83, 335] width 71 height 16
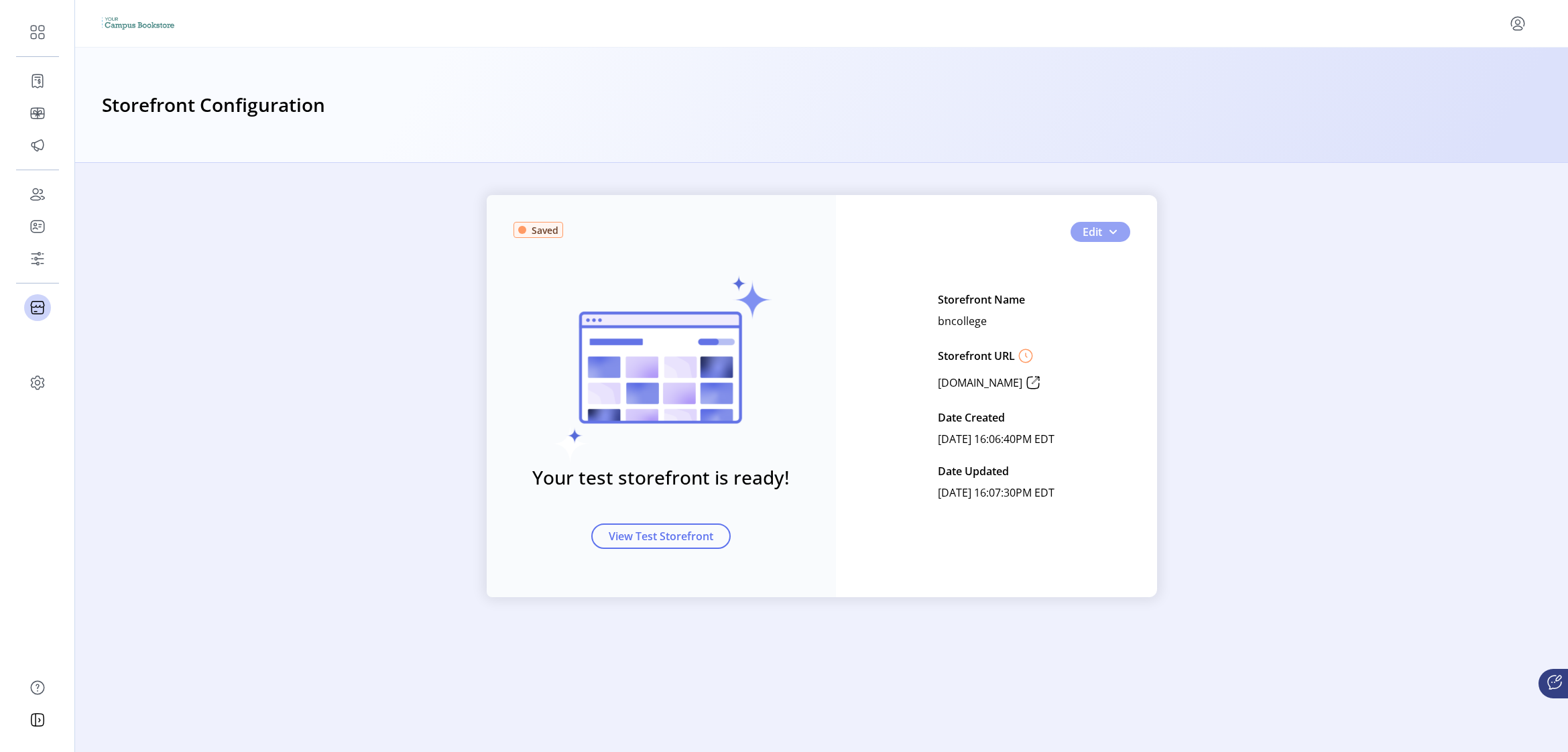
click at [1094, 240] on button "Edit" at bounding box center [1100, 232] width 60 height 20
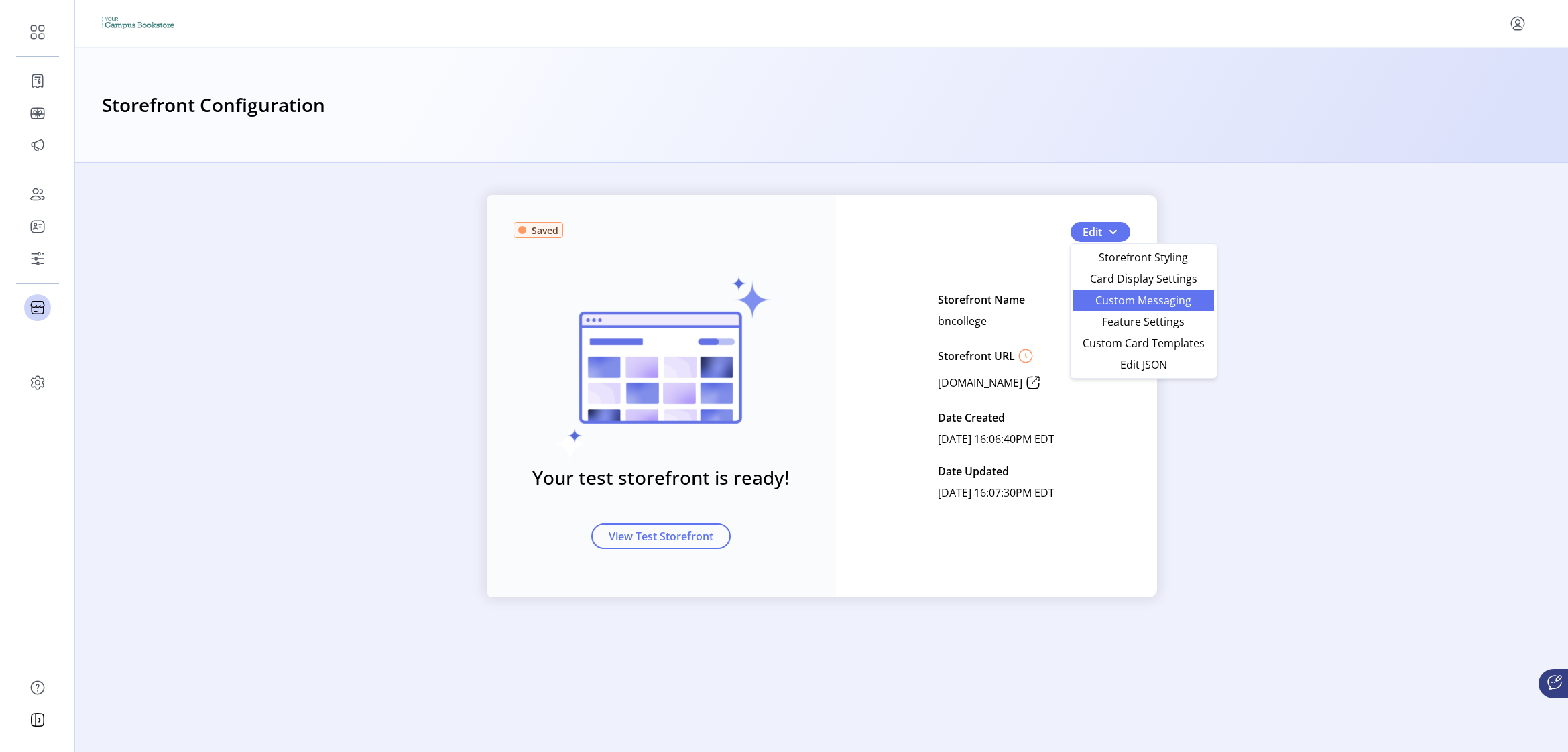
click at [1104, 305] on span "Custom Messaging" at bounding box center [1143, 300] width 124 height 11
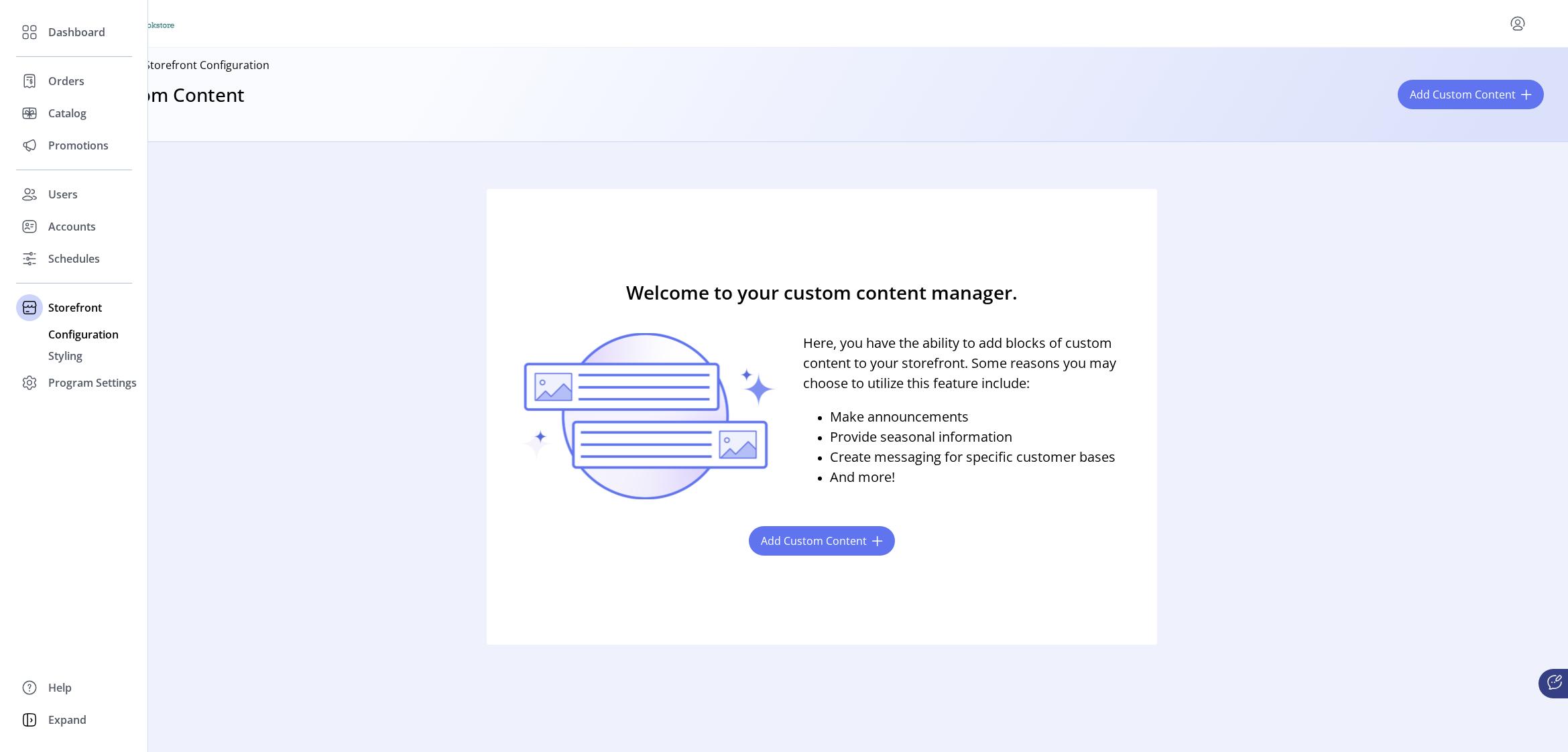
click at [71, 333] on span "Configuration" at bounding box center [83, 335] width 71 height 16
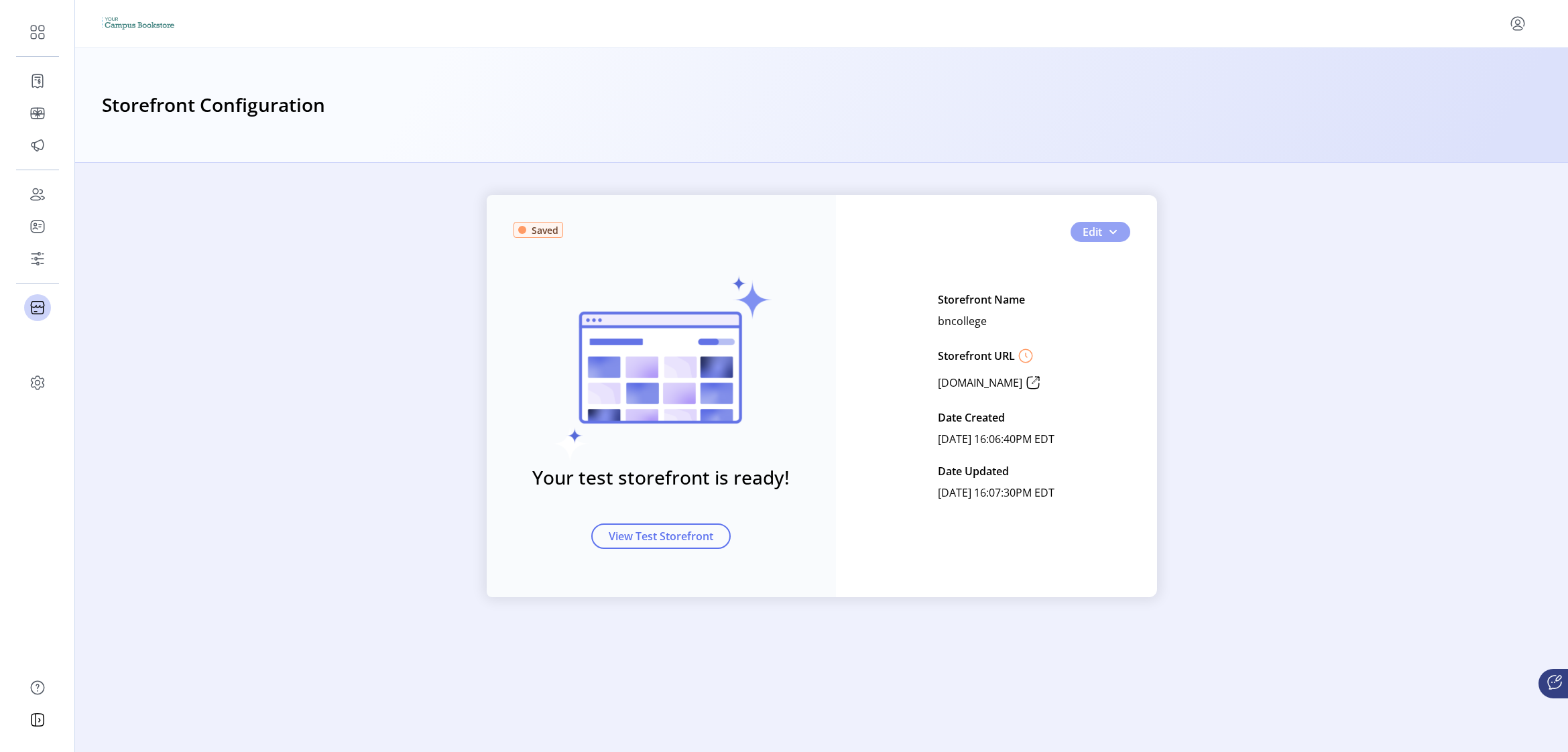
click at [1104, 234] on button "Edit" at bounding box center [1100, 232] width 60 height 20
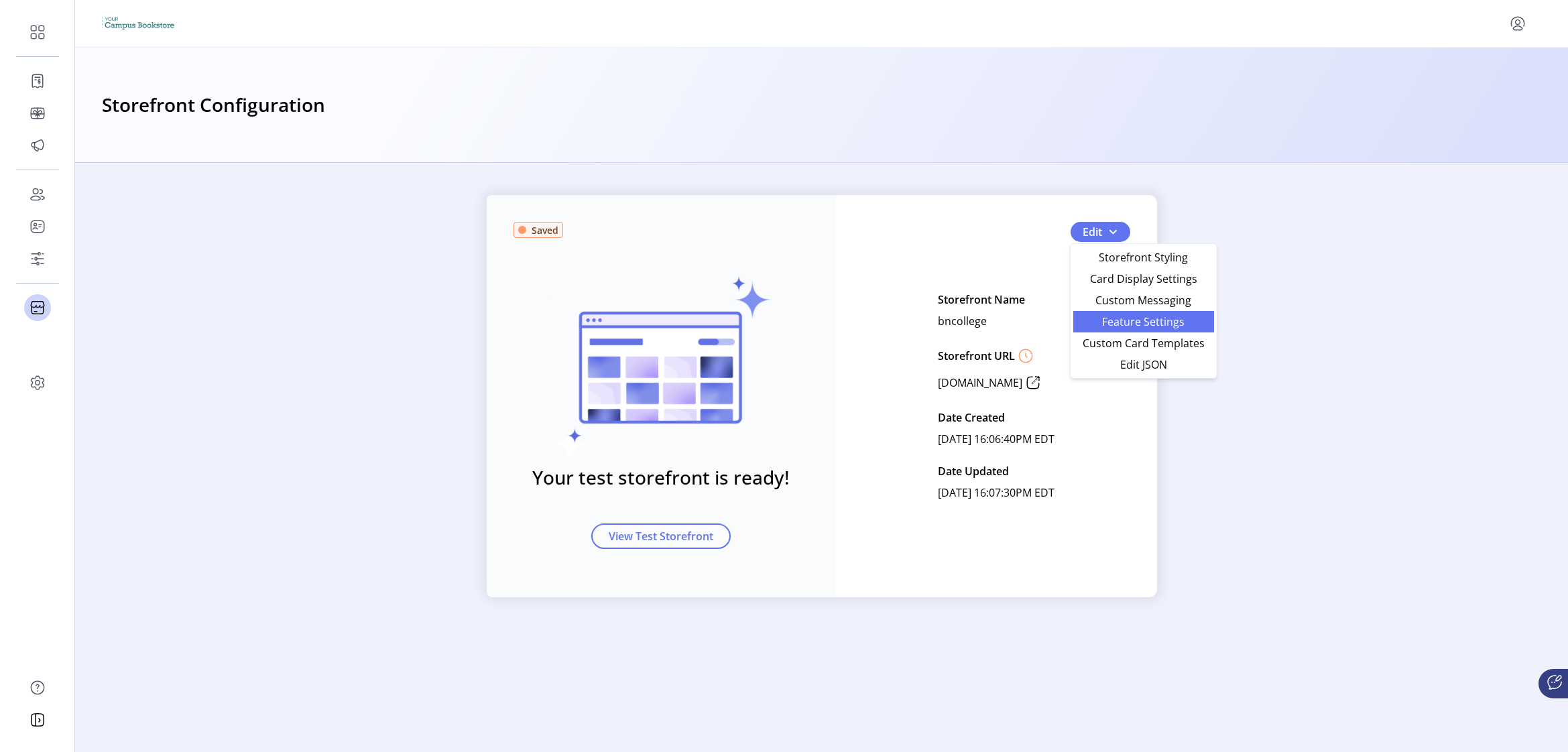
click at [1104, 326] on span "Feature Settings" at bounding box center [1143, 321] width 124 height 11
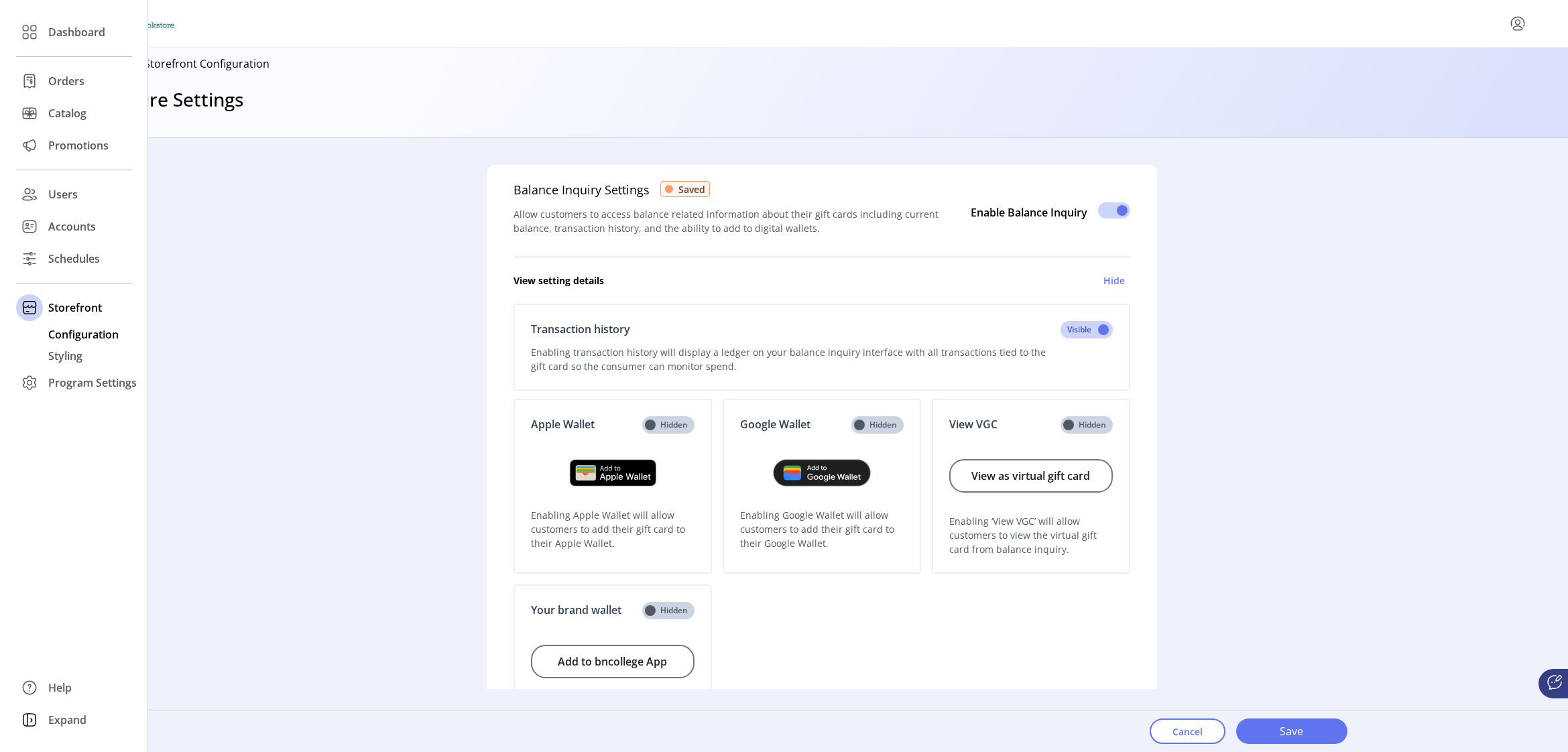
click at [65, 334] on span "Configuration" at bounding box center [83, 335] width 71 height 16
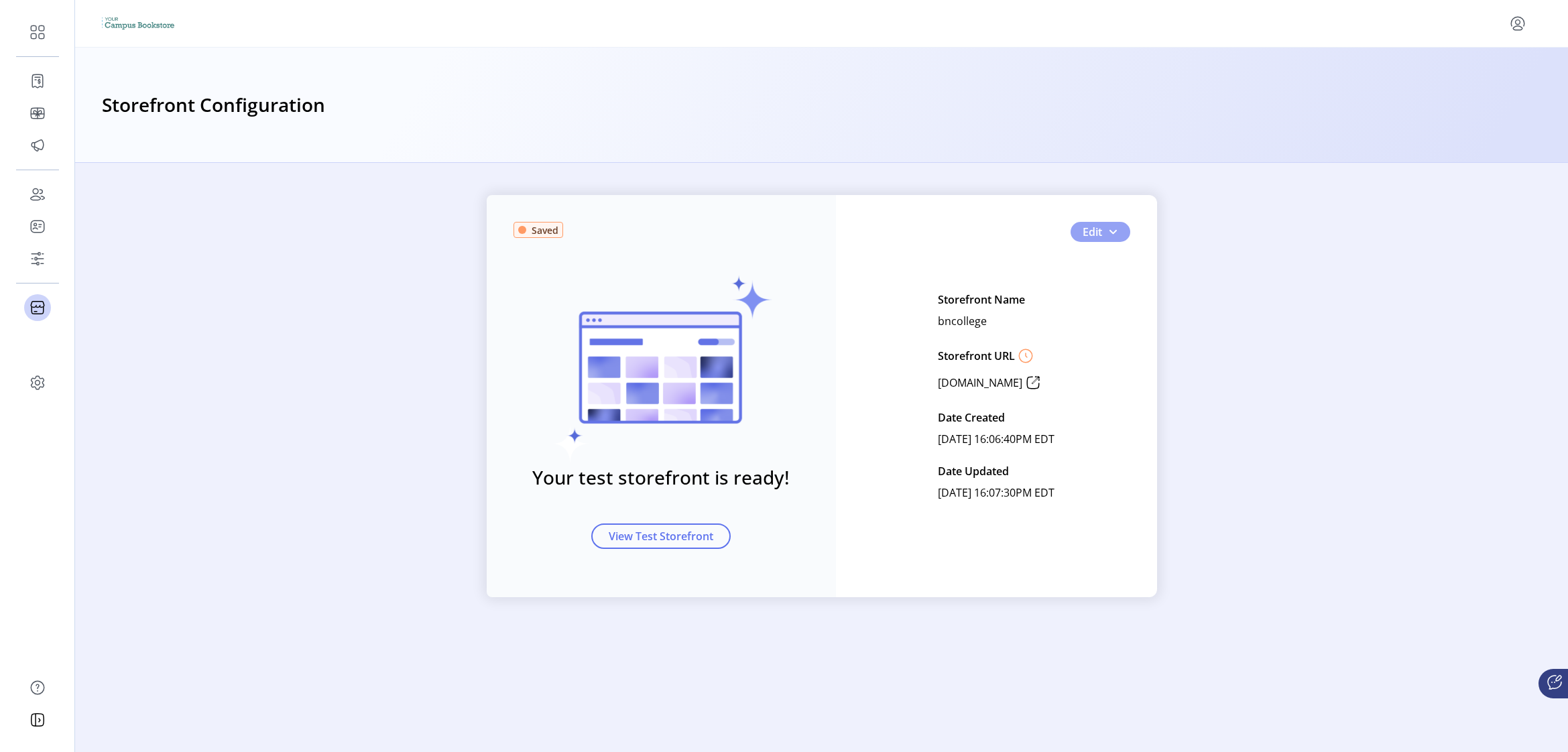
click at [1102, 229] on button "Edit" at bounding box center [1100, 232] width 60 height 20
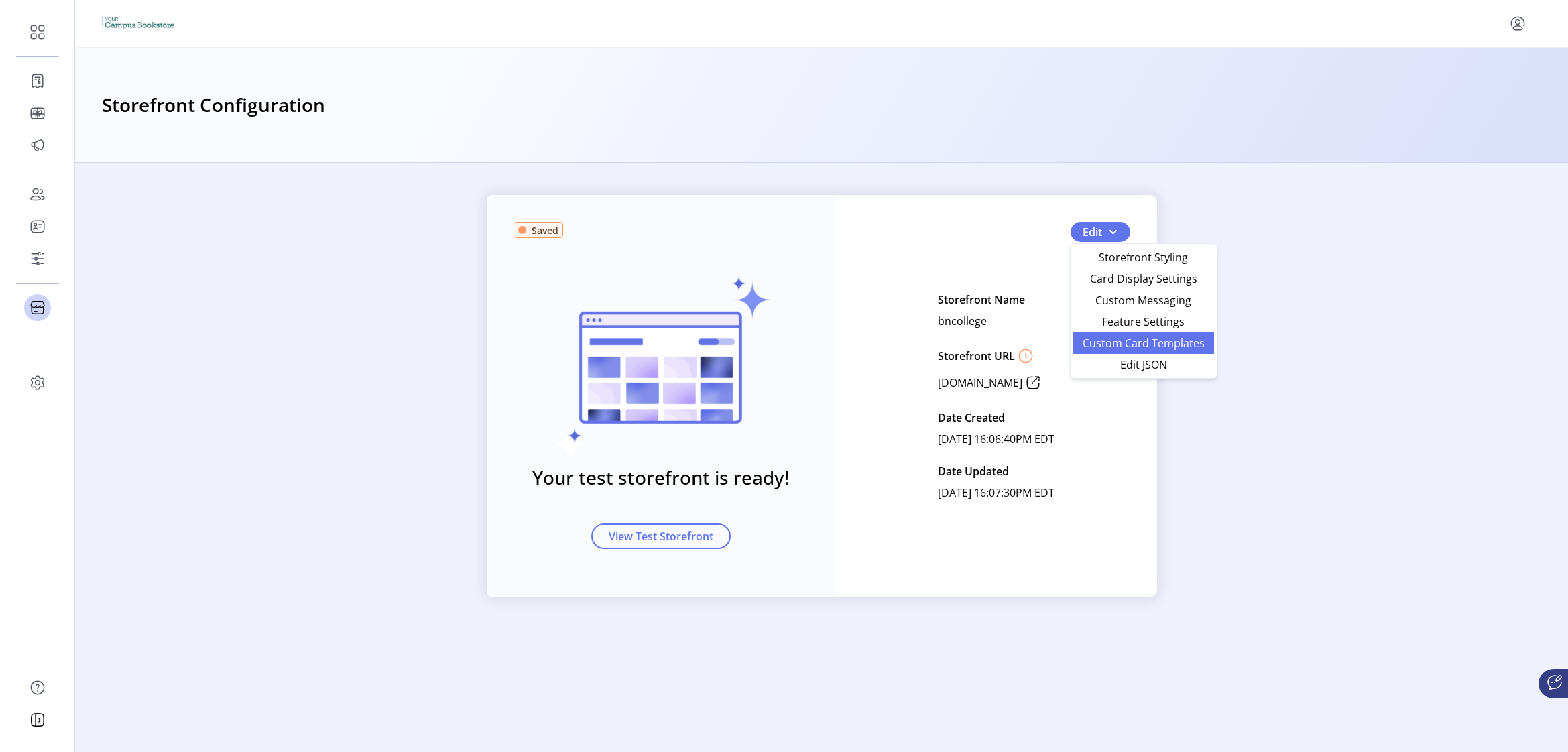
click at [1104, 343] on span "Custom Card Templates" at bounding box center [1143, 343] width 124 height 11
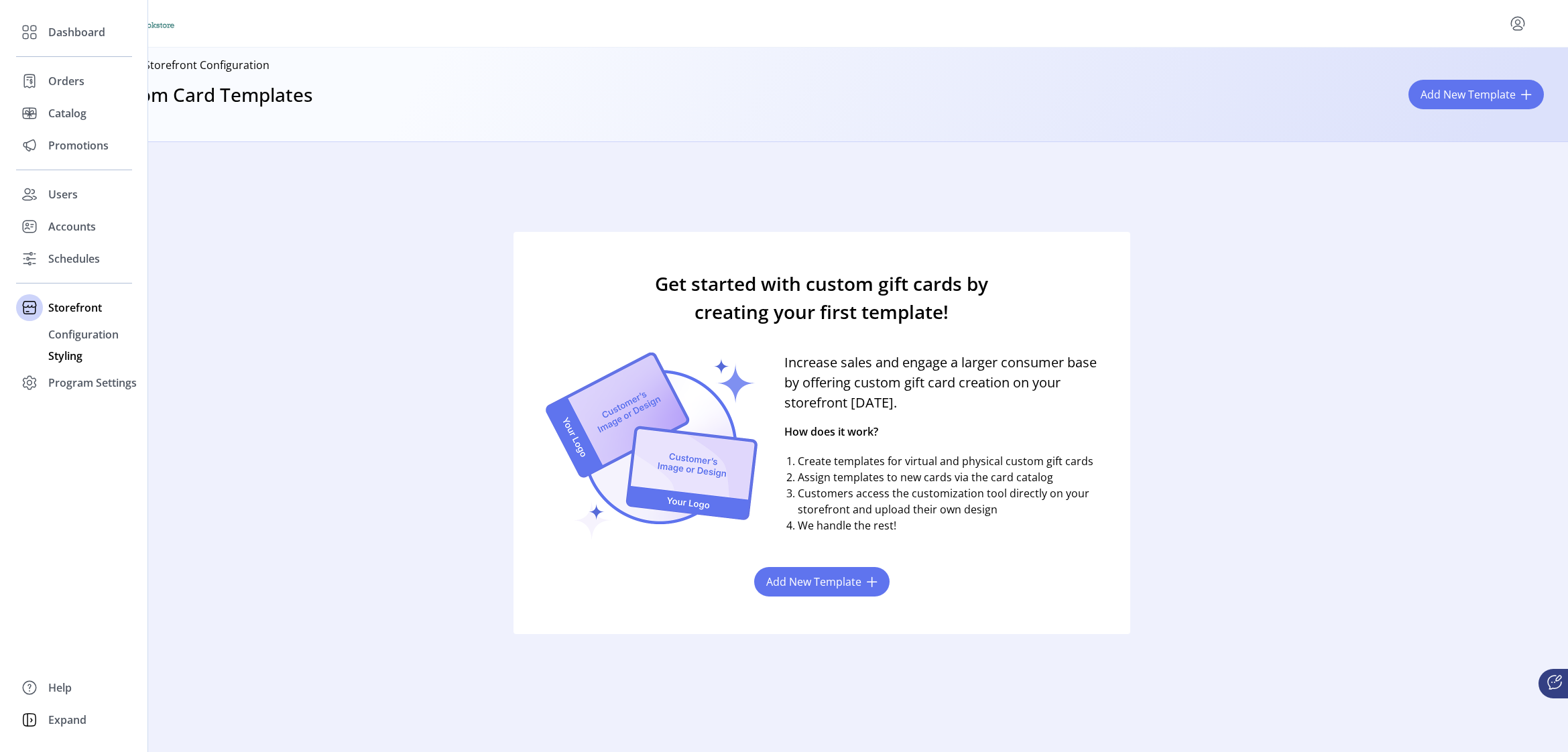
click at [73, 357] on span "Styling" at bounding box center [65, 356] width 34 height 16
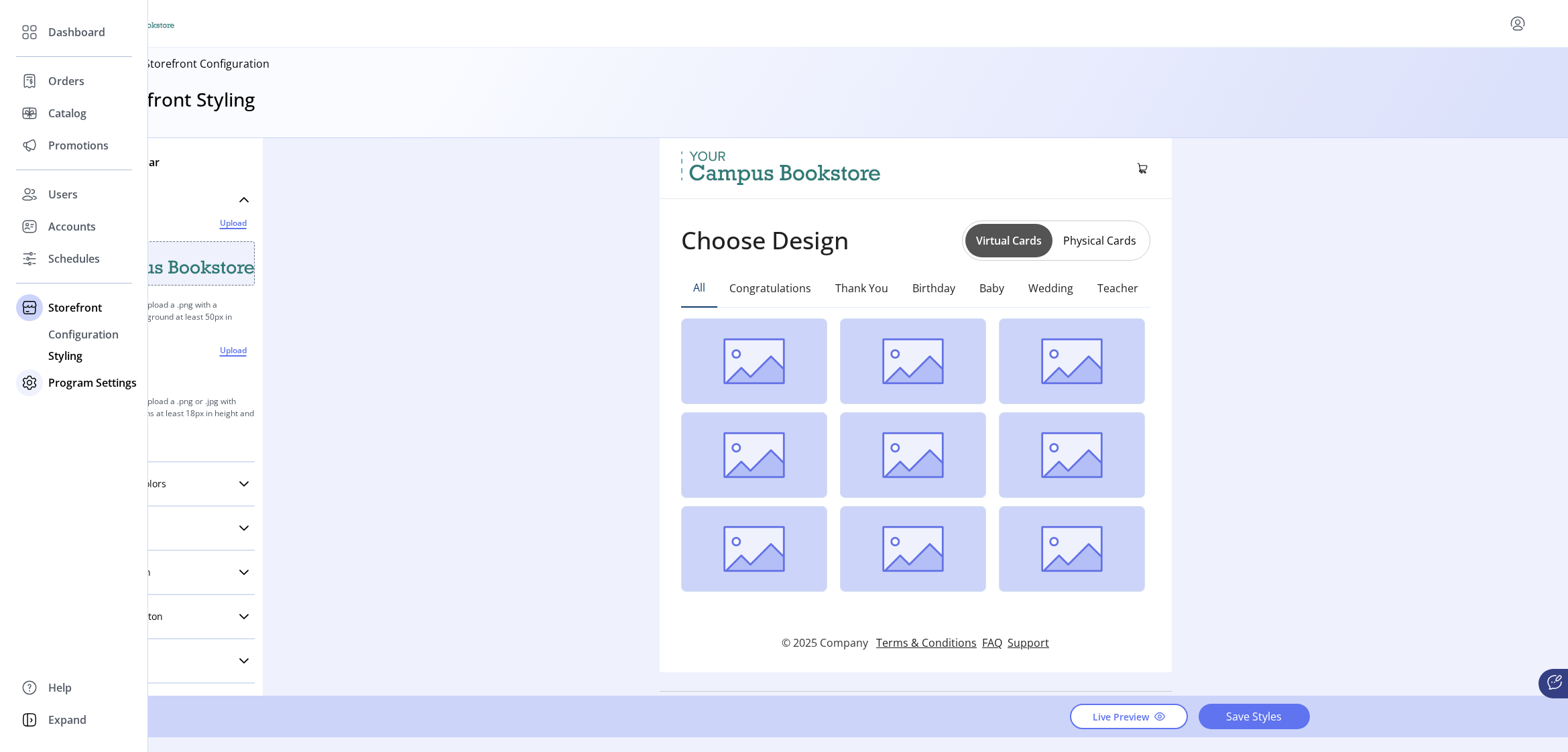
click at [75, 383] on span "Program Settings" at bounding box center [92, 383] width 89 height 16
click at [74, 340] on span "Program Settings" at bounding box center [92, 340] width 89 height 16
click at [76, 341] on span "Program Settings" at bounding box center [92, 340] width 89 height 16
click at [72, 371] on span "Templates" at bounding box center [74, 367] width 53 height 16
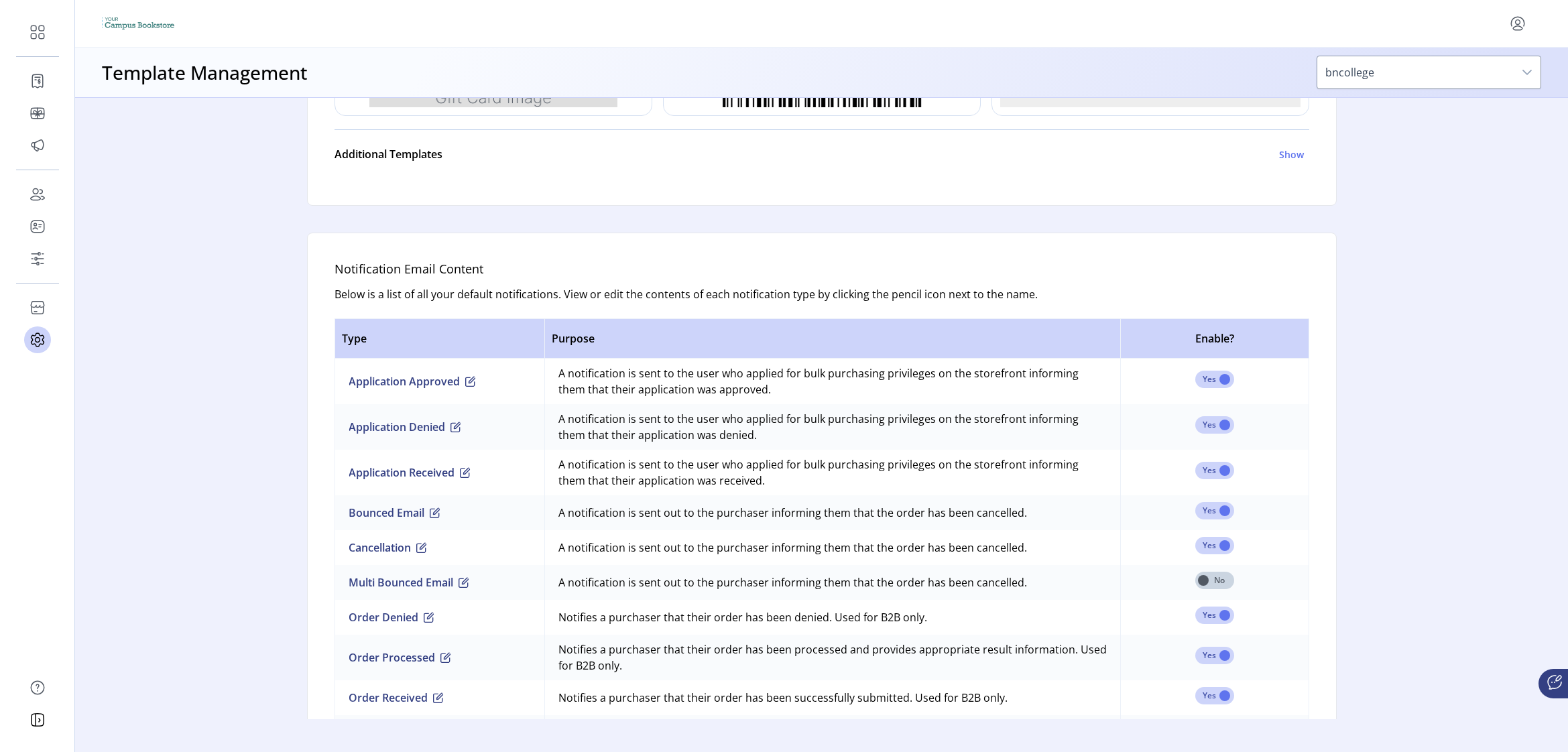
scroll to position [868, 0]
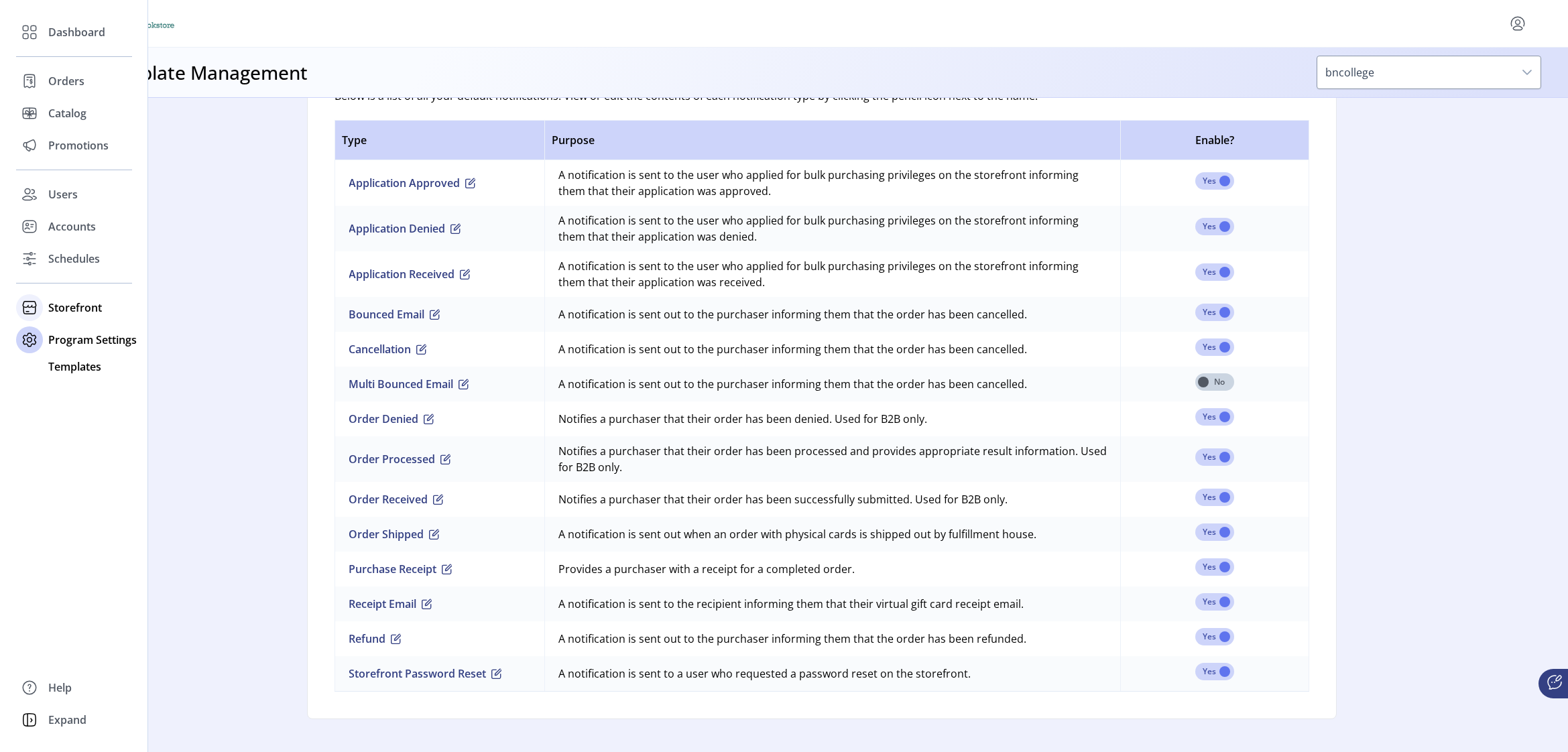
click at [61, 311] on span "Storefront" at bounding box center [75, 308] width 54 height 16
click at [63, 335] on span "Configuration" at bounding box center [83, 335] width 71 height 16
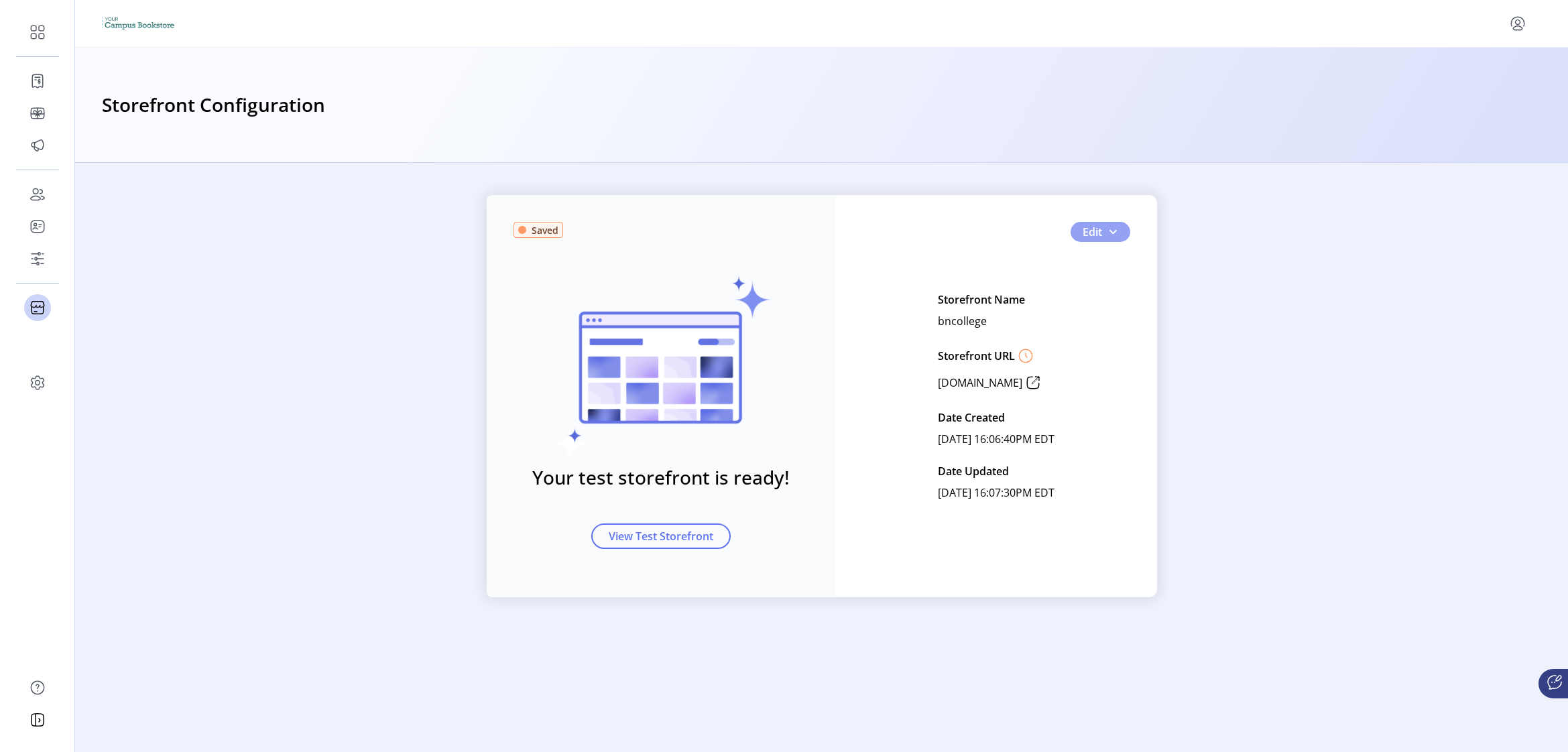
click at [1095, 241] on button "Edit" at bounding box center [1100, 232] width 60 height 20
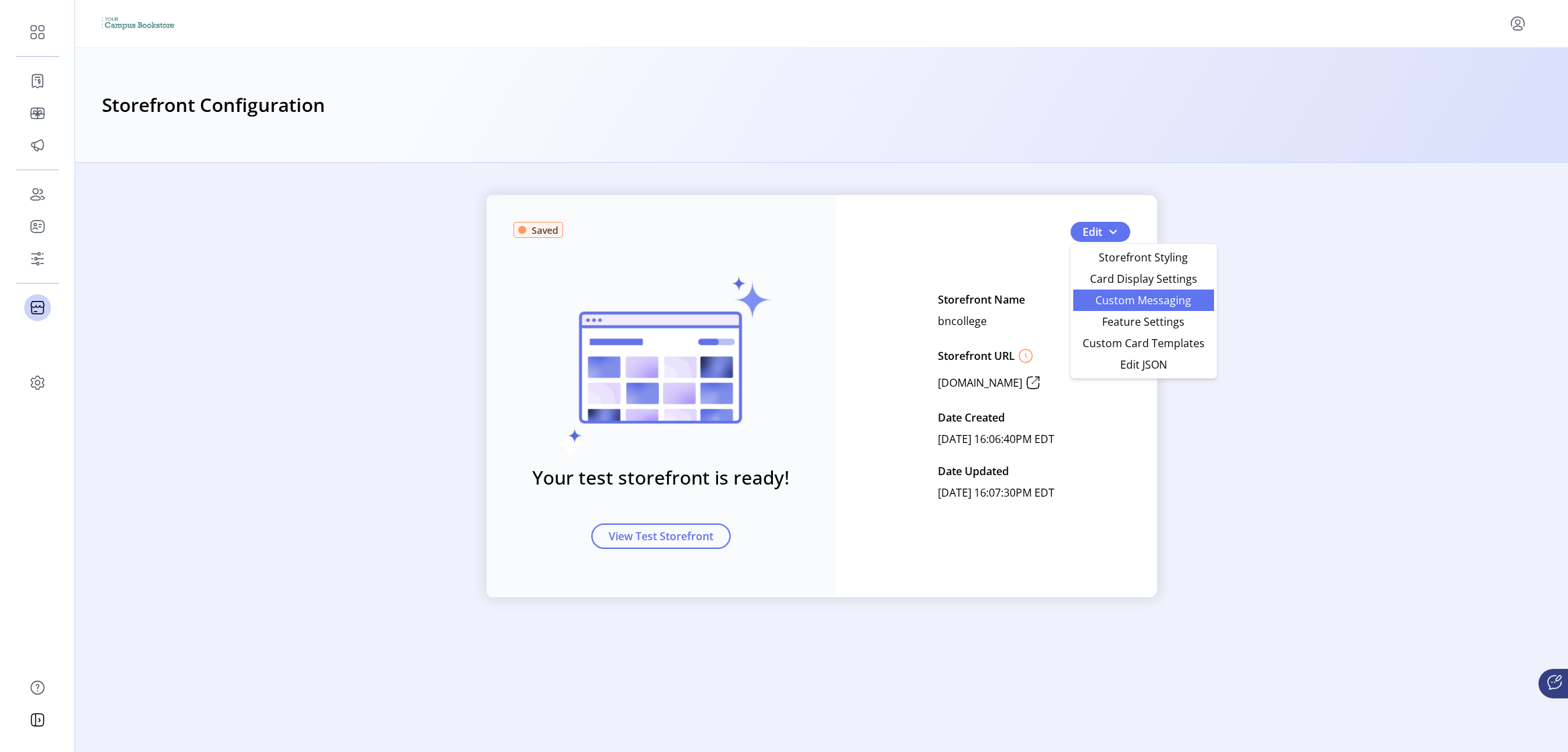
click at [1104, 303] on span "Custom Messaging" at bounding box center [1143, 300] width 124 height 11
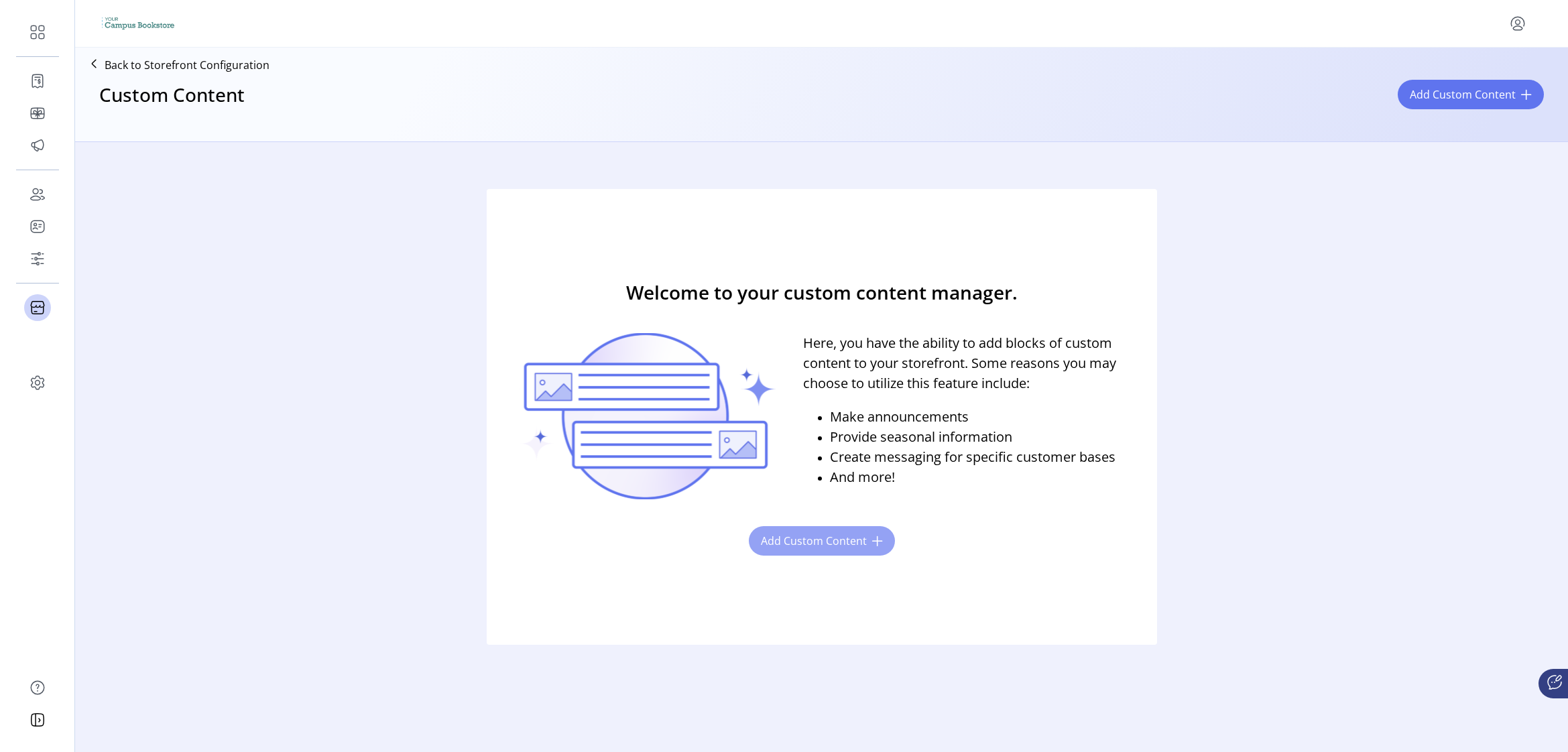
click at [815, 527] on button "Add Custom Content" at bounding box center [821, 541] width 146 height 30
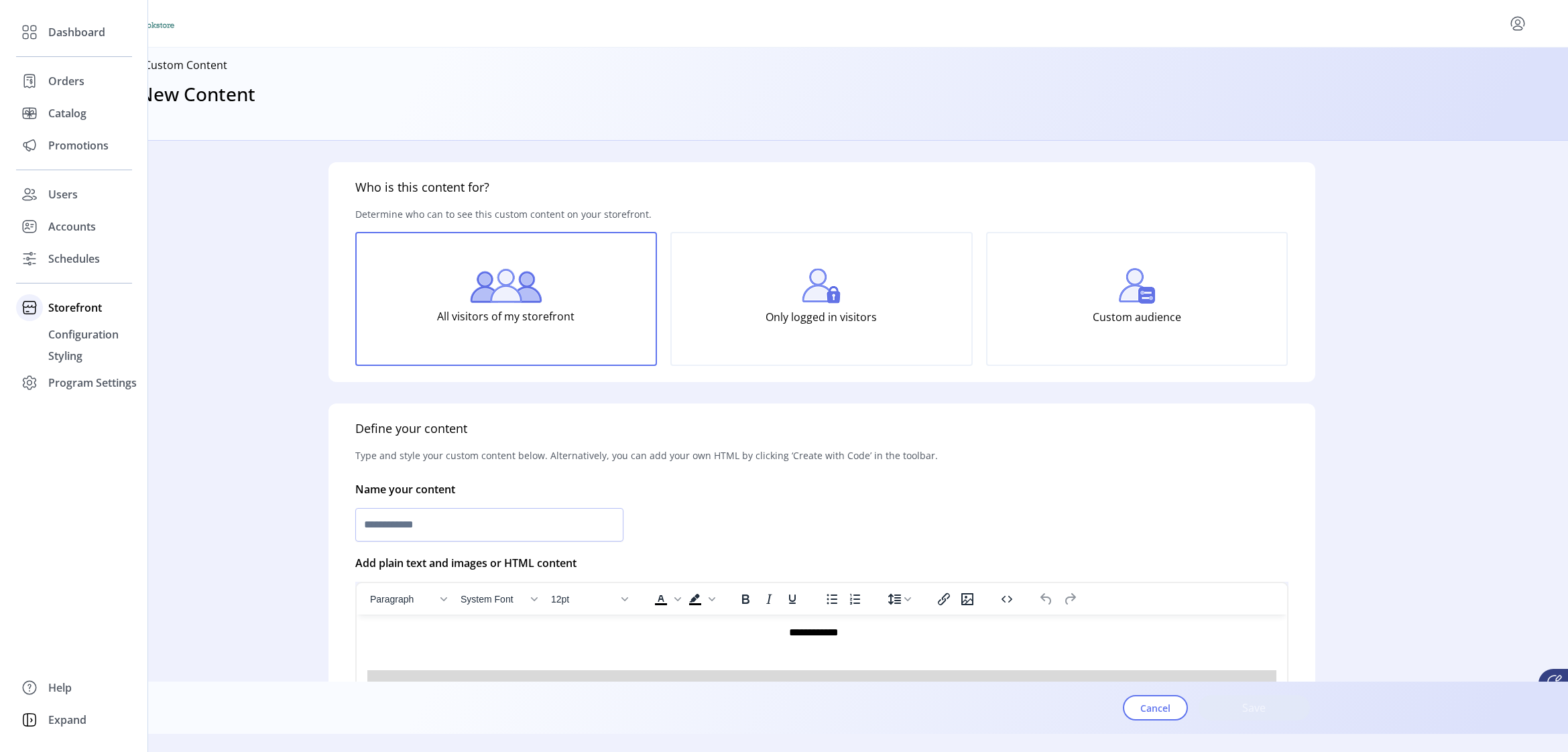
click at [71, 303] on span "Storefront" at bounding box center [75, 308] width 54 height 16
click at [67, 308] on span "Storefront" at bounding box center [75, 308] width 54 height 16
click at [68, 329] on span "Configuration" at bounding box center [83, 335] width 71 height 16
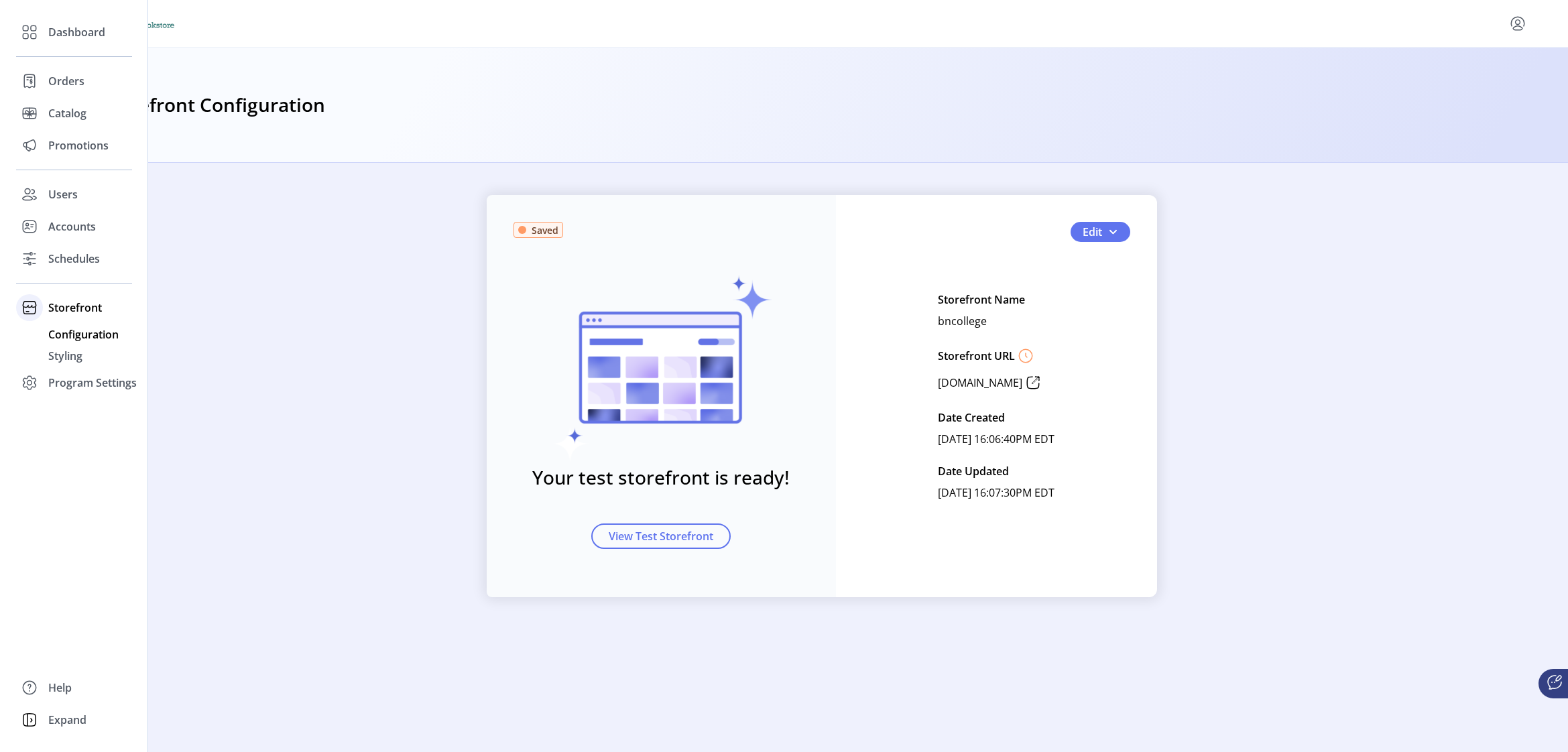
click at [71, 307] on span "Storefront" at bounding box center [75, 308] width 54 height 16
click at [81, 352] on span "Styling" at bounding box center [65, 356] width 34 height 16
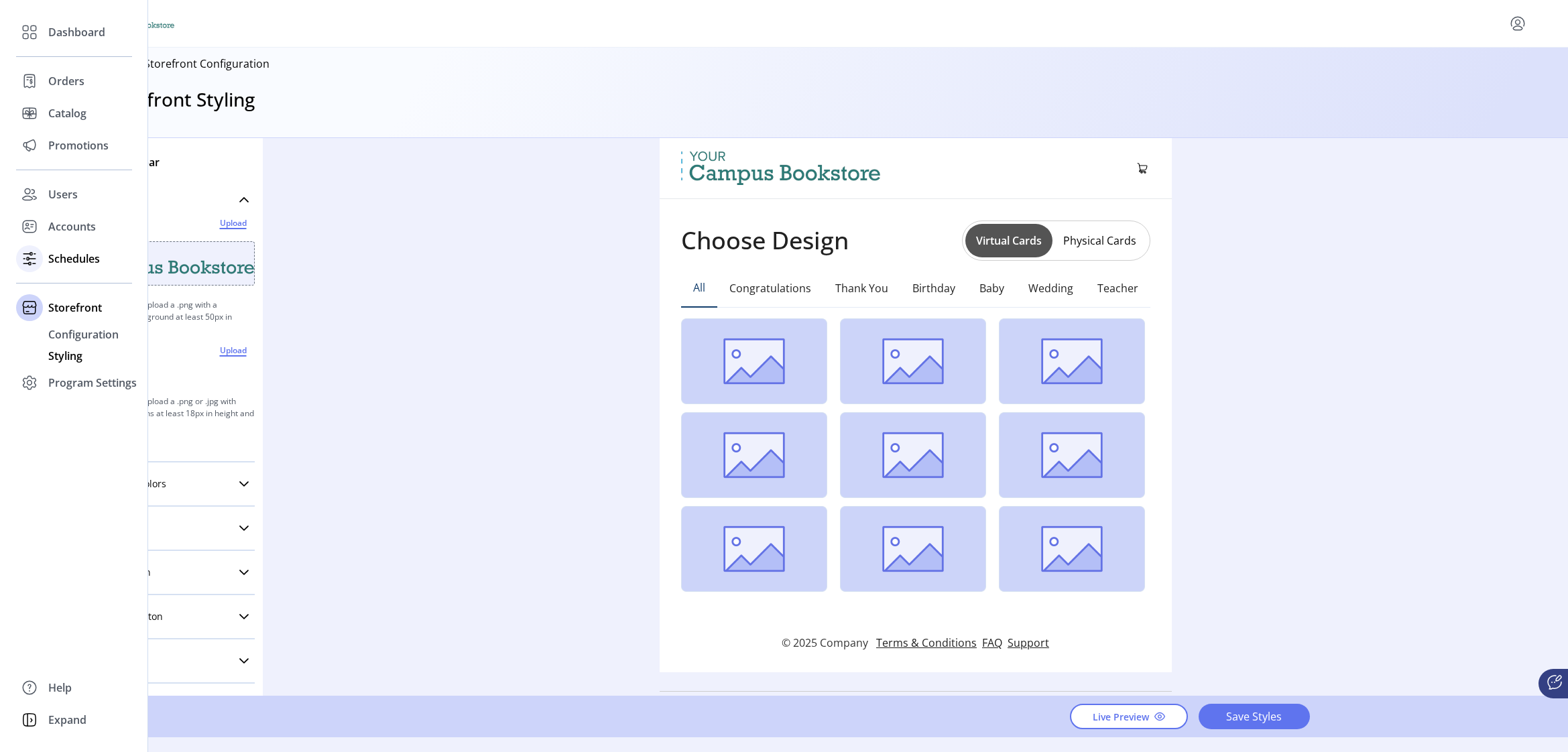
click at [82, 265] on span "Schedules" at bounding box center [74, 259] width 52 height 16
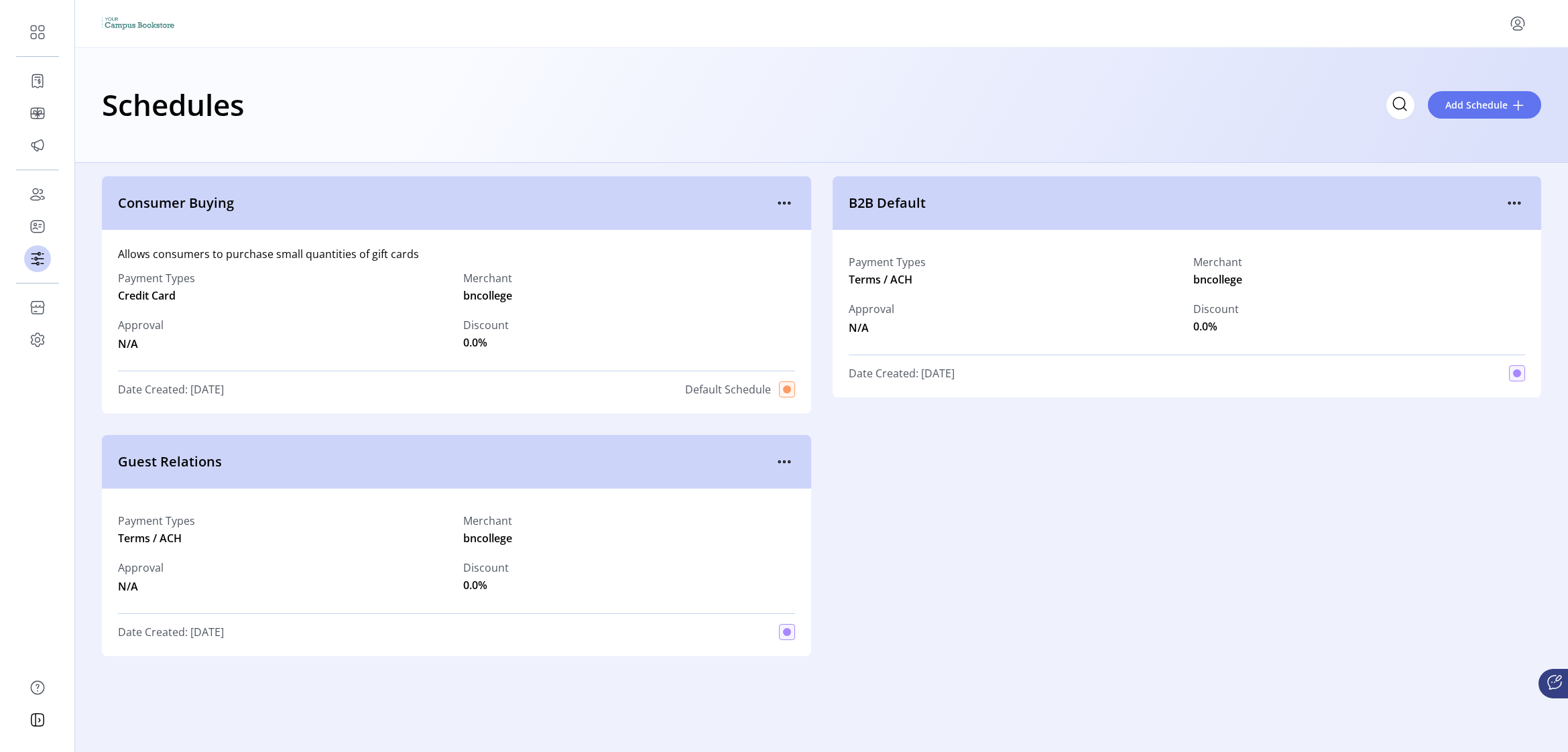
drag, startPoint x: 546, startPoint y: 297, endPoint x: 552, endPoint y: 292, distance: 7.8
click at [548, 298] on div "Merchant bncollege" at bounding box center [628, 286] width 332 height 33
click at [788, 204] on icon "menu" at bounding box center [788, 203] width 2 height 2
click at [802, 231] on span "View Details" at bounding box center [840, 229] width 111 height 11
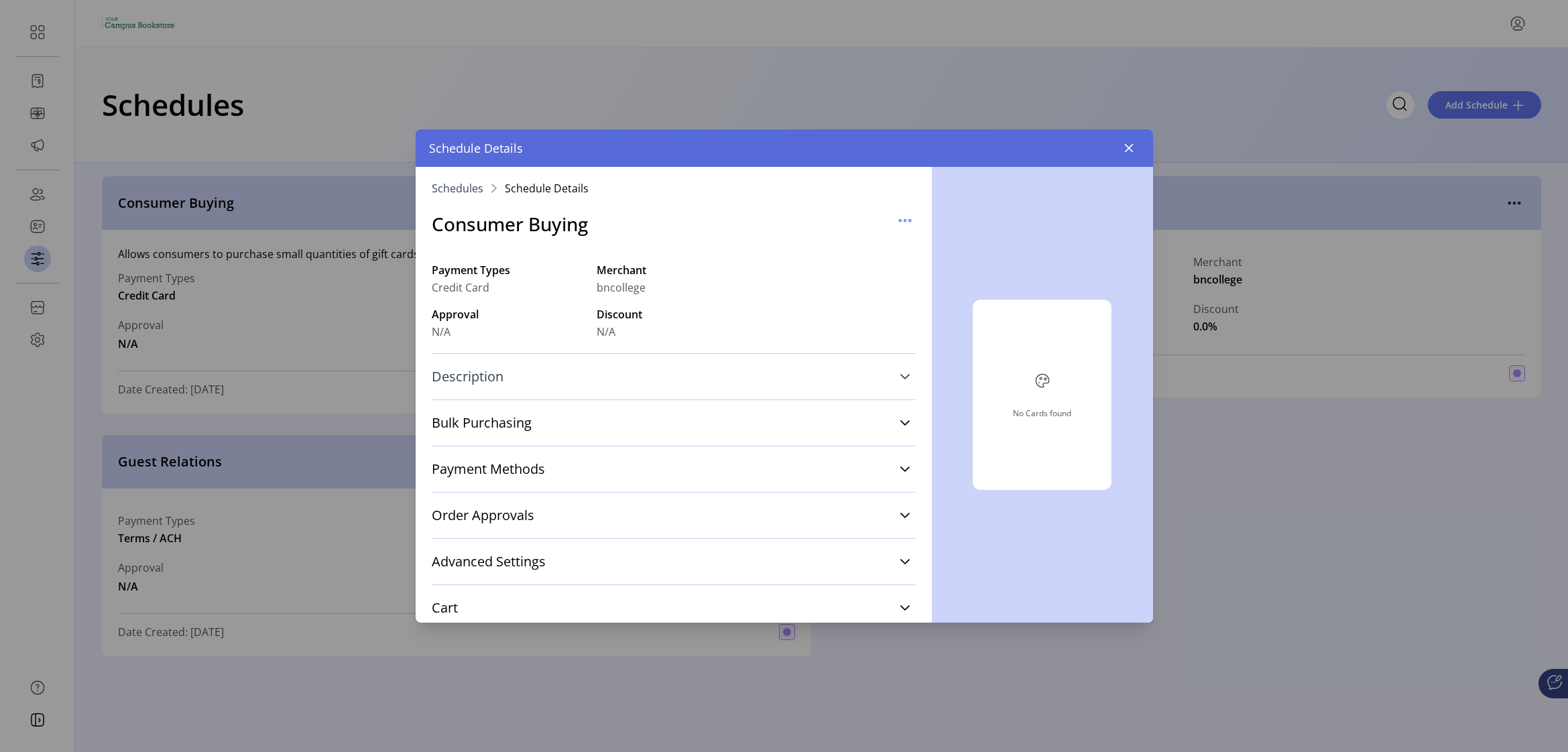
click at [724, 372] on link "Description" at bounding box center [673, 376] width 484 height 30
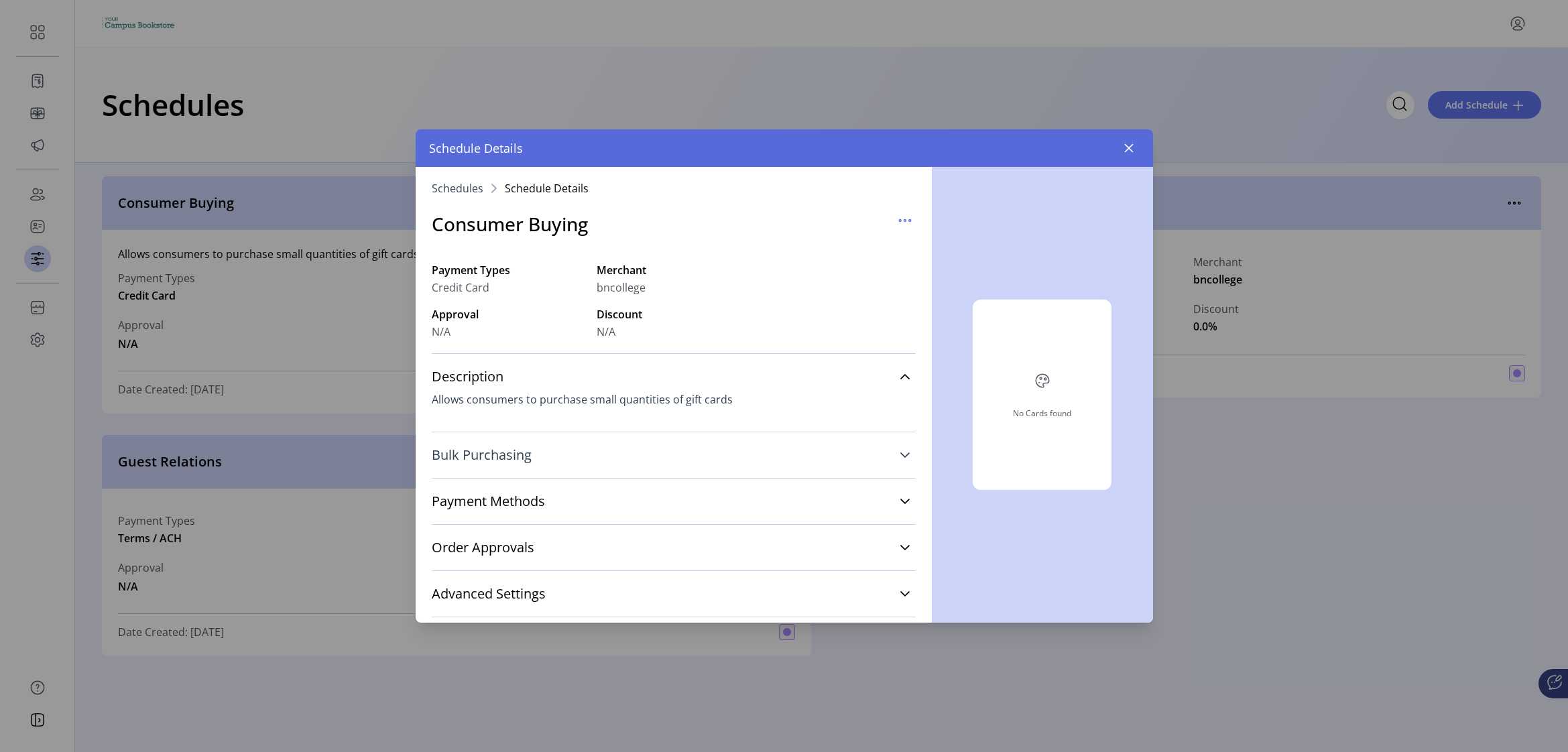
click at [755, 454] on link "Bulk Purchasing" at bounding box center [673, 455] width 484 height 30
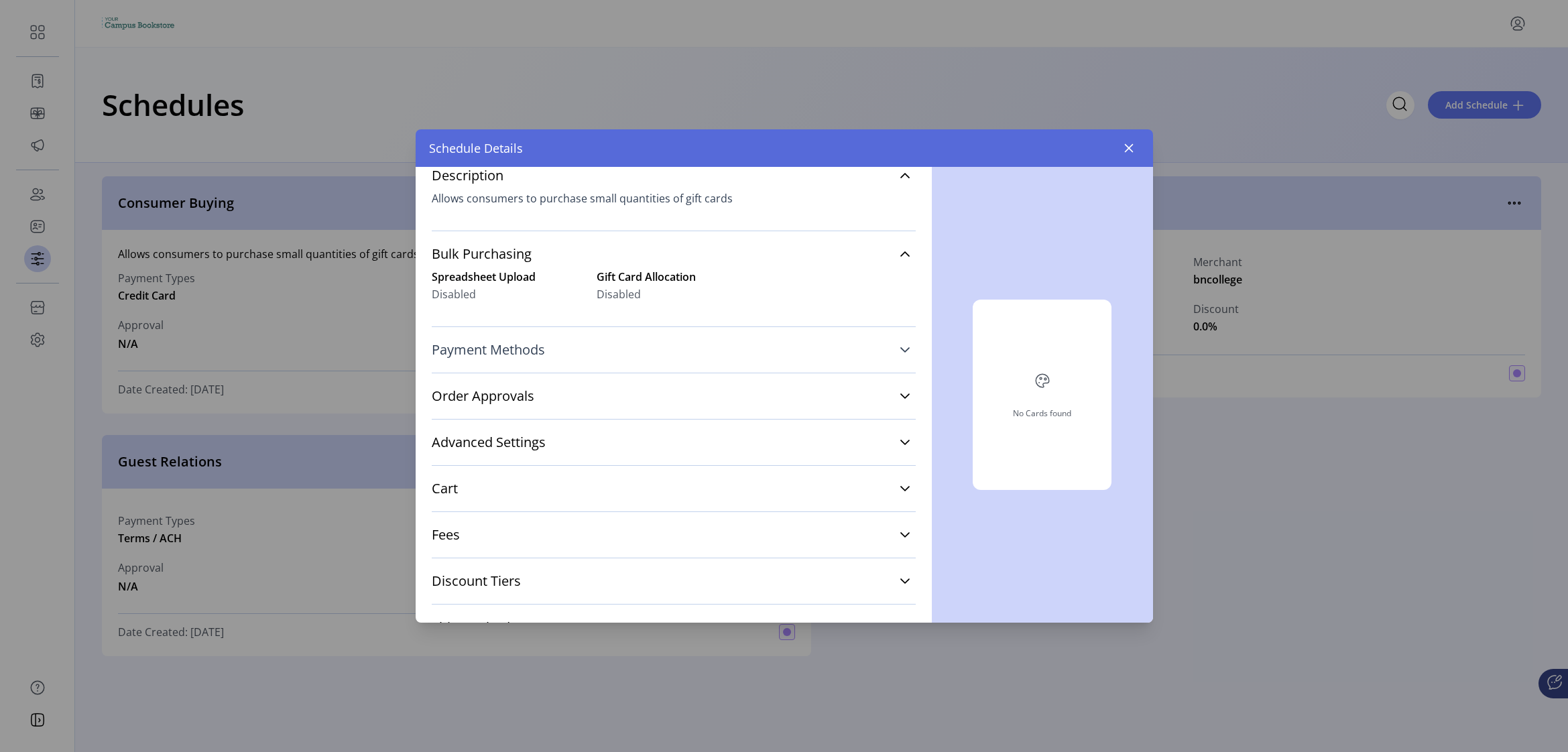
click at [695, 354] on link "Payment Methods" at bounding box center [673, 349] width 484 height 30
click at [644, 449] on link "Order Approvals" at bounding box center [673, 444] width 484 height 30
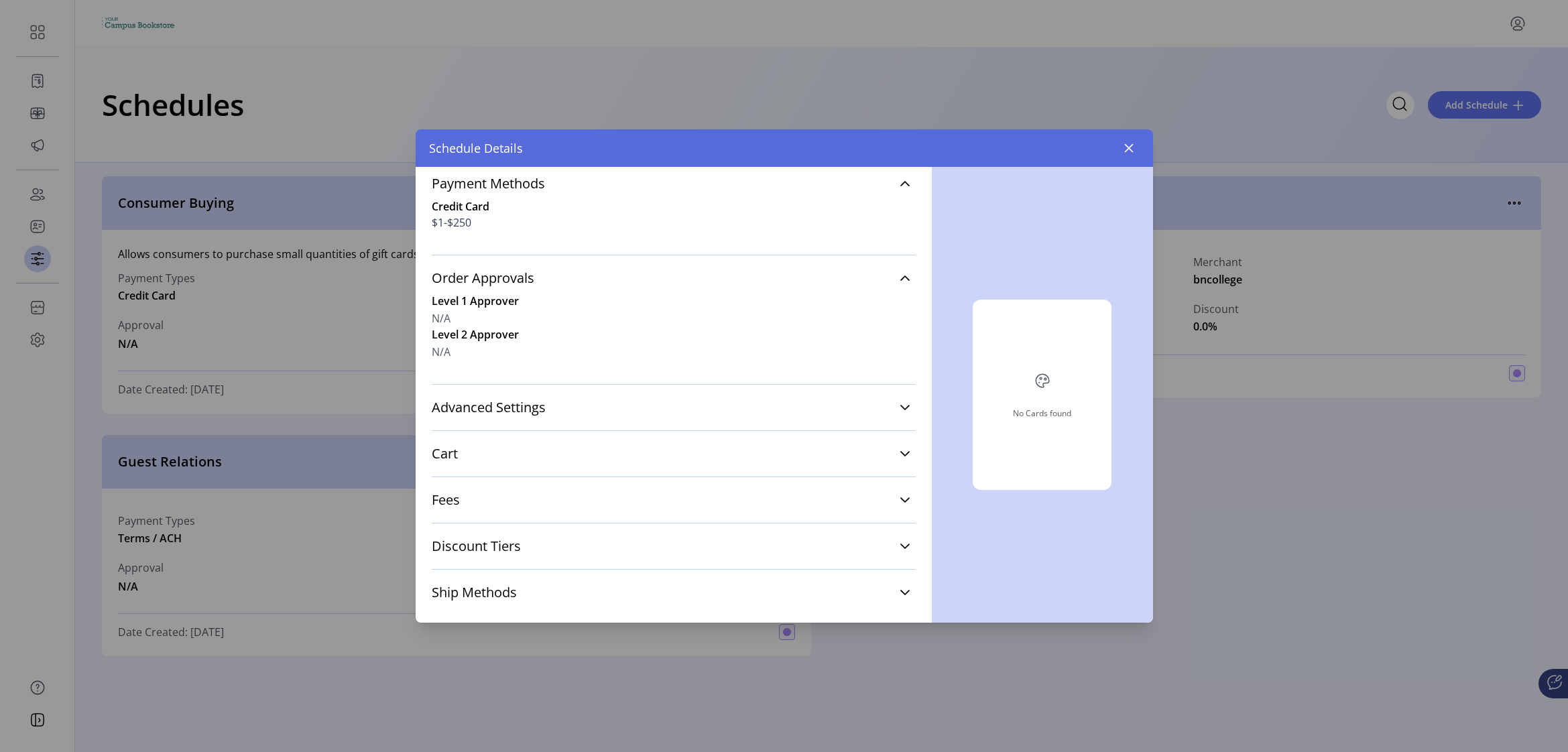
scroll to position [389, 0]
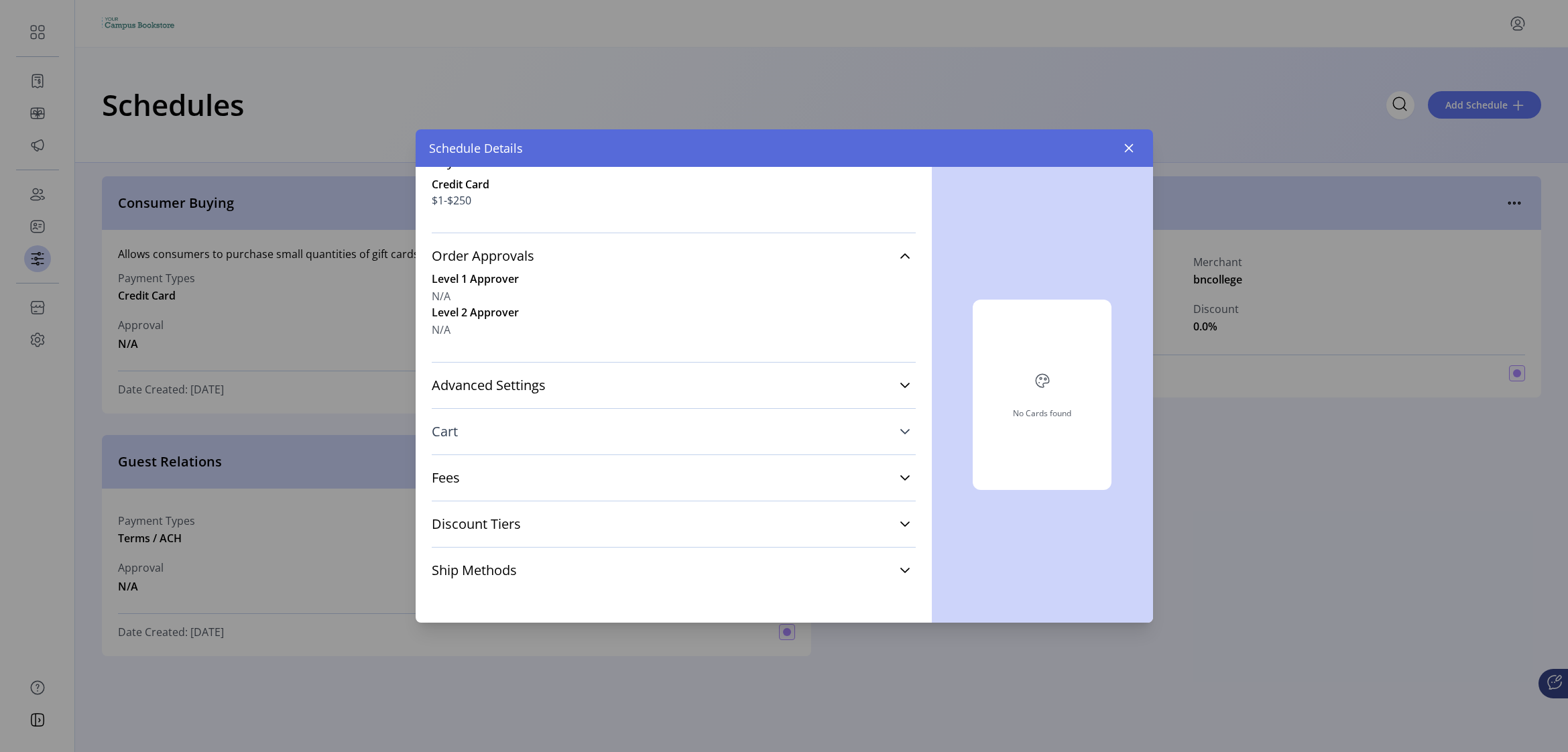
click at [591, 426] on link "Cart" at bounding box center [673, 432] width 484 height 30
click at [580, 398] on link "Advanced Settings" at bounding box center [673, 385] width 484 height 30
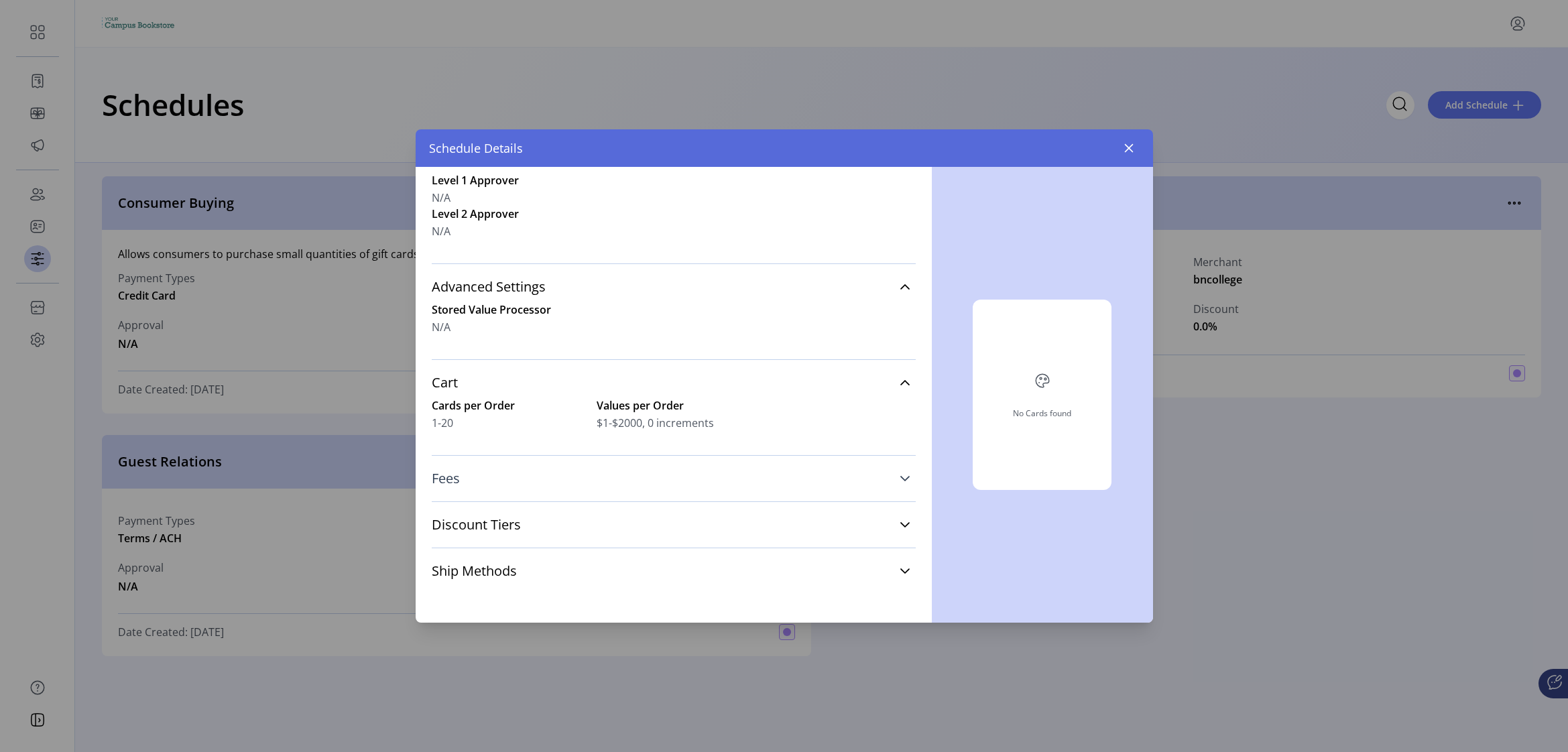
click at [573, 473] on link "Fees" at bounding box center [673, 478] width 484 height 30
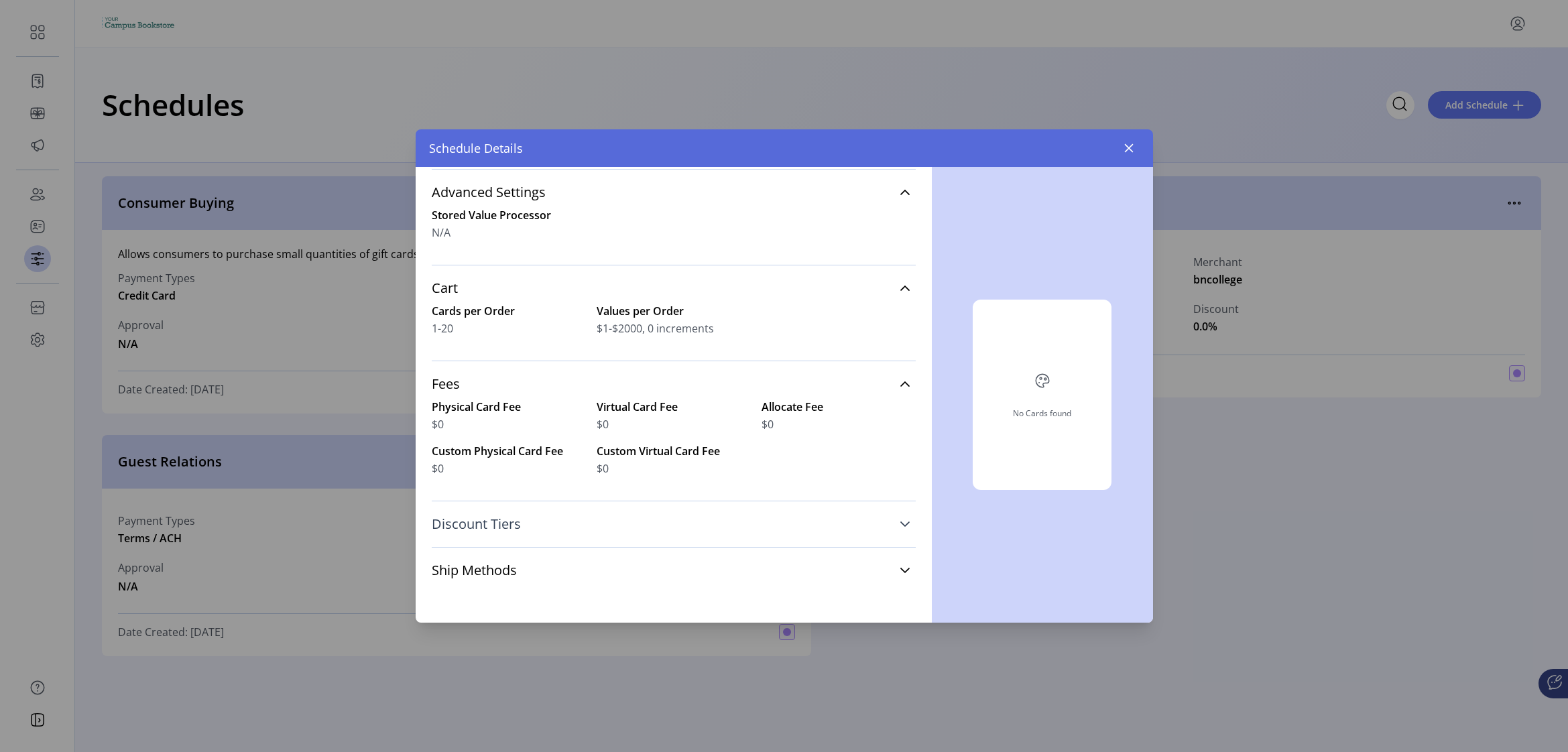
click at [559, 527] on link "Discount Tiers" at bounding box center [673, 524] width 484 height 30
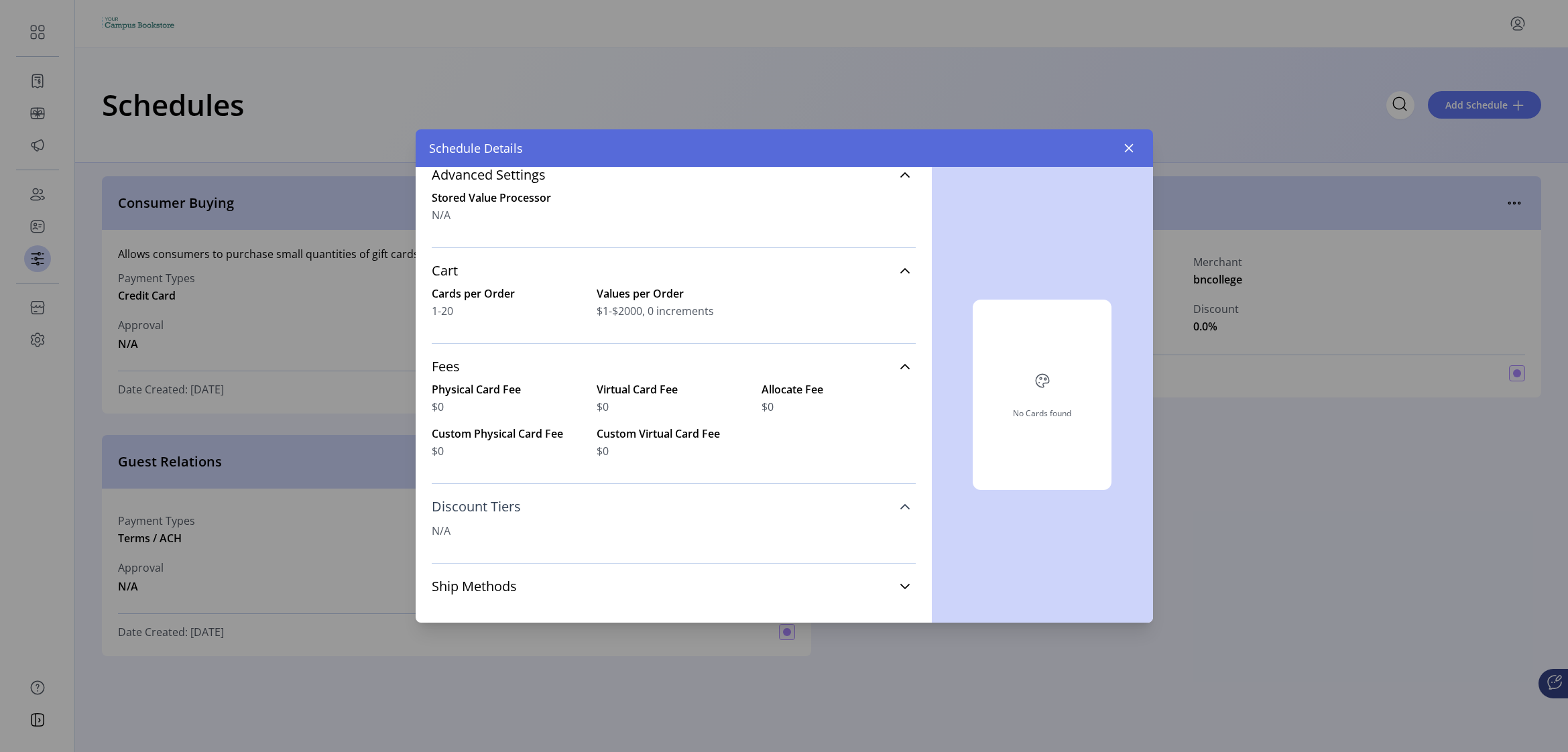
scroll to position [615, 0]
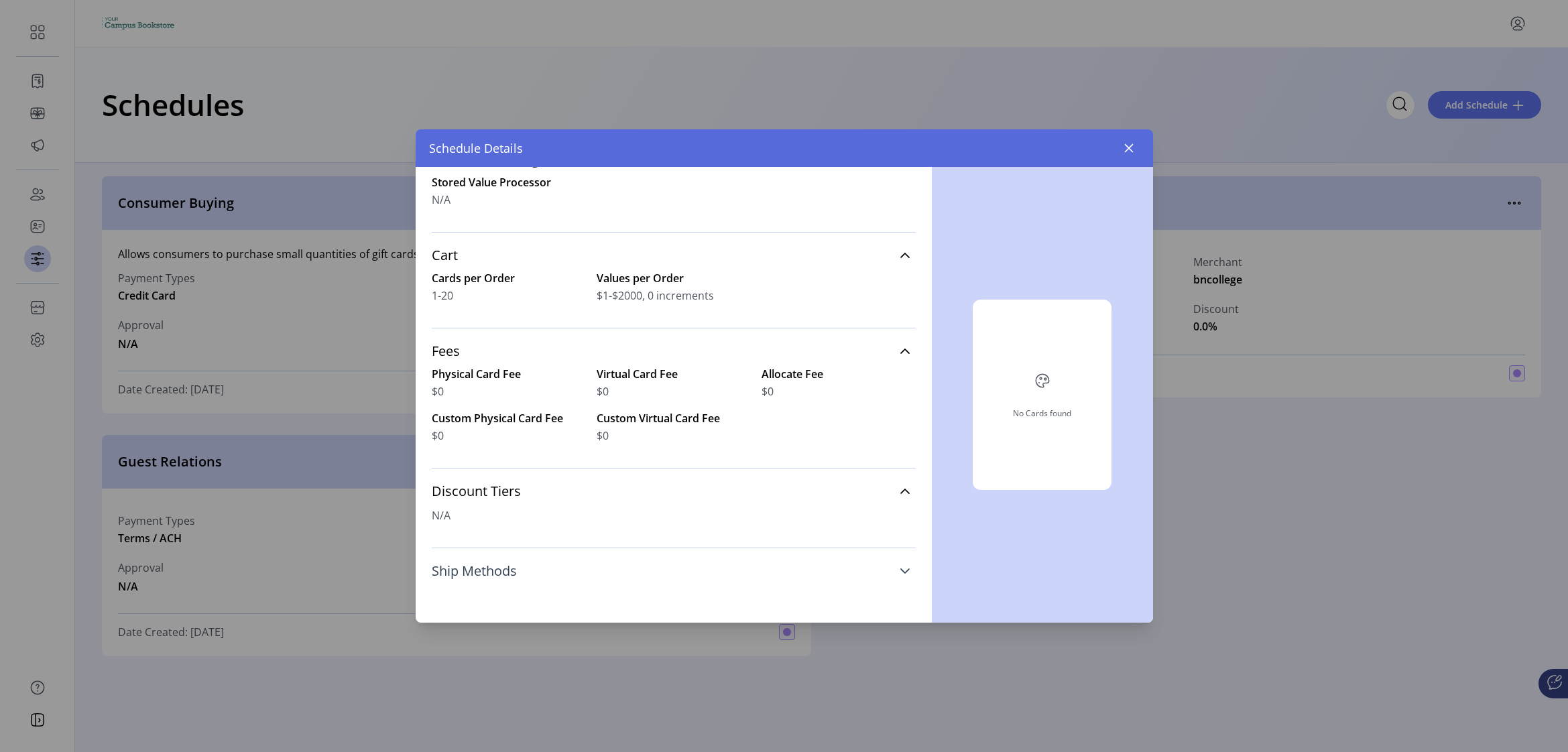
click at [525, 560] on link "Ship Methods" at bounding box center [673, 571] width 484 height 30
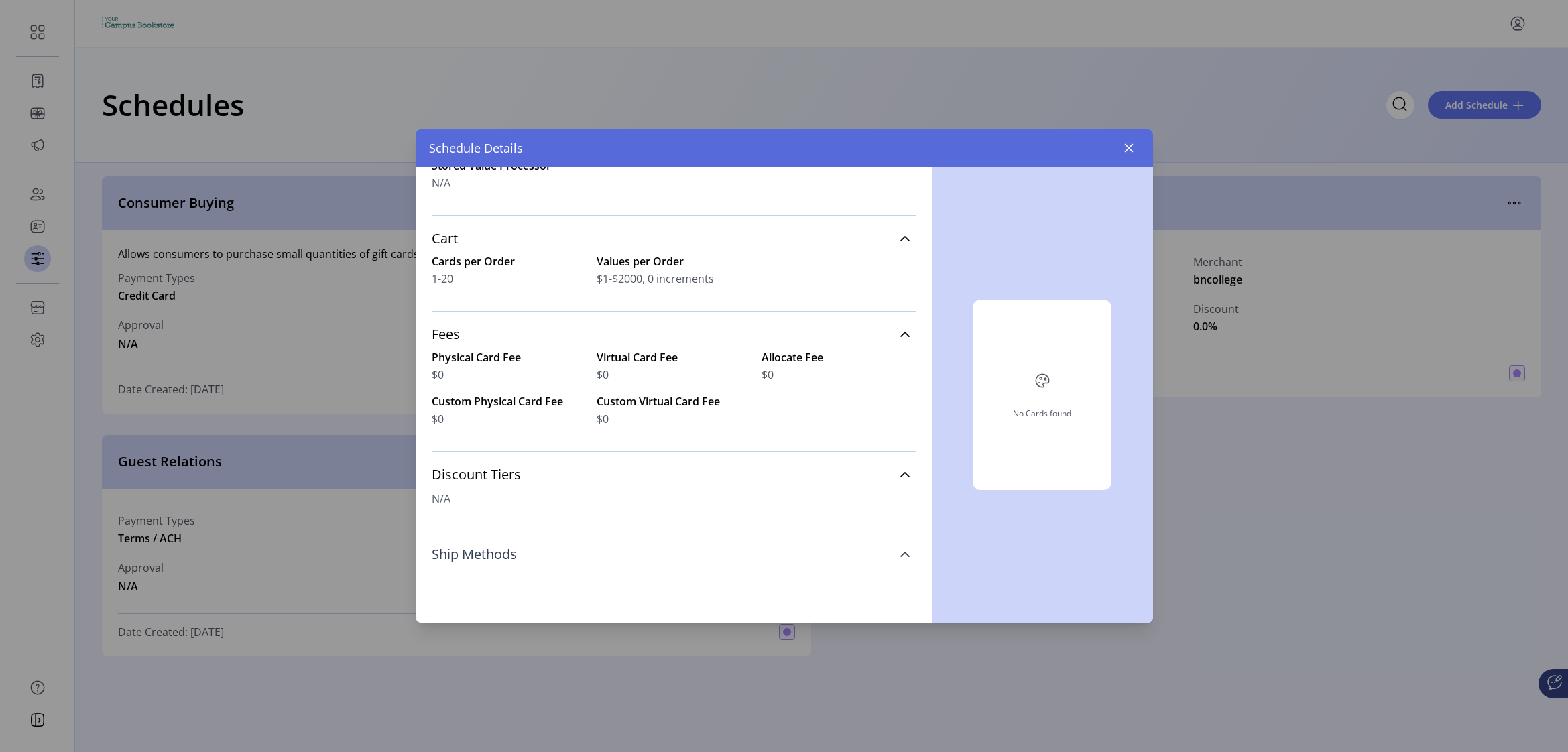
click at [469, 553] on span "Ship Methods" at bounding box center [473, 554] width 85 height 13
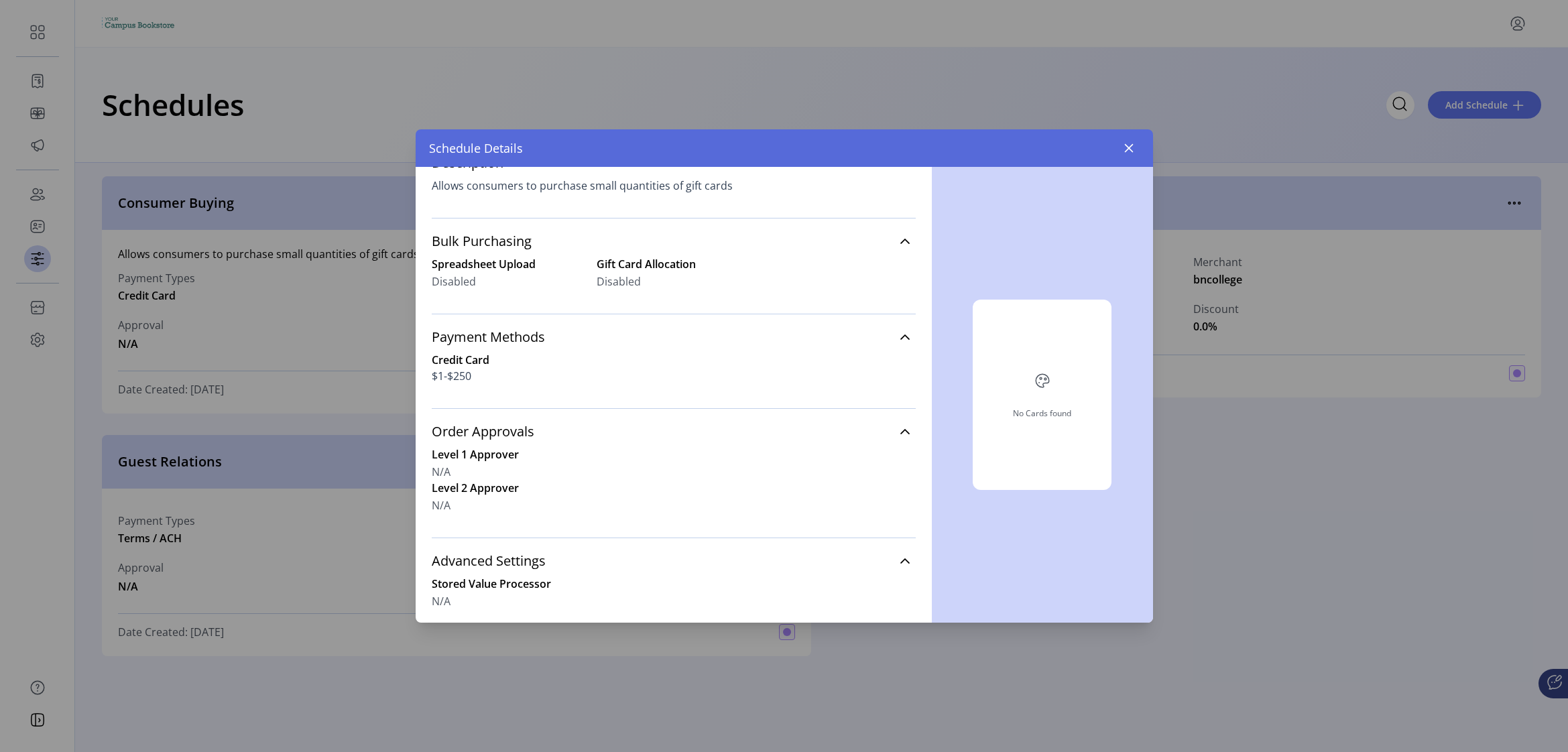
scroll to position [0, 0]
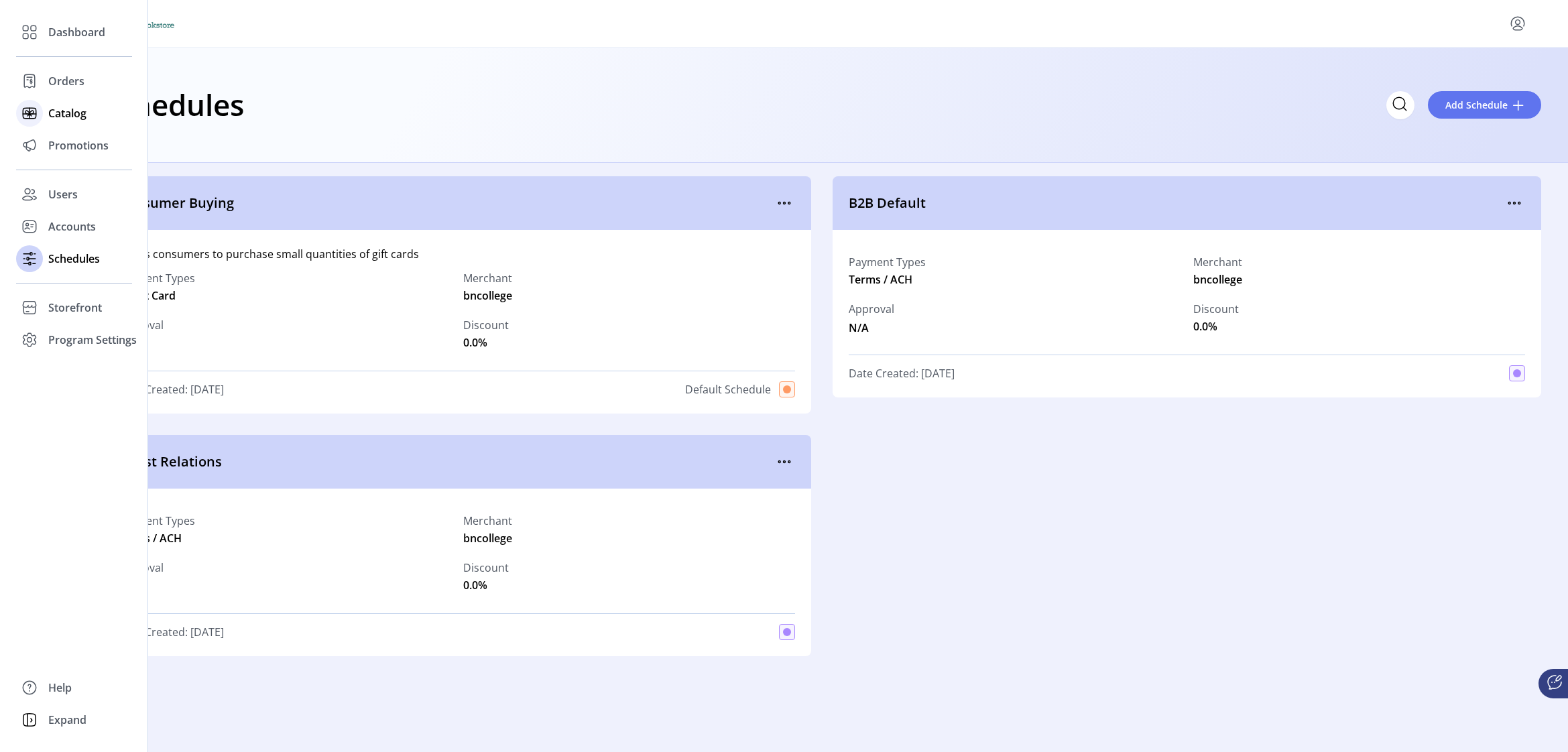
click at [40, 122] on div at bounding box center [30, 114] width 27 height 27
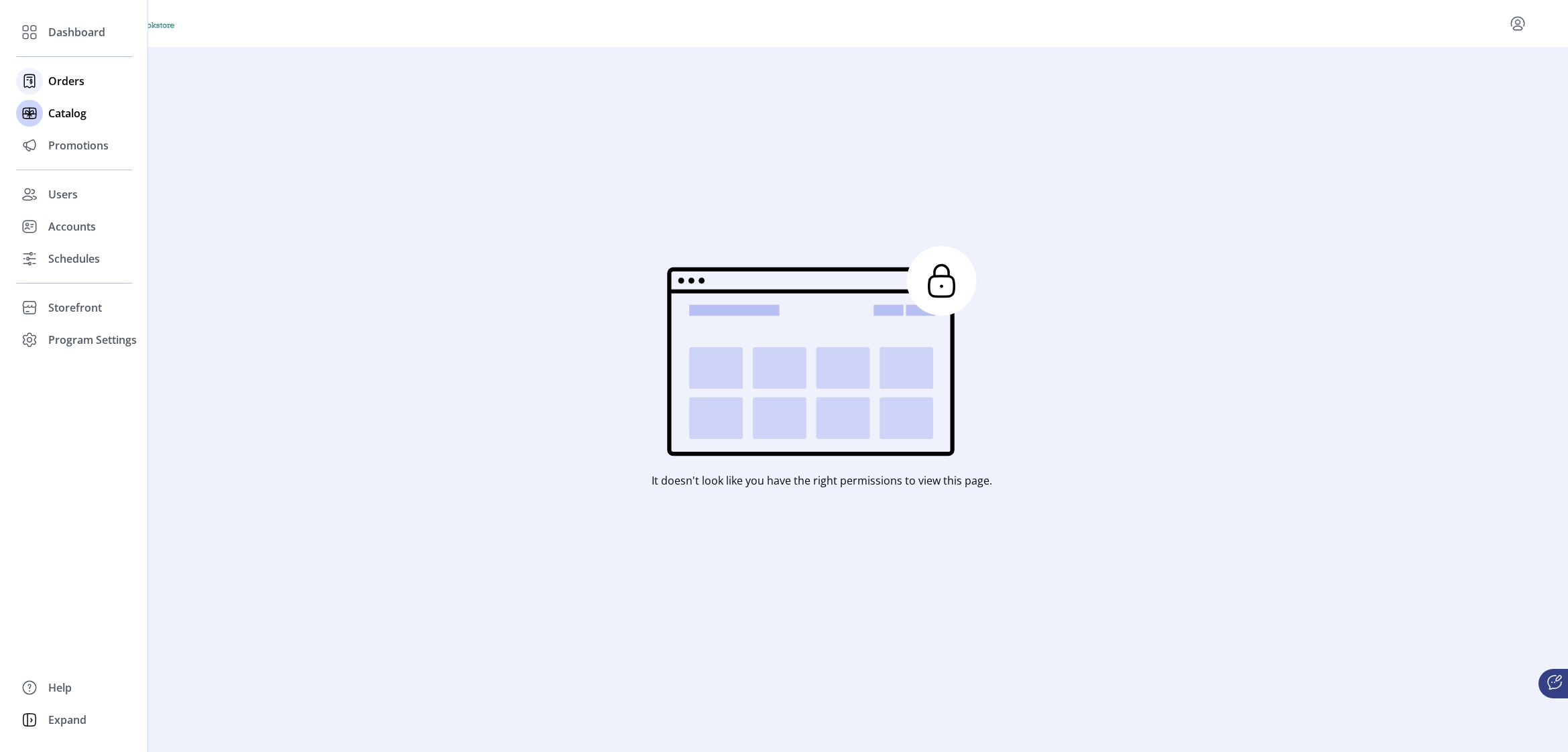
click at [47, 73] on div "Orders" at bounding box center [74, 81] width 116 height 32
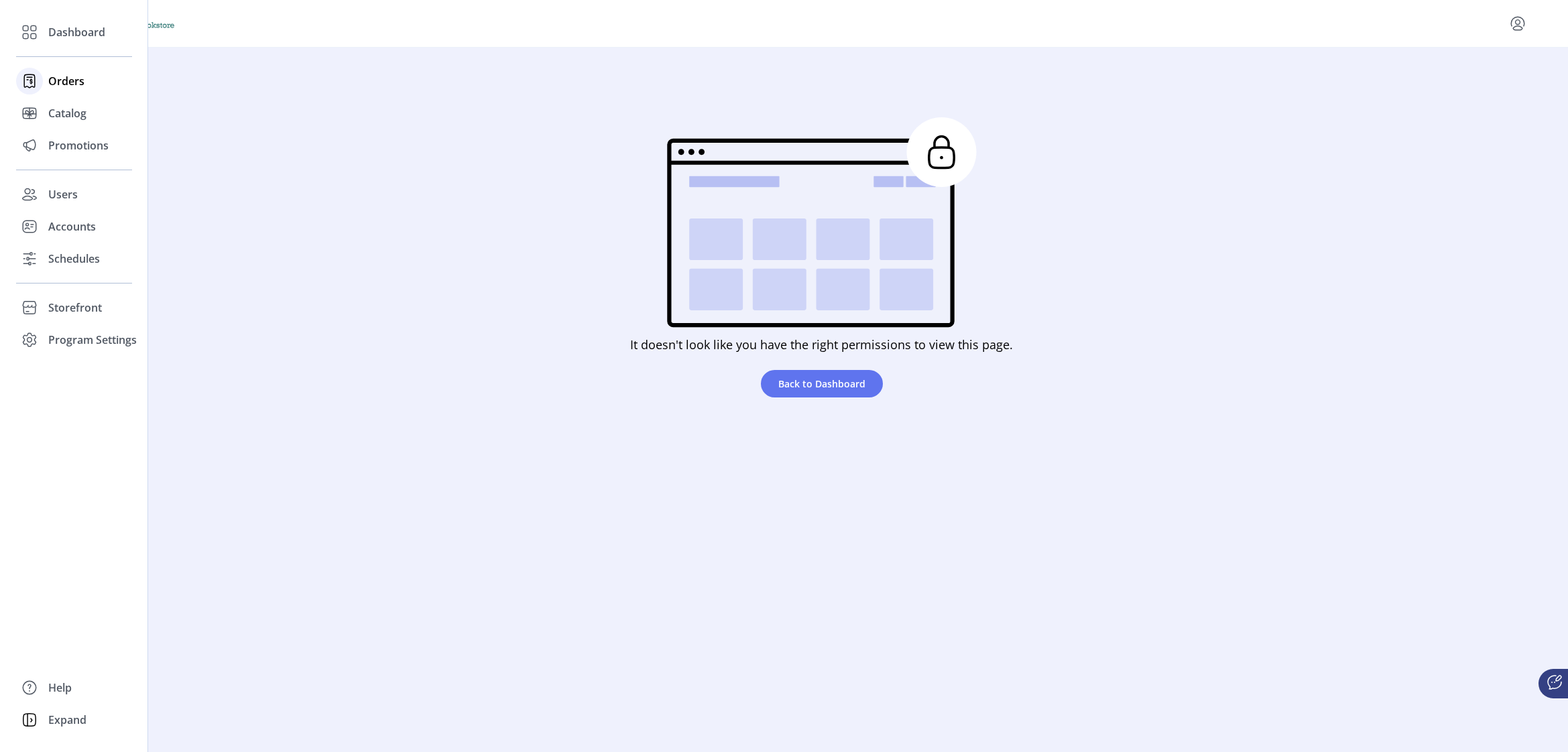
click at [49, 81] on span "Orders" at bounding box center [66, 81] width 36 height 16
click at [55, 44] on div "Dashboard" at bounding box center [74, 32] width 116 height 32
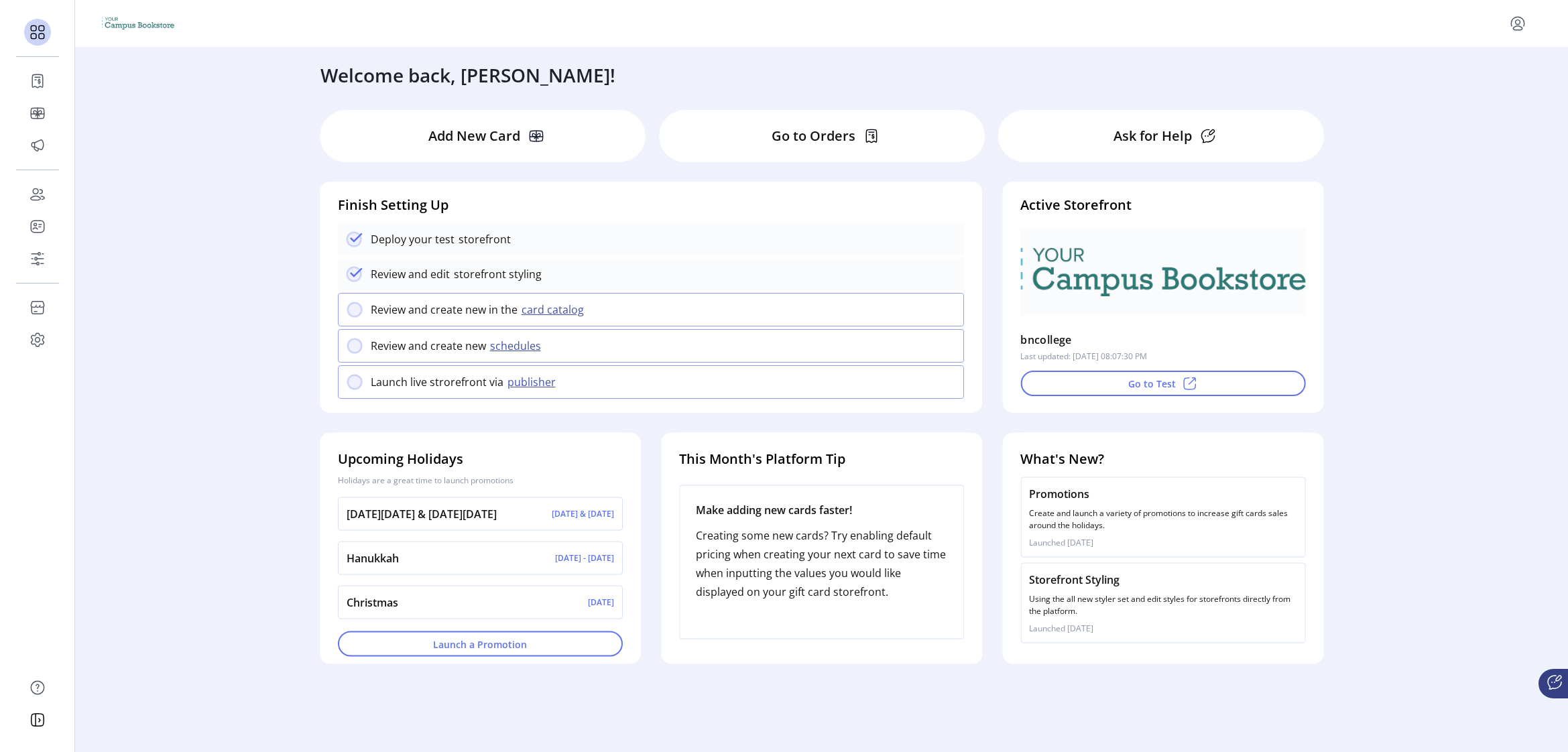
click at [1104, 129] on div "Welcome back, Christopher! Add New Card Go to Orders Ask for Help Finish Settin…" at bounding box center [822, 389] width 1493 height 685
click at [1104, 388] on button "Go to Test" at bounding box center [1163, 383] width 285 height 25
